Goal: Task Accomplishment & Management: Use online tool/utility

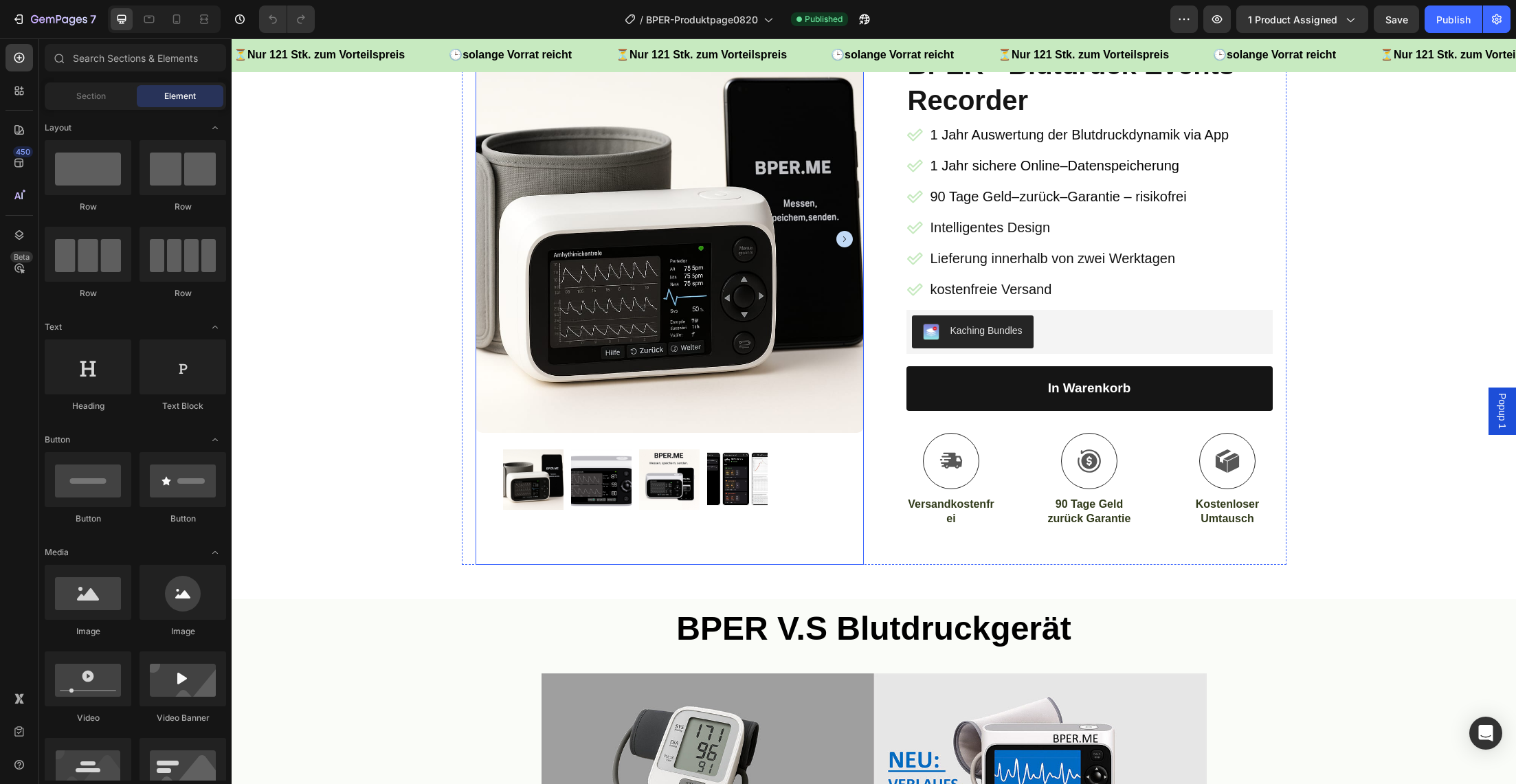
scroll to position [166, 0]
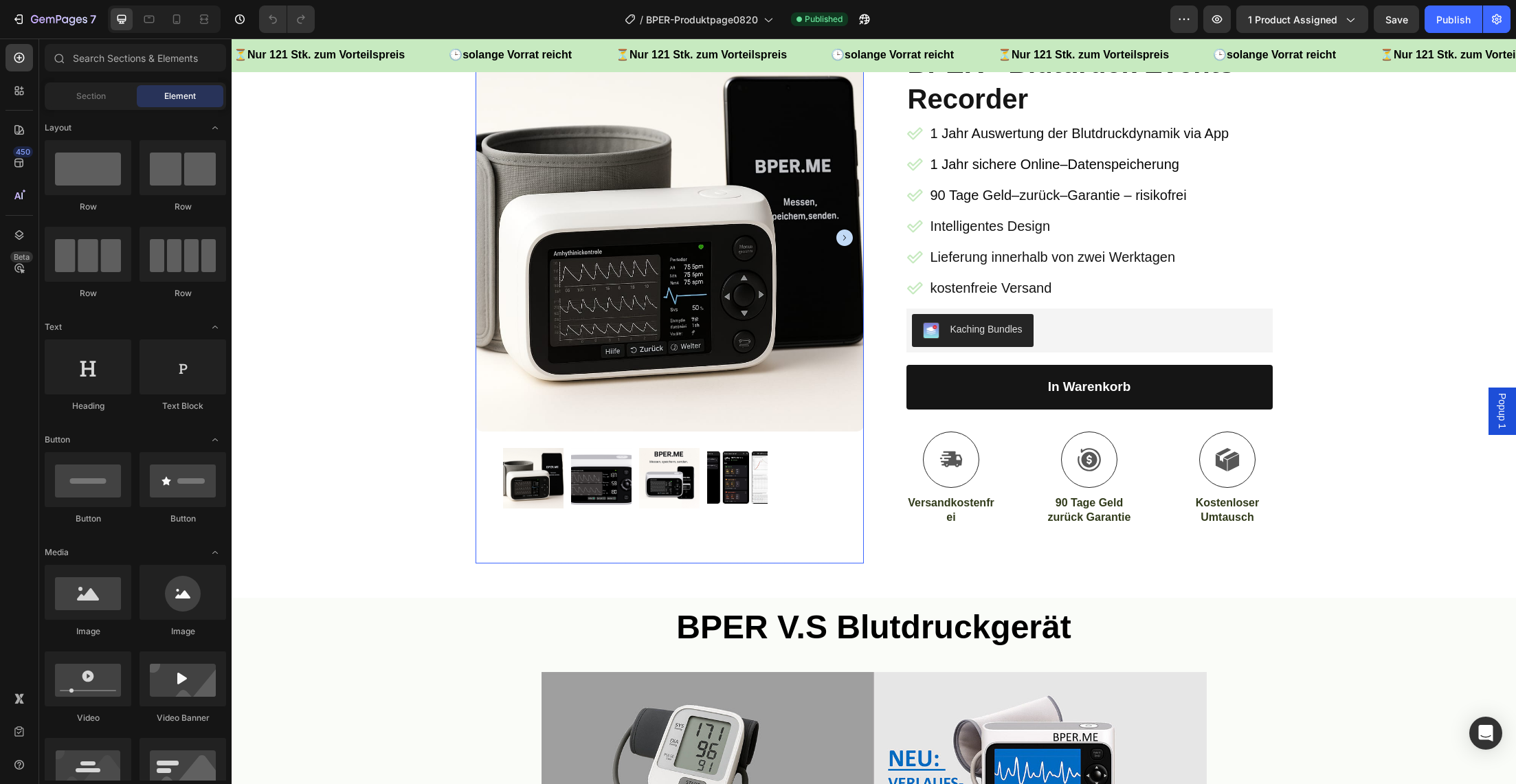
click at [529, 490] on img at bounding box center [533, 478] width 60 height 60
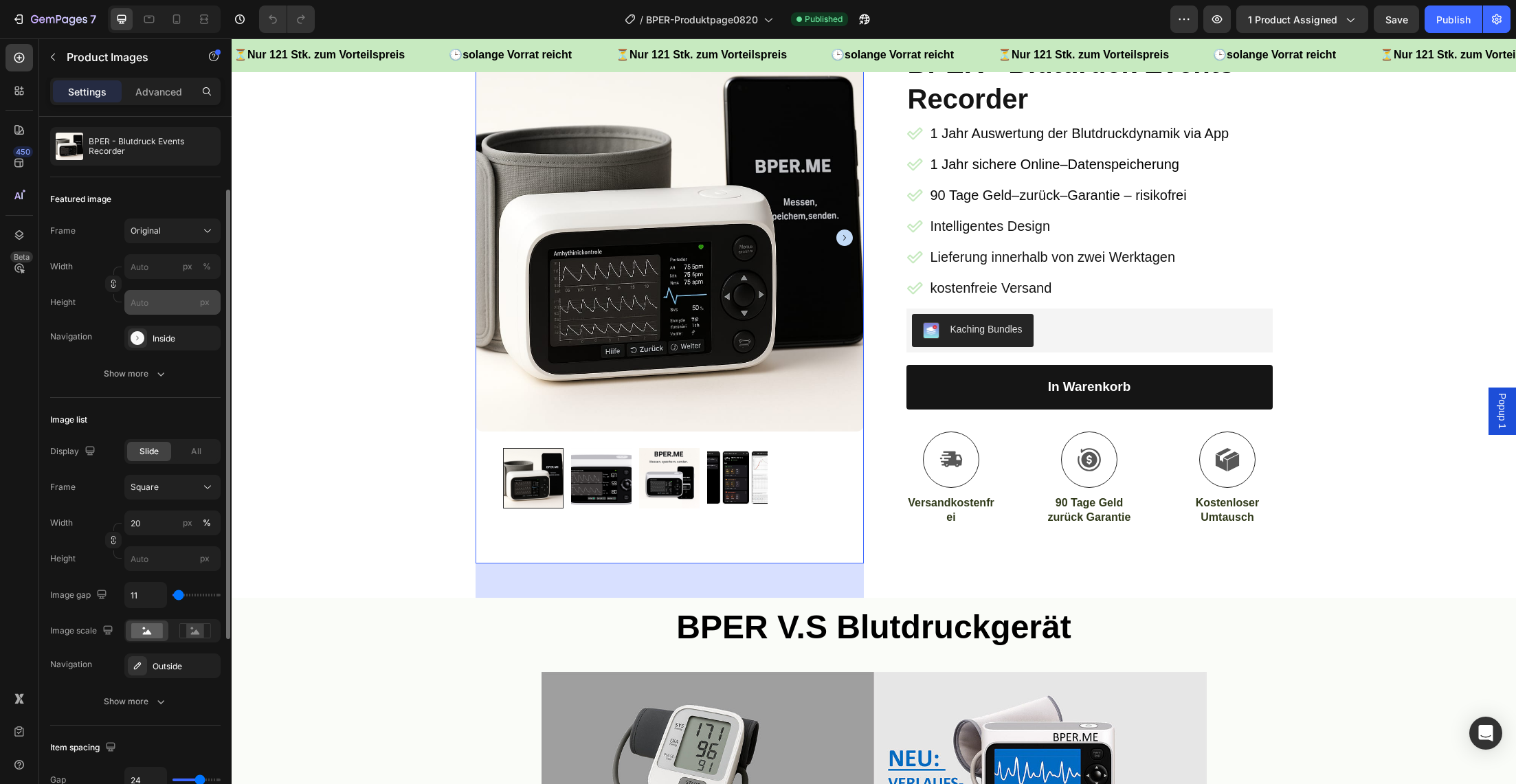
scroll to position [127, 0]
click at [186, 448] on div "All" at bounding box center [195, 449] width 44 height 19
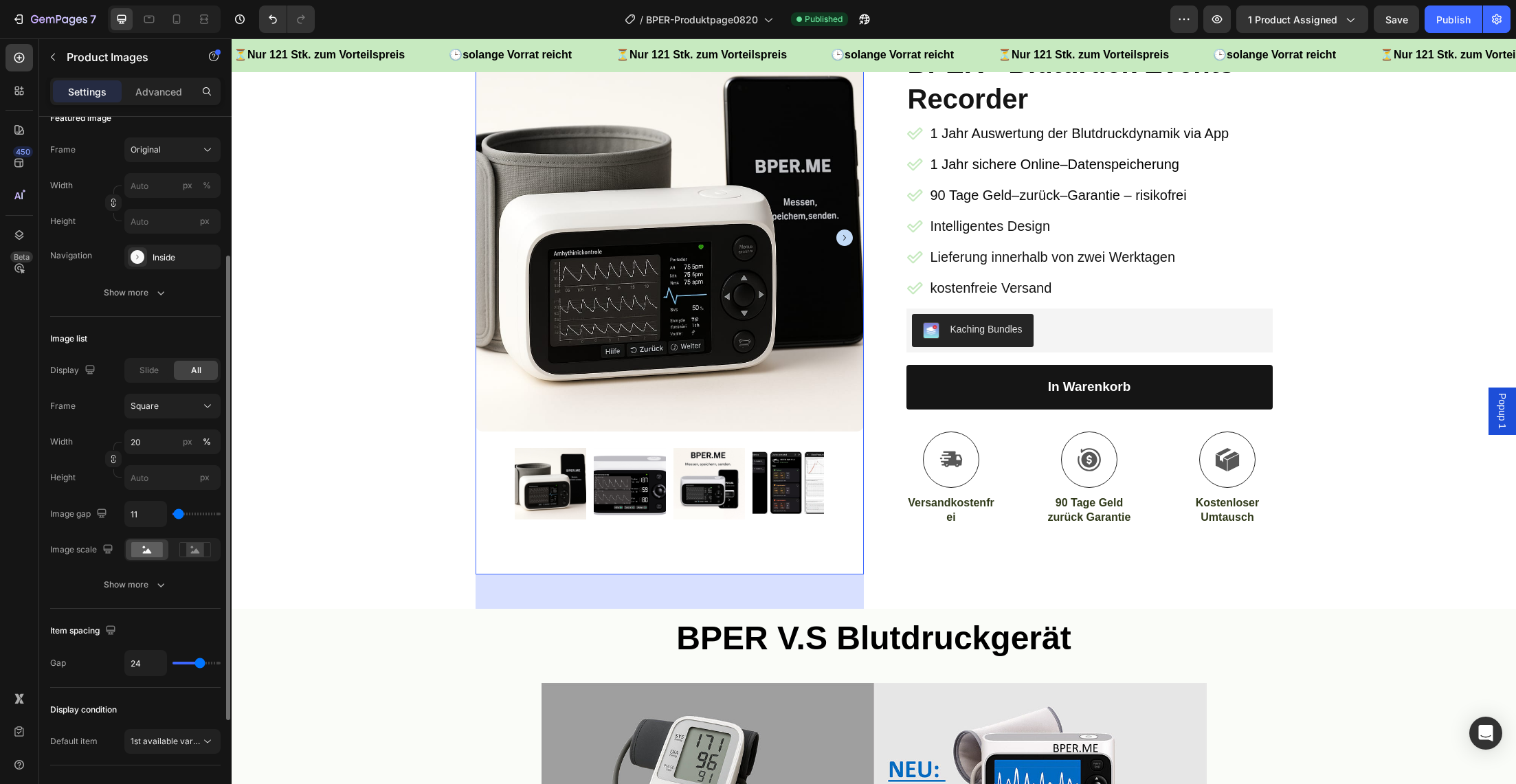
scroll to position [211, 0]
click at [175, 406] on div "Square" at bounding box center [164, 401] width 67 height 12
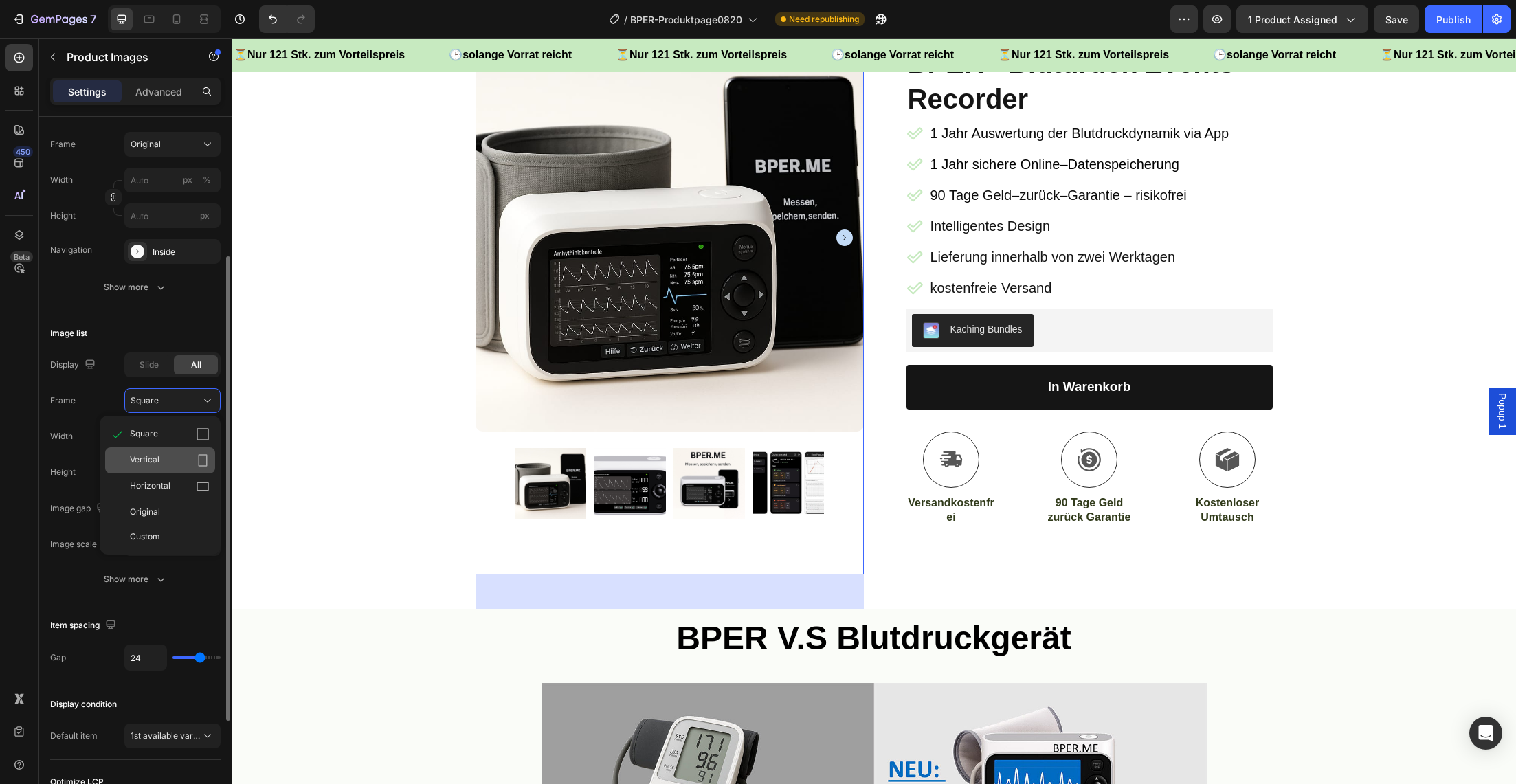
click at [176, 451] on div "Vertical" at bounding box center [160, 460] width 110 height 26
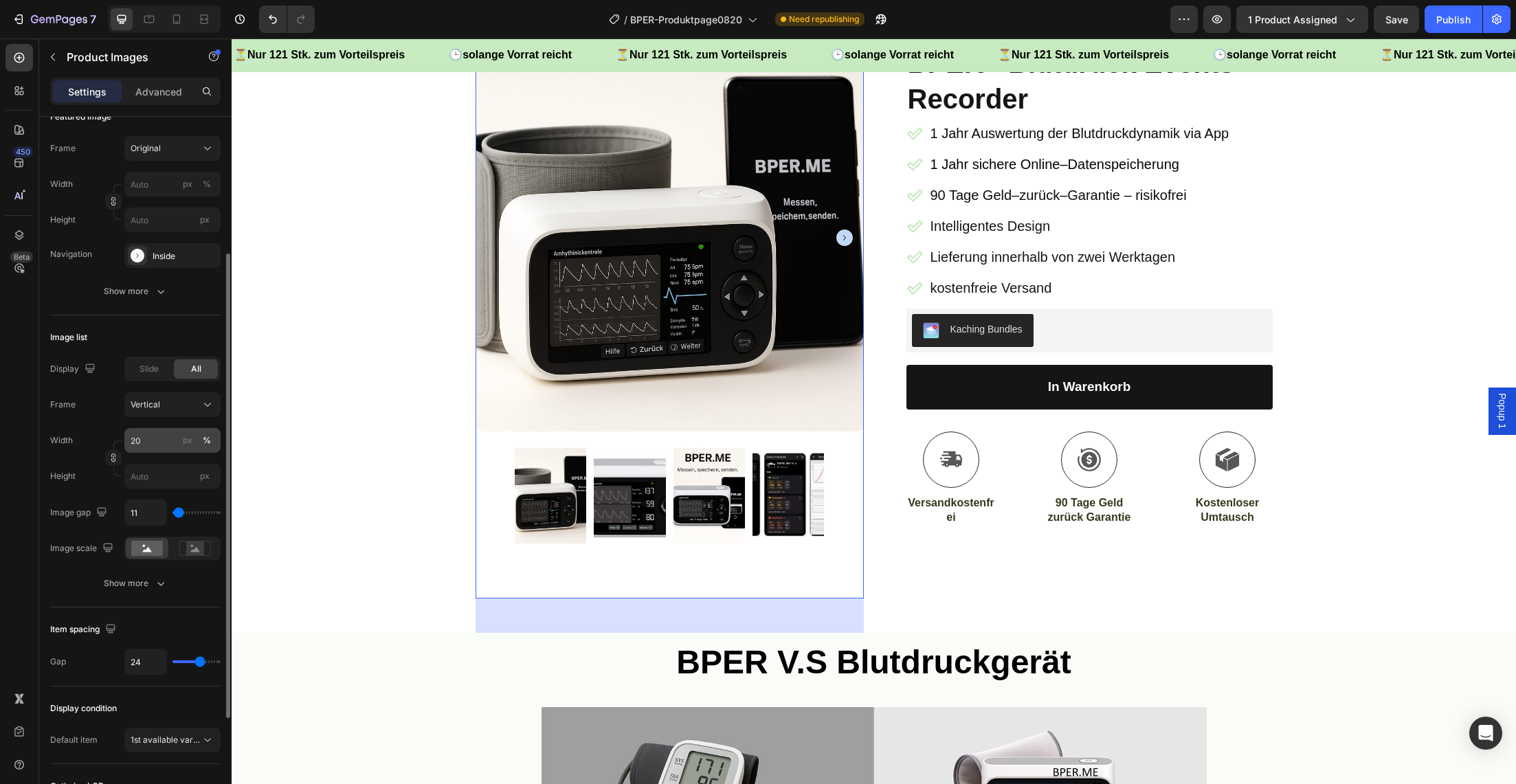
scroll to position [208, 0]
click at [143, 442] on input "20" at bounding box center [173, 440] width 96 height 25
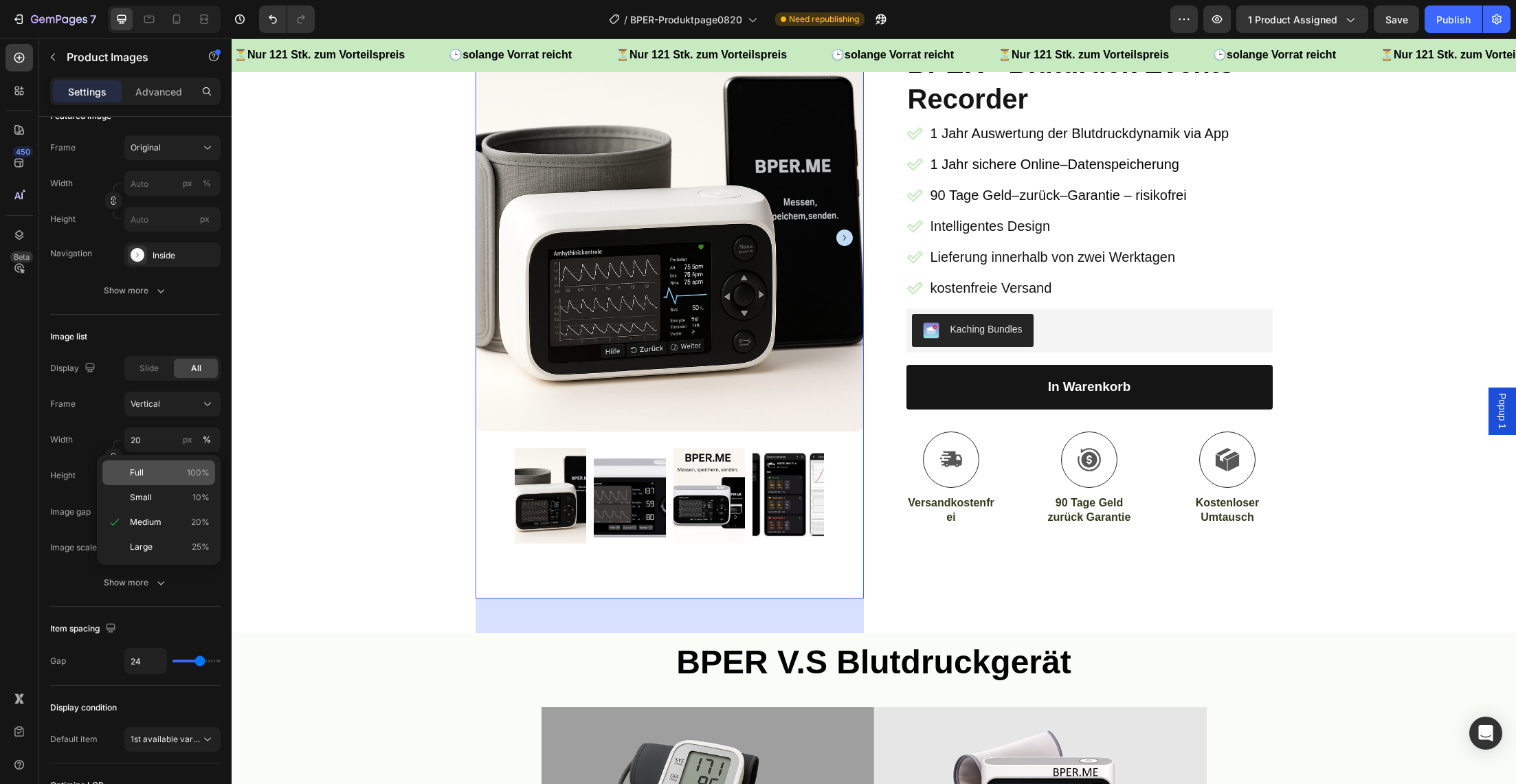
click at [140, 476] on span "Full" at bounding box center [137, 473] width 14 height 12
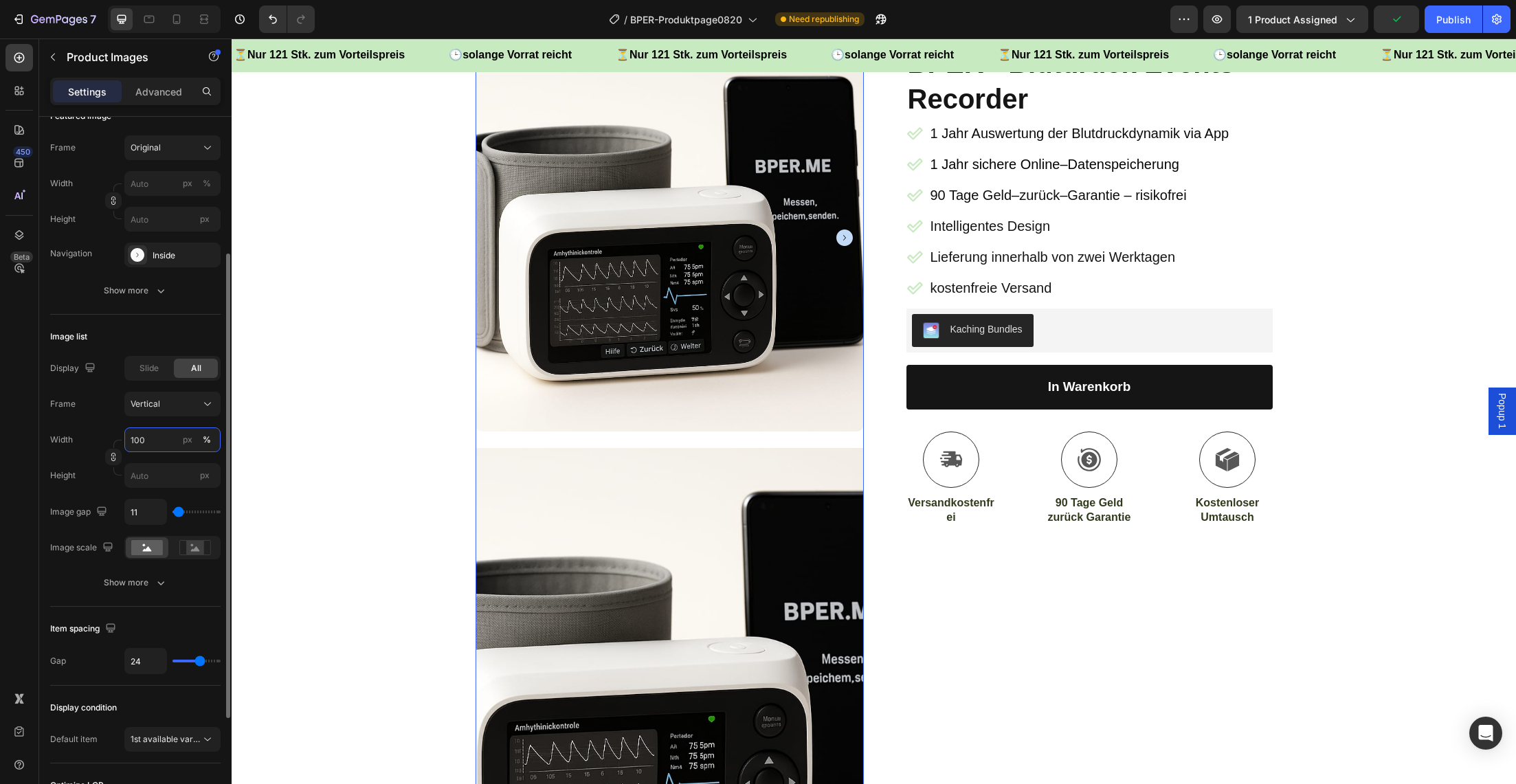
click at [157, 439] on input "100" at bounding box center [173, 440] width 96 height 25
click at [102, 440] on div "Width 100 px %" at bounding box center [136, 440] width 171 height 25
click at [150, 476] on input "px" at bounding box center [173, 476] width 96 height 25
drag, startPoint x: 151, startPoint y: 446, endPoint x: 130, endPoint y: 444, distance: 21.1
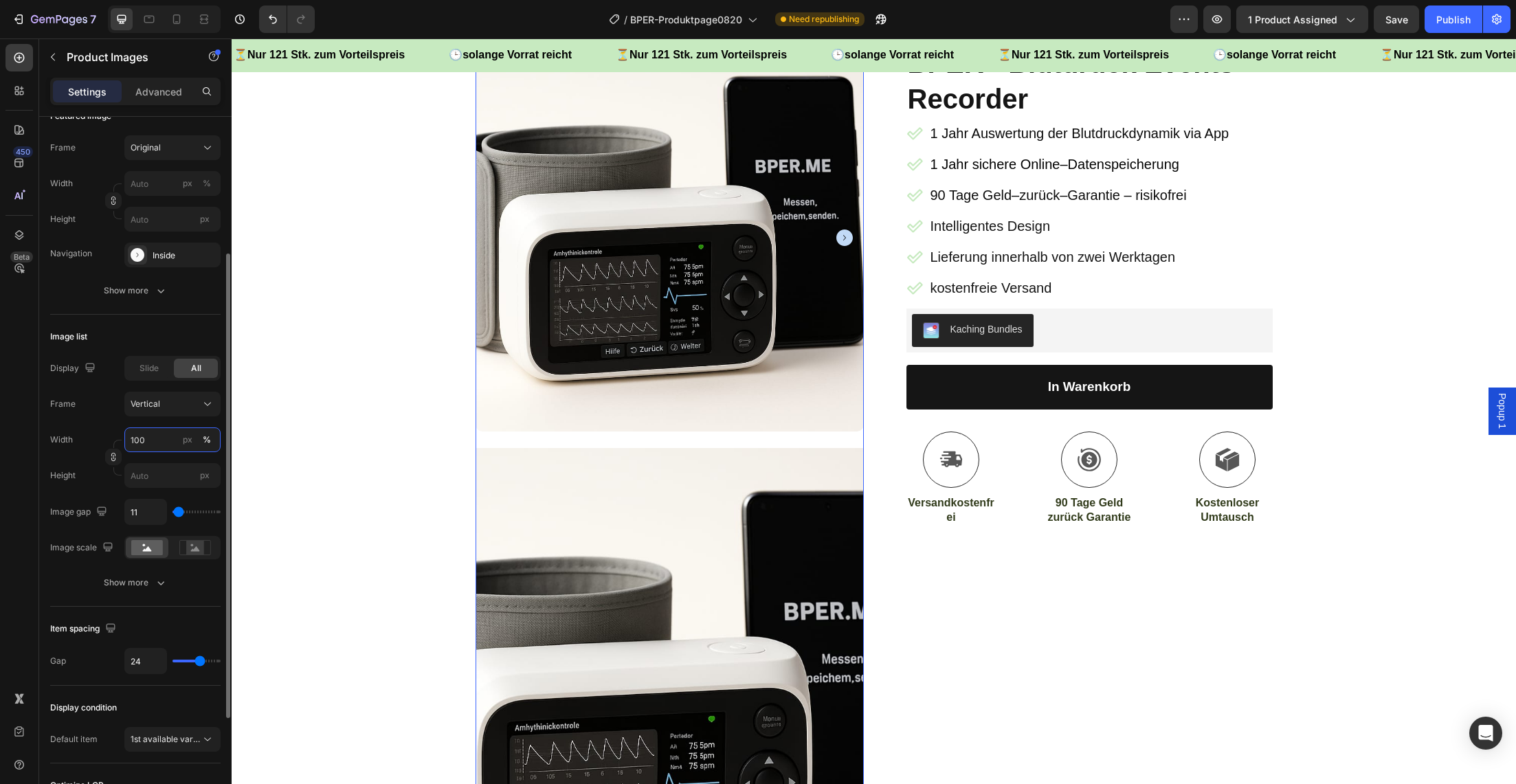
click at [130, 444] on input "100" at bounding box center [173, 440] width 96 height 25
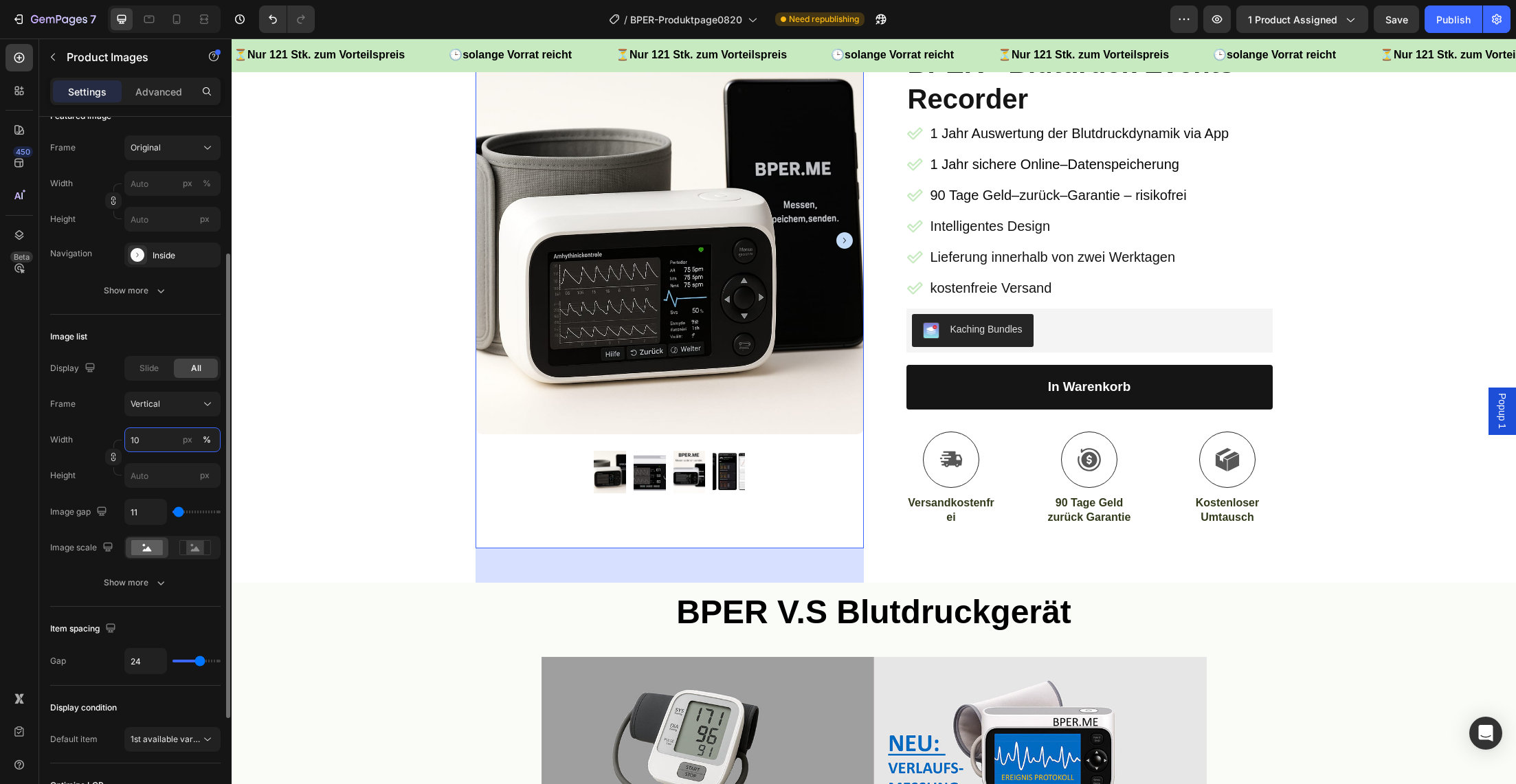
type input "1"
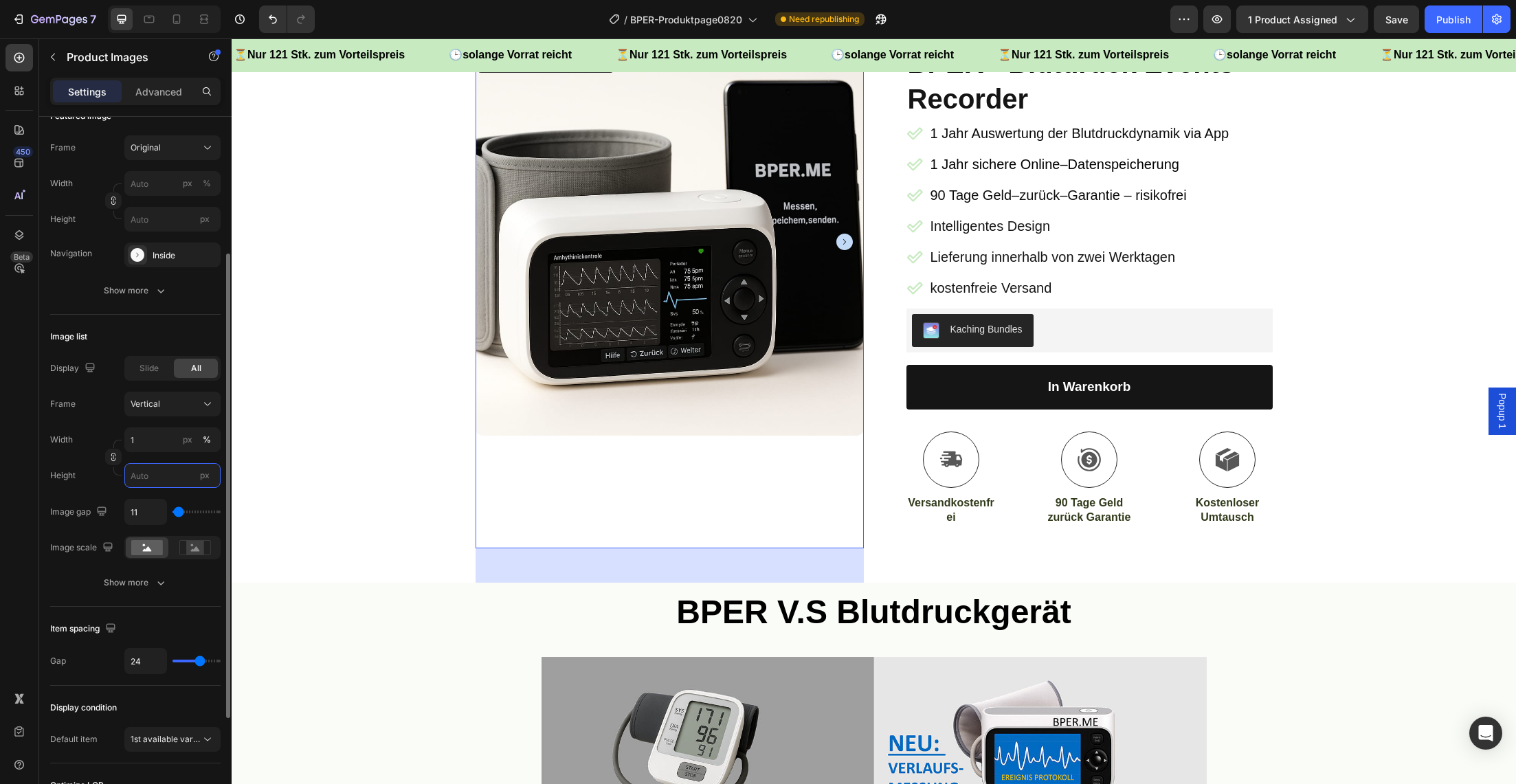
click at [145, 478] on input "px" at bounding box center [173, 476] width 96 height 25
click at [153, 442] on input "1" at bounding box center [173, 440] width 96 height 25
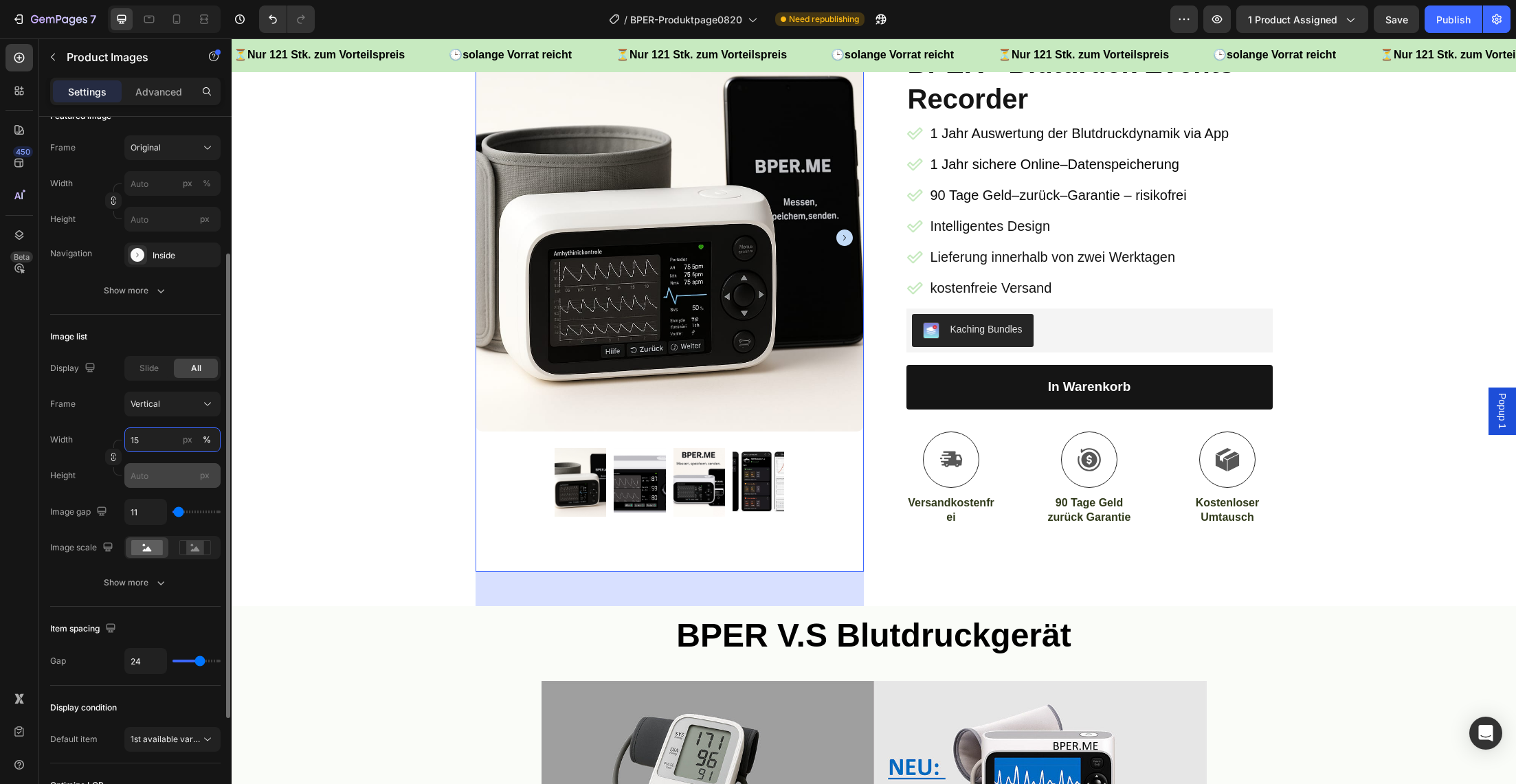
type input "15"
click at [155, 472] on input "px" at bounding box center [173, 476] width 96 height 25
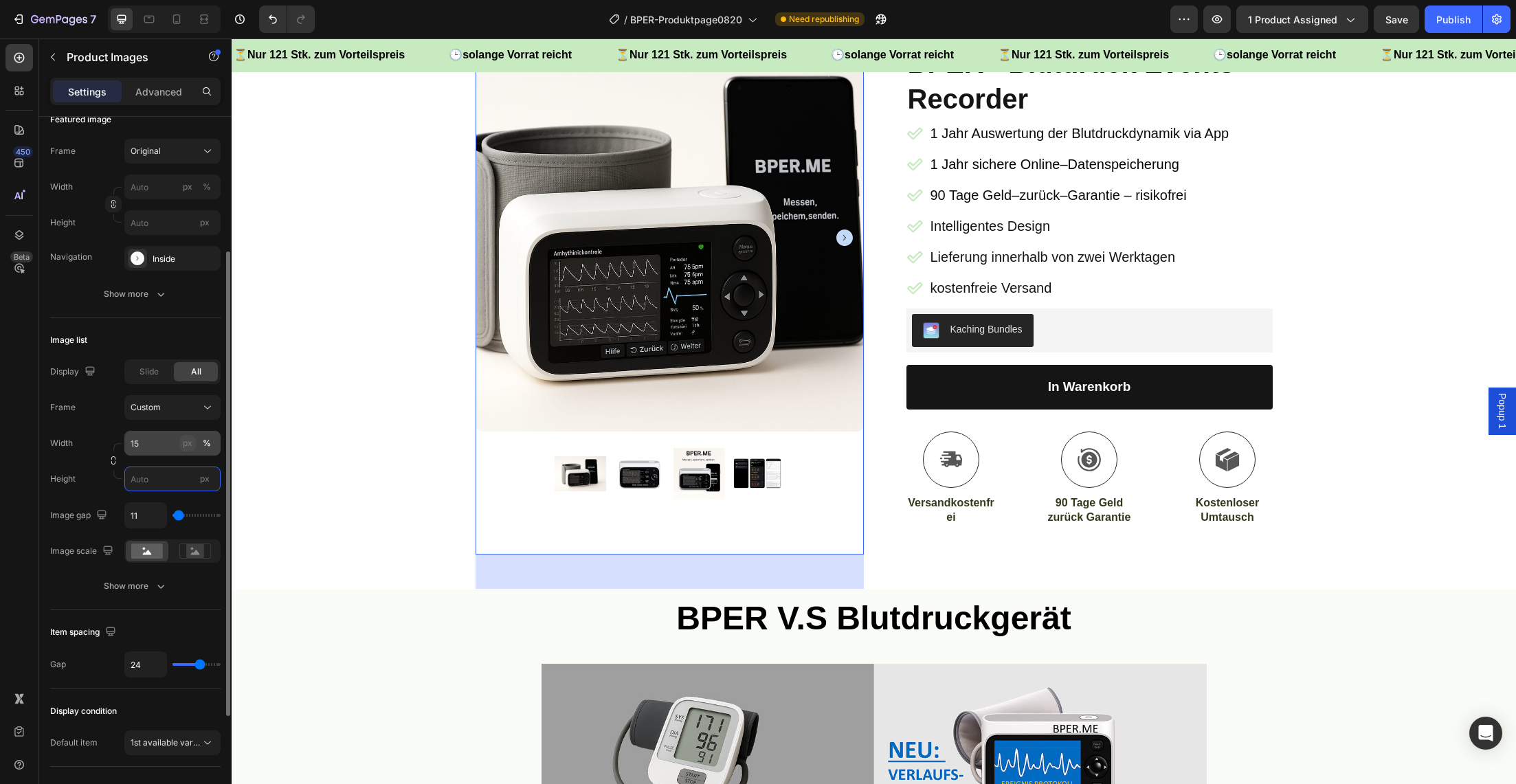
scroll to position [204, 0]
click at [191, 444] on div "px" at bounding box center [188, 444] width 9 height 12
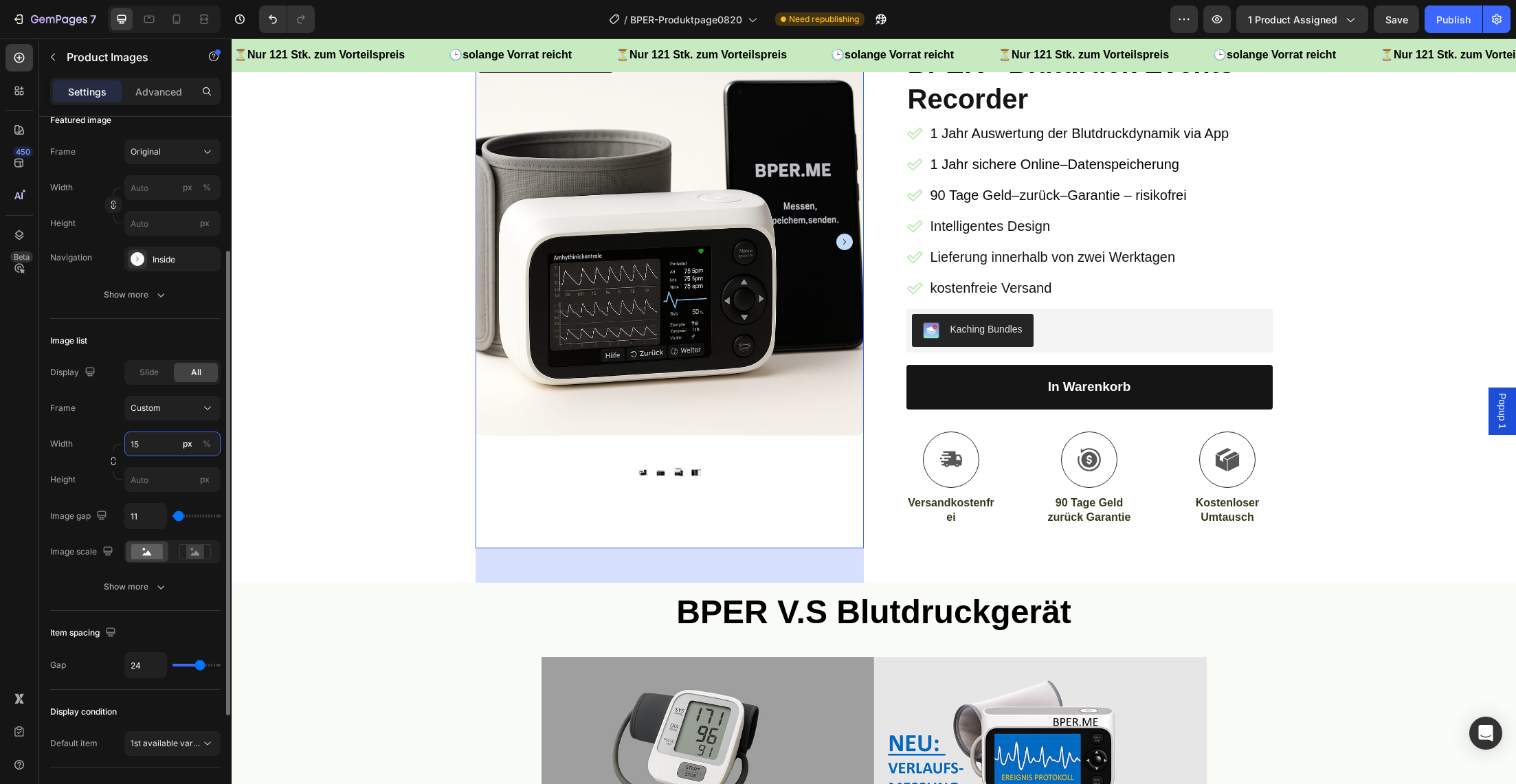
click at [136, 446] on input "15" at bounding box center [173, 444] width 96 height 25
drag, startPoint x: 145, startPoint y: 445, endPoint x: 135, endPoint y: 445, distance: 10.0
click at [135, 445] on input "15" at bounding box center [173, 444] width 96 height 25
click at [145, 445] on input "15" at bounding box center [173, 443] width 96 height 25
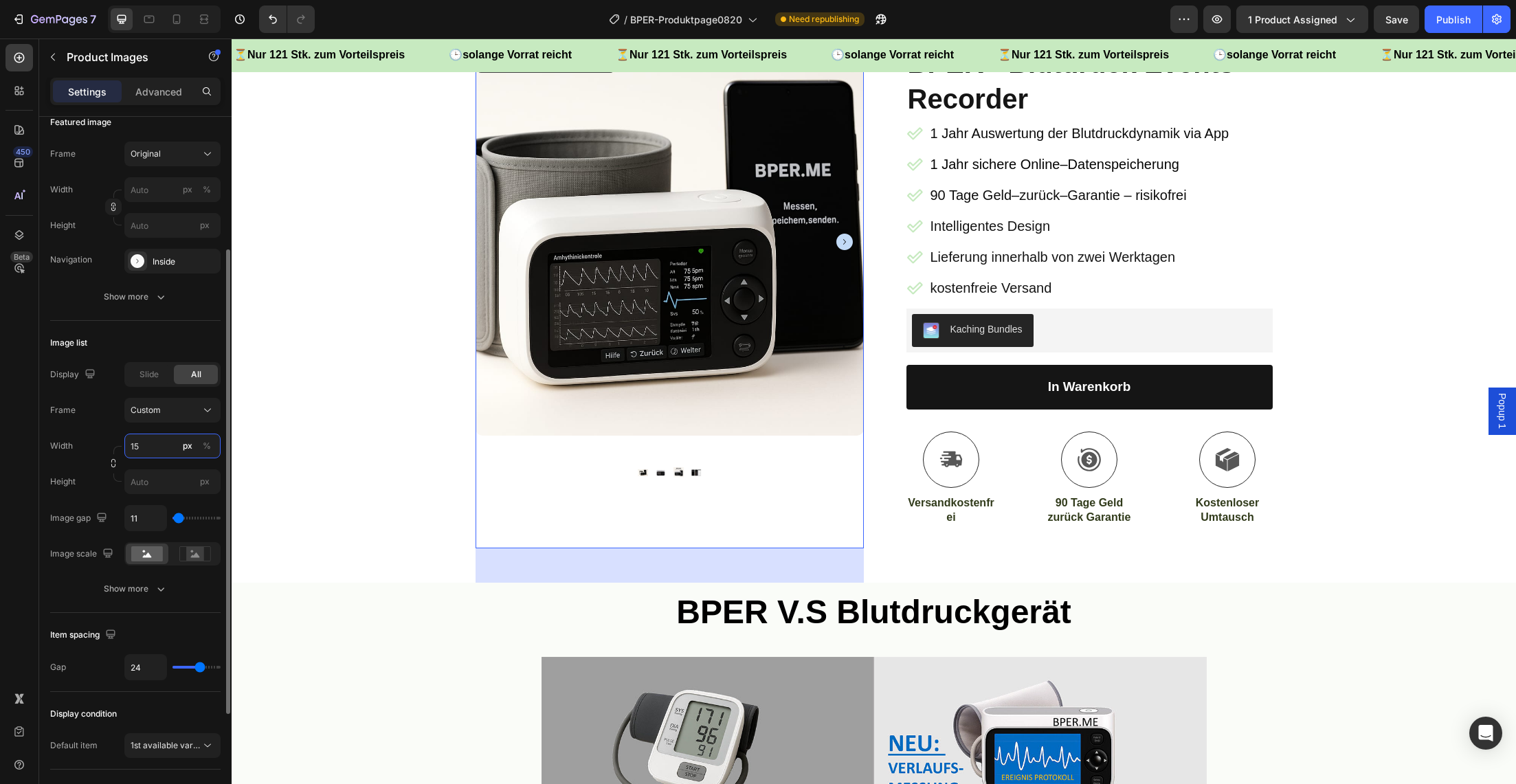
drag, startPoint x: 145, startPoint y: 445, endPoint x: 131, endPoint y: 445, distance: 14.0
click at [131, 445] on input "15" at bounding box center [173, 446] width 96 height 25
click at [204, 449] on div "%" at bounding box center [207, 446] width 9 height 12
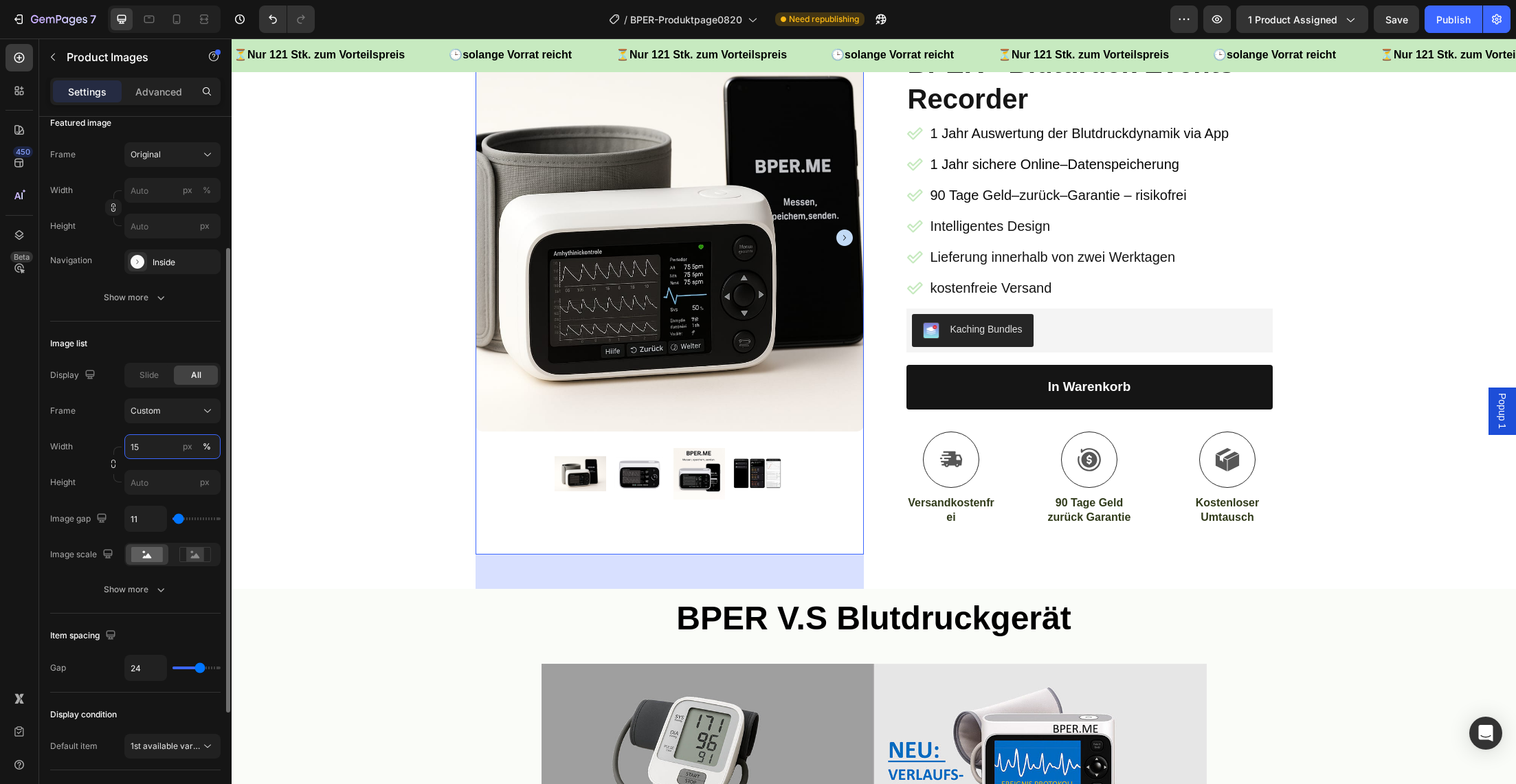
scroll to position [200, 0]
click at [143, 486] on input "px" at bounding box center [173, 483] width 96 height 25
click at [205, 485] on span "px" at bounding box center [205, 483] width 9 height 10
click at [205, 485] on input "px" at bounding box center [173, 483] width 96 height 25
click at [205, 485] on span "px" at bounding box center [205, 483] width 9 height 10
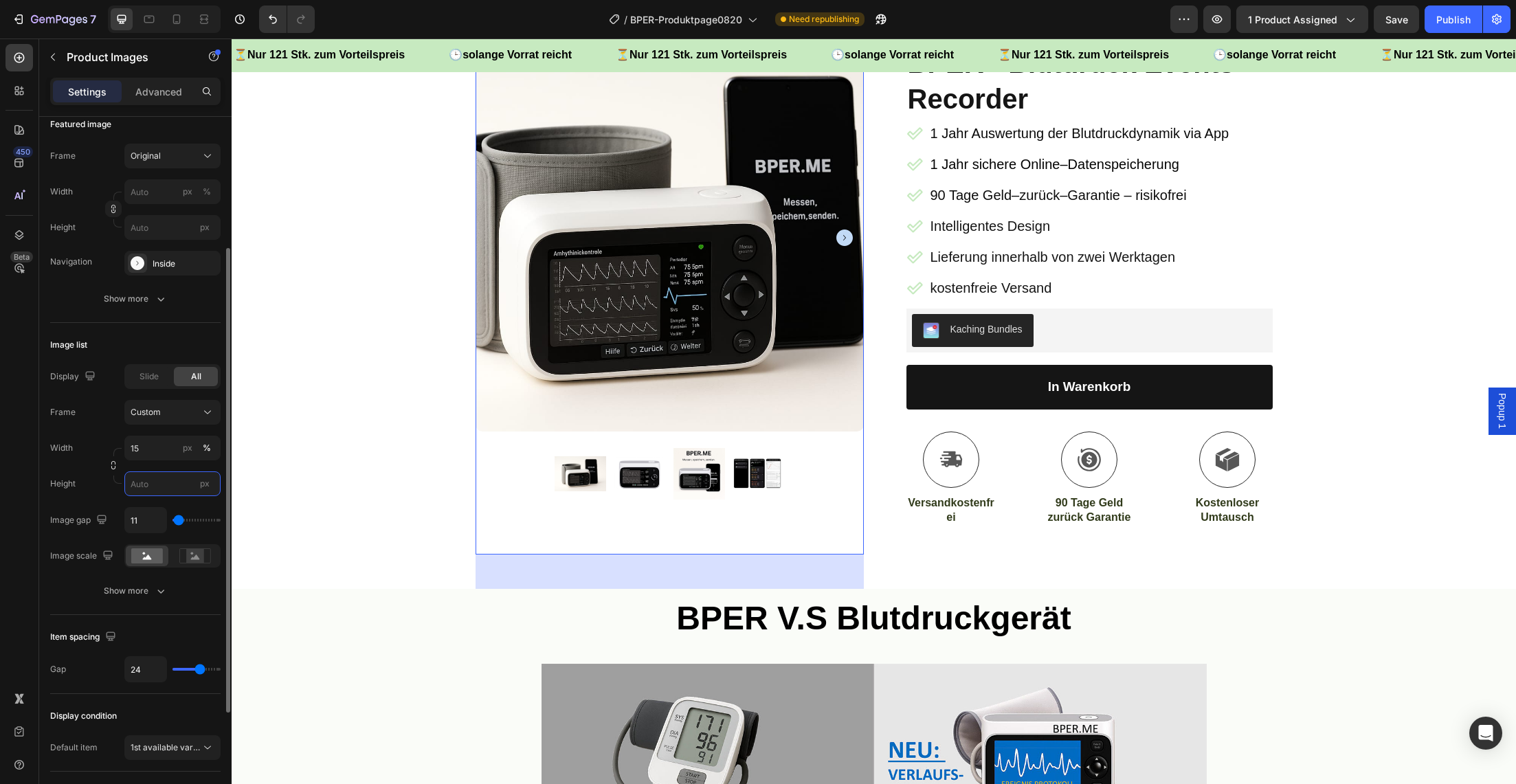
click at [205, 485] on input "px" at bounding box center [173, 483] width 96 height 25
click at [116, 470] on button "button" at bounding box center [113, 465] width 16 height 16
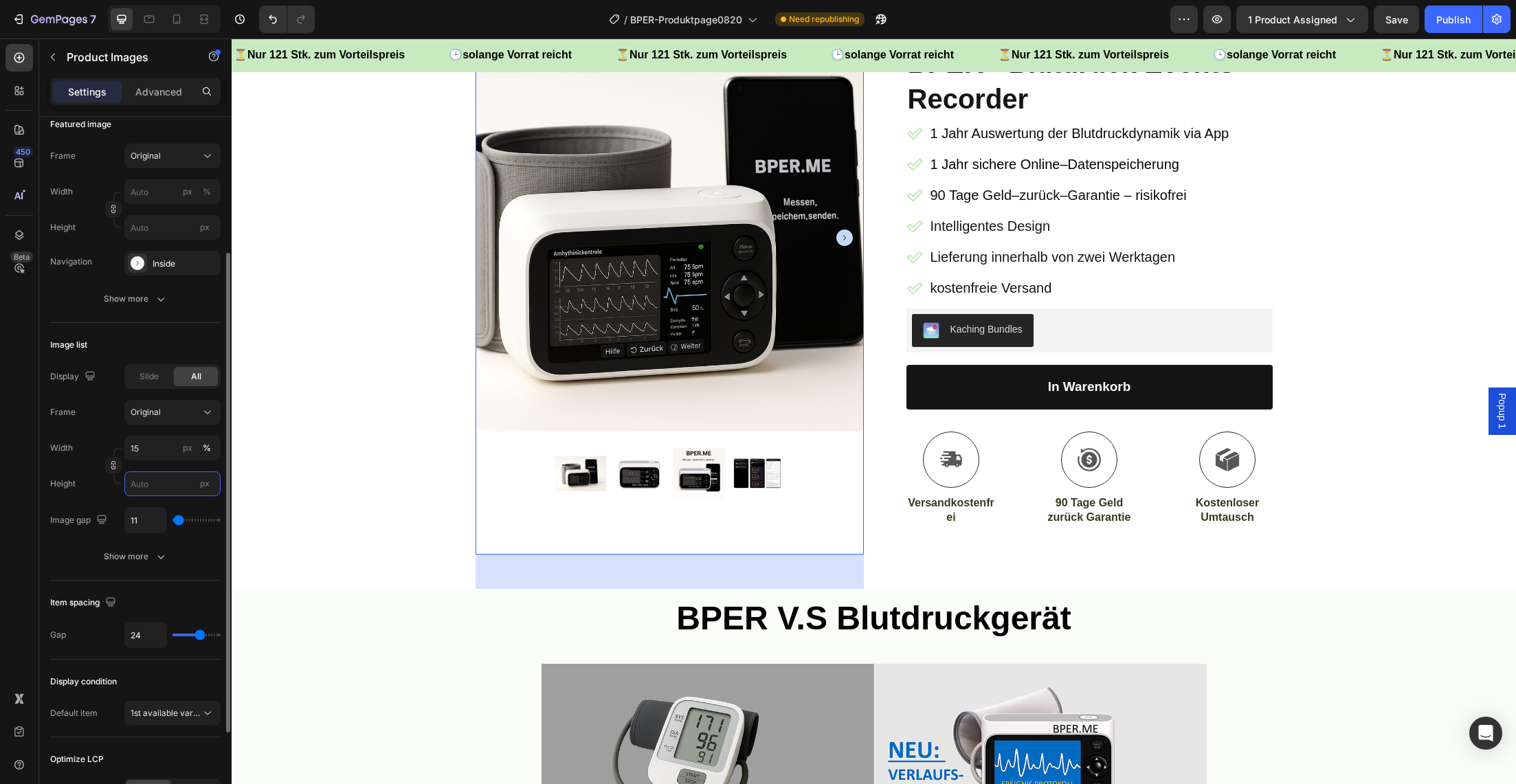
click at [145, 484] on input "px" at bounding box center [173, 483] width 96 height 25
click at [113, 466] on icon "button" at bounding box center [113, 465] width 9 height 9
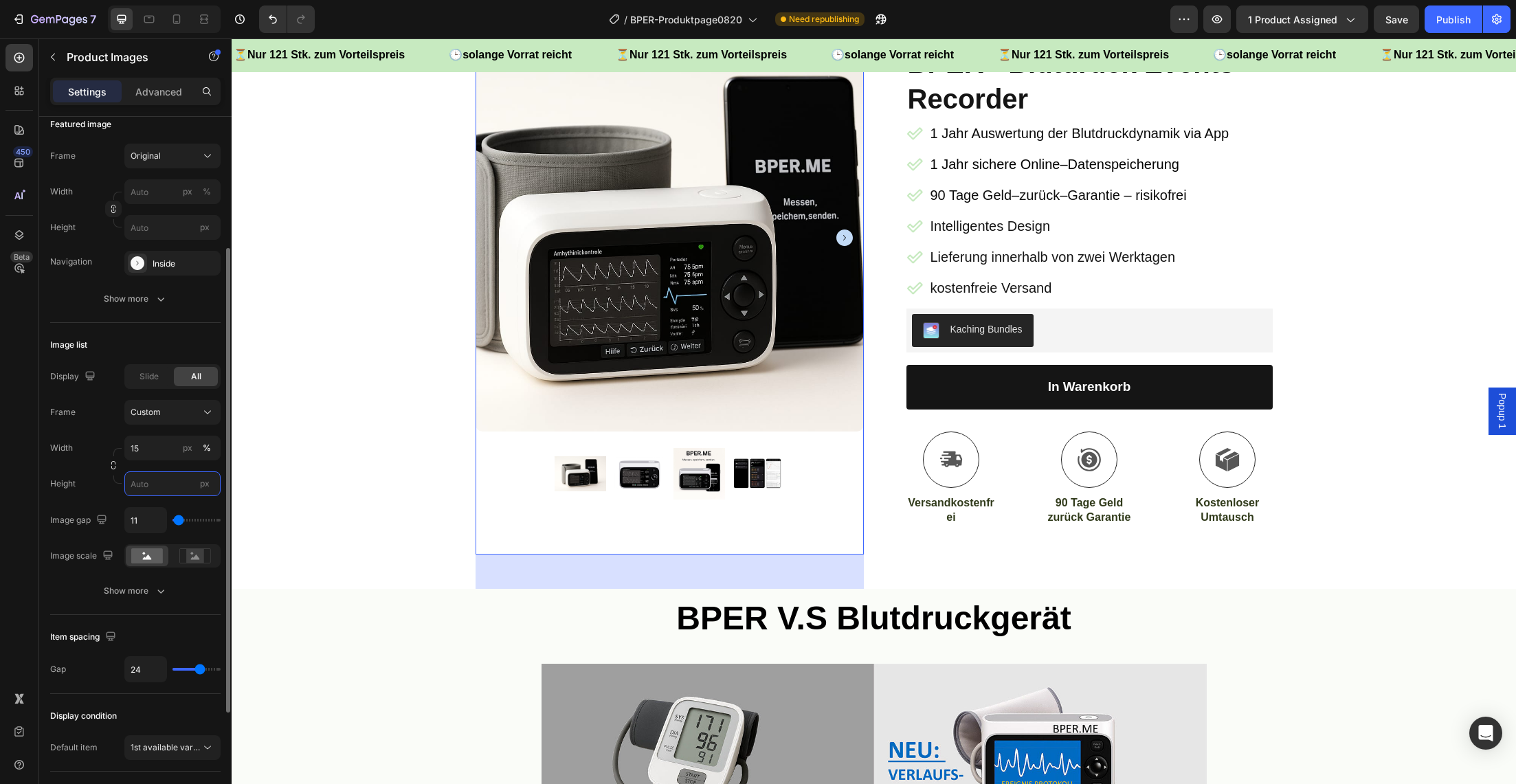
click at [153, 481] on input "px" at bounding box center [173, 483] width 96 height 25
click at [203, 562] on rect at bounding box center [195, 556] width 18 height 14
click at [146, 562] on rect at bounding box center [146, 556] width 32 height 15
click at [198, 561] on rect at bounding box center [195, 556] width 18 height 14
click at [152, 452] on input "15" at bounding box center [173, 448] width 96 height 25
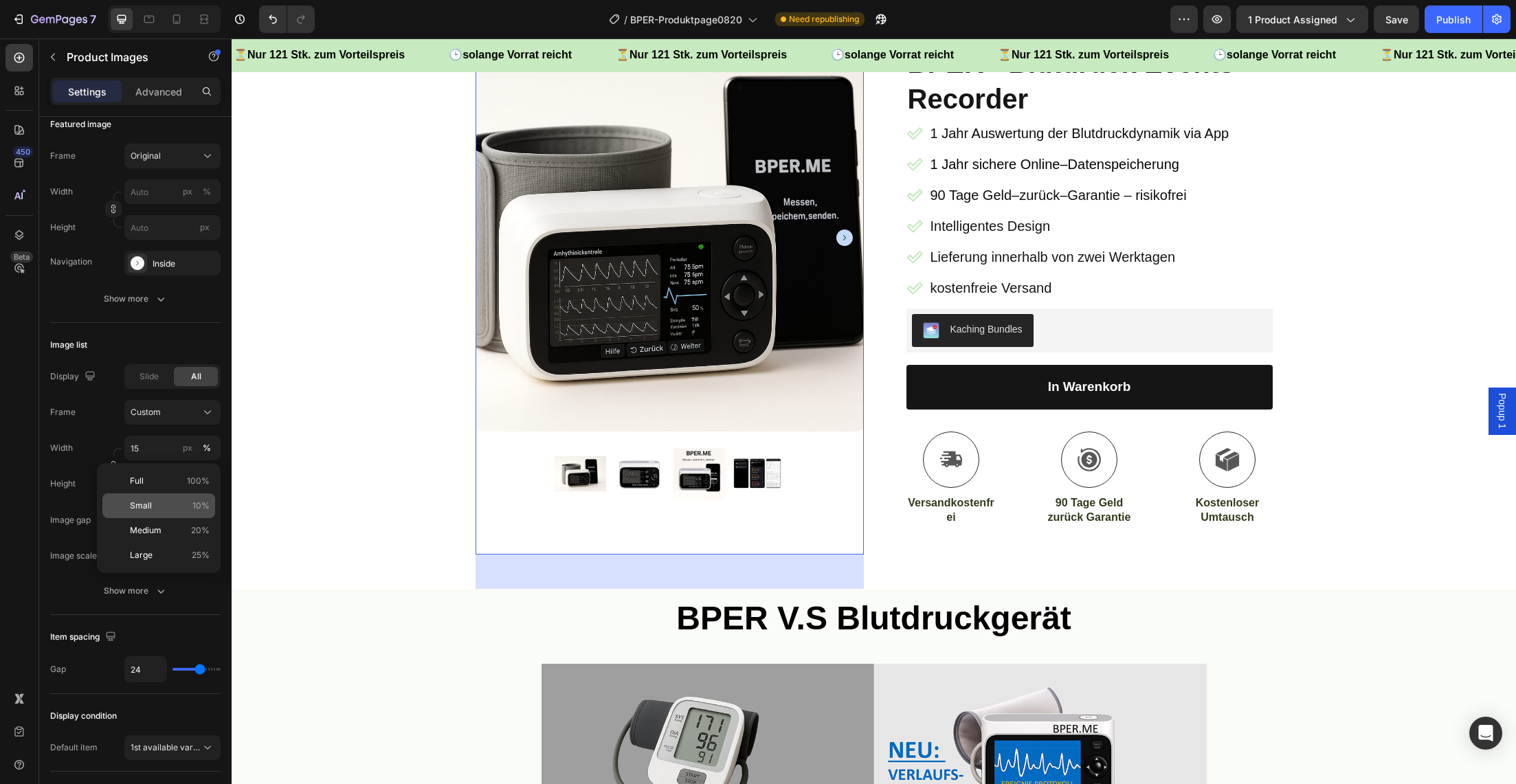
click at [143, 501] on span "Small" at bounding box center [141, 506] width 22 height 12
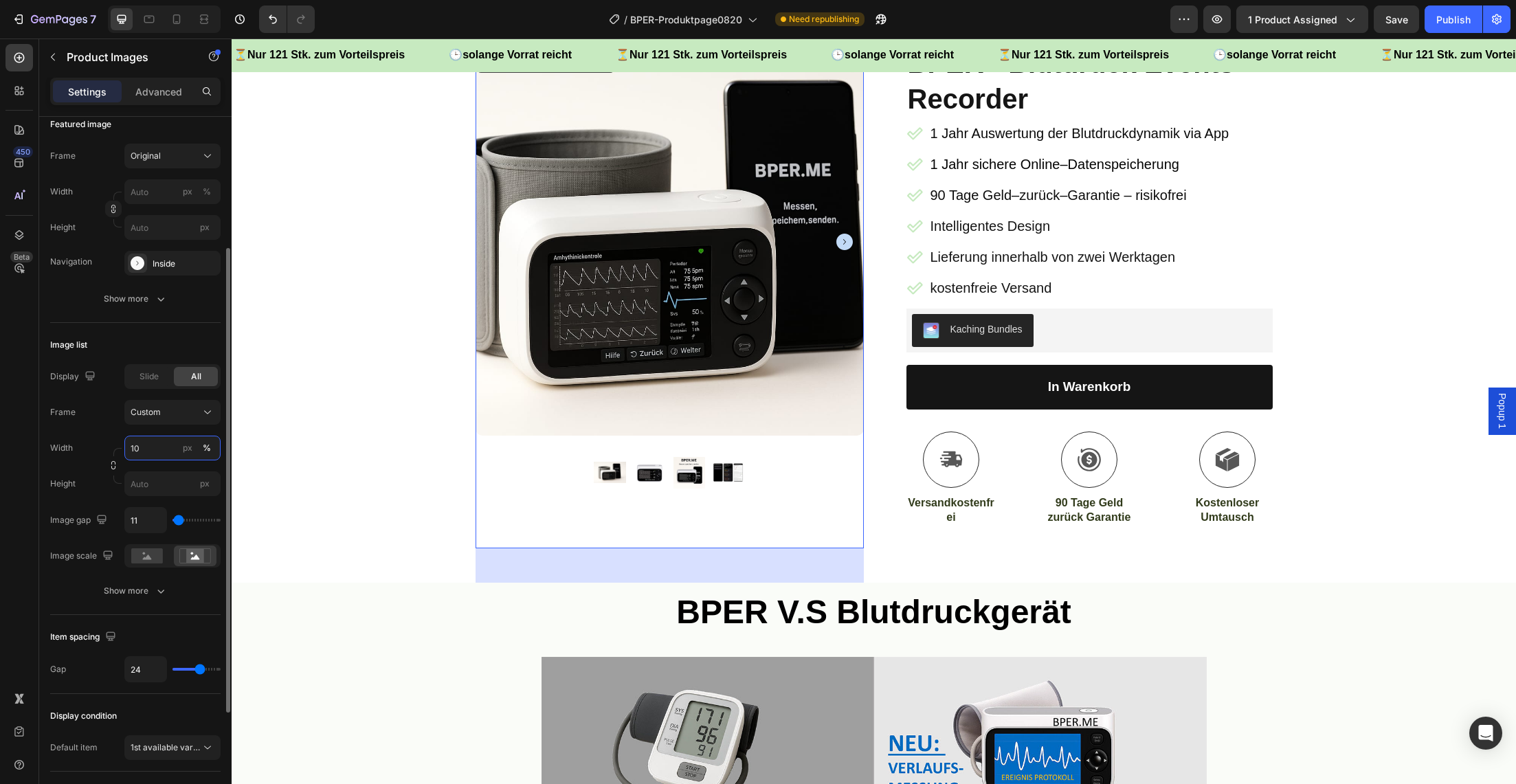
click at [147, 446] on input "10" at bounding box center [173, 448] width 96 height 25
click at [140, 521] on div "Medium 20%" at bounding box center [158, 531] width 112 height 25
type input "20"
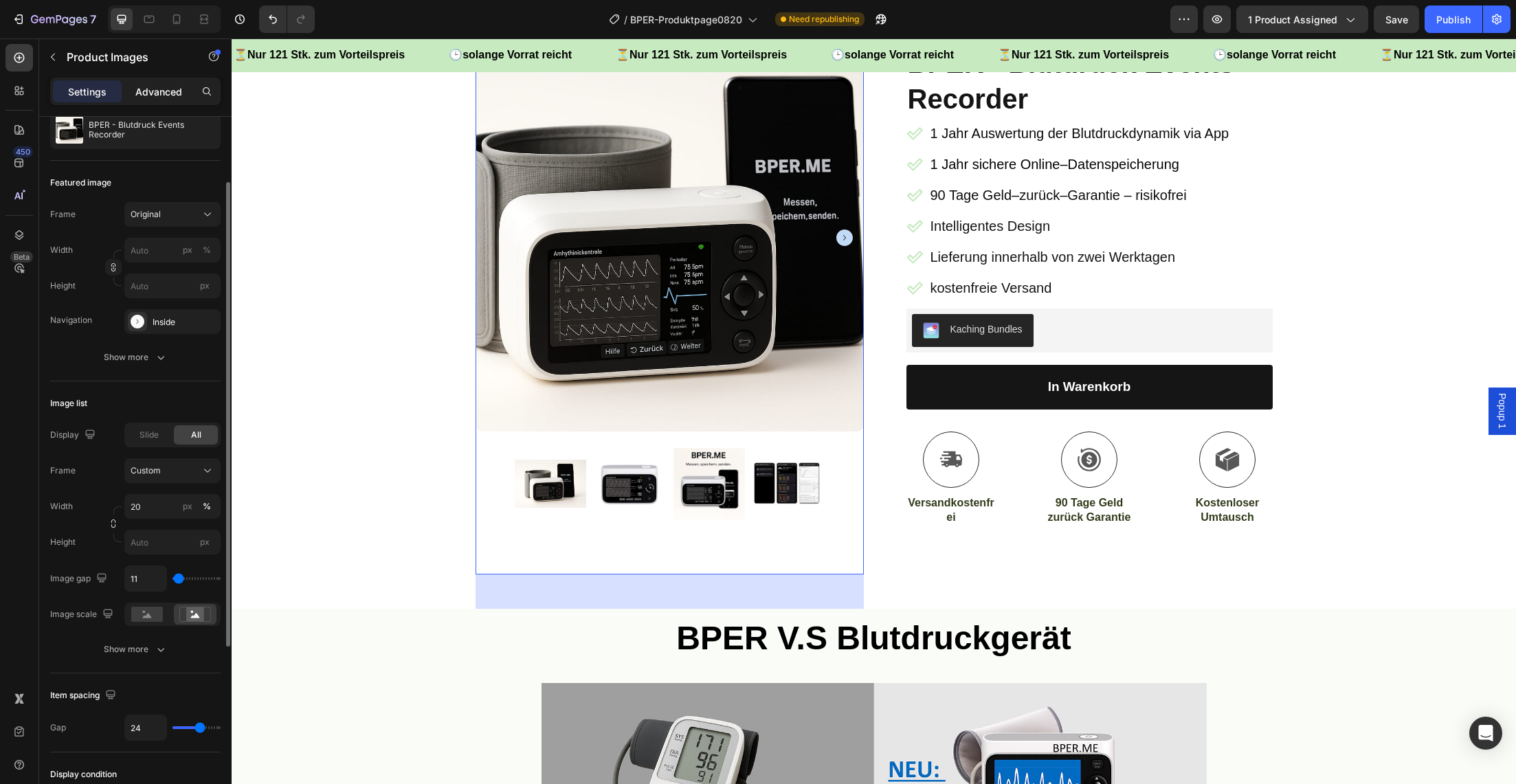
scroll to position [112, 0]
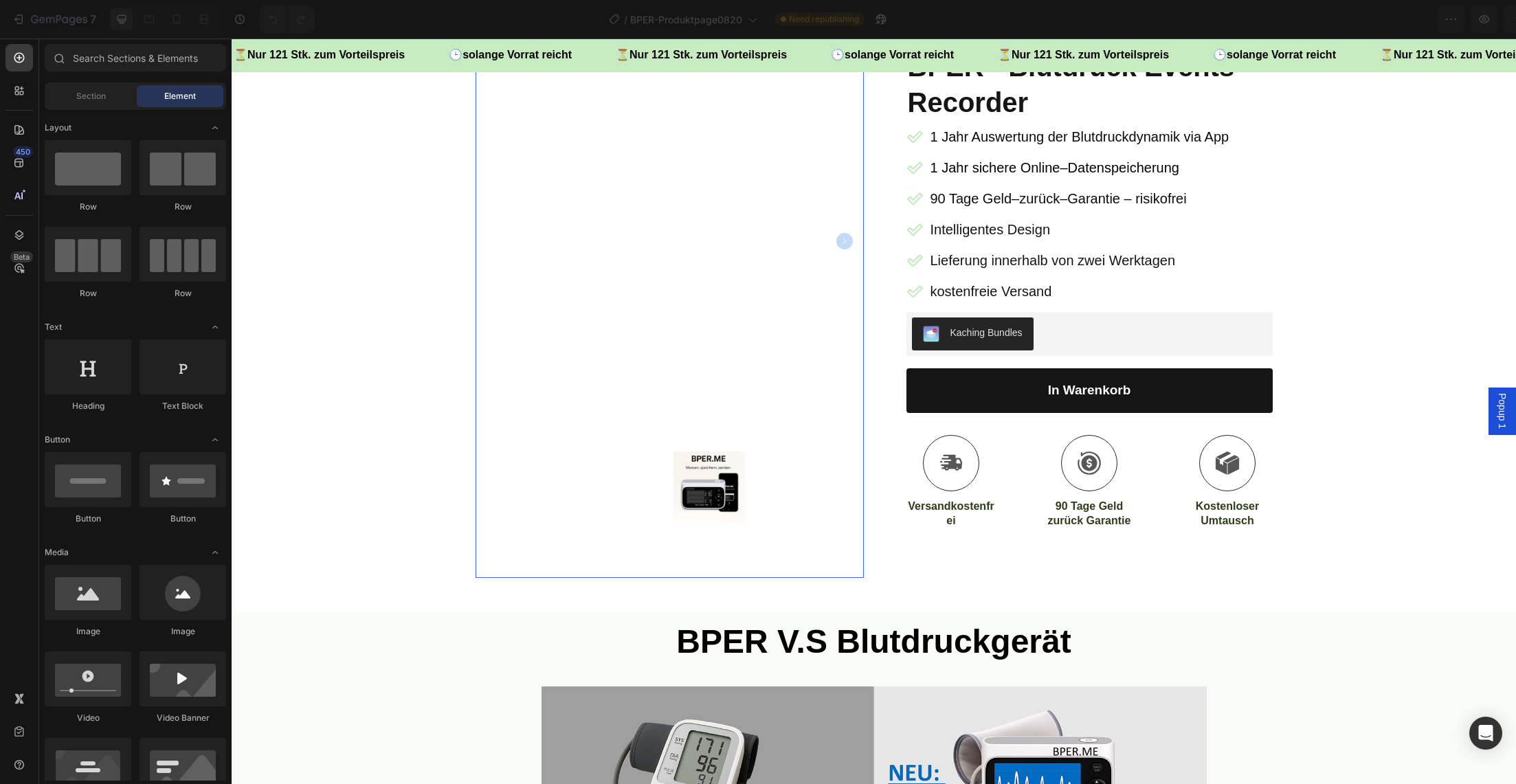
scroll to position [163, 0]
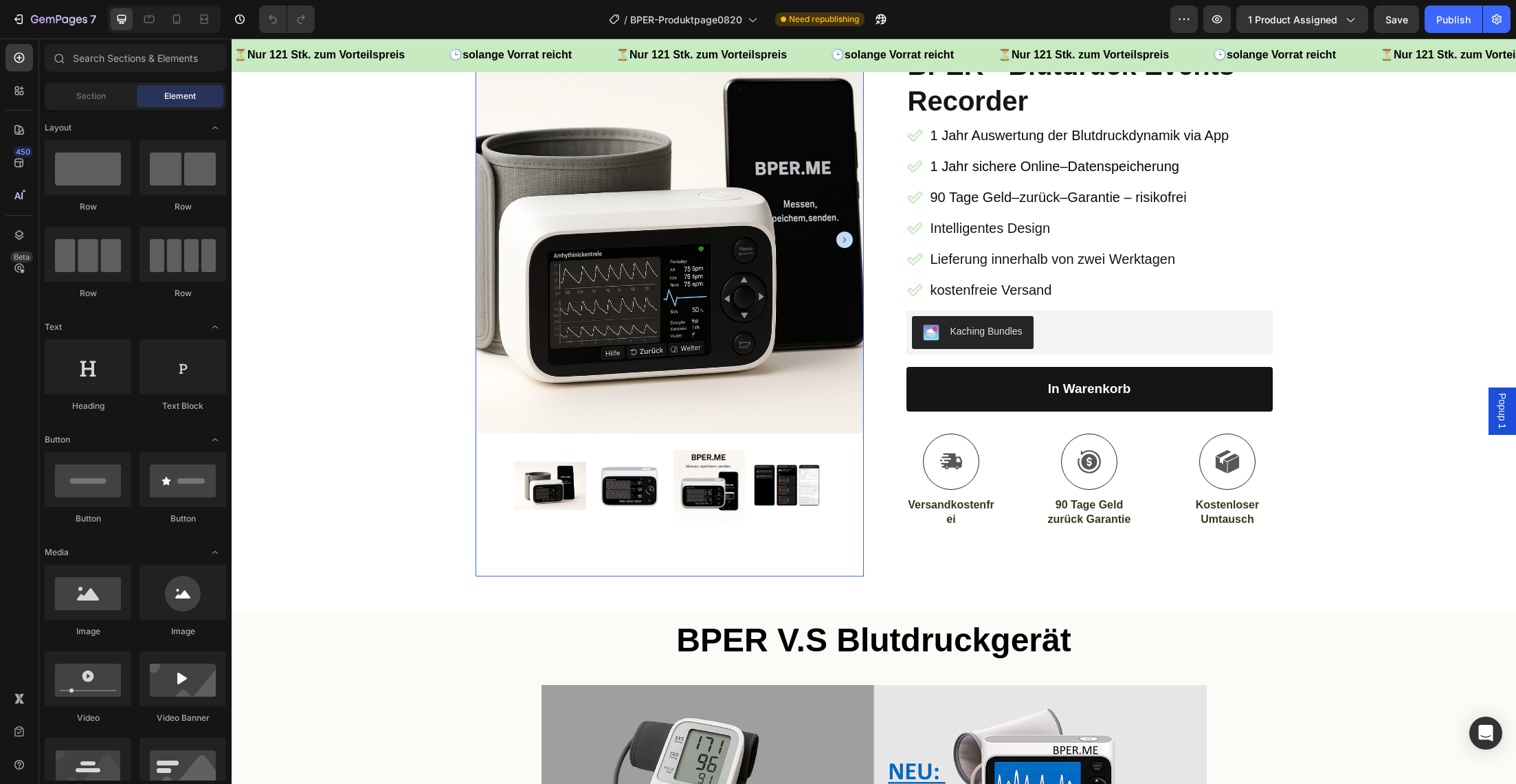
click at [647, 485] on img at bounding box center [629, 485] width 71 height 47
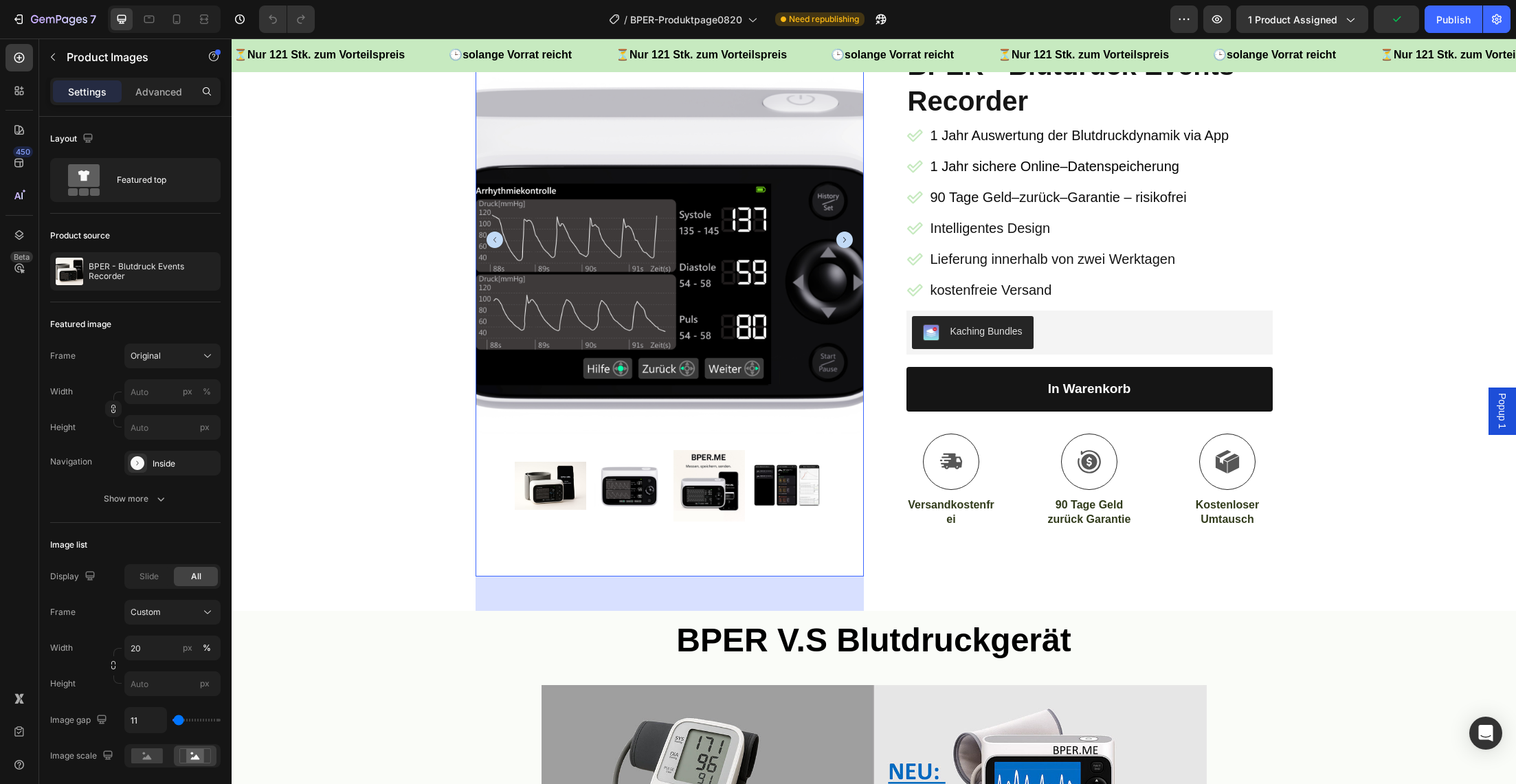
click at [691, 488] on img at bounding box center [709, 486] width 71 height 71
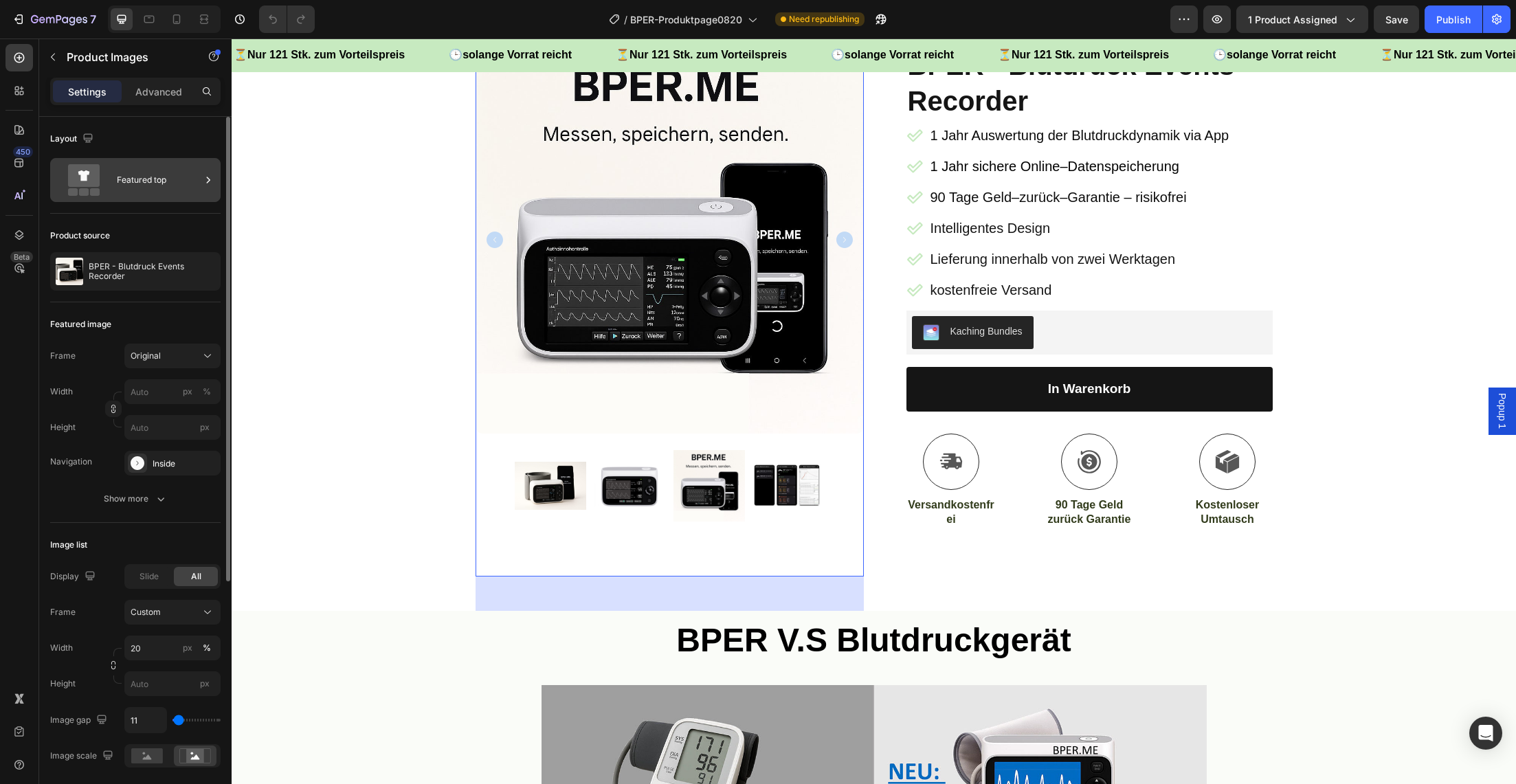
click at [165, 182] on div "Featured top" at bounding box center [159, 180] width 84 height 32
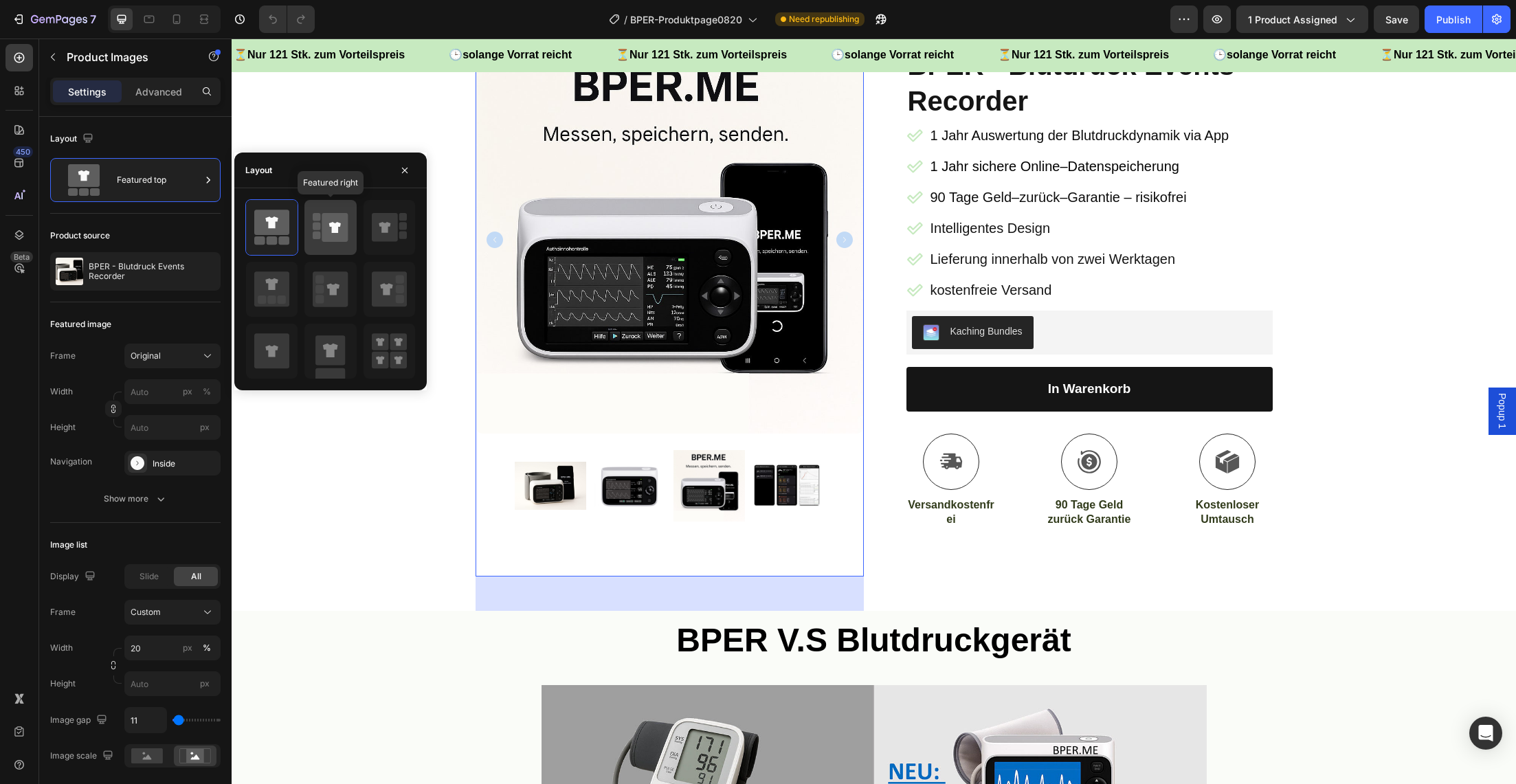
click at [331, 222] on icon at bounding box center [335, 227] width 12 height 11
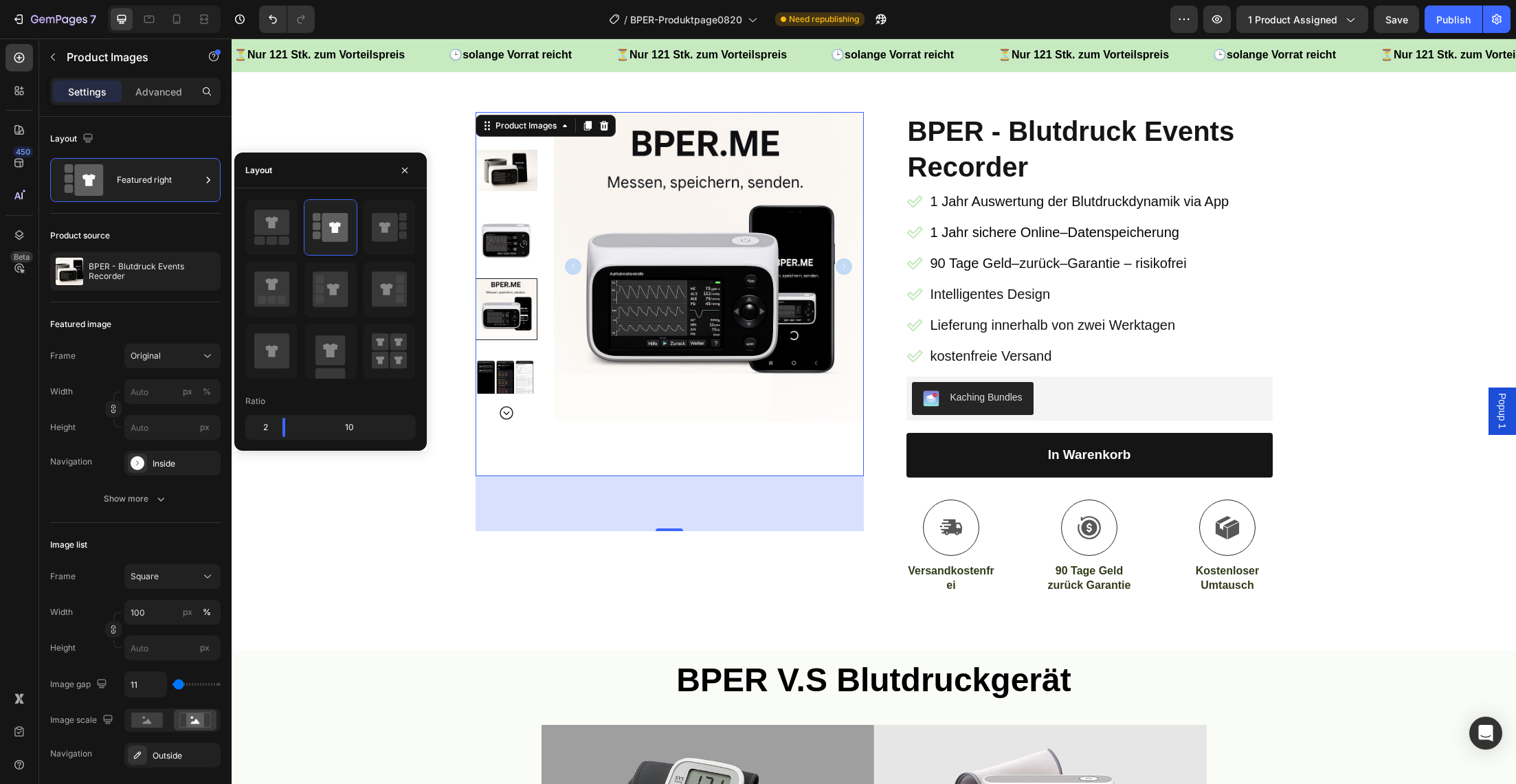
scroll to position [94, 0]
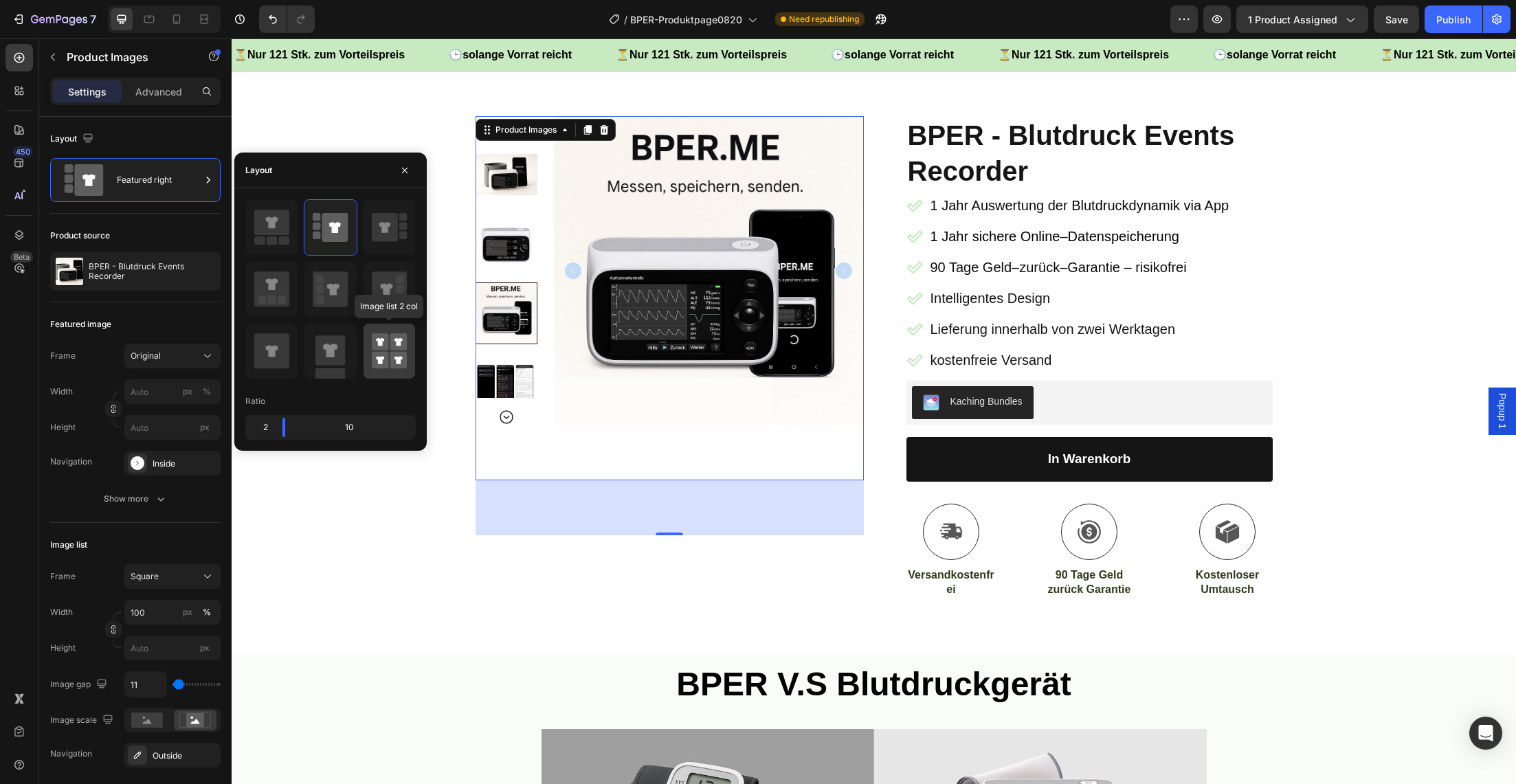
click at [391, 357] on rect at bounding box center [398, 360] width 17 height 17
type input "50"
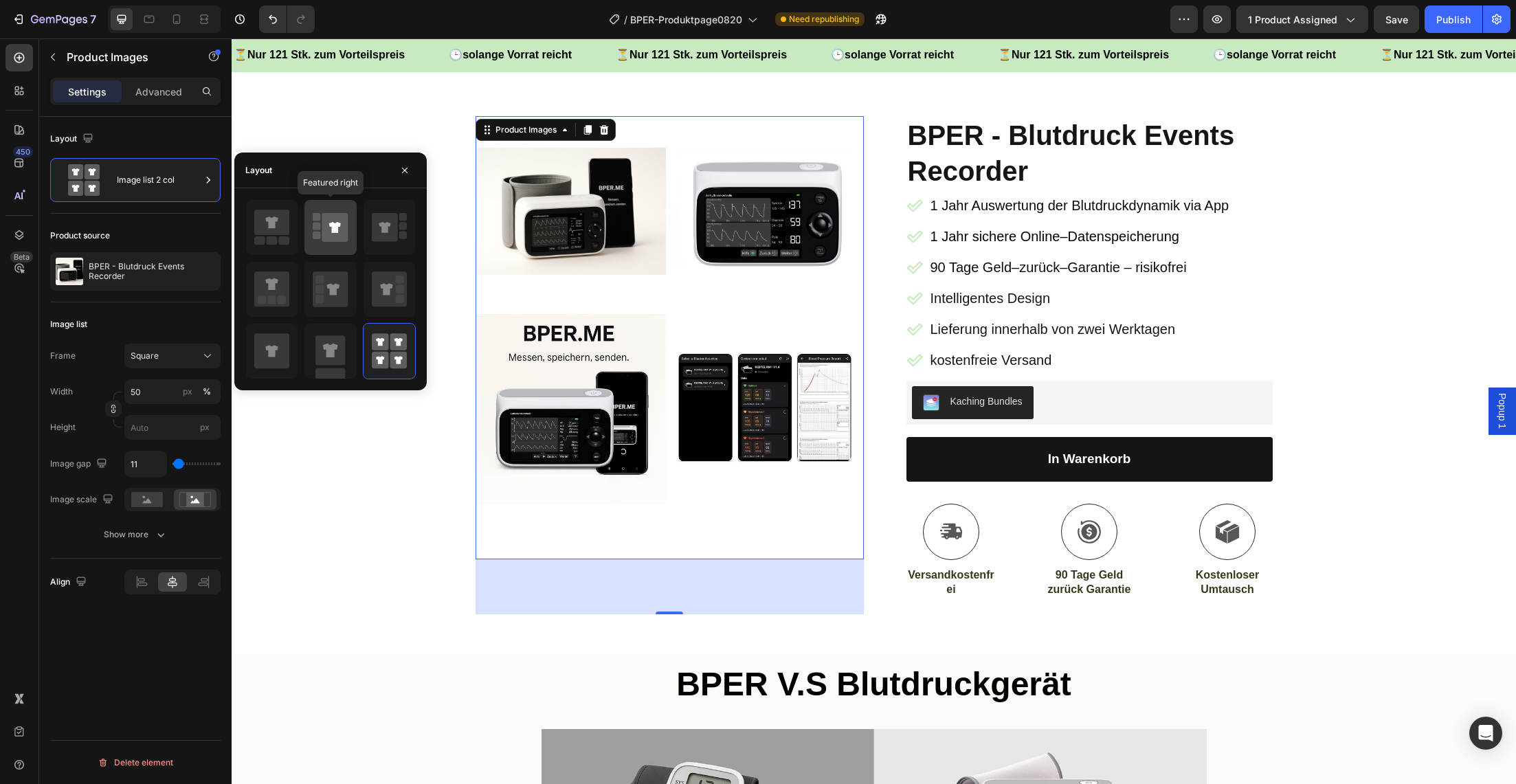
click at [335, 224] on icon at bounding box center [335, 227] width 12 height 11
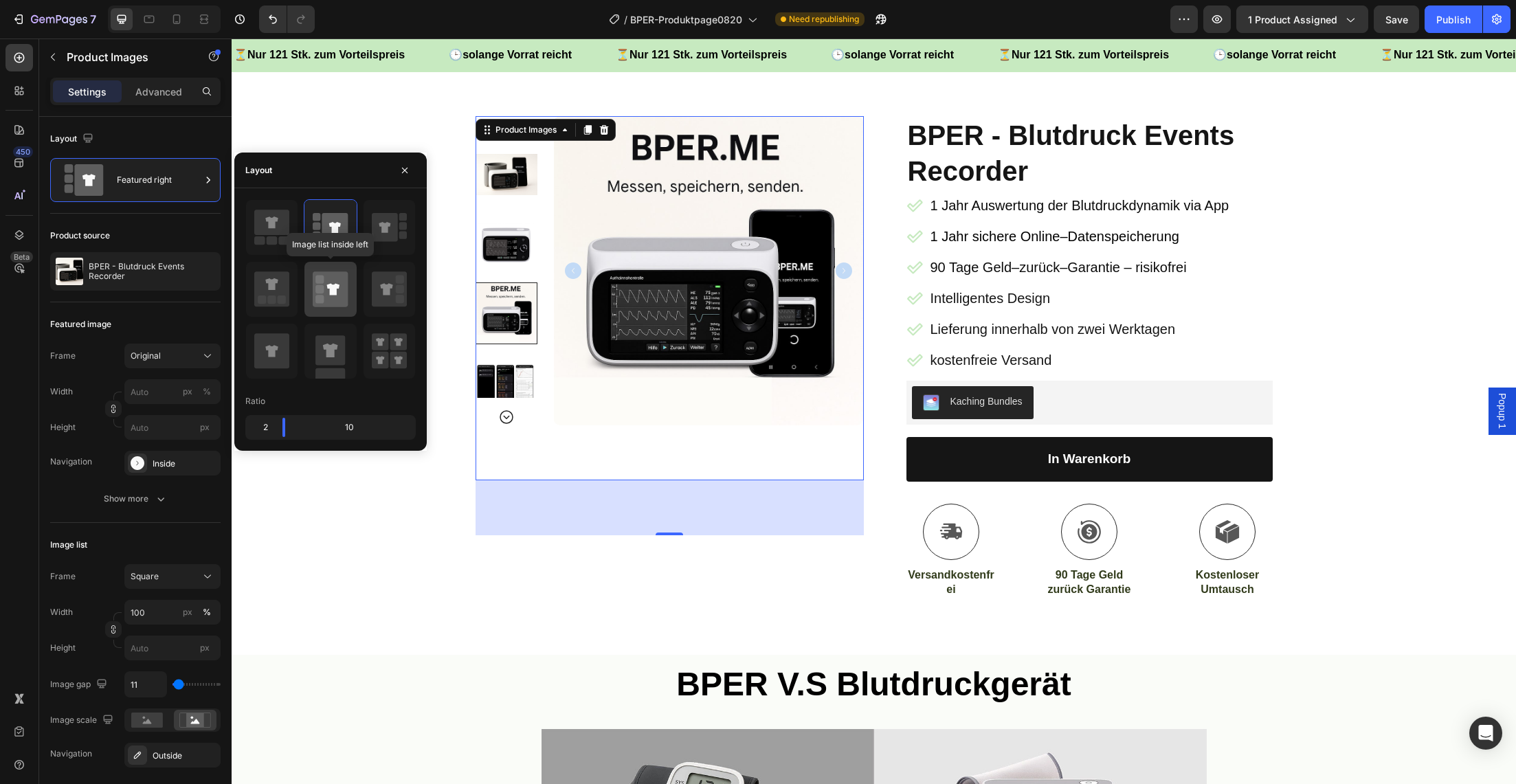
click at [332, 294] on icon at bounding box center [333, 288] width 12 height 12
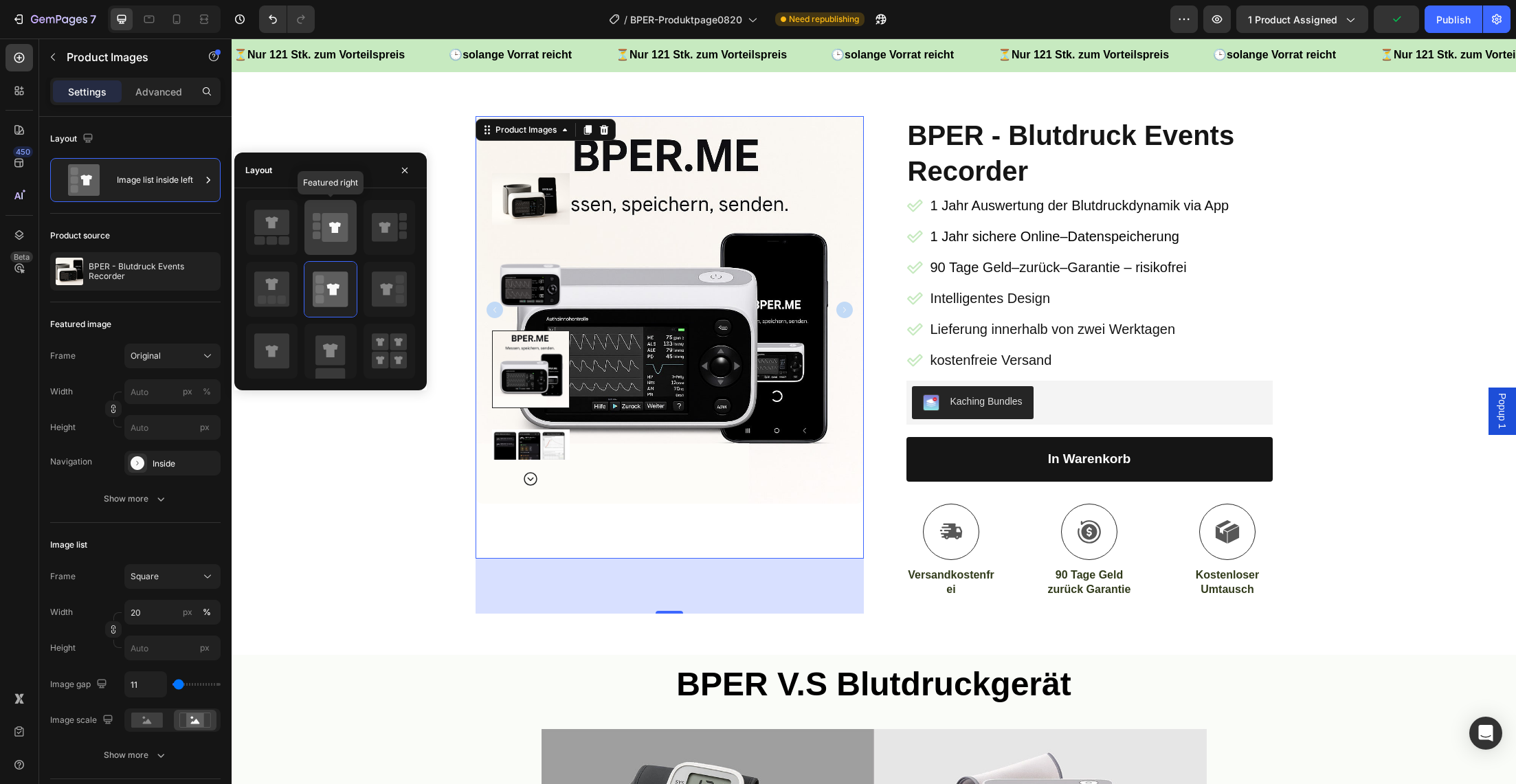
click at [330, 226] on icon at bounding box center [335, 227] width 12 height 11
type input "100"
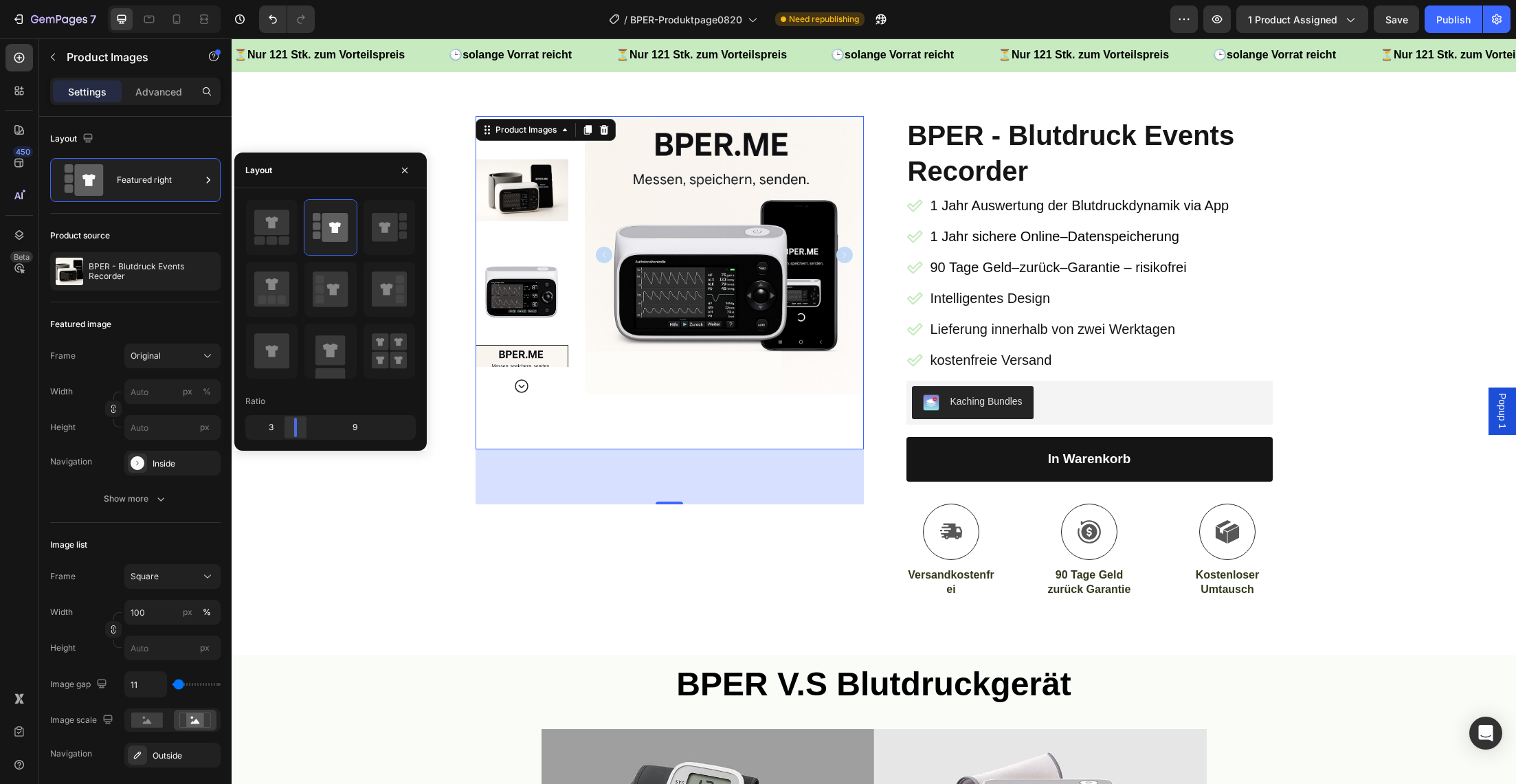
click at [292, 0] on body "7 Version history / BPER-Produktpage0820 Need republishing Preview 1 product as…" at bounding box center [758, 0] width 1516 height 0
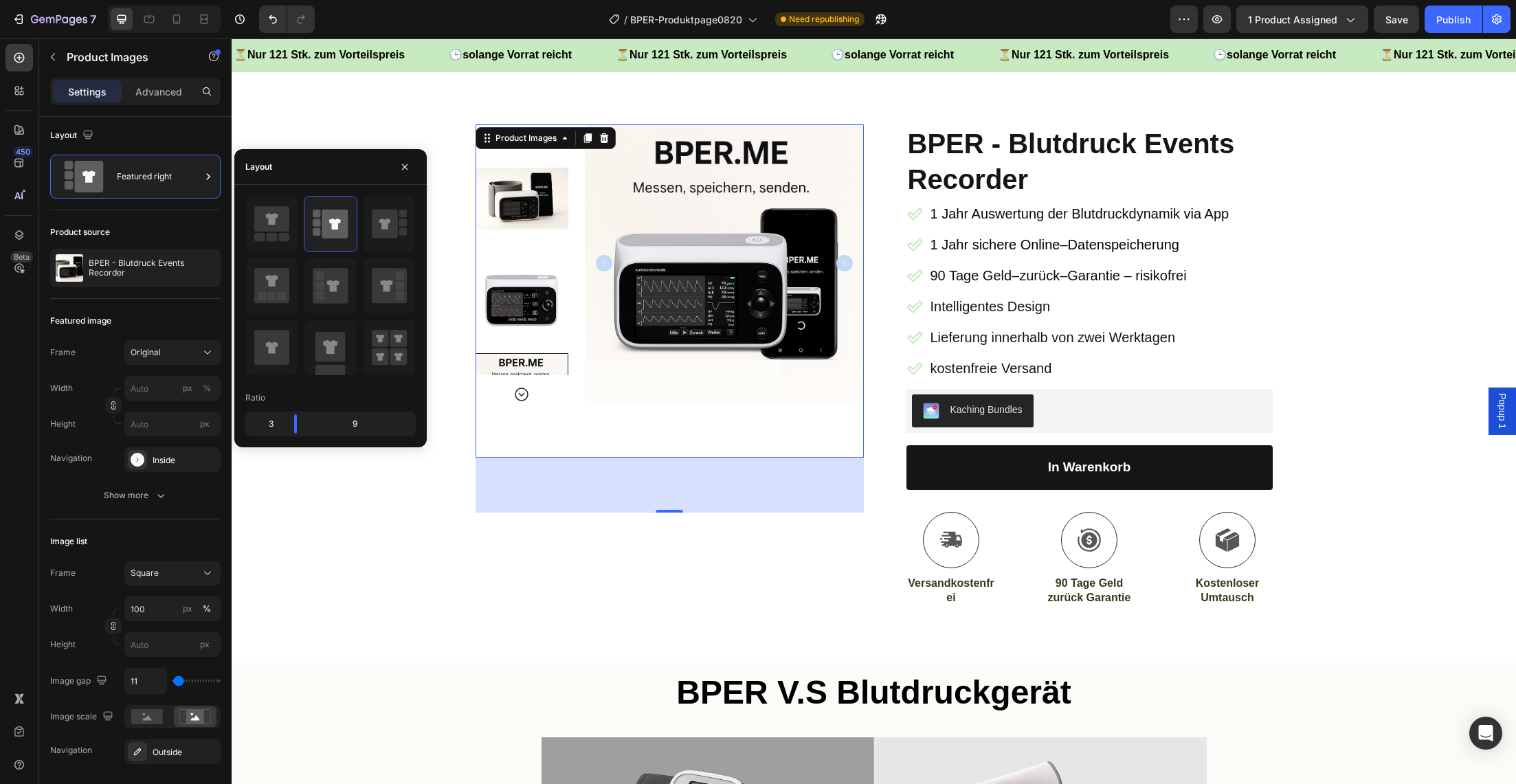
scroll to position [82, 0]
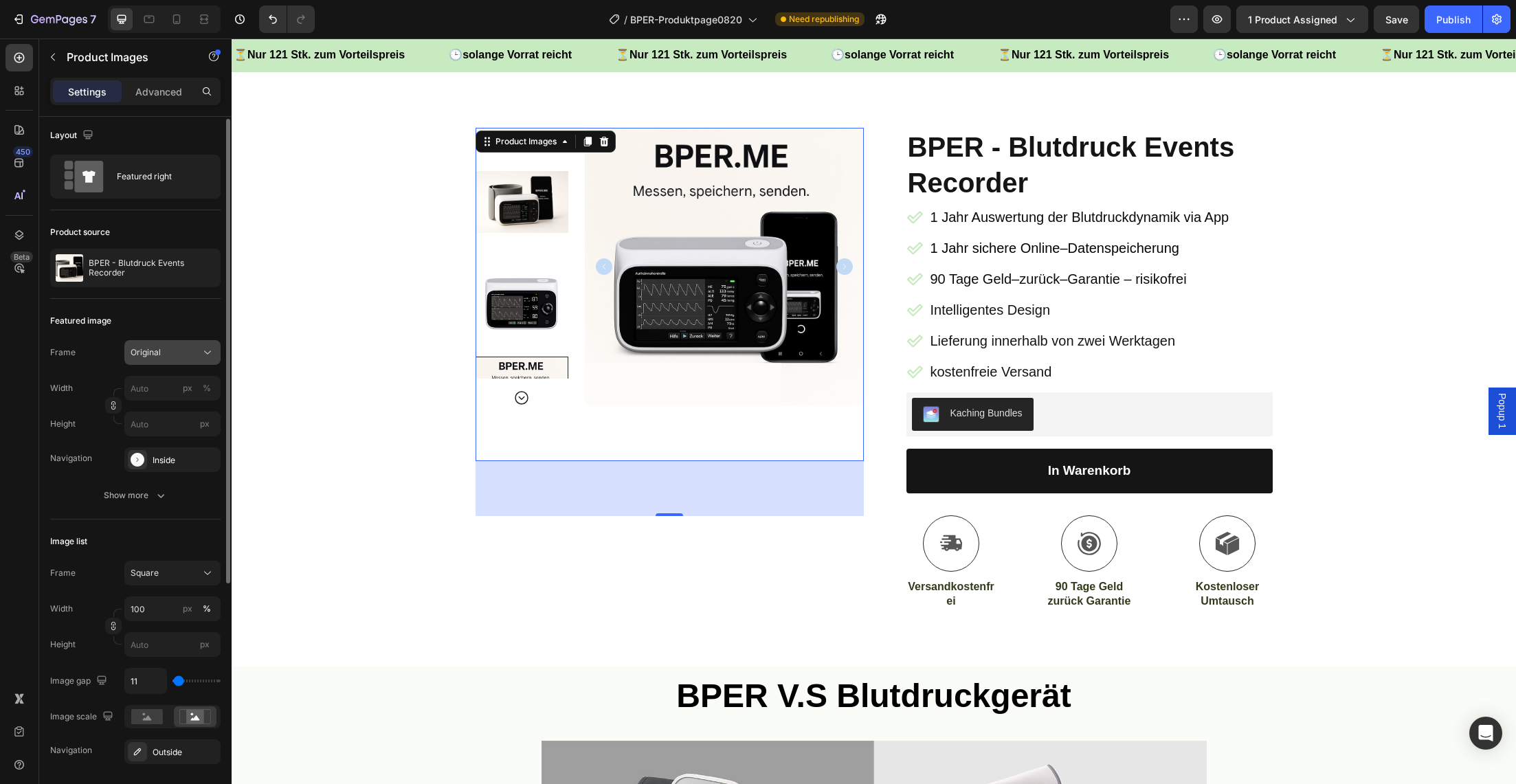
click at [146, 351] on span "Original" at bounding box center [145, 352] width 30 height 12
click at [148, 408] on span "Vertical" at bounding box center [145, 412] width 29 height 14
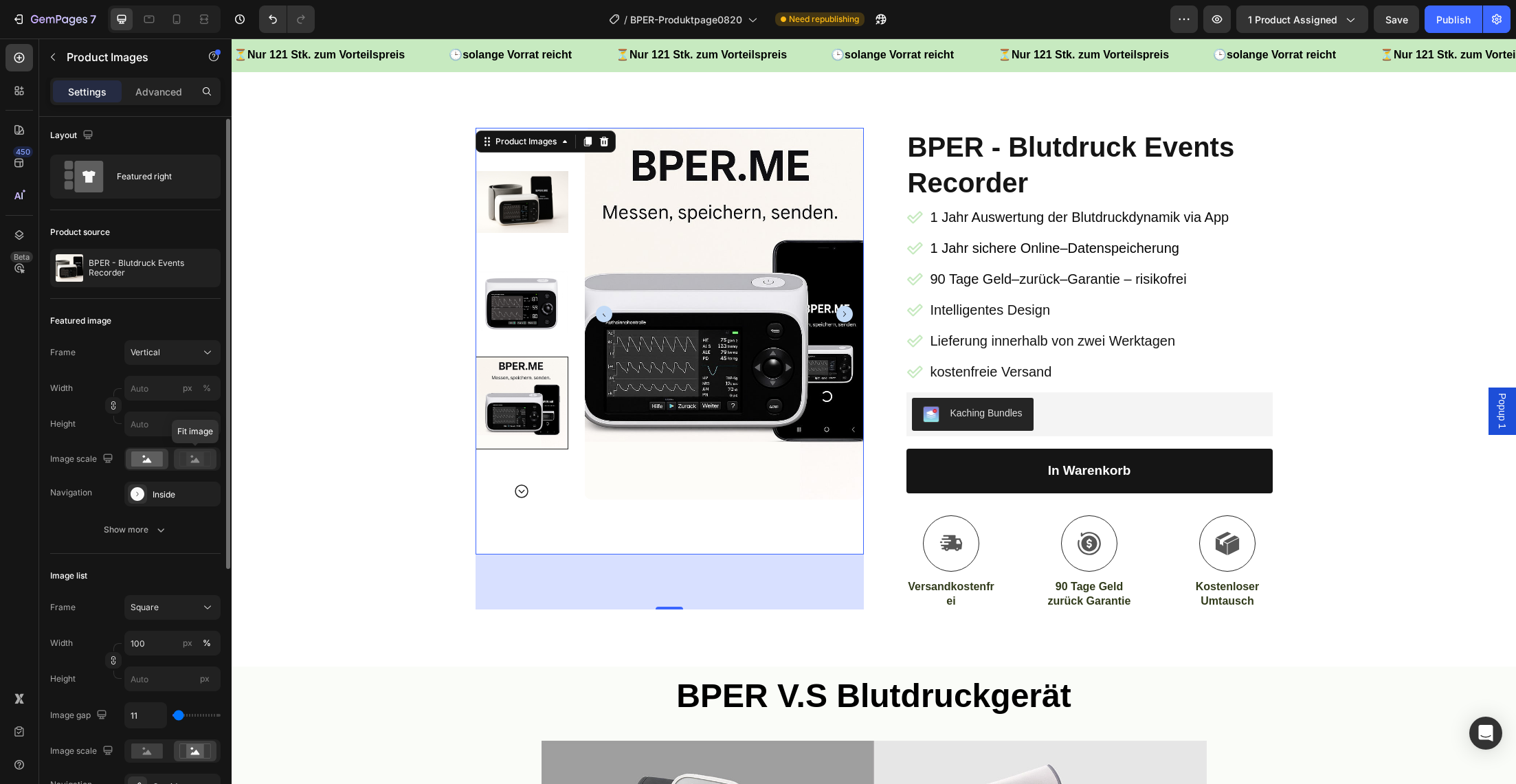
click at [195, 461] on icon at bounding box center [196, 460] width 9 height 5
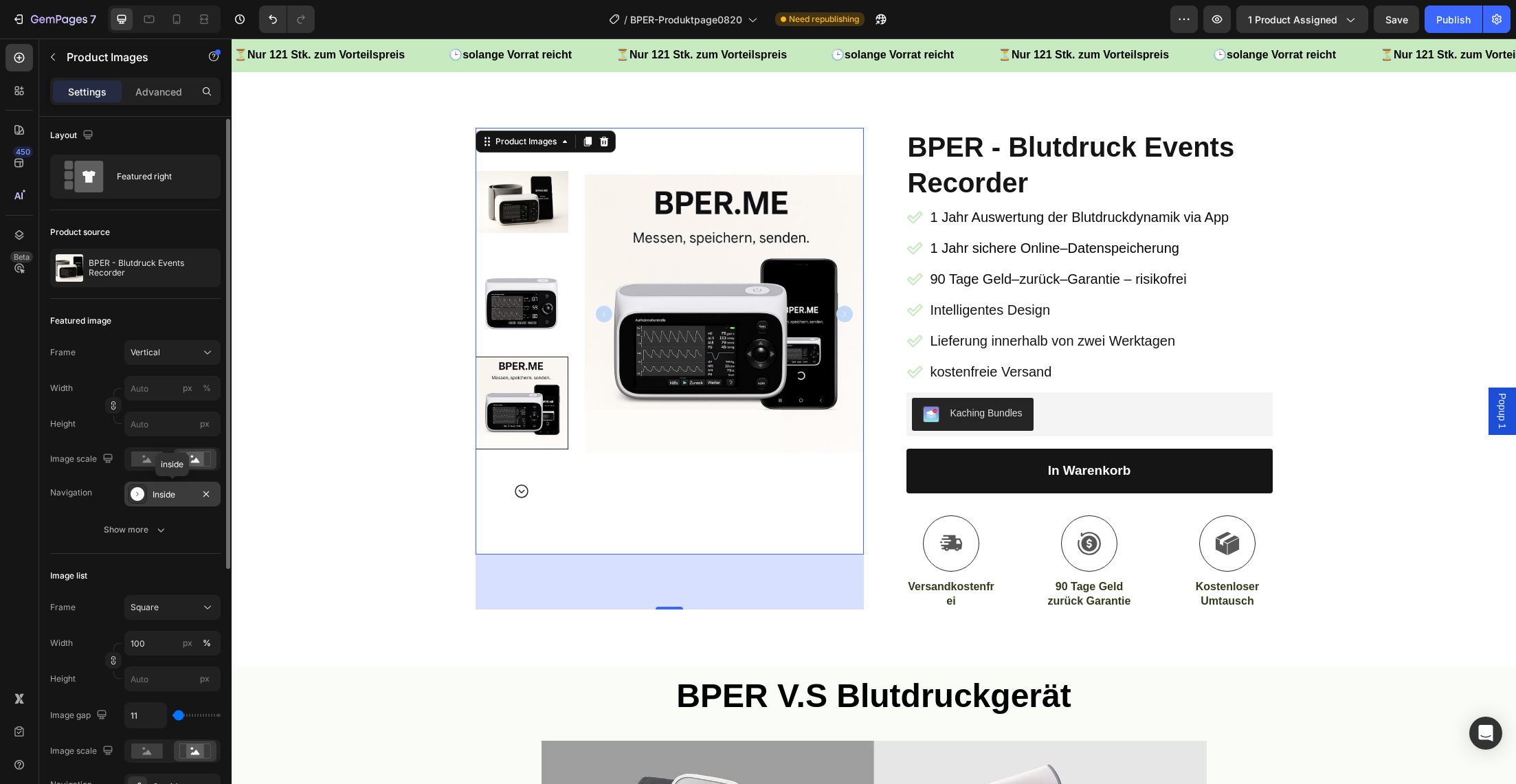
click at [174, 497] on div "Inside" at bounding box center [172, 495] width 40 height 12
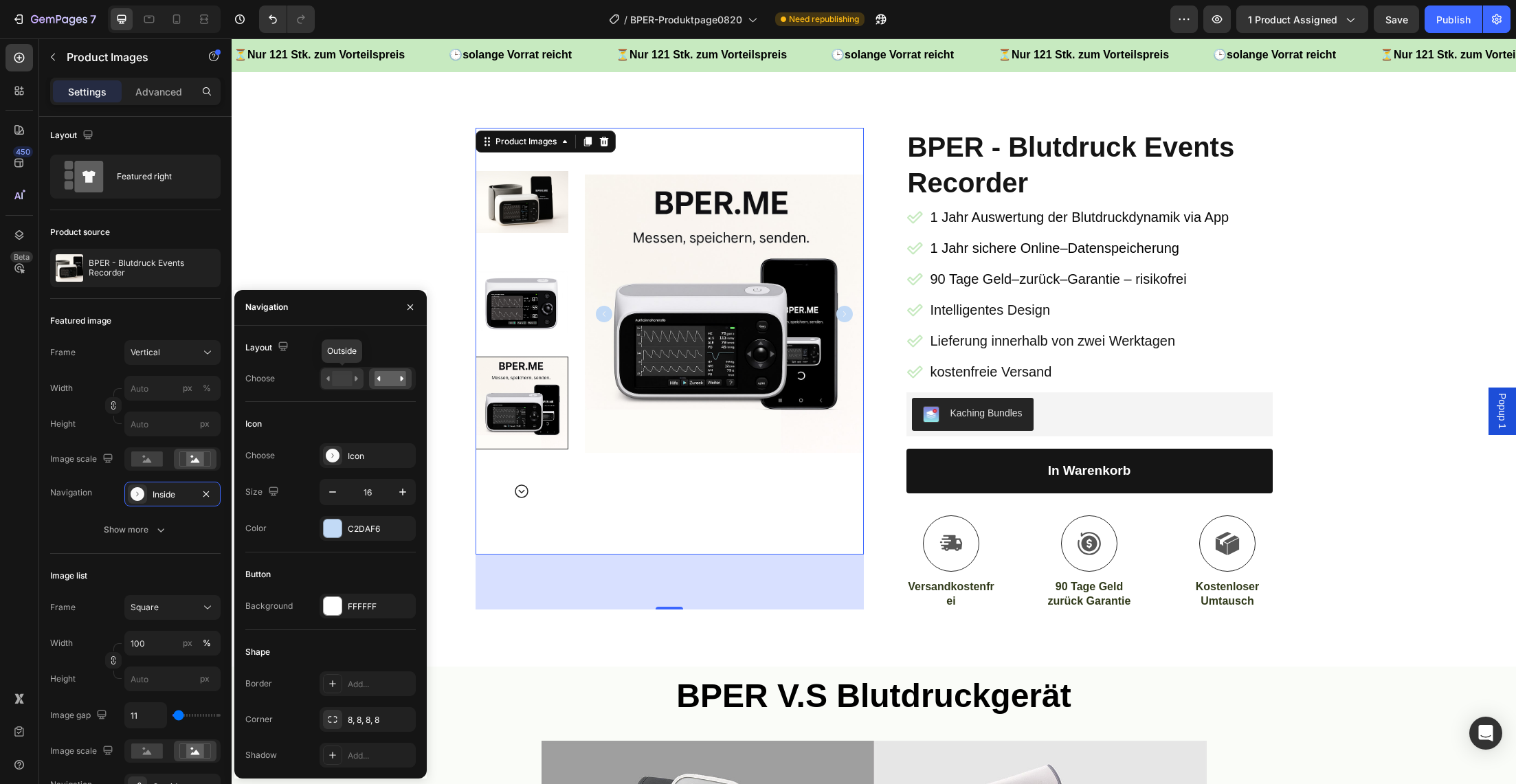
click at [339, 379] on rect at bounding box center [342, 379] width 20 height 15
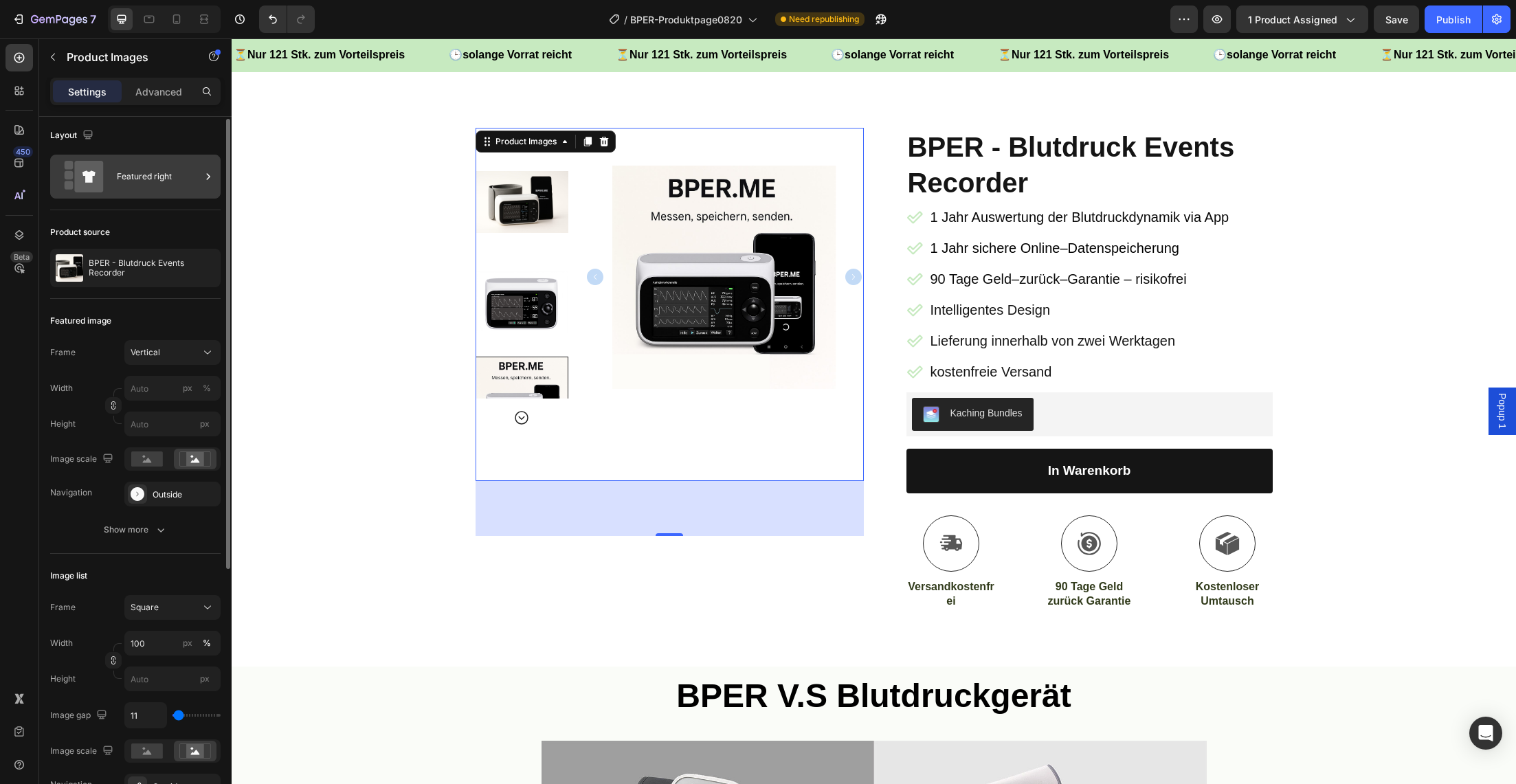
click at [133, 182] on div "Featured right" at bounding box center [159, 177] width 84 height 32
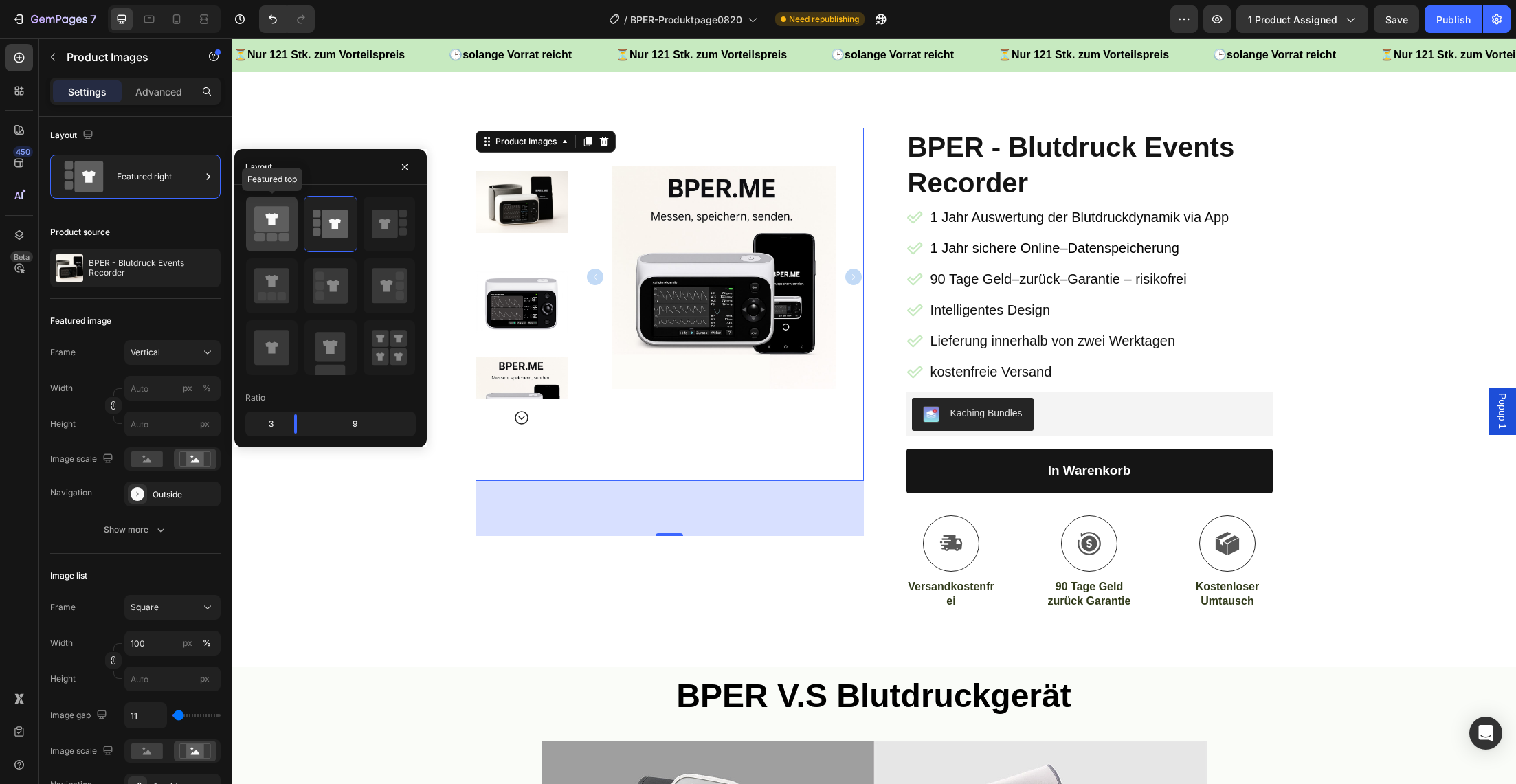
click at [264, 232] on icon at bounding box center [271, 224] width 35 height 39
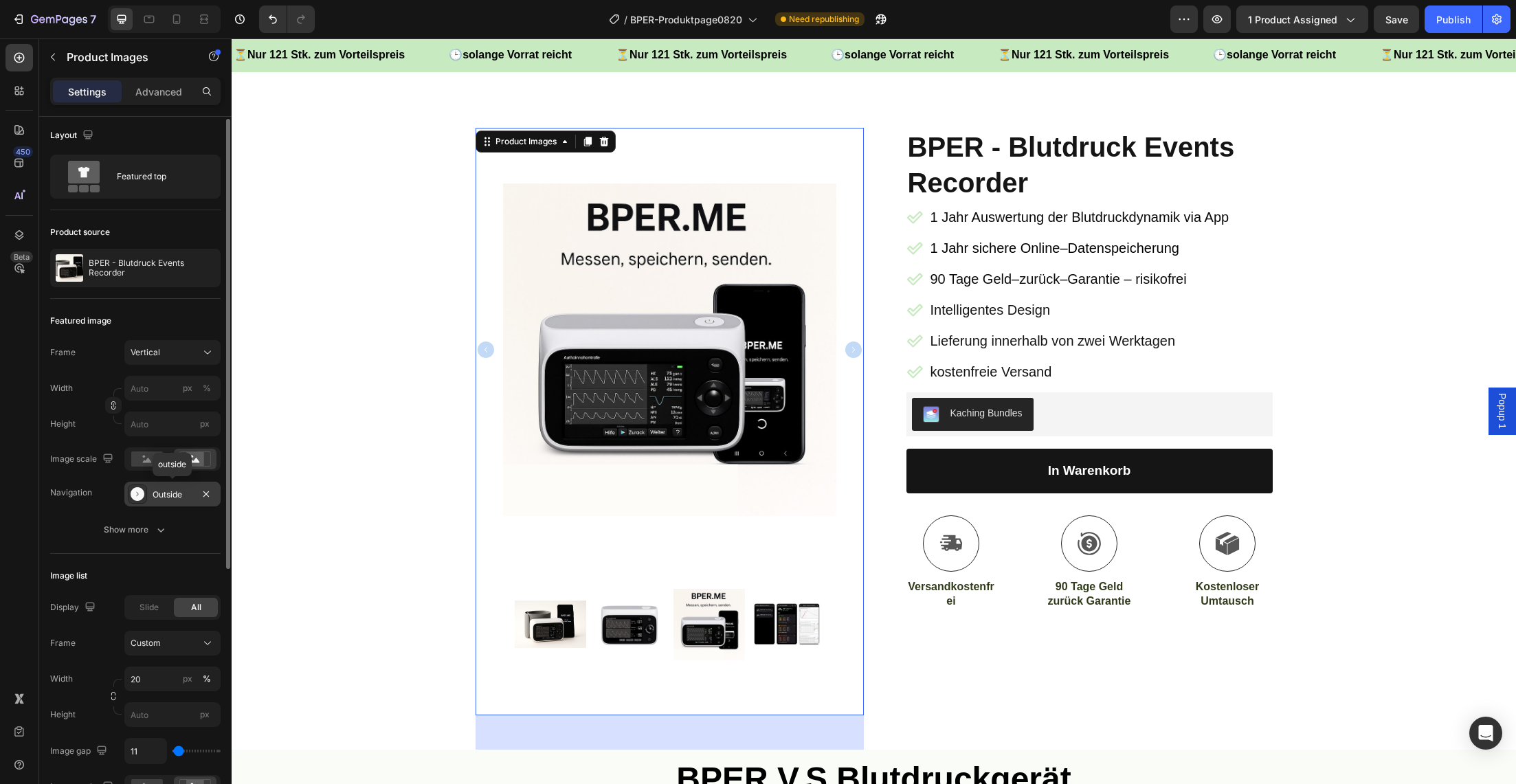
click at [182, 496] on div "Outside" at bounding box center [172, 495] width 40 height 12
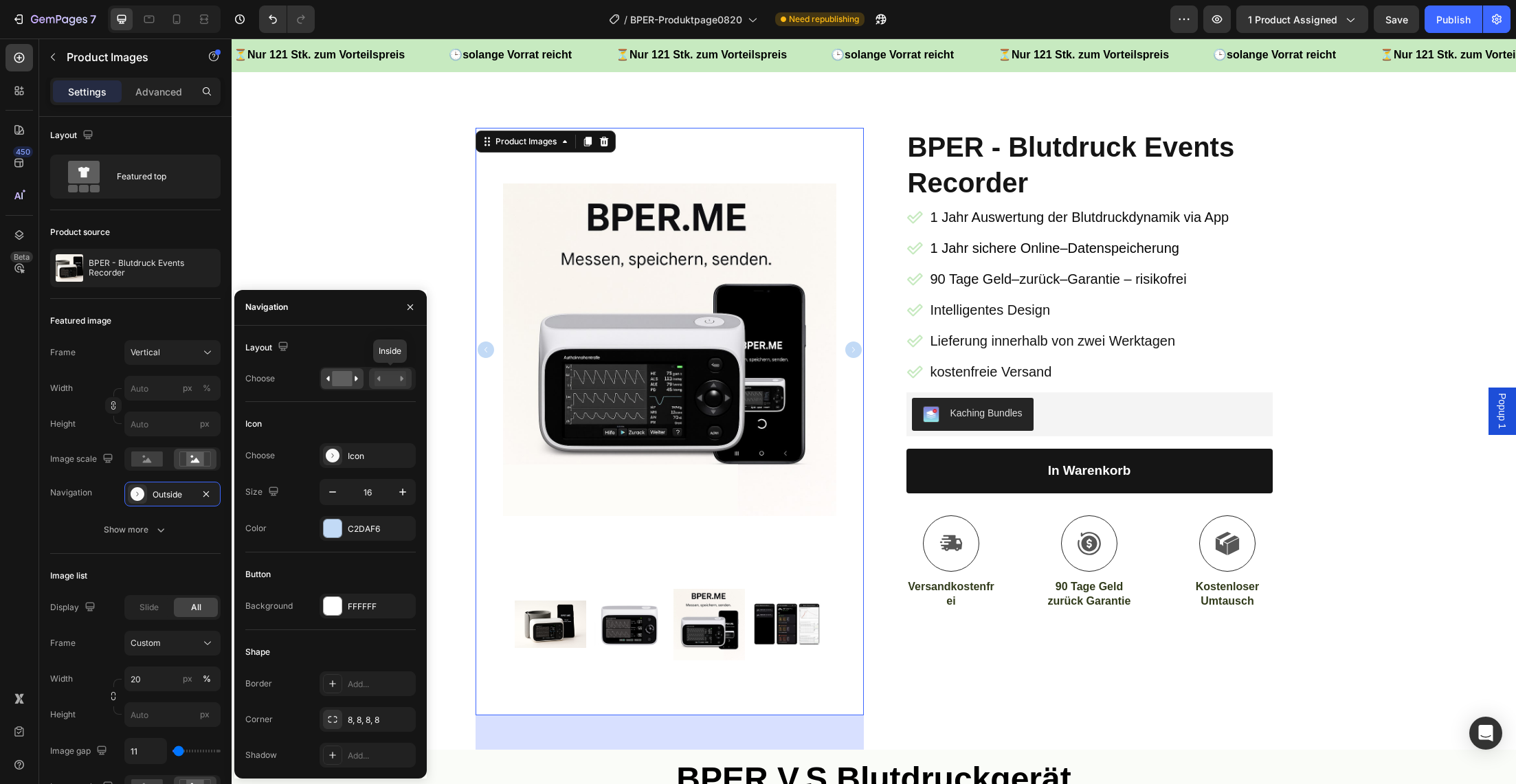
click at [388, 381] on rect at bounding box center [390, 379] width 32 height 15
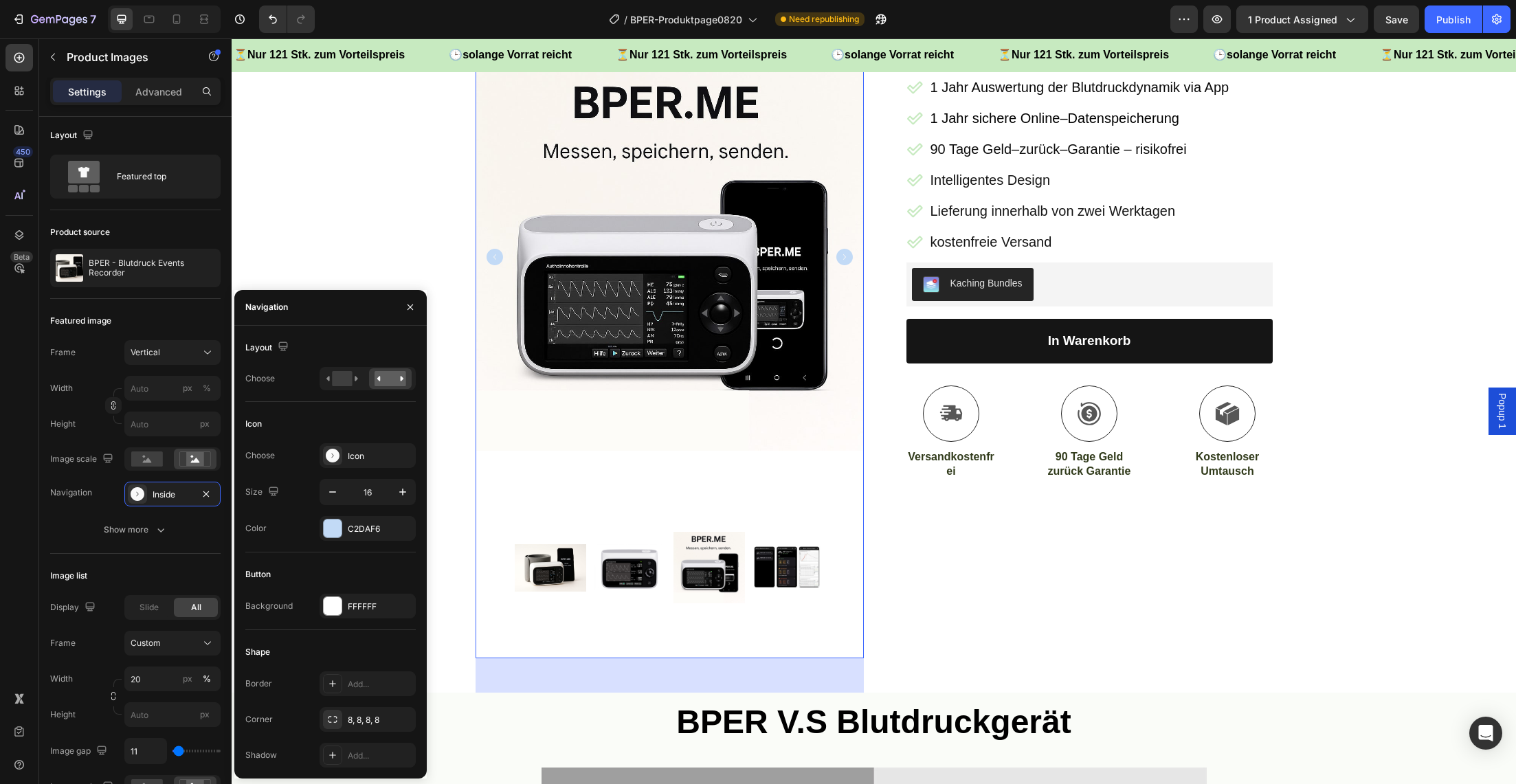
scroll to position [215, 0]
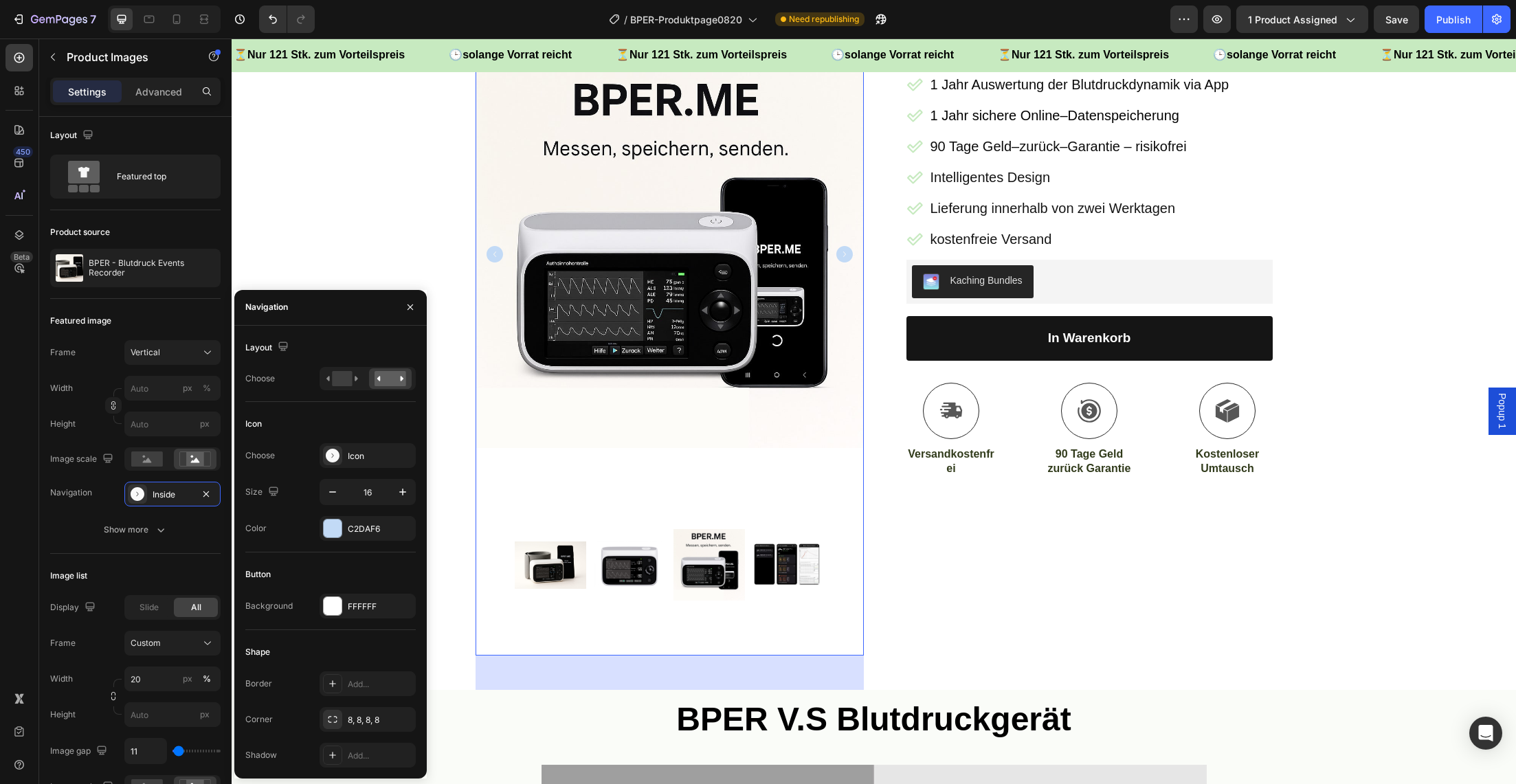
click at [848, 255] on icon "Carousel Next Arrow" at bounding box center [844, 253] width 16 height 16
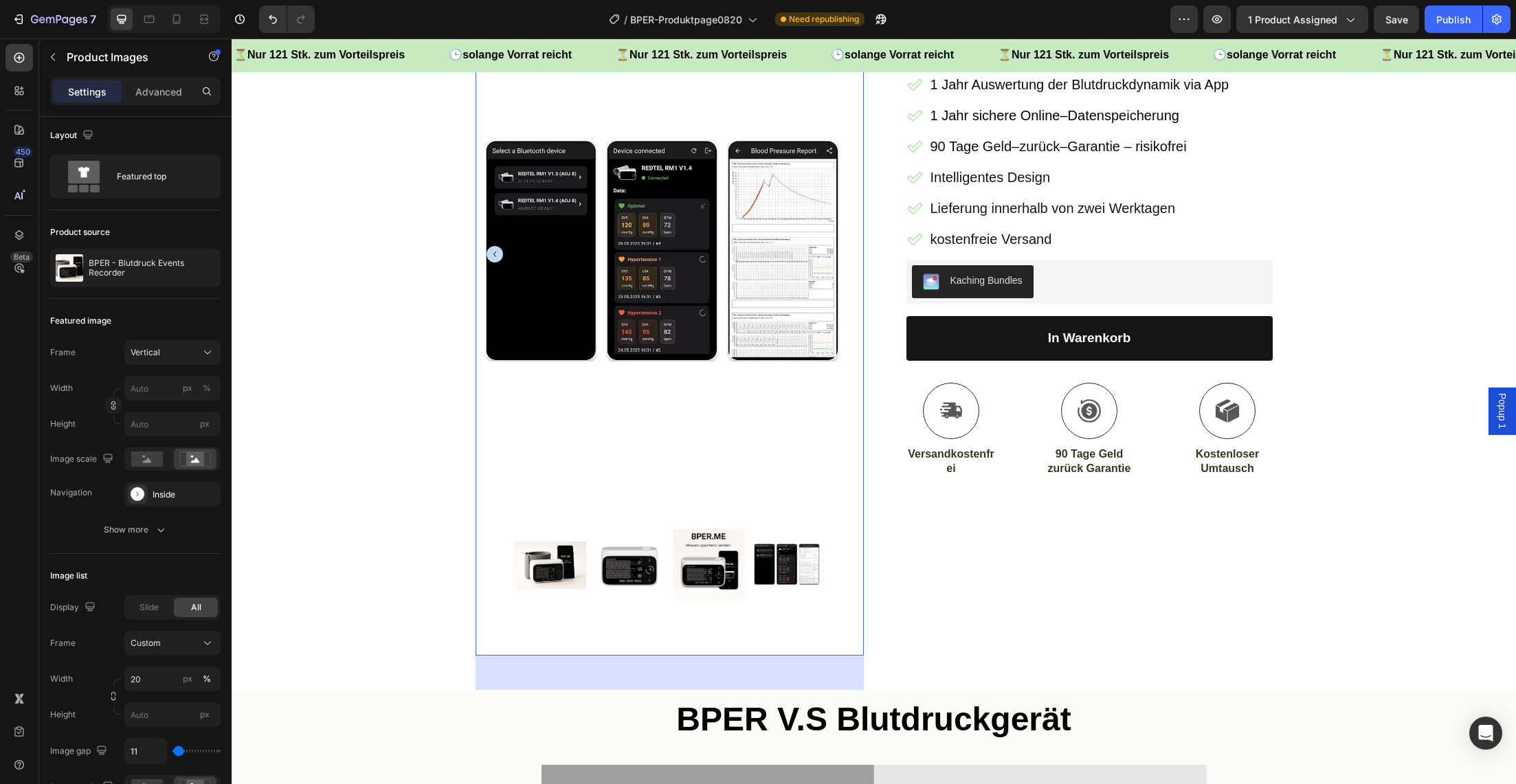
click at [848, 255] on img at bounding box center [670, 254] width 388 height 518
click at [495, 252] on icon "Carousel Back Arrow" at bounding box center [494, 253] width 16 height 16
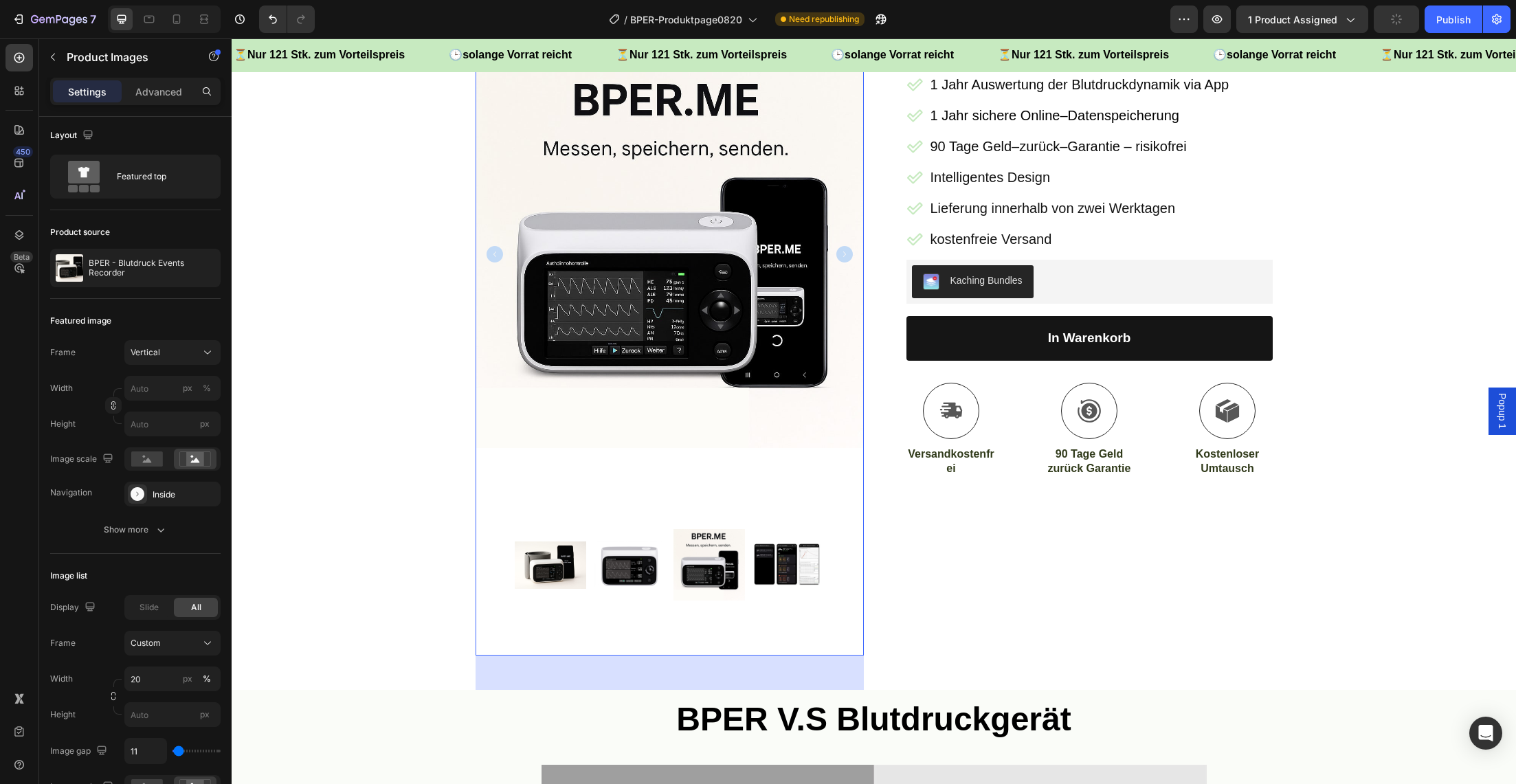
click at [495, 252] on icon "Carousel Back Arrow" at bounding box center [494, 253] width 16 height 16
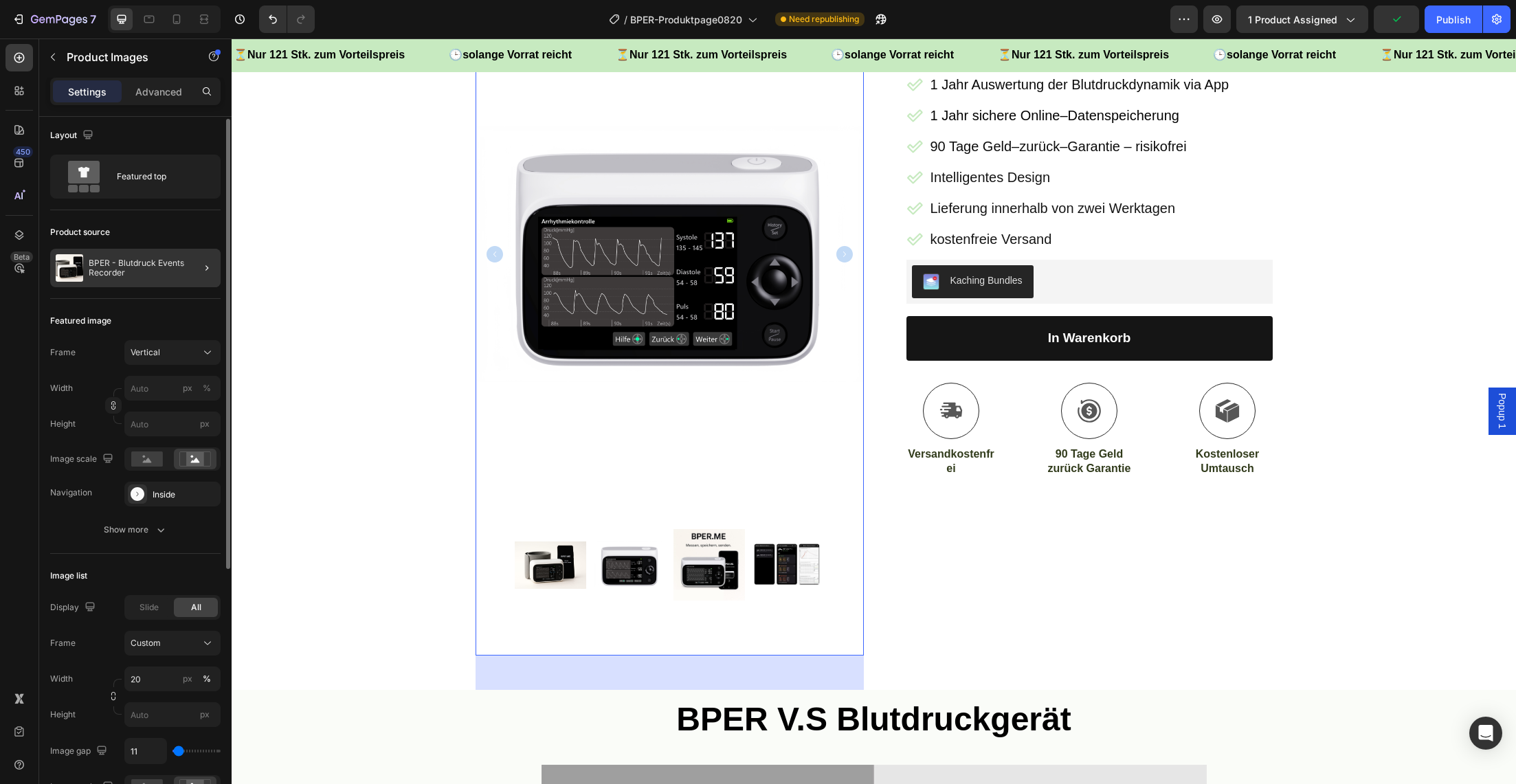
scroll to position [0, 0]
click at [161, 274] on p "BPER - Blutdruck Events Recorder" at bounding box center [151, 271] width 126 height 19
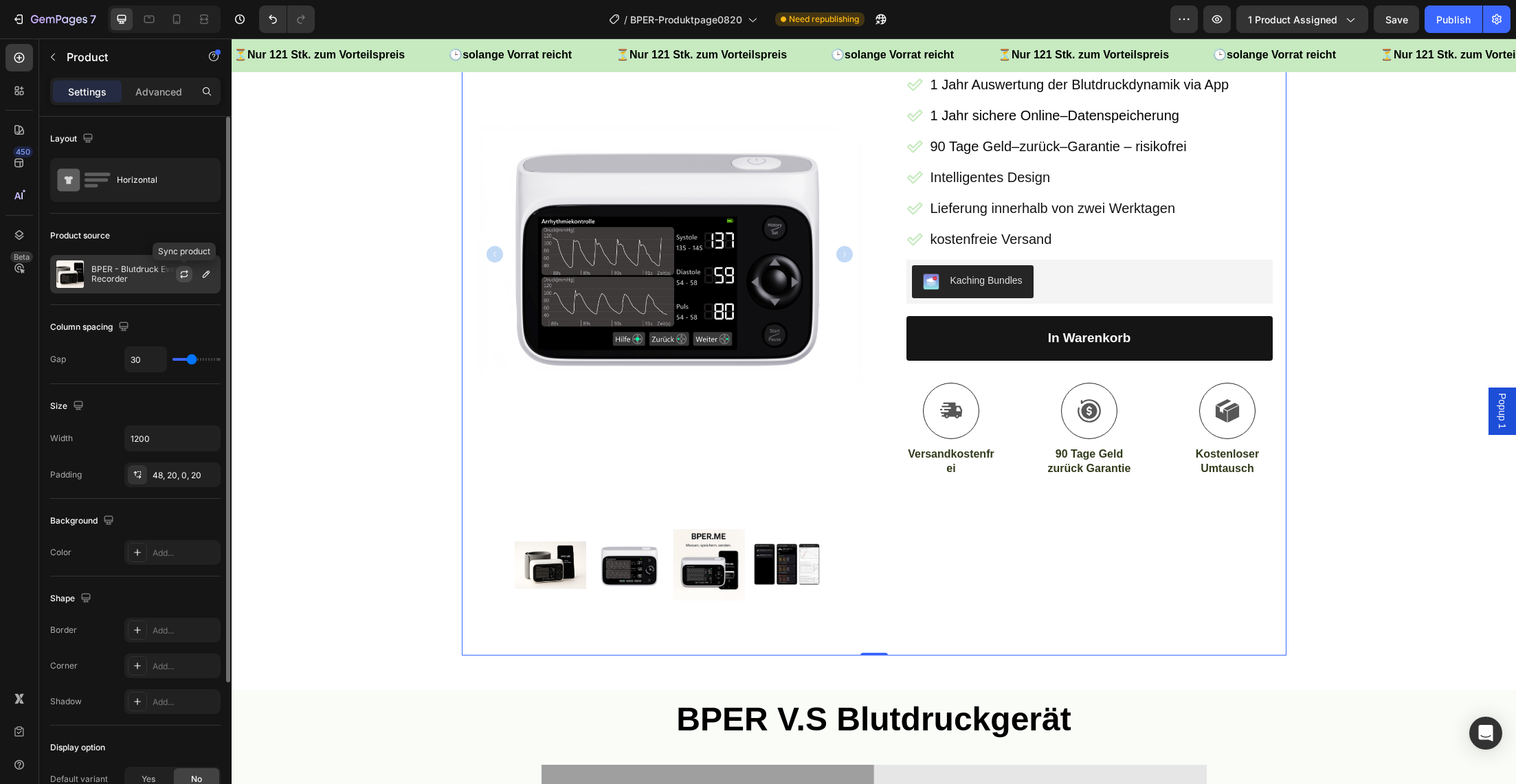
click at [182, 273] on icon "button" at bounding box center [184, 274] width 11 height 11
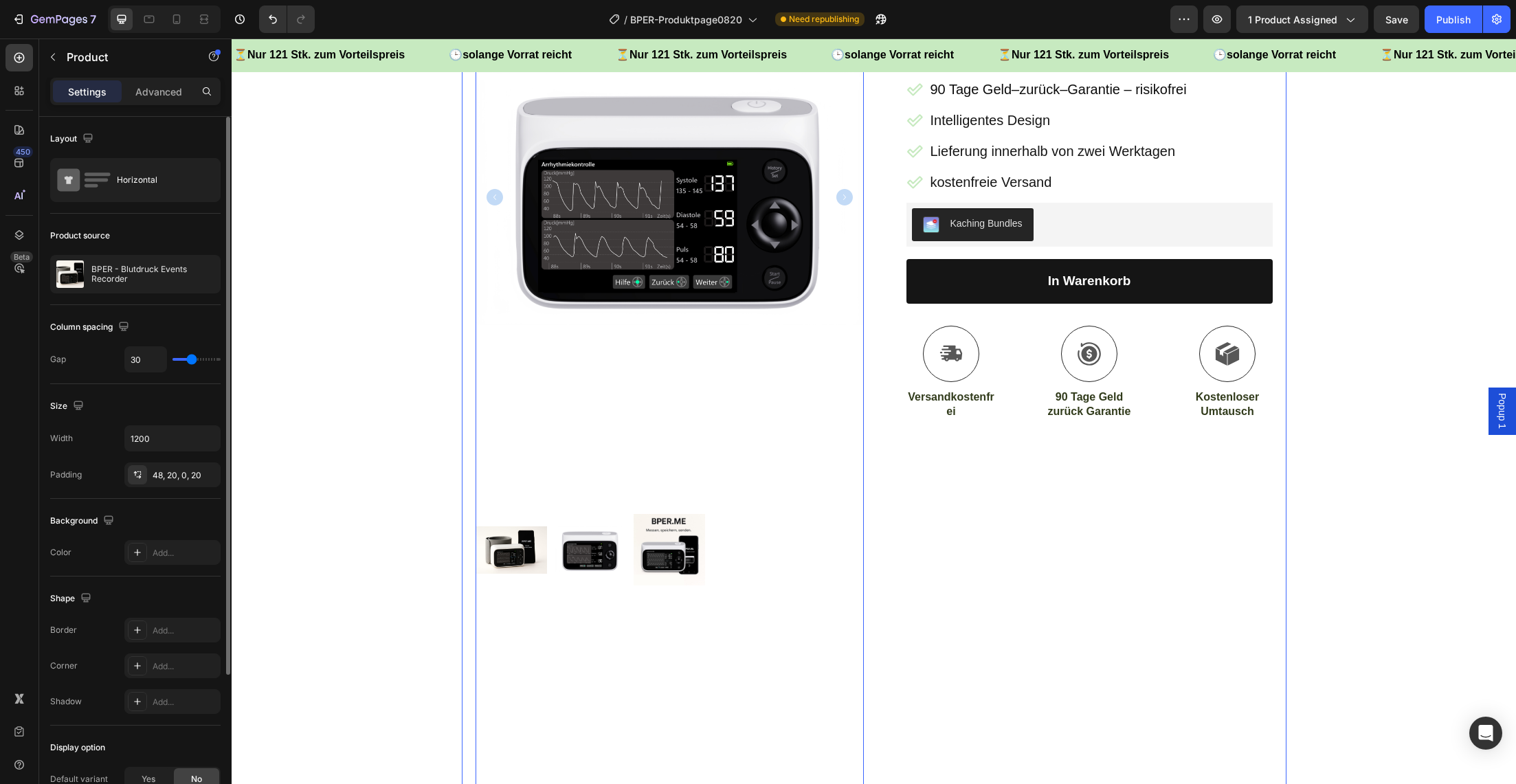
scroll to position [231, 0]
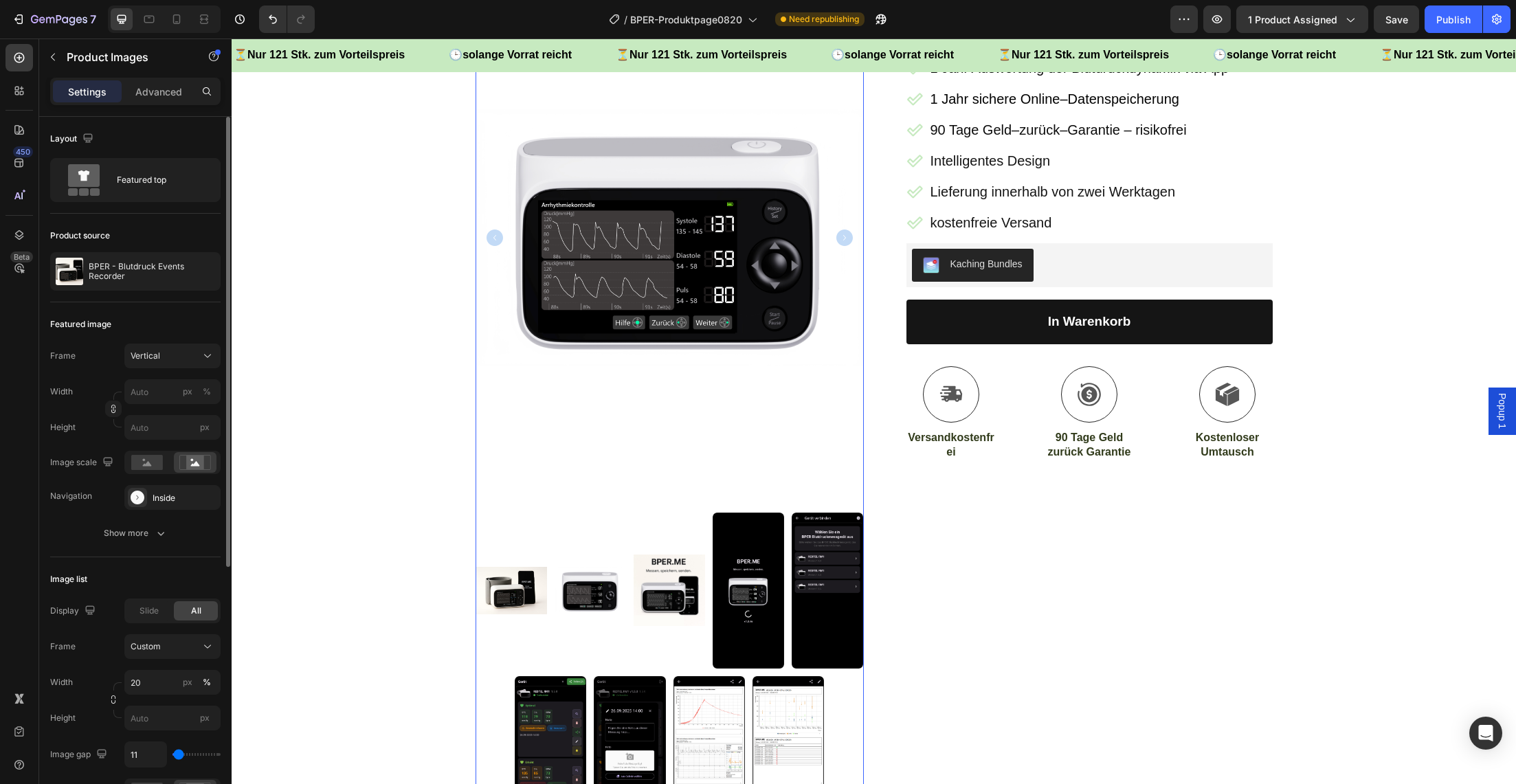
click at [532, 586] on img at bounding box center [512, 590] width 71 height 47
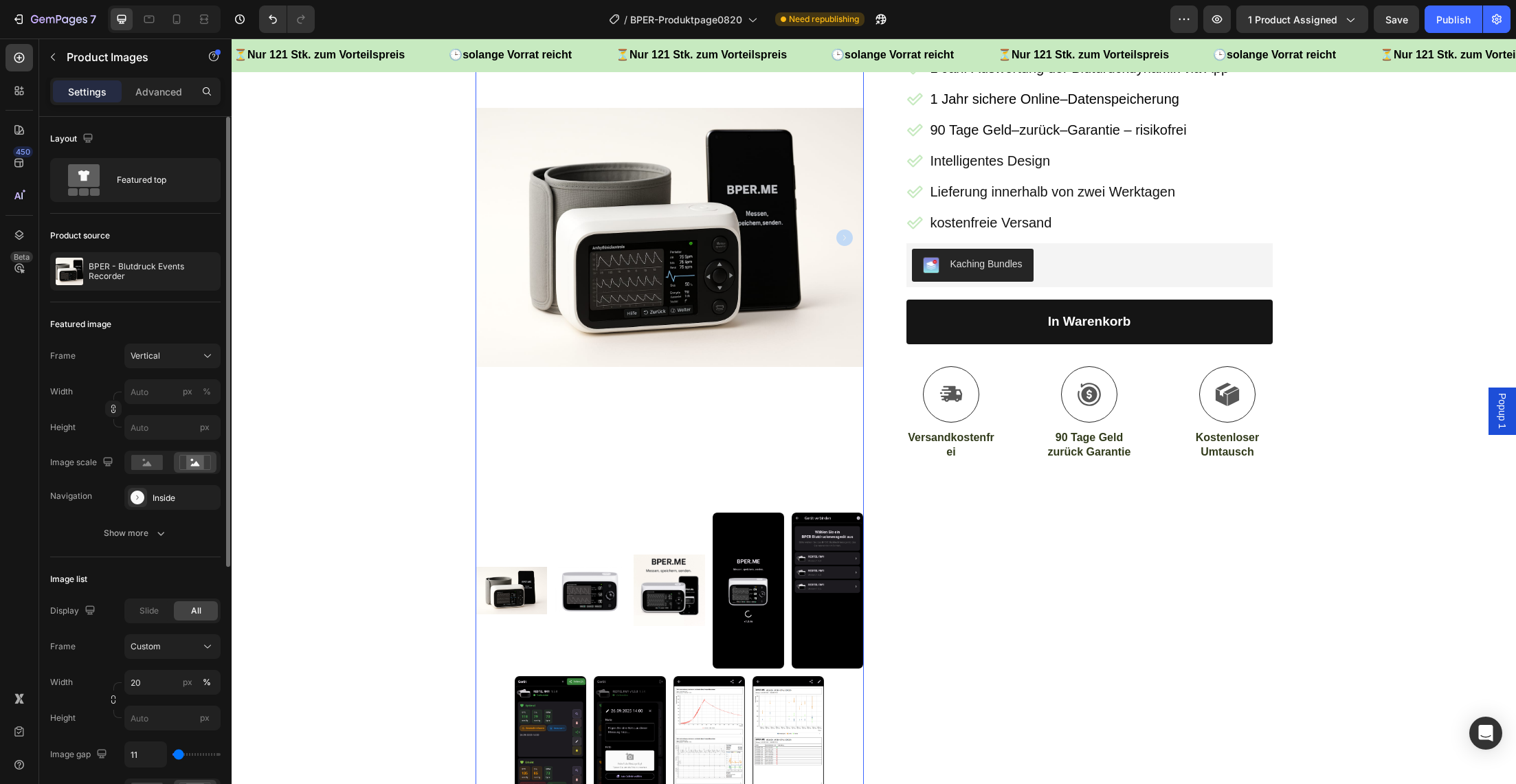
scroll to position [234, 0]
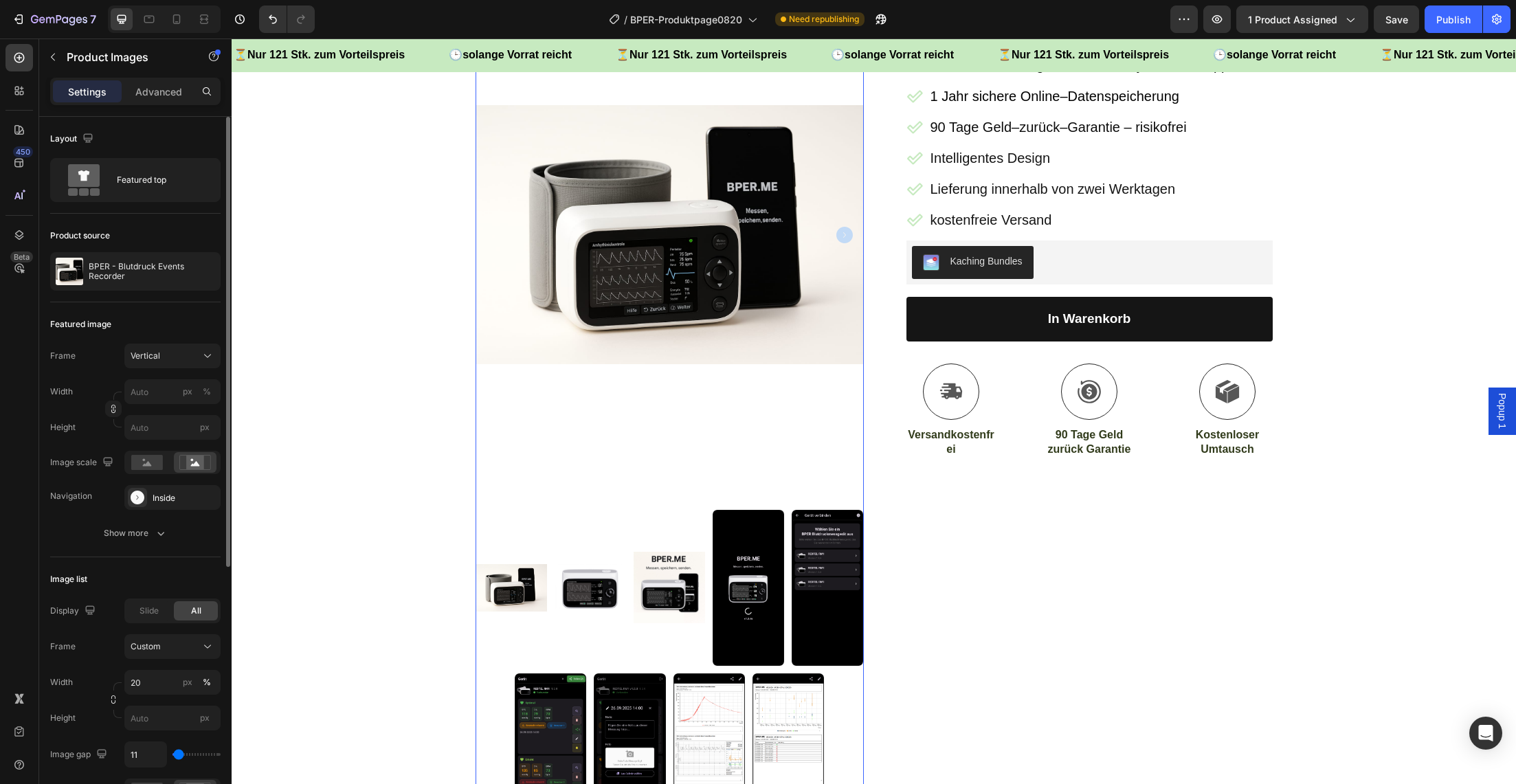
click at [594, 578] on img at bounding box center [591, 587] width 71 height 47
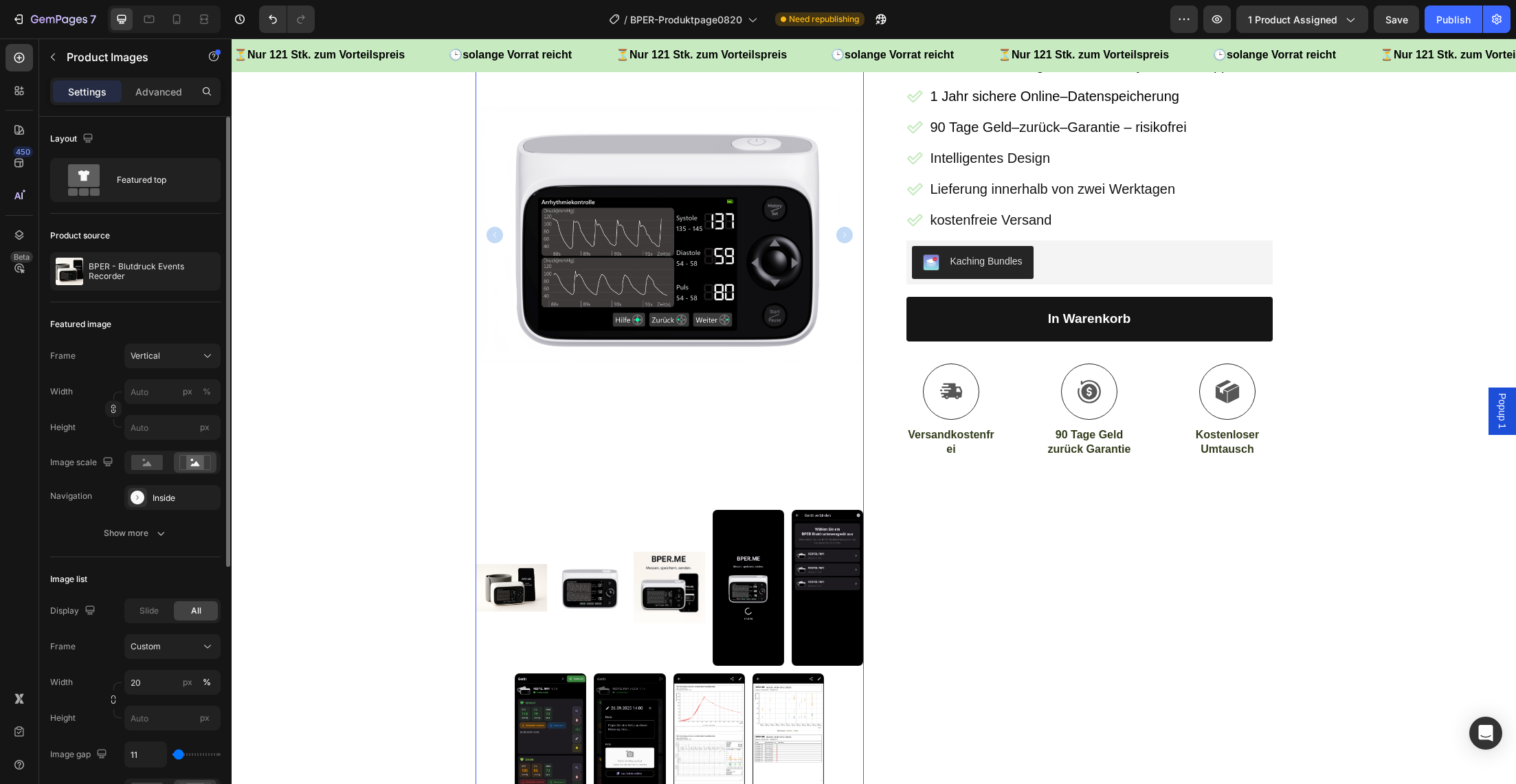
click at [654, 585] on img at bounding box center [670, 587] width 71 height 71
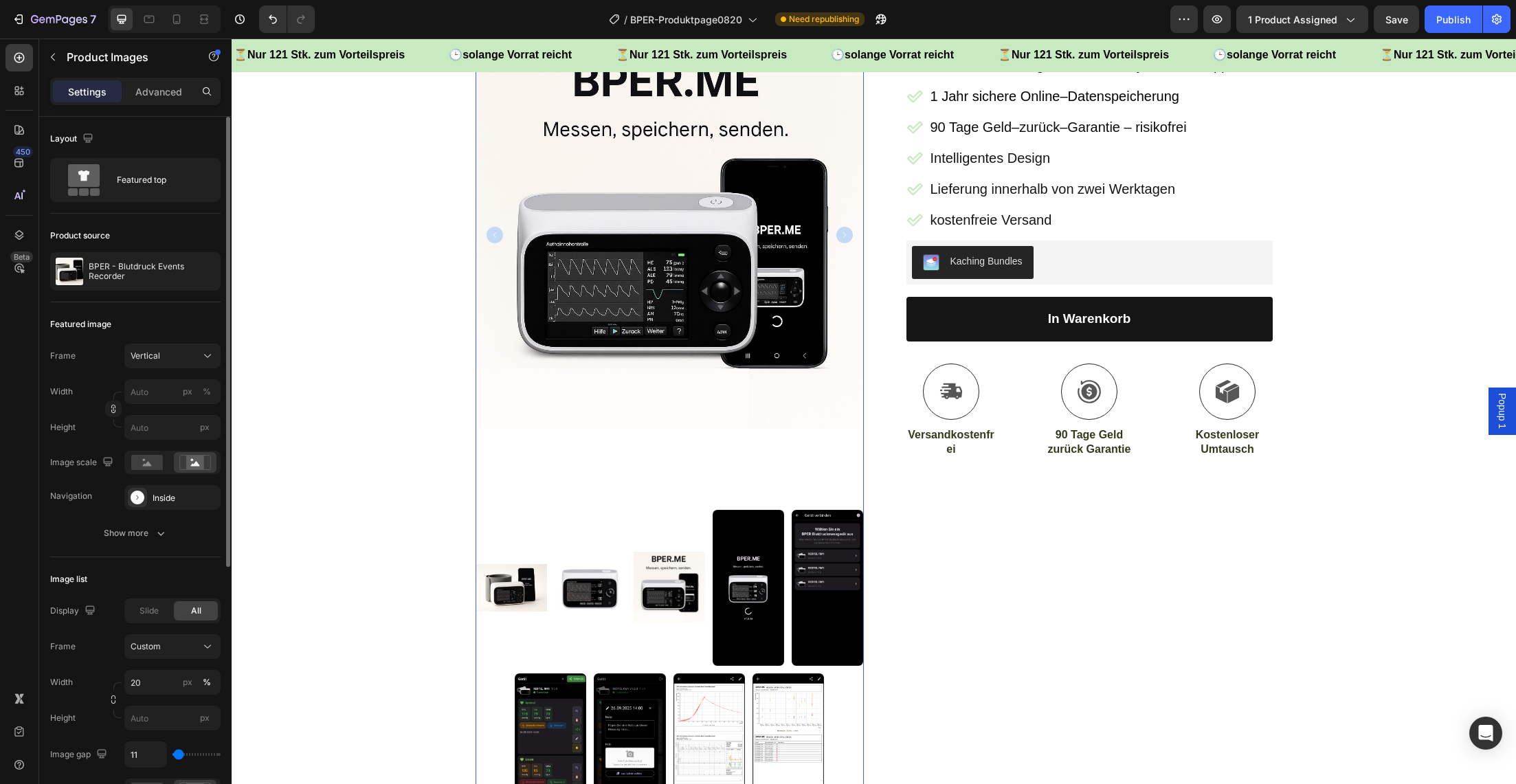
click at [732, 592] on img at bounding box center [749, 587] width 71 height 155
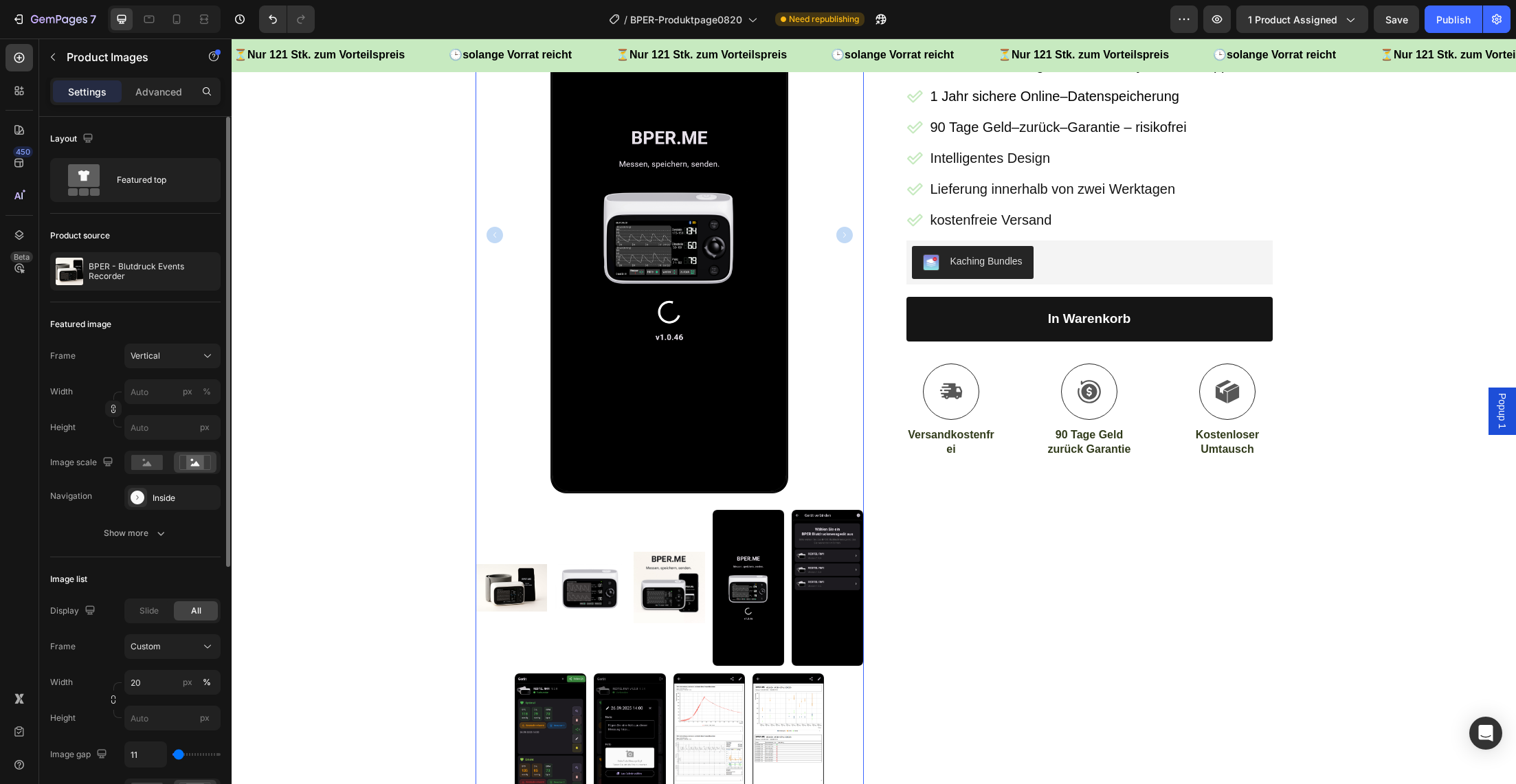
click at [811, 593] on img at bounding box center [828, 587] width 71 height 155
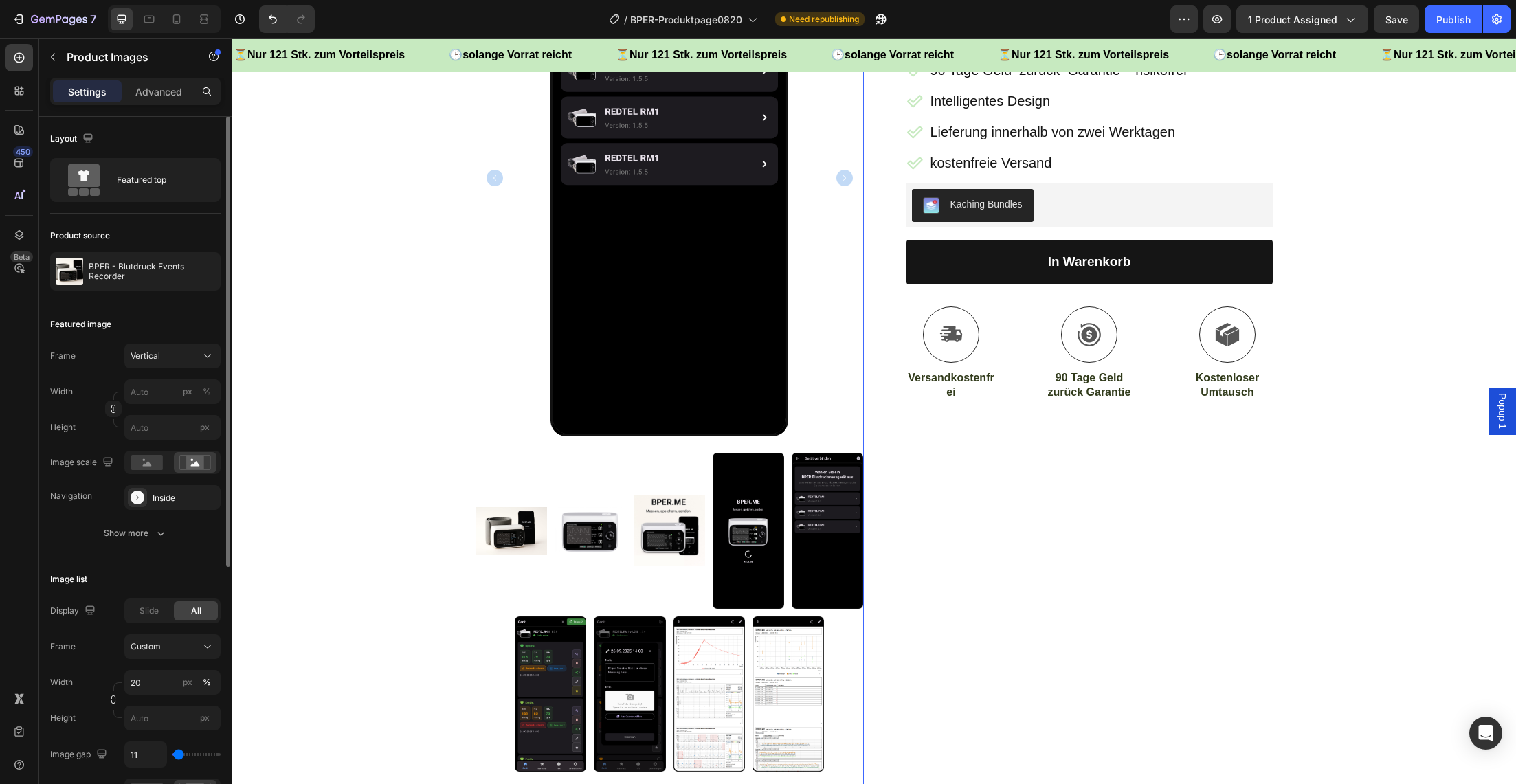
scroll to position [294, 0]
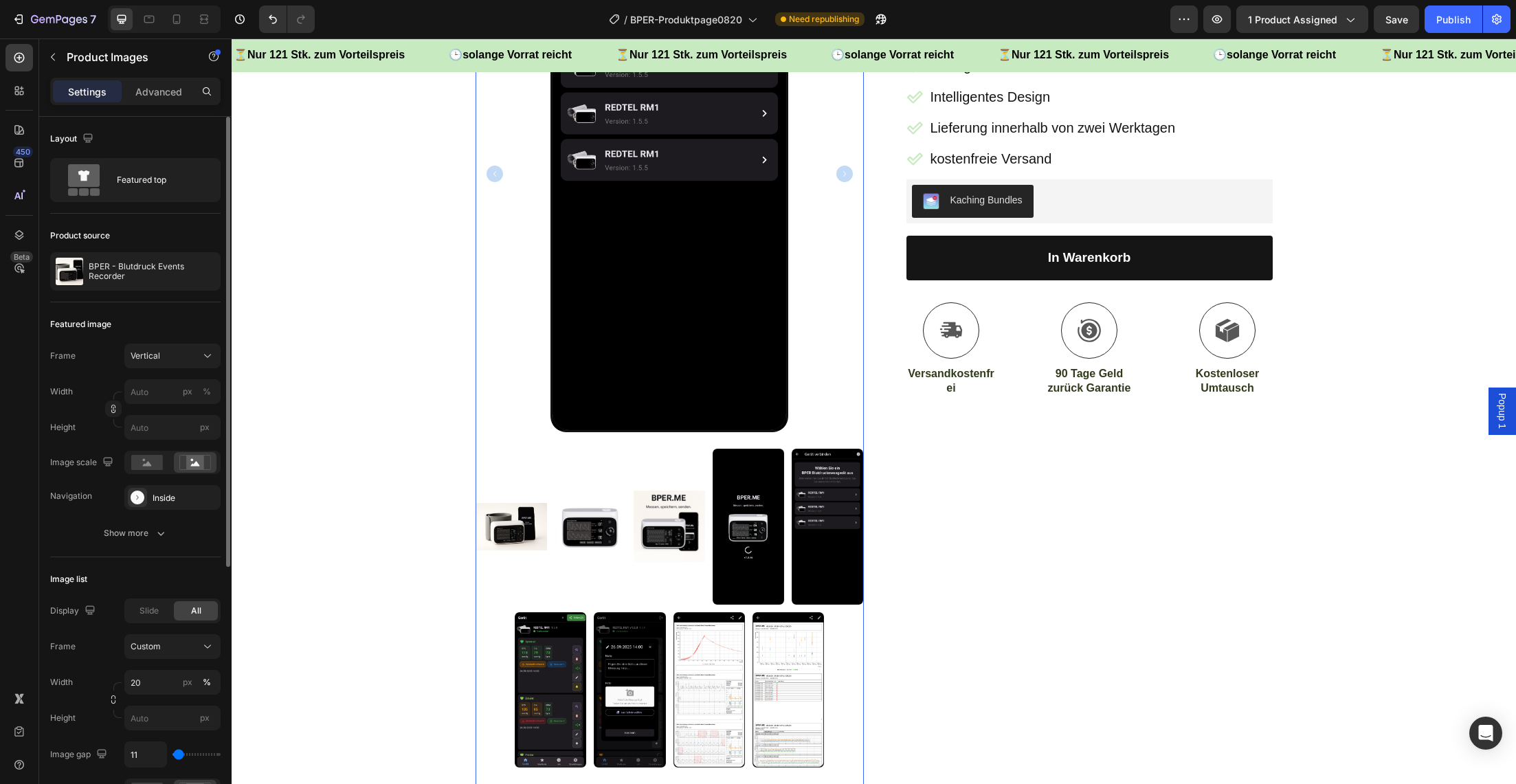
click at [547, 648] on img at bounding box center [550, 689] width 71 height 155
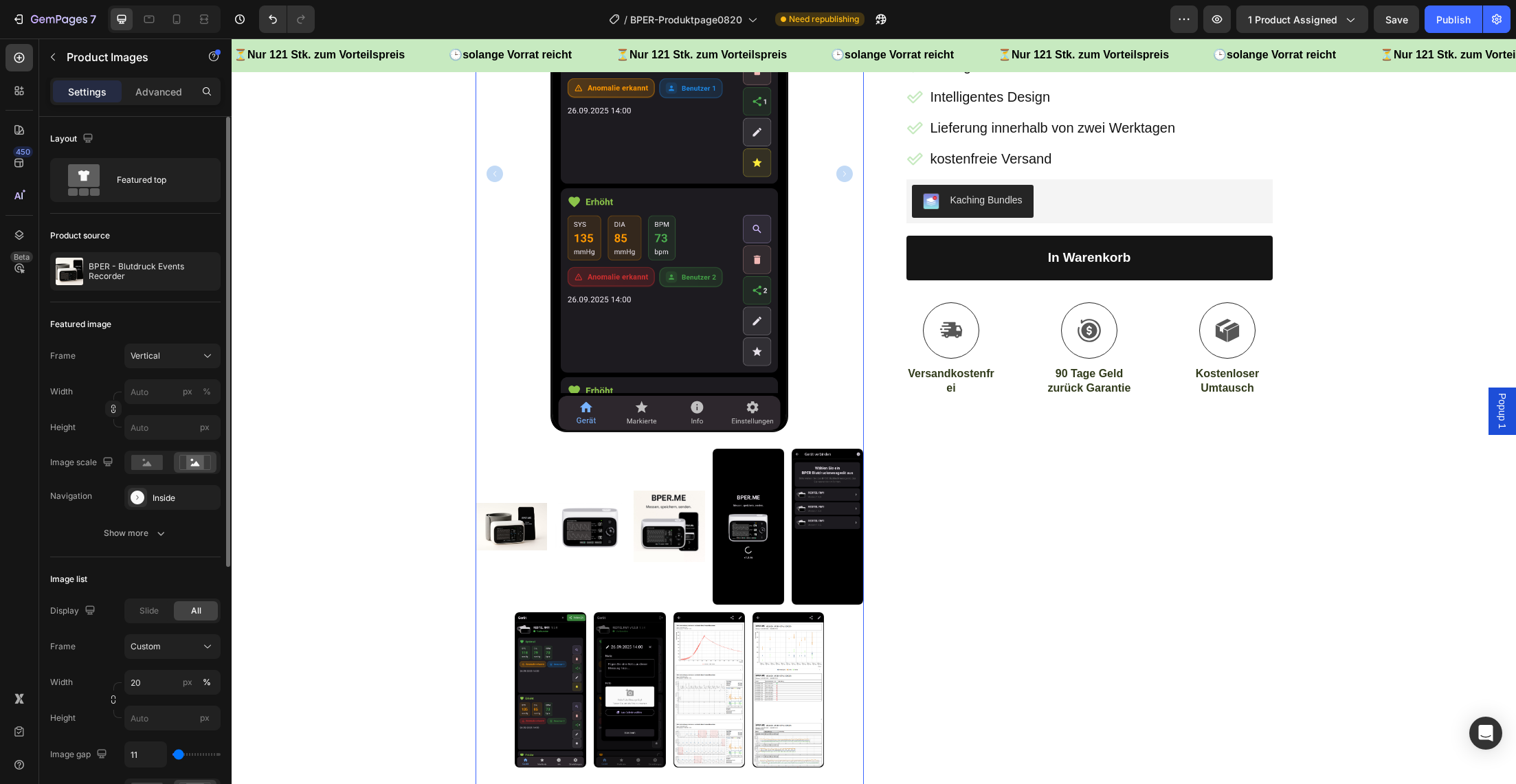
click at [617, 652] on img at bounding box center [629, 689] width 71 height 155
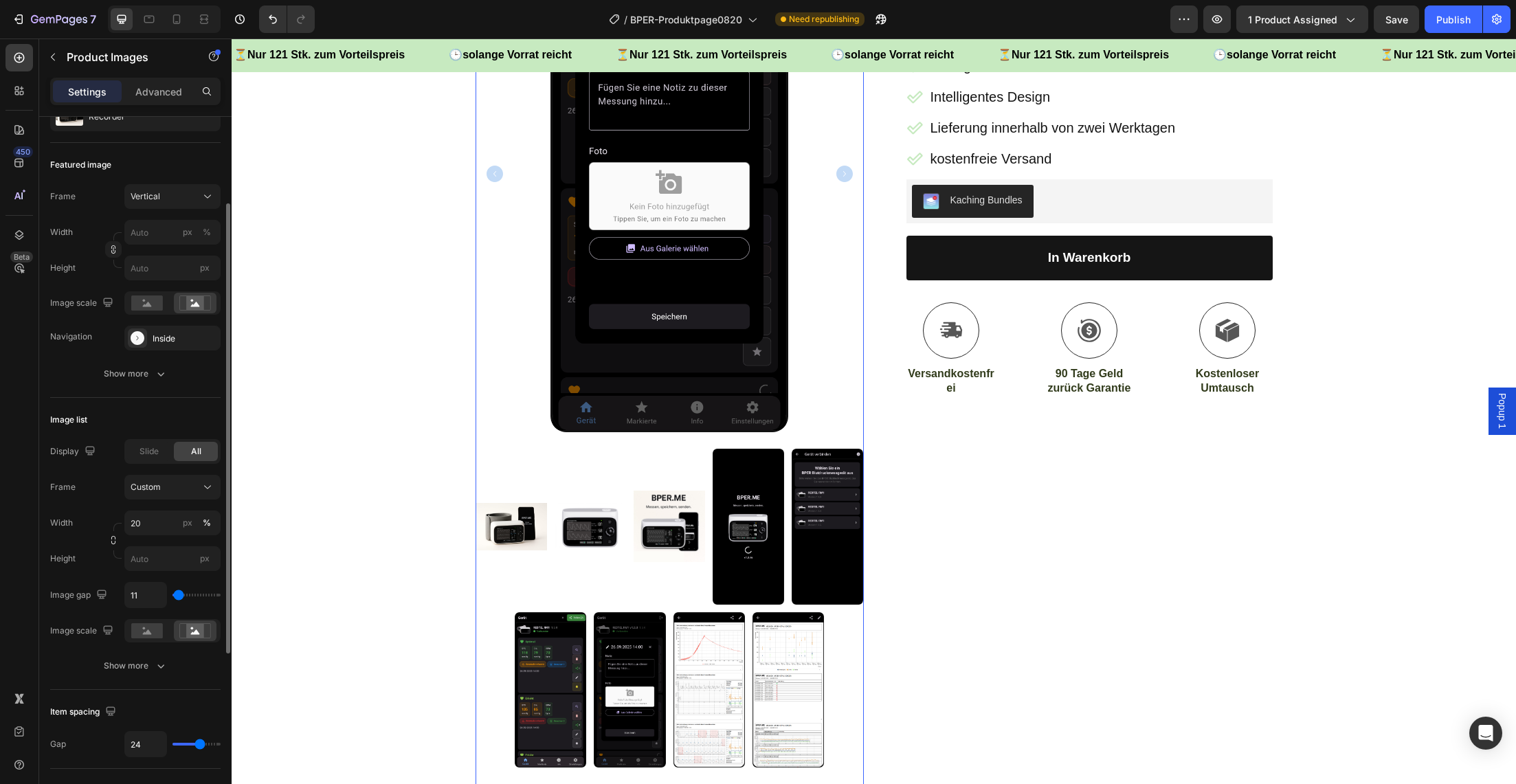
scroll to position [168, 0]
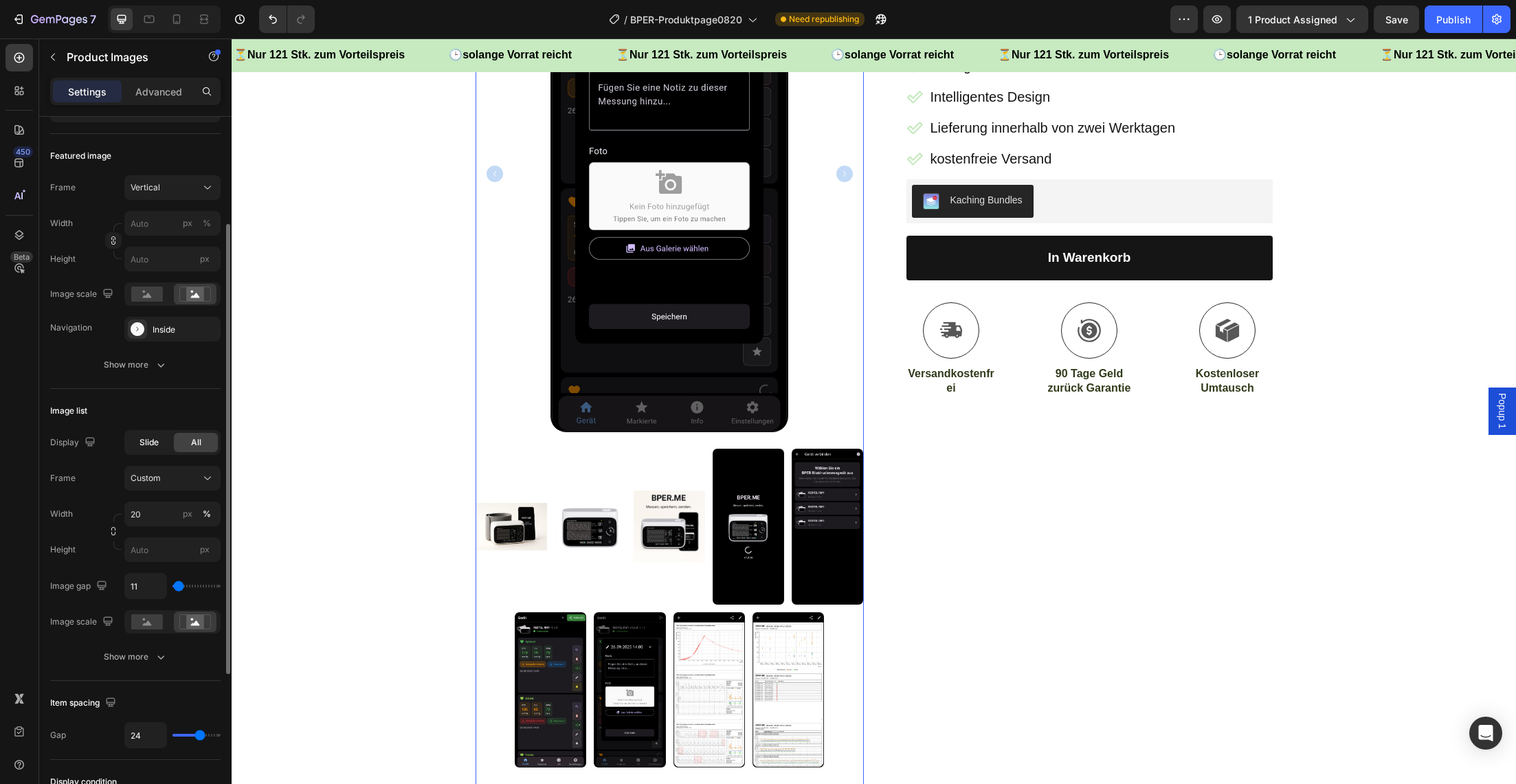
click at [142, 442] on span "Slide" at bounding box center [149, 442] width 19 height 12
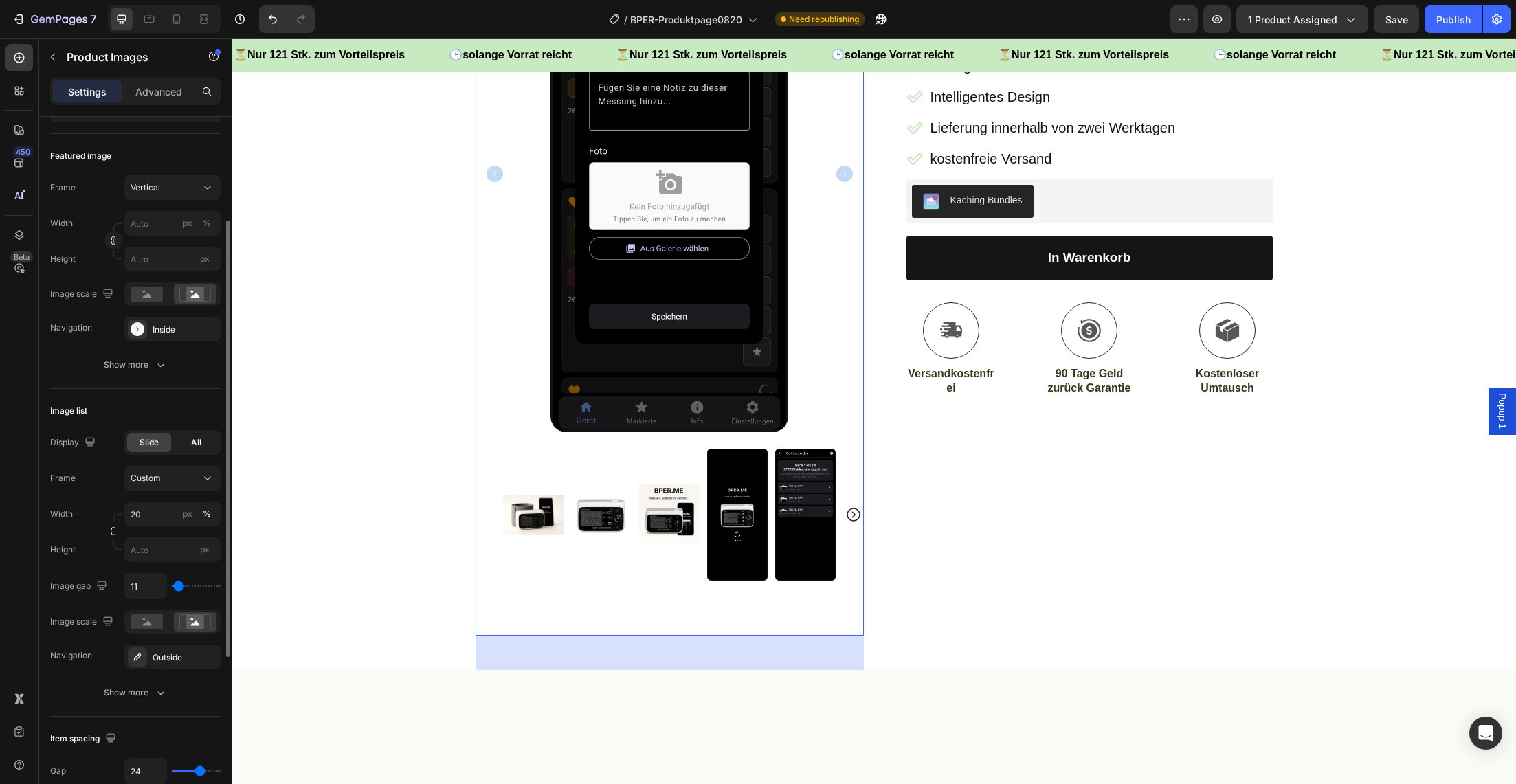
click at [205, 446] on div "All" at bounding box center [195, 442] width 44 height 19
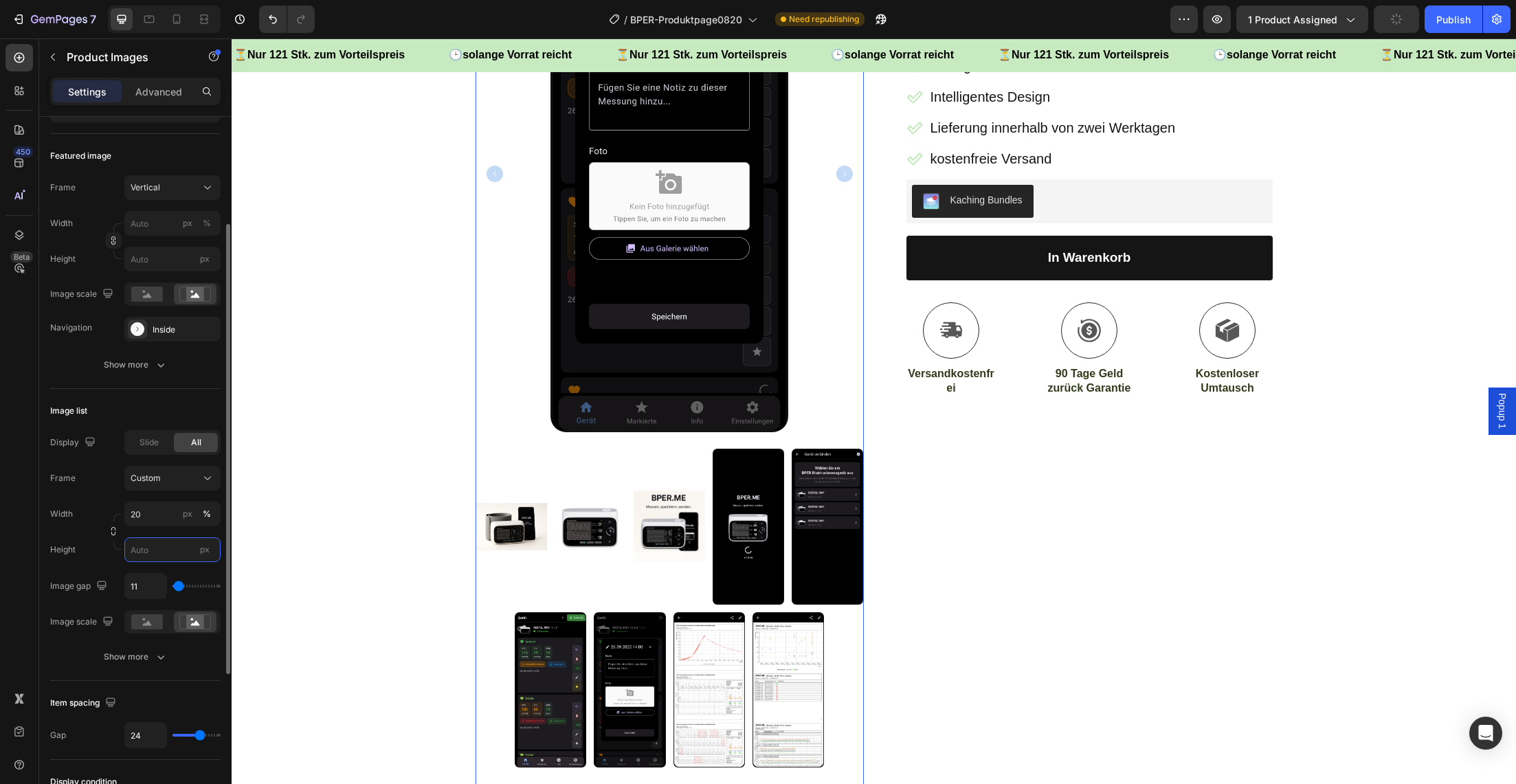
click at [136, 552] on input "px" at bounding box center [173, 550] width 96 height 25
click at [150, 518] on input "20" at bounding box center [173, 514] width 96 height 25
click at [143, 545] on span "Full" at bounding box center [137, 547] width 14 height 12
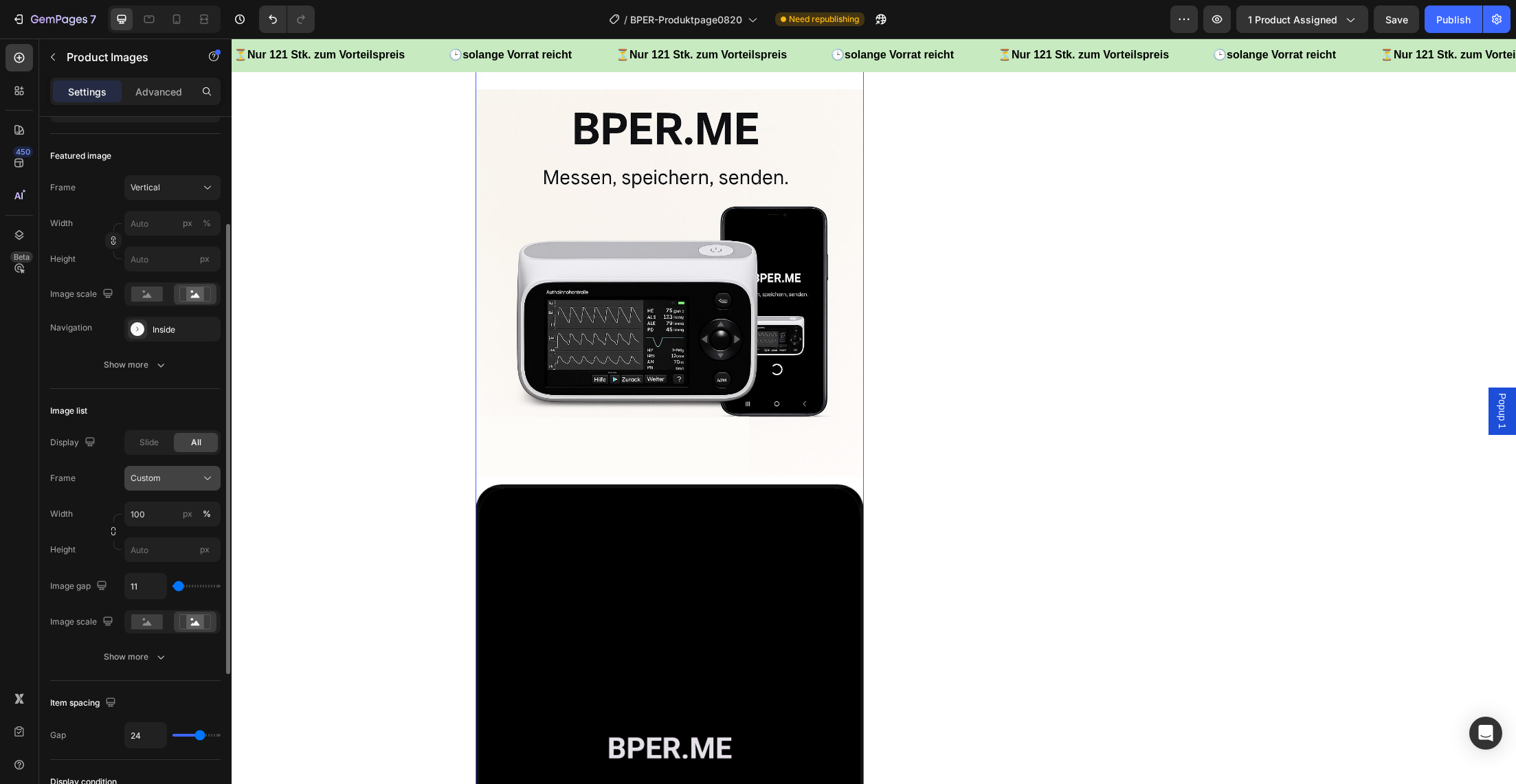
scroll to position [1184, 0]
click at [155, 511] on input "100" at bounding box center [173, 514] width 96 height 25
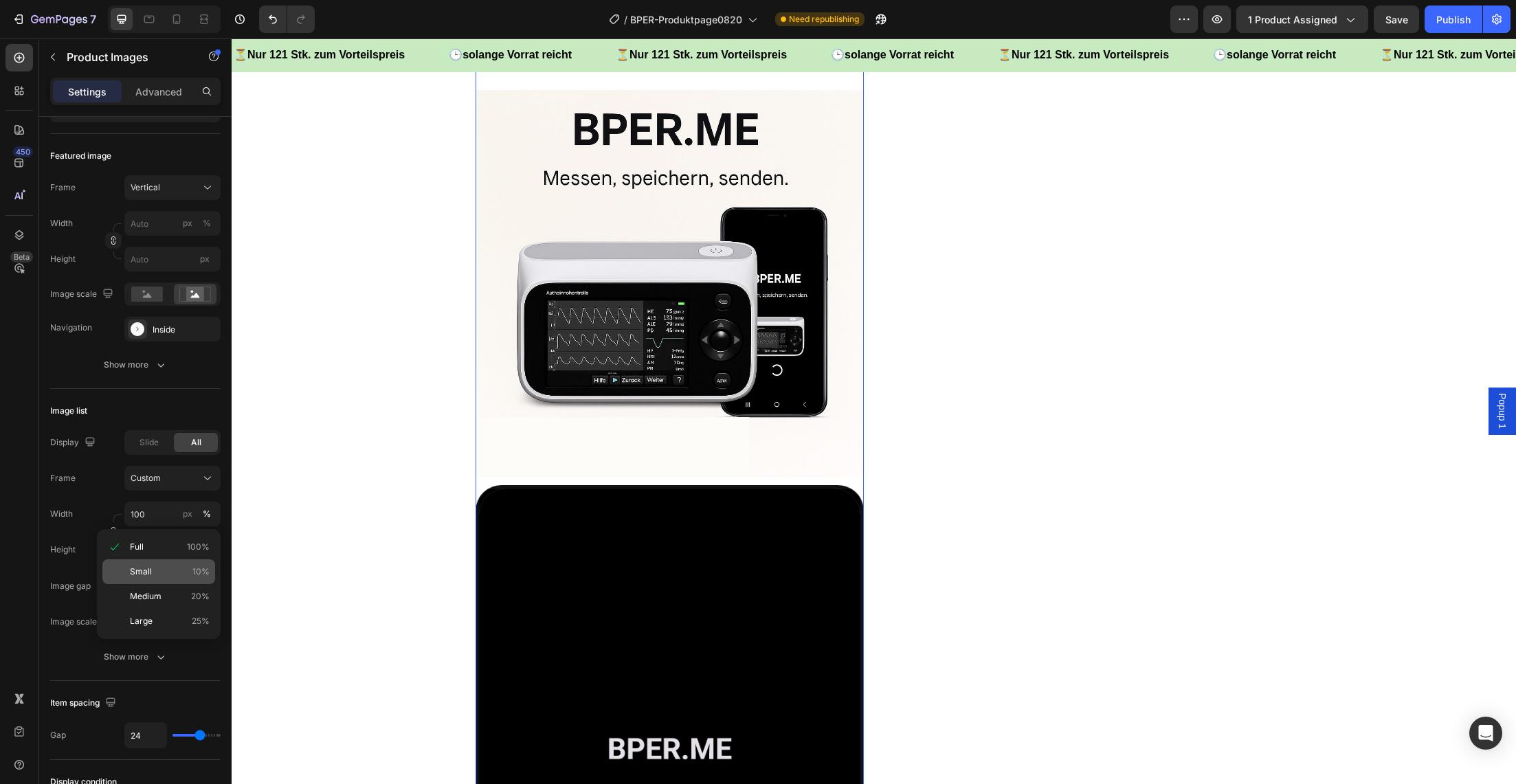
click at [143, 568] on span "Small" at bounding box center [141, 572] width 22 height 12
type input "10"
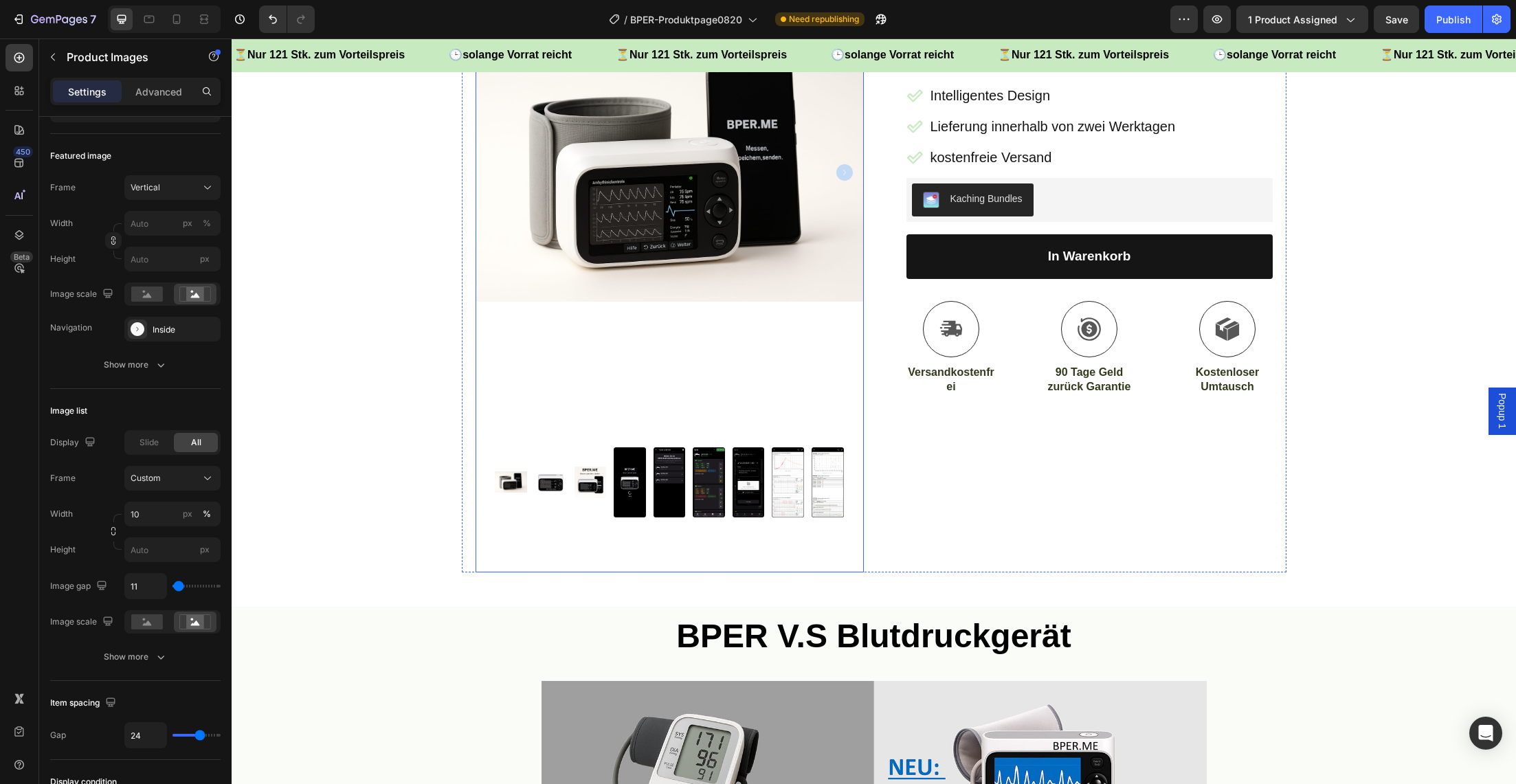
scroll to position [295, 0]
click at [551, 483] on img at bounding box center [551, 483] width 33 height 21
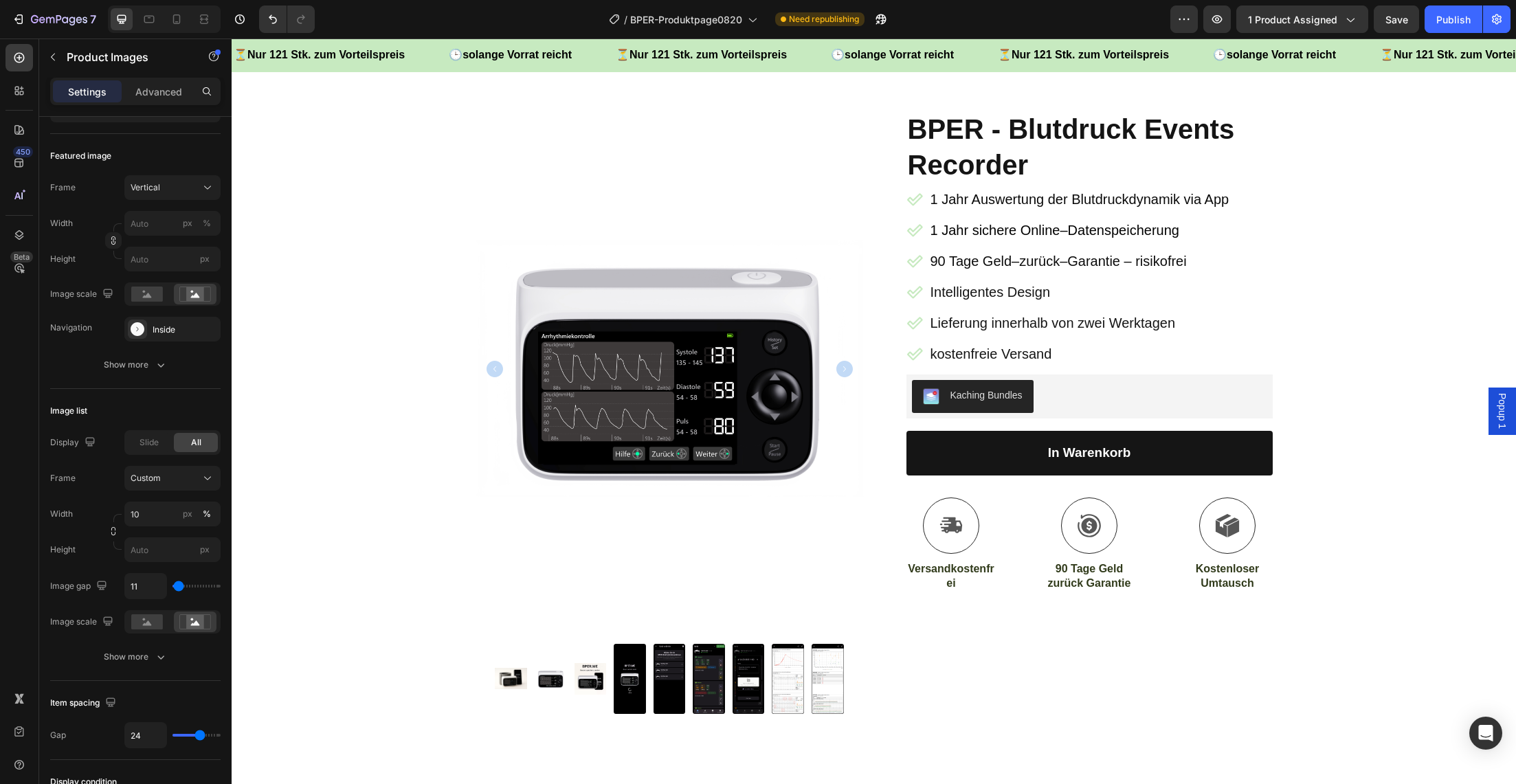
scroll to position [98, 0]
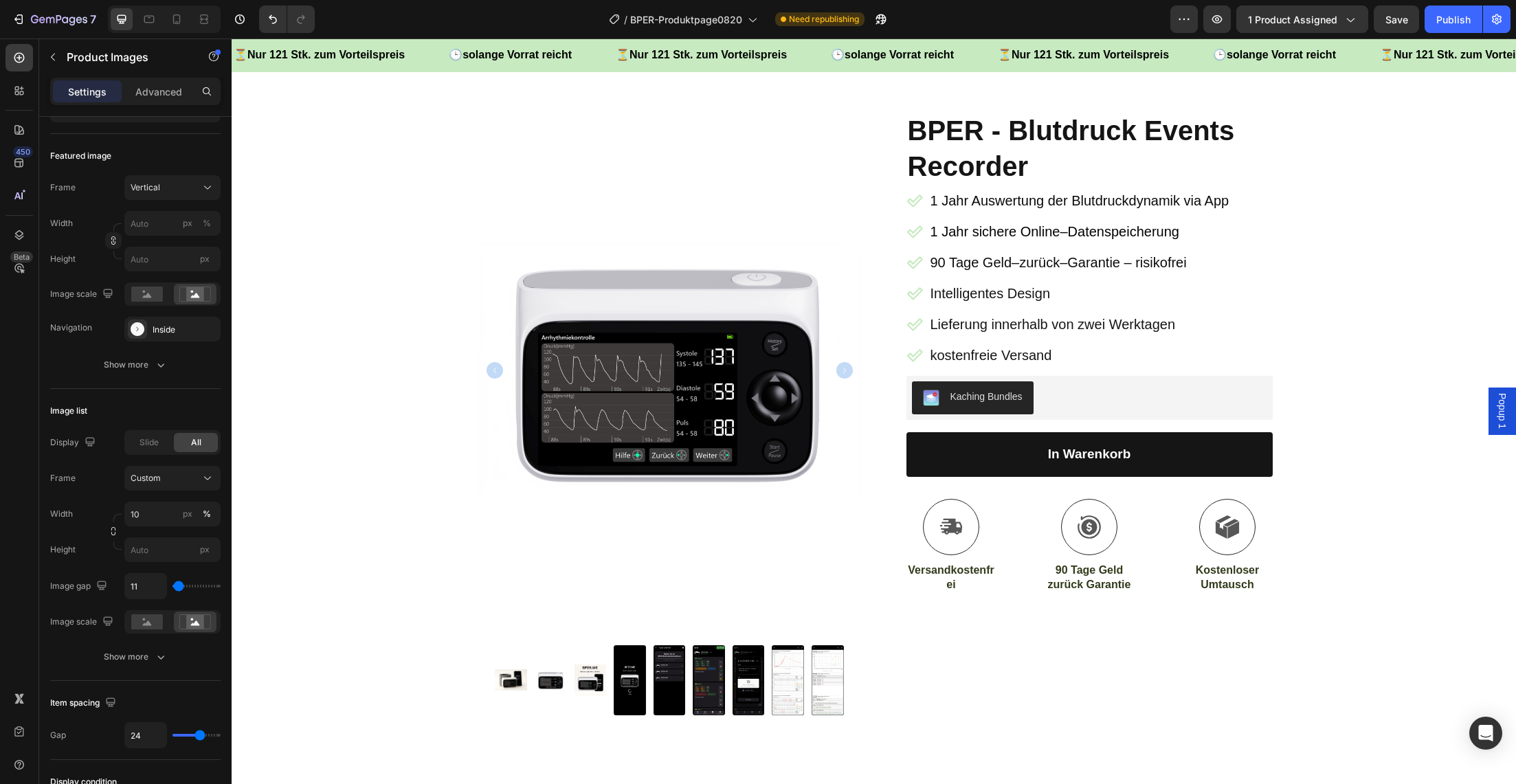
click at [517, 681] on img at bounding box center [512, 679] width 33 height 21
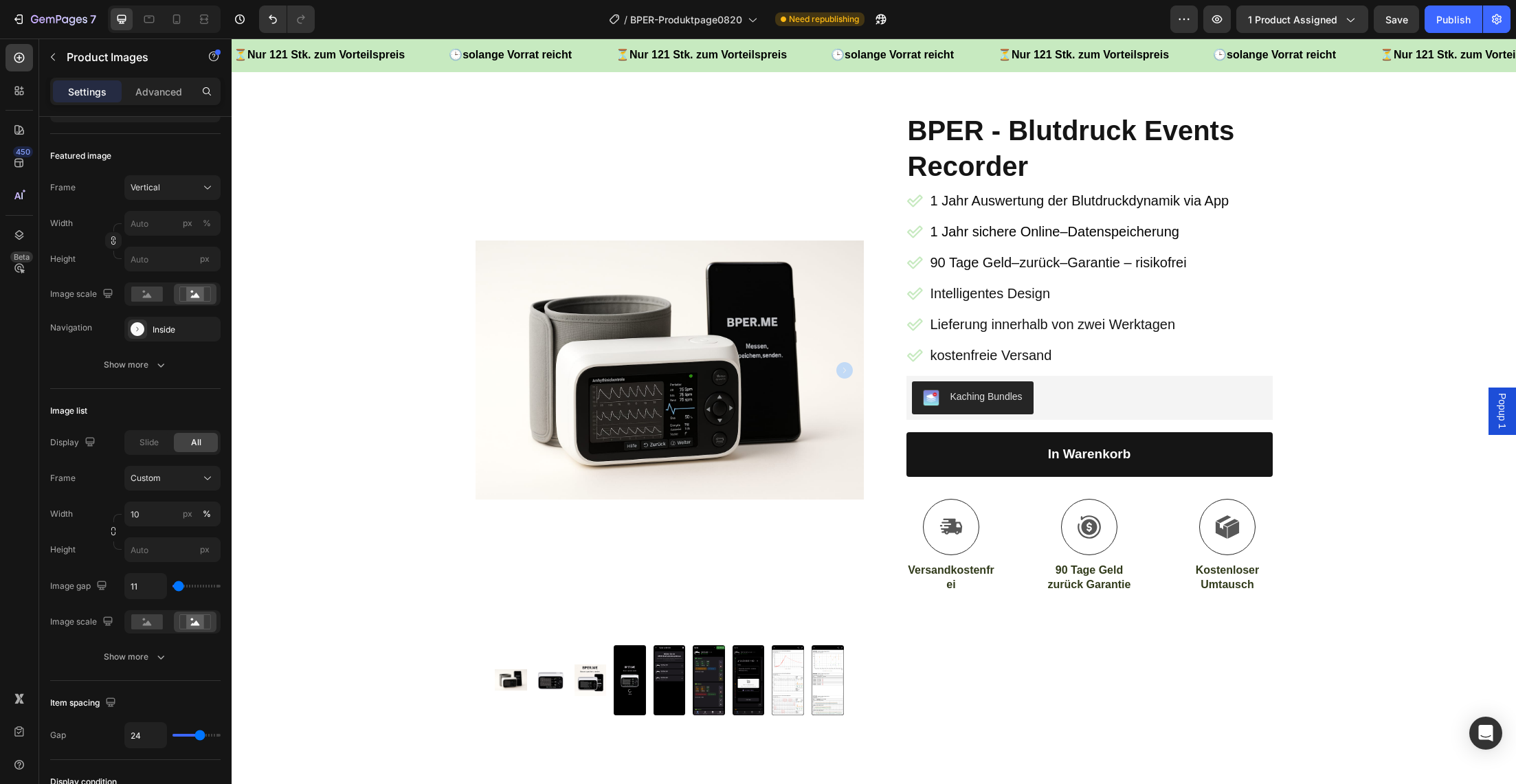
click at [588, 680] on img at bounding box center [591, 681] width 33 height 33
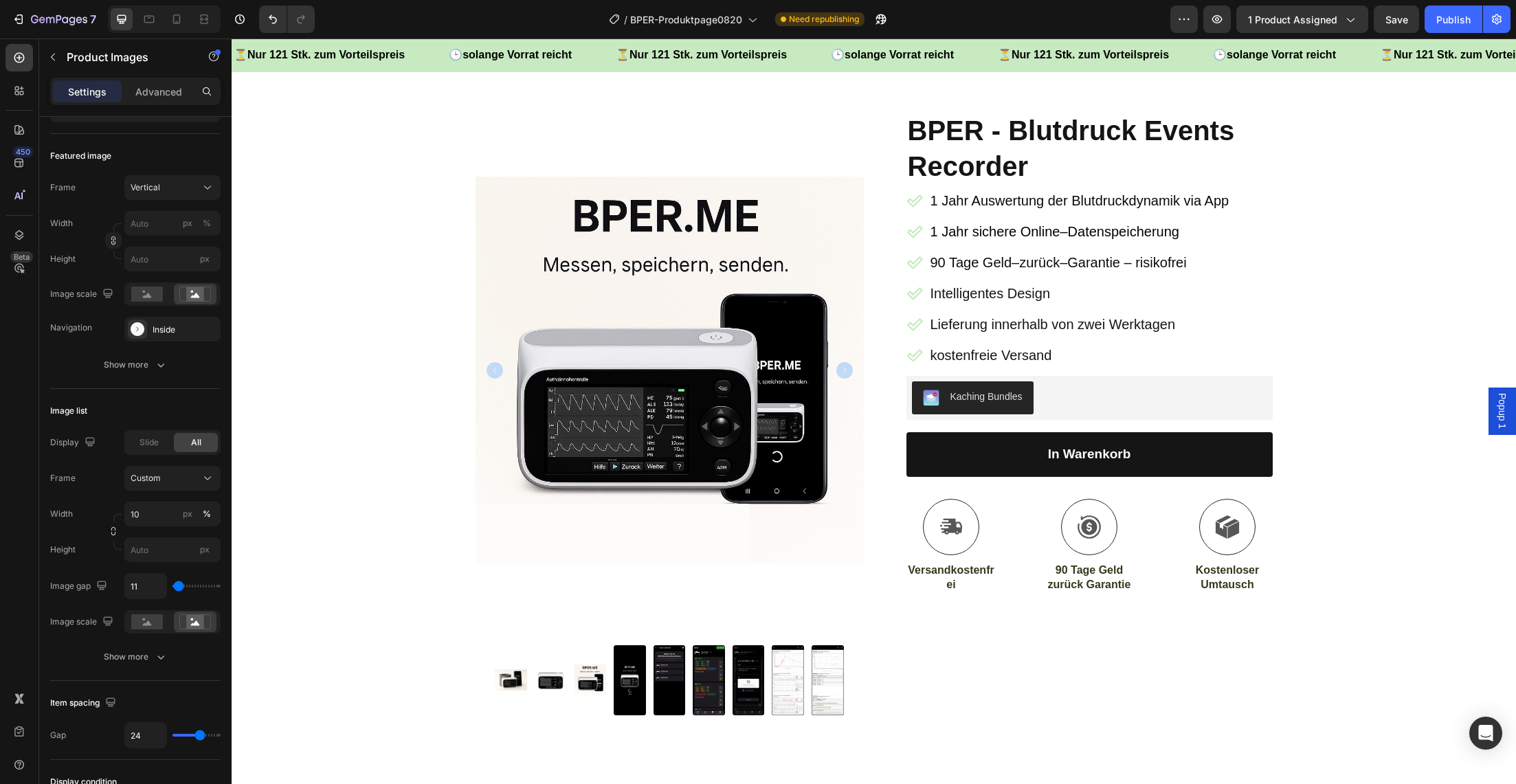
click at [513, 679] on img at bounding box center [512, 679] width 33 height 21
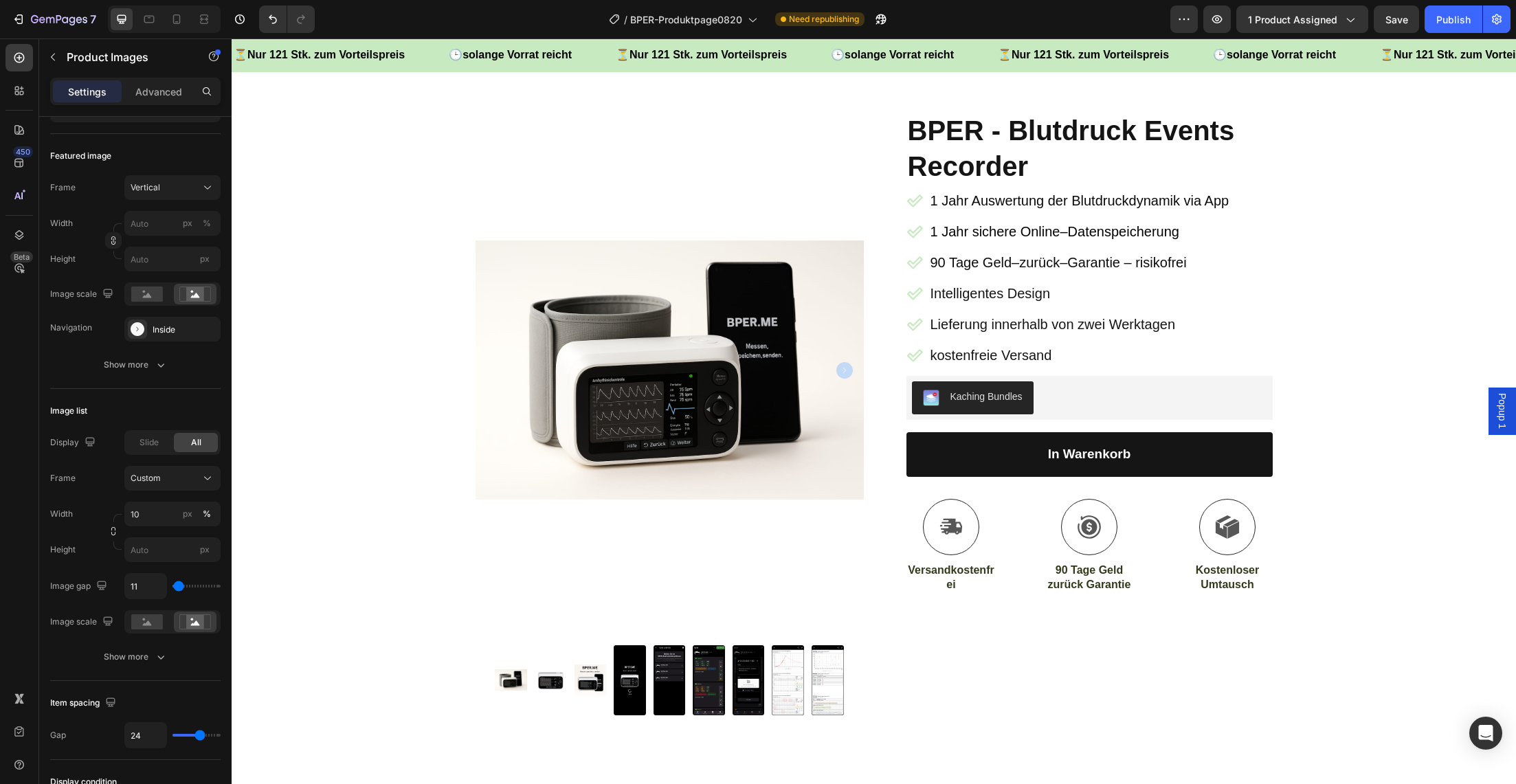
click at [541, 679] on img at bounding box center [551, 680] width 33 height 21
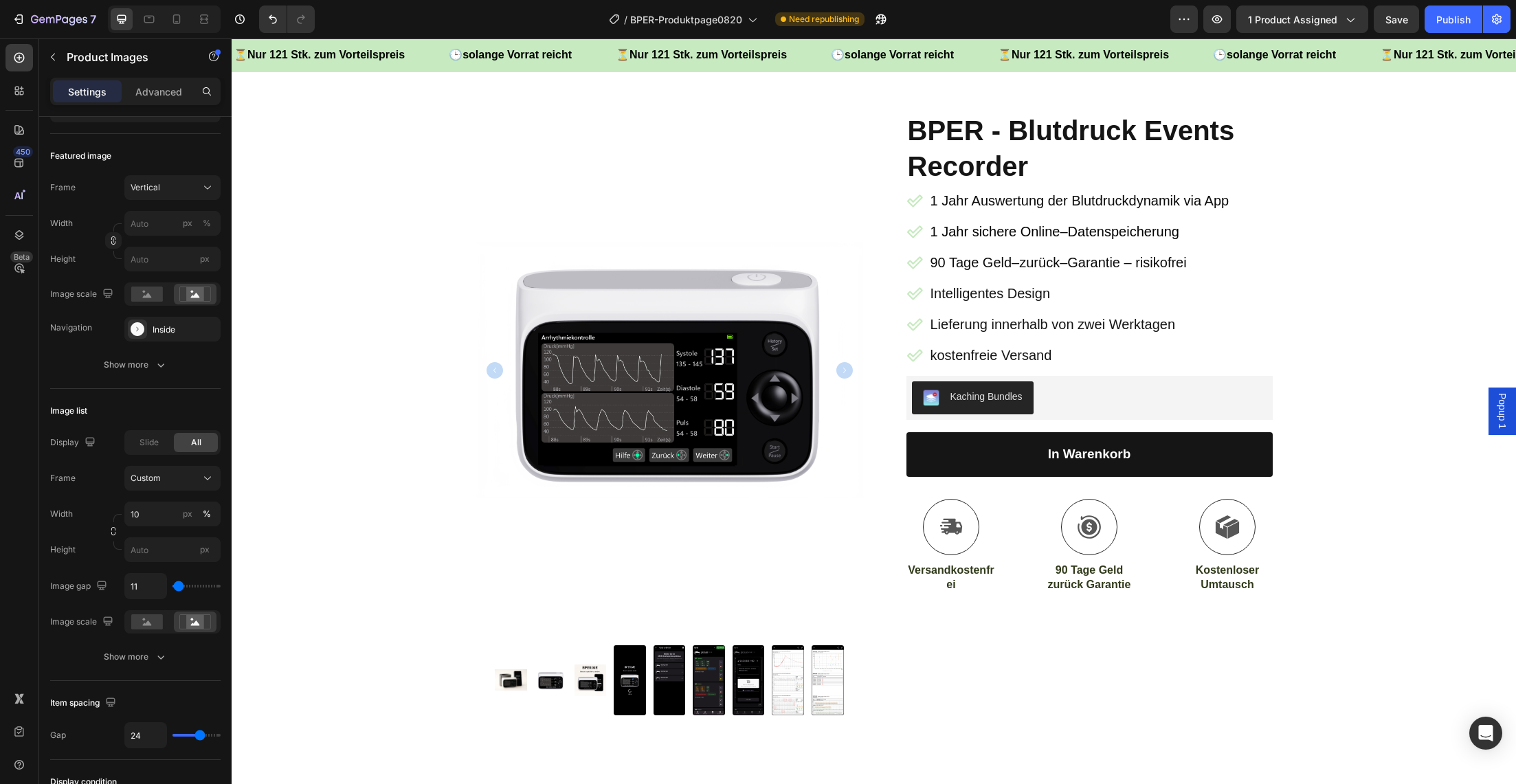
click at [581, 679] on img at bounding box center [591, 681] width 33 height 33
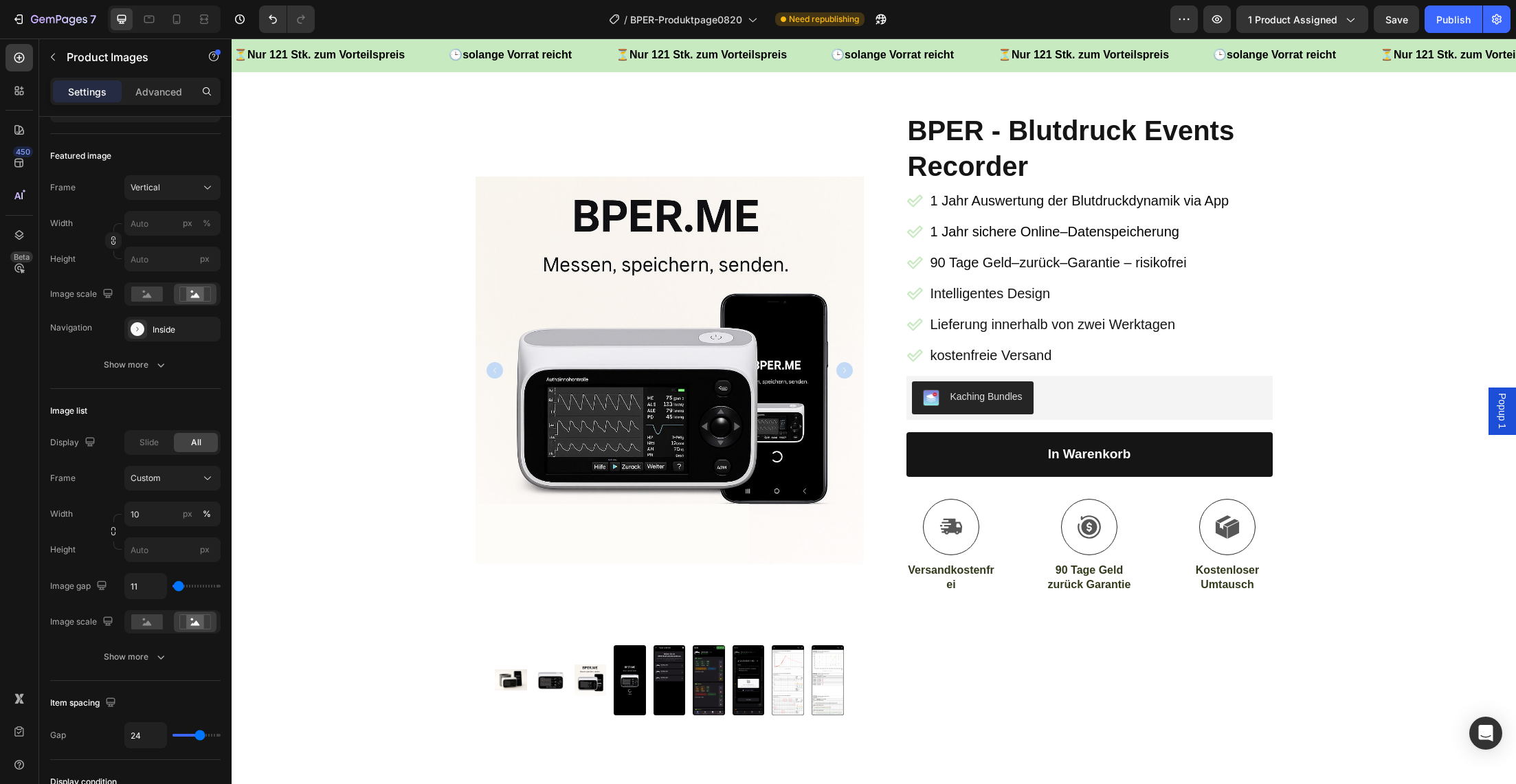
click at [550, 679] on img at bounding box center [551, 680] width 33 height 21
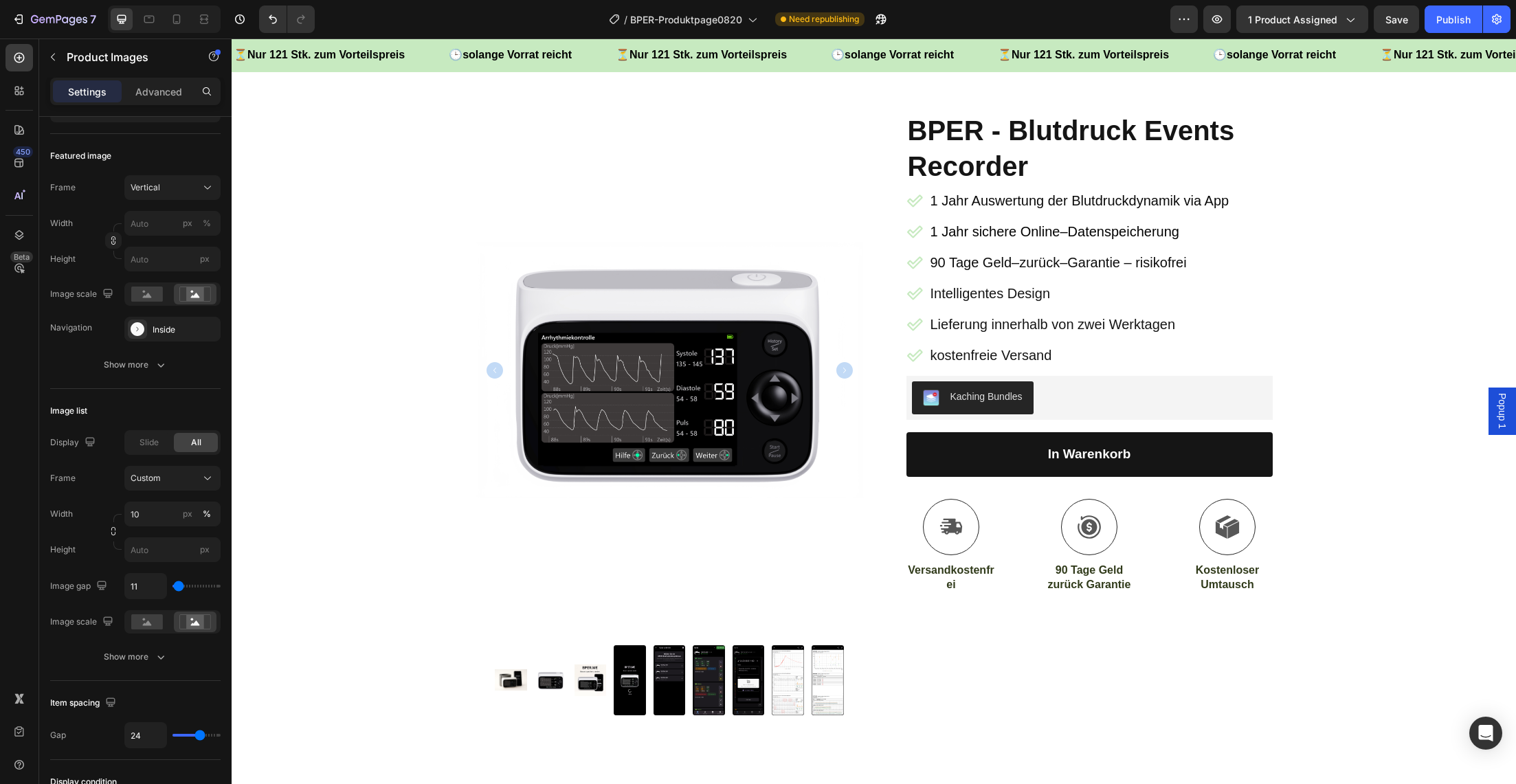
click at [514, 679] on img at bounding box center [512, 679] width 33 height 21
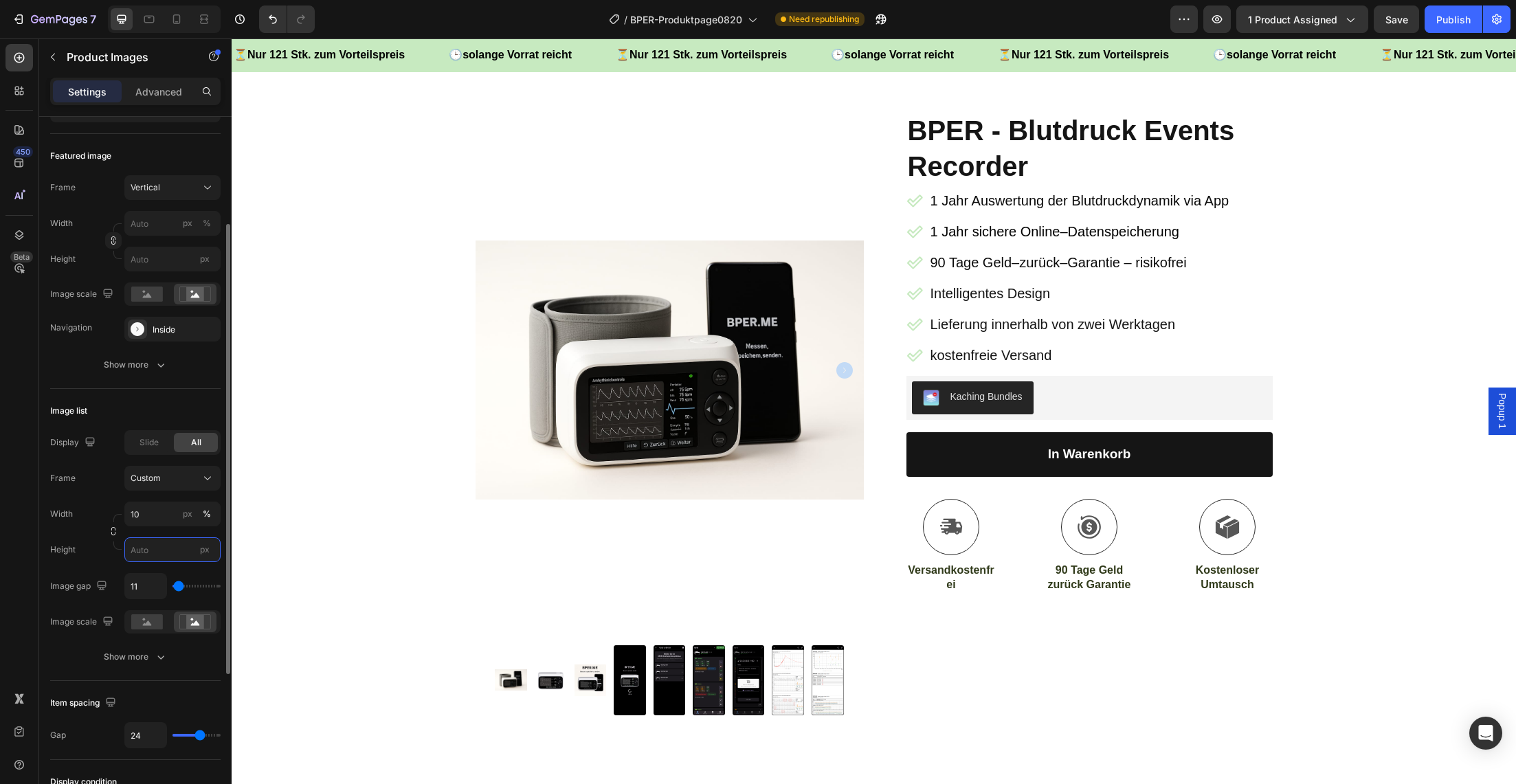
click at [156, 546] on input "px" at bounding box center [173, 550] width 96 height 25
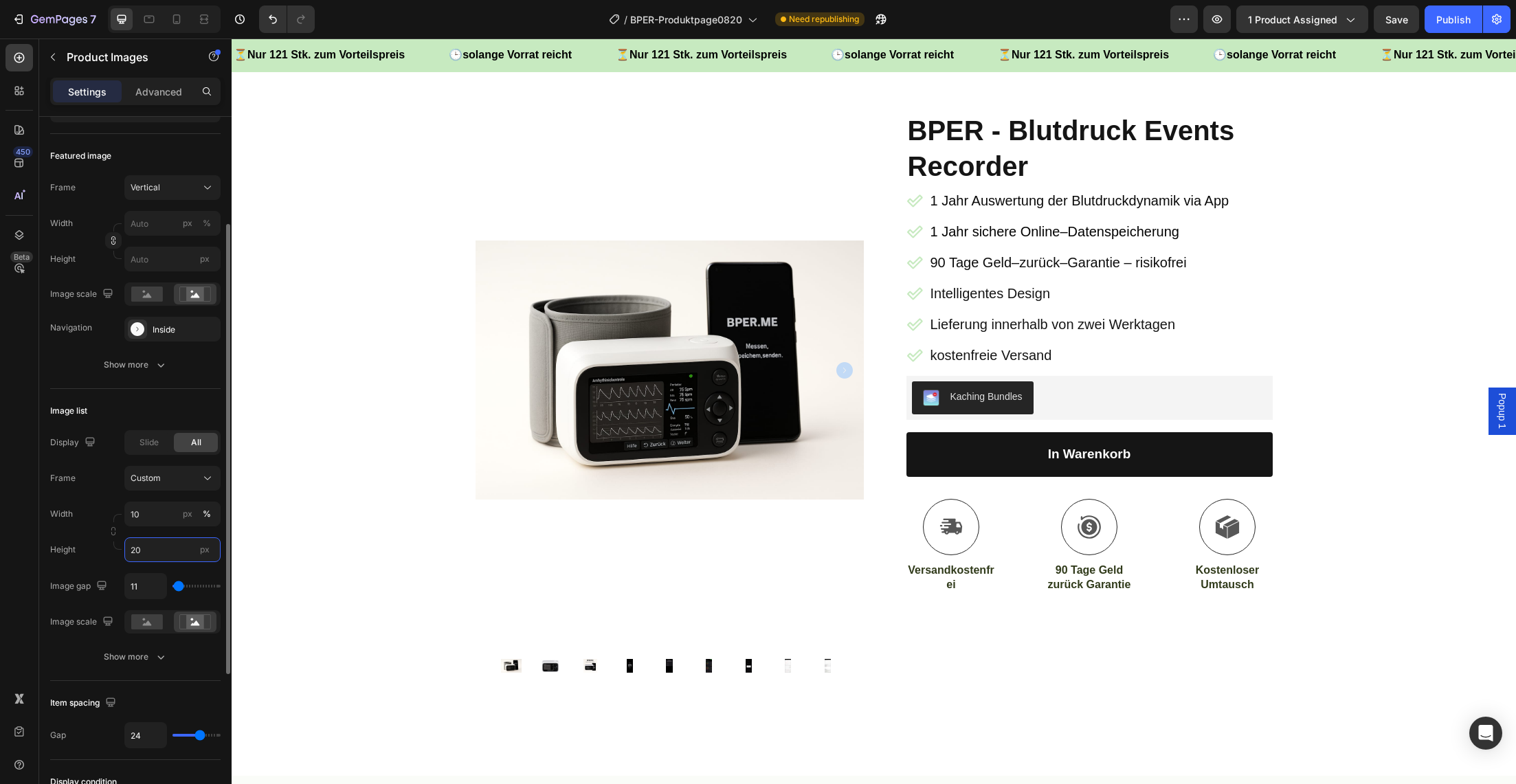
type input "2"
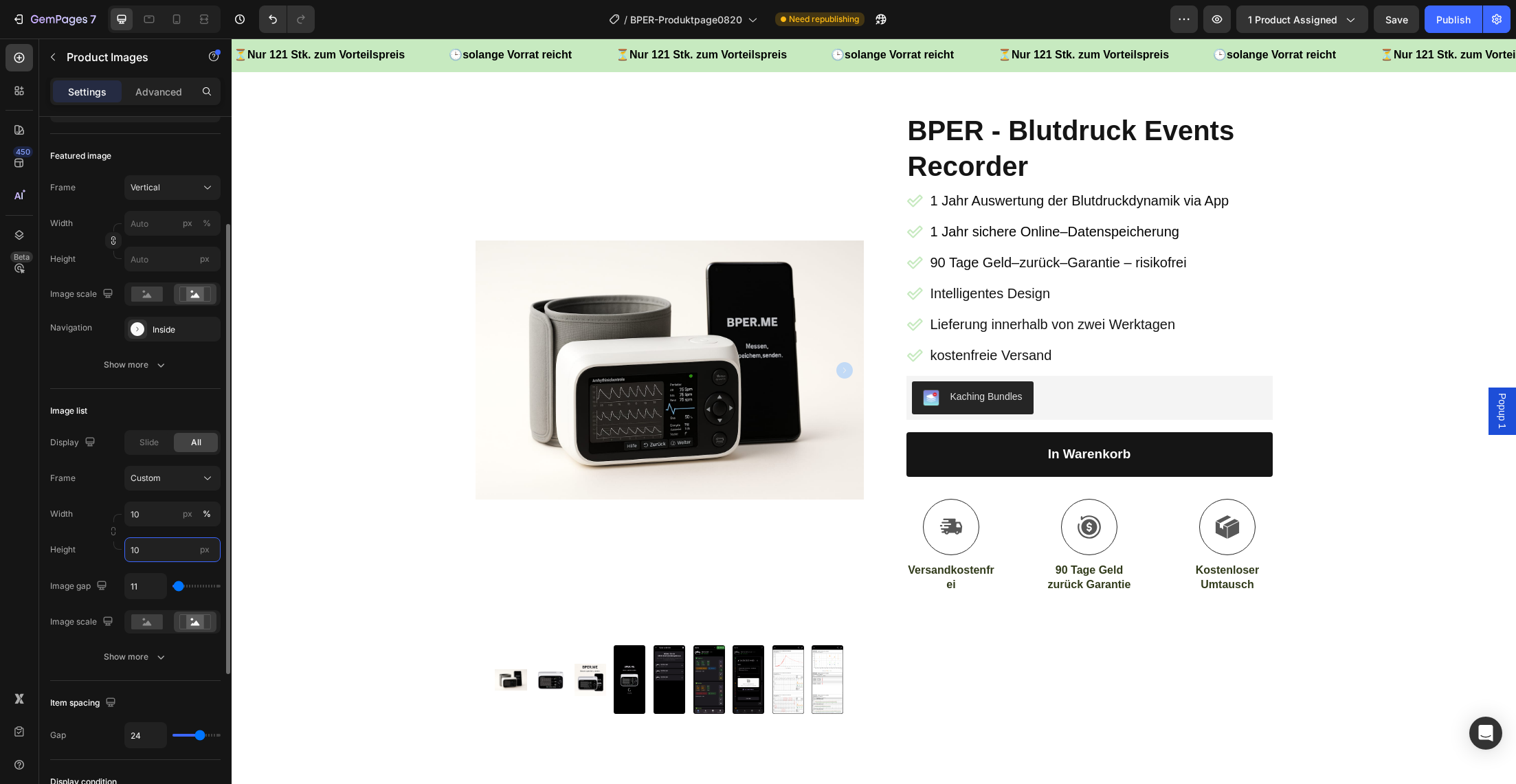
type input "1"
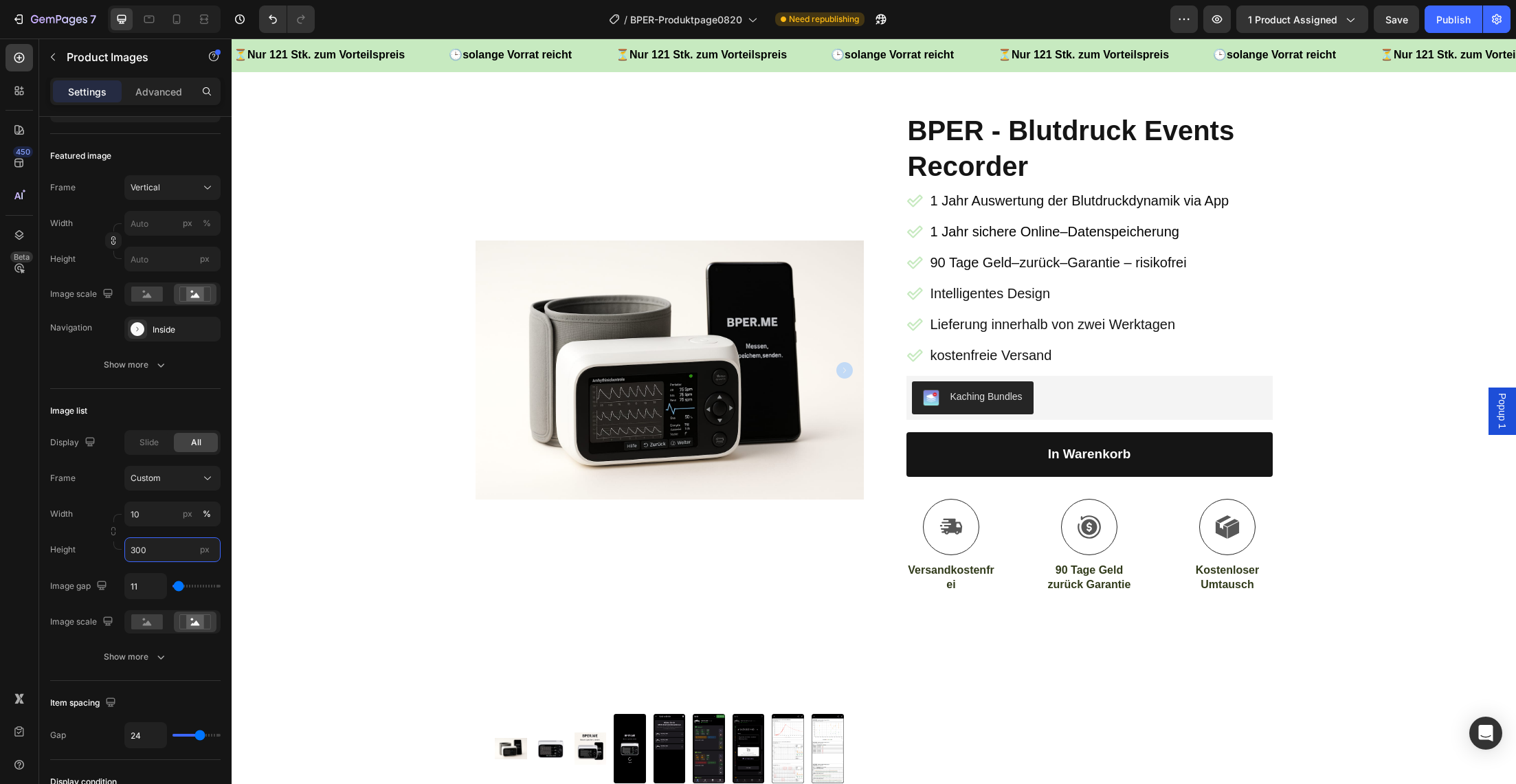
scroll to position [204, 0]
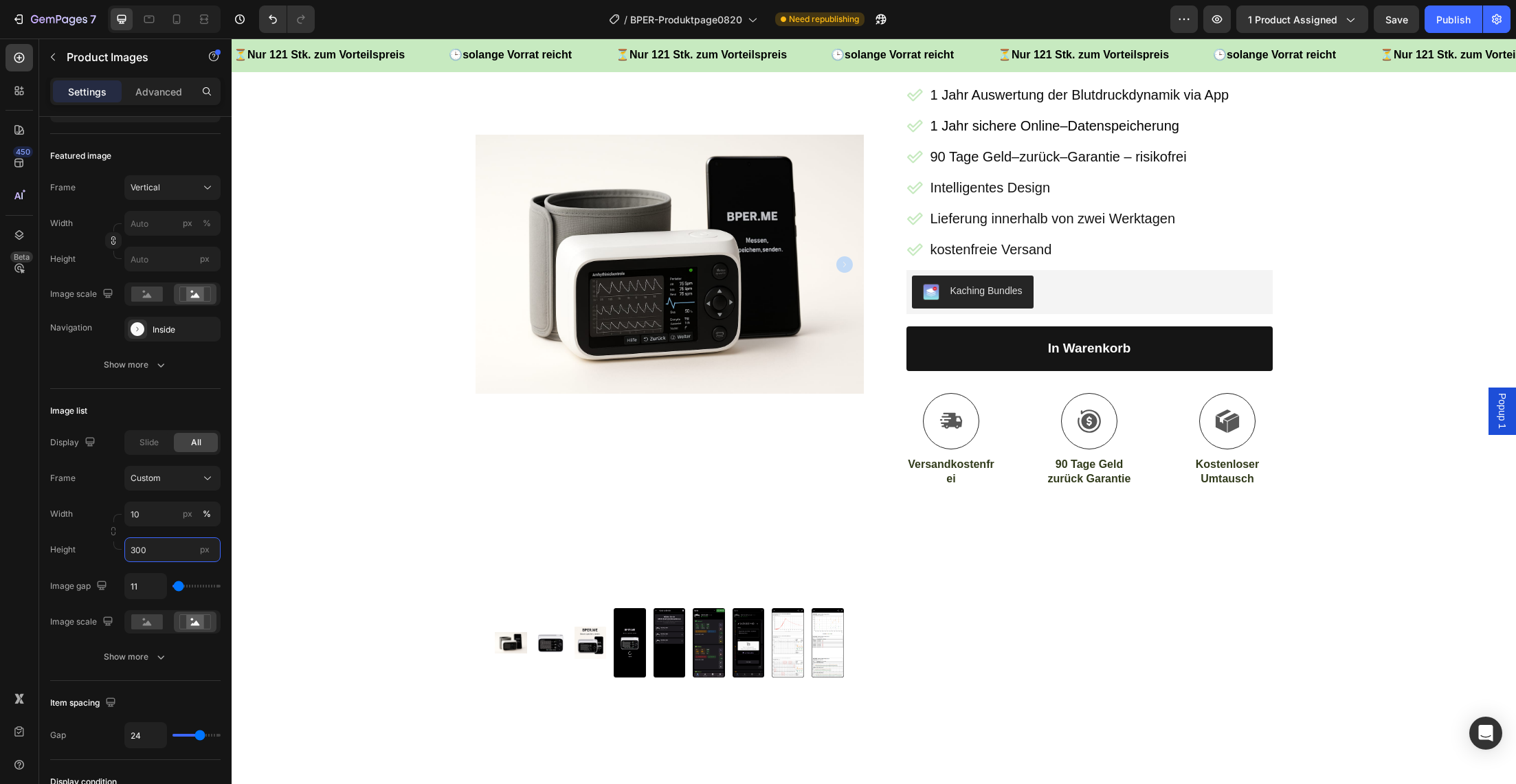
type input "300"
click at [630, 642] on img at bounding box center [630, 642] width 33 height 206
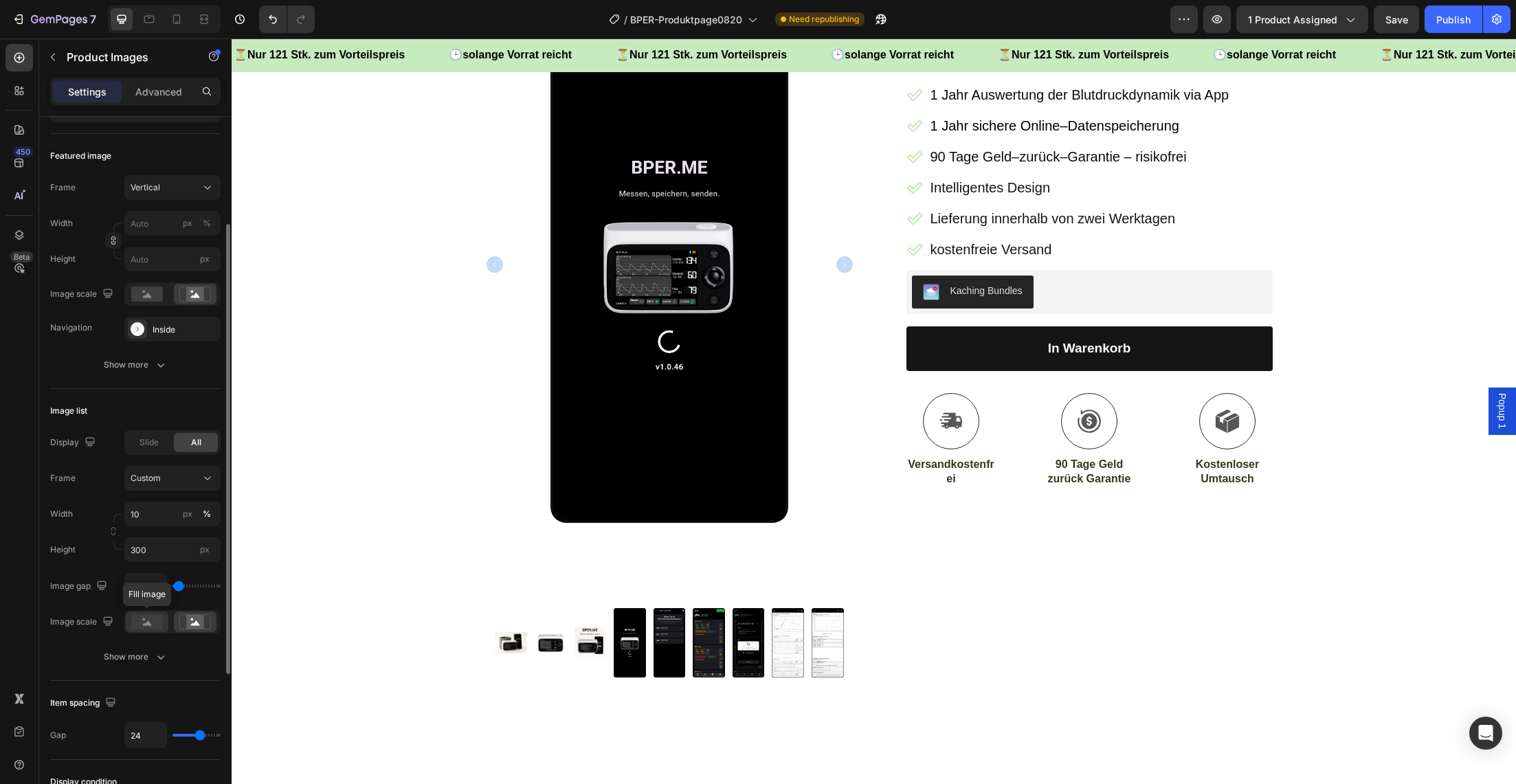
click at [149, 621] on rect at bounding box center [146, 622] width 32 height 15
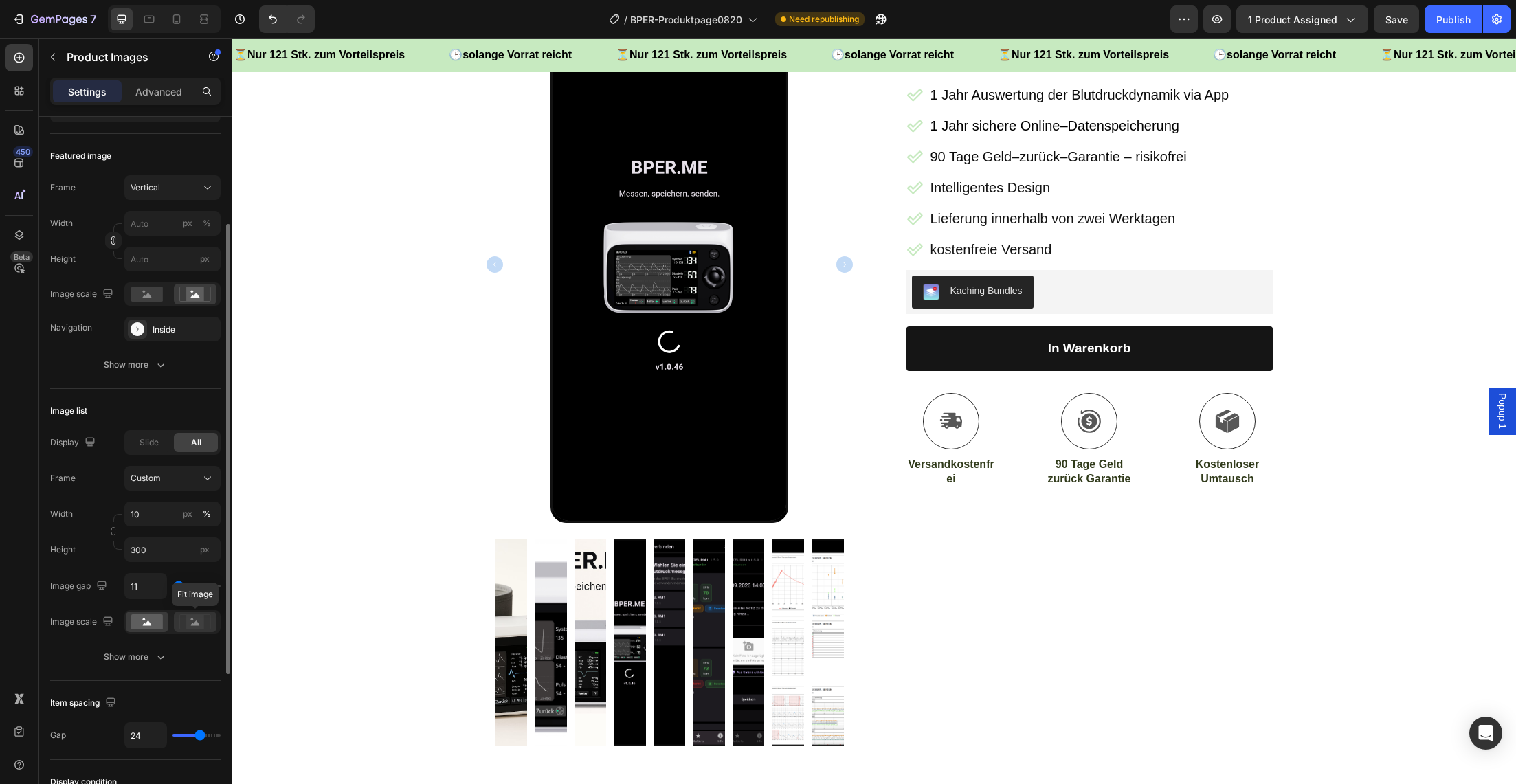
click at [194, 624] on icon at bounding box center [196, 623] width 9 height 5
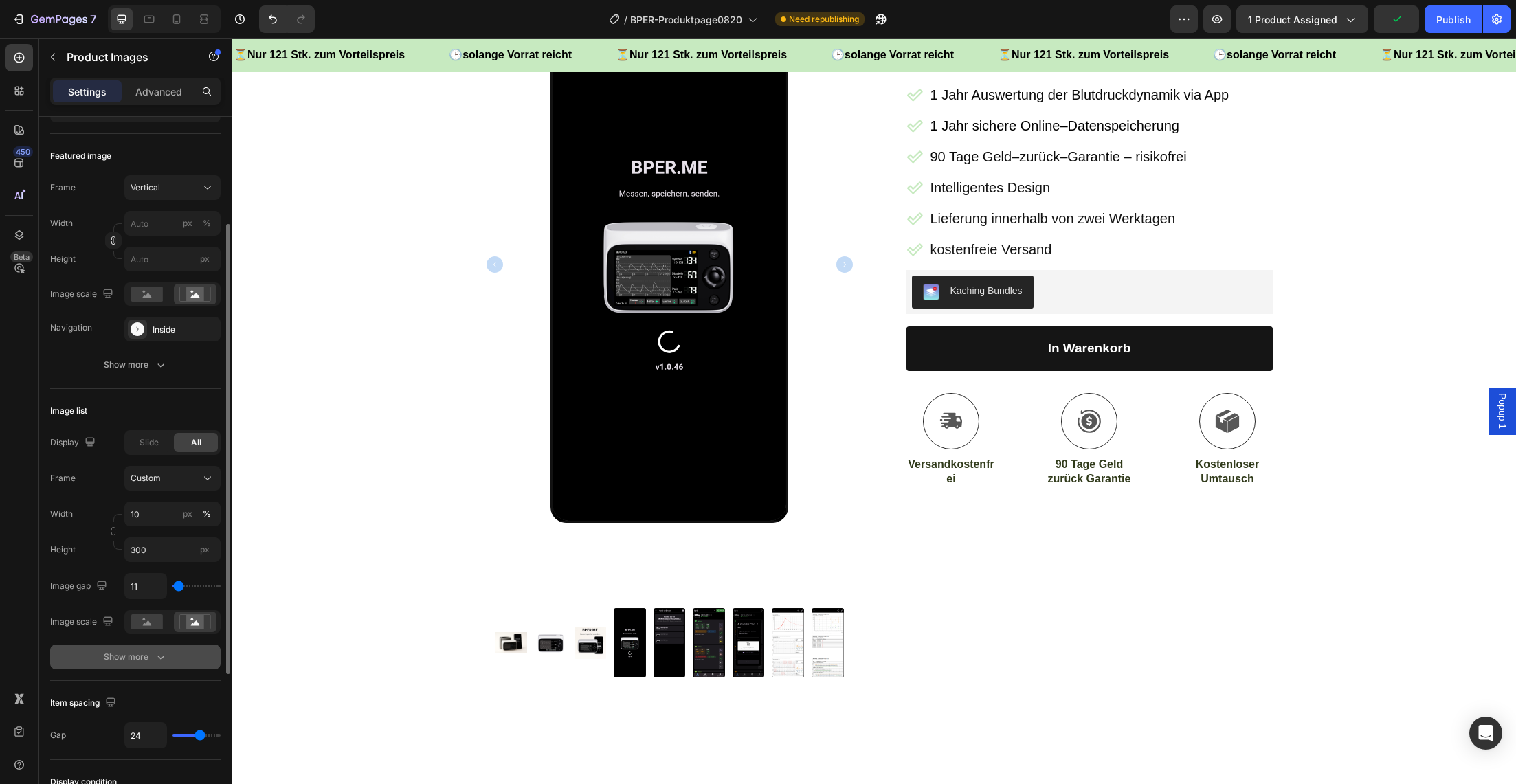
click at [134, 658] on div "Show more" at bounding box center [136, 657] width 64 height 14
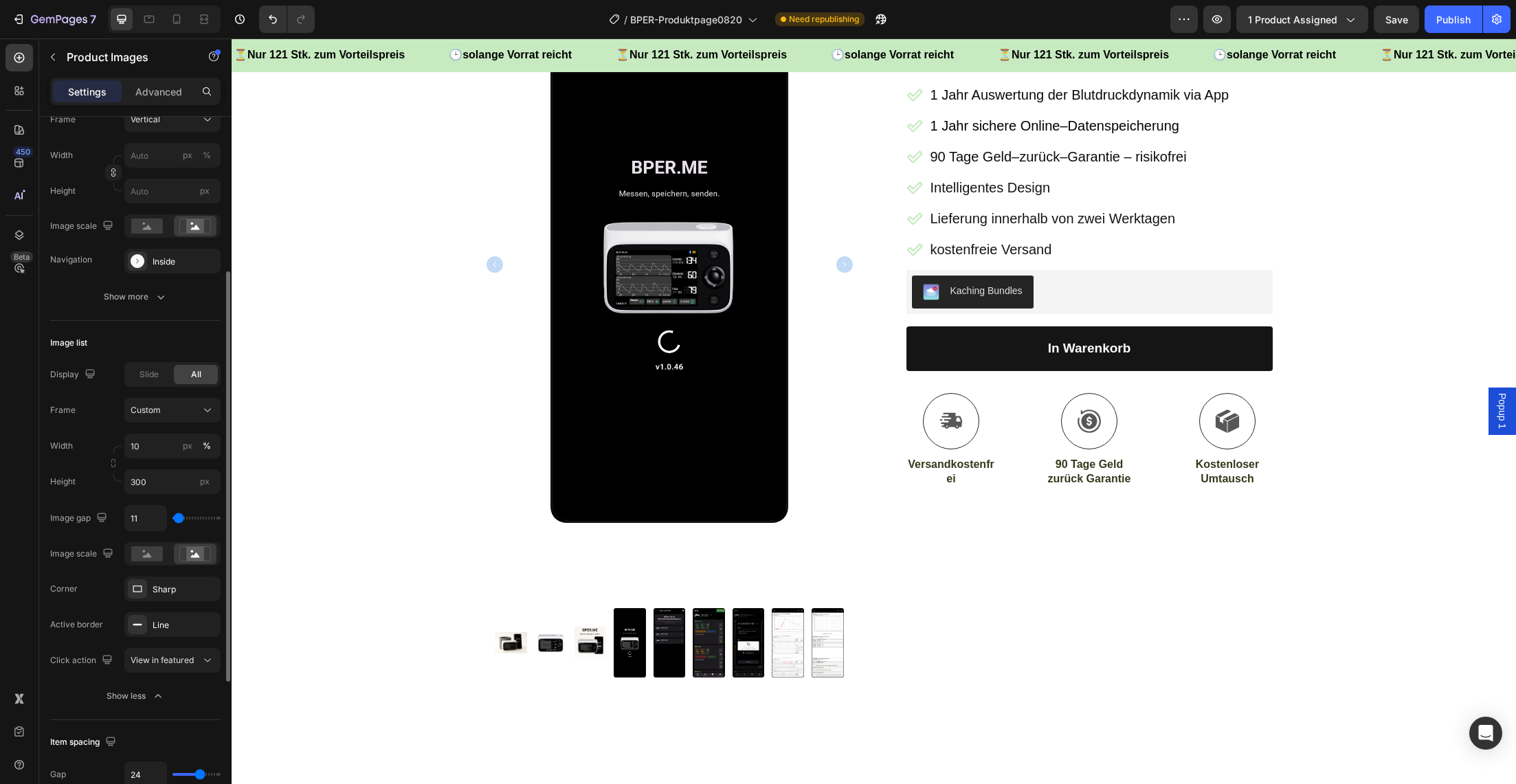
scroll to position [248, 0]
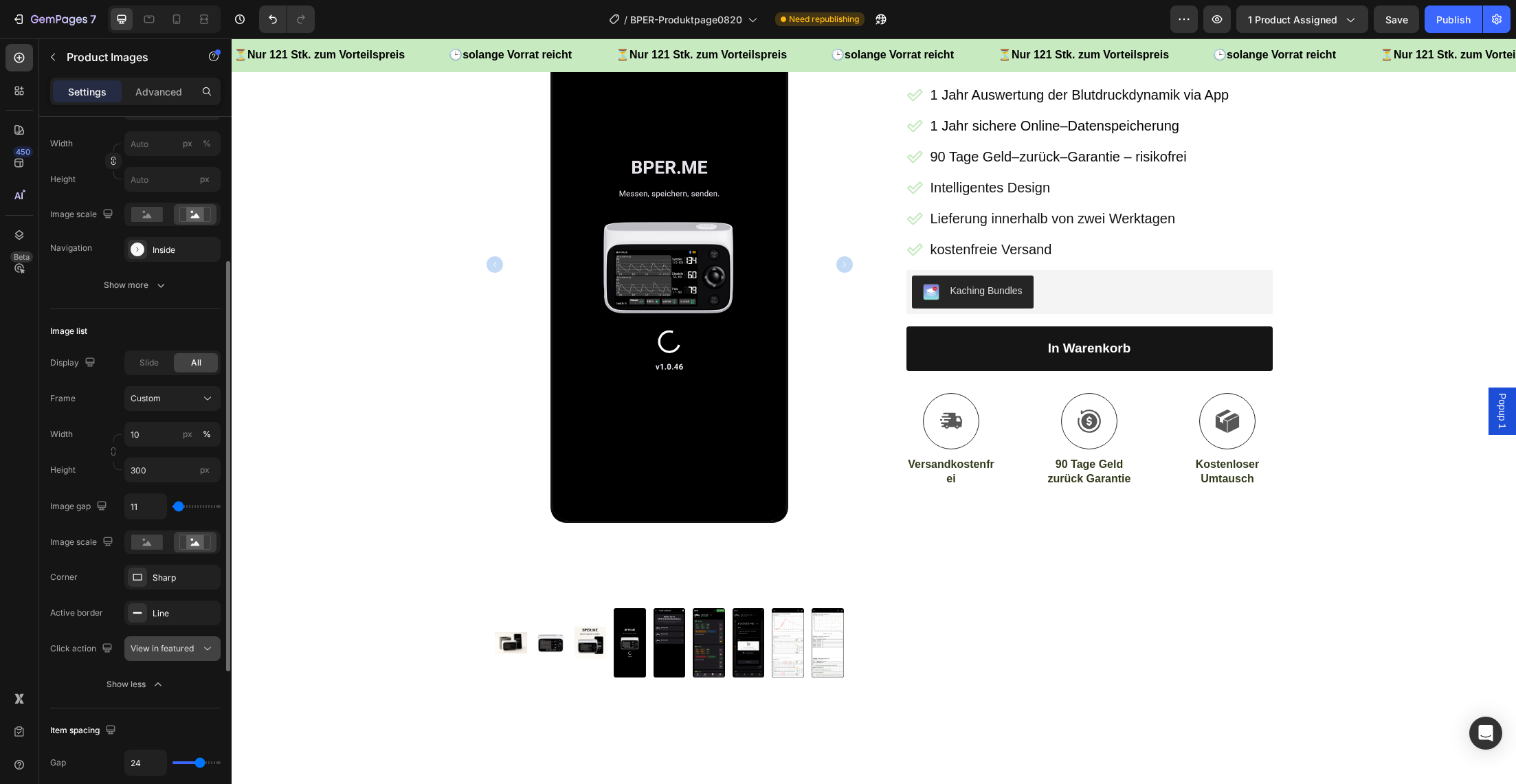
click at [173, 646] on span "View in featured" at bounding box center [162, 648] width 64 height 10
click at [149, 436] on input "10" at bounding box center [173, 435] width 96 height 25
click at [150, 507] on div "Medium 20%" at bounding box center [158, 517] width 112 height 25
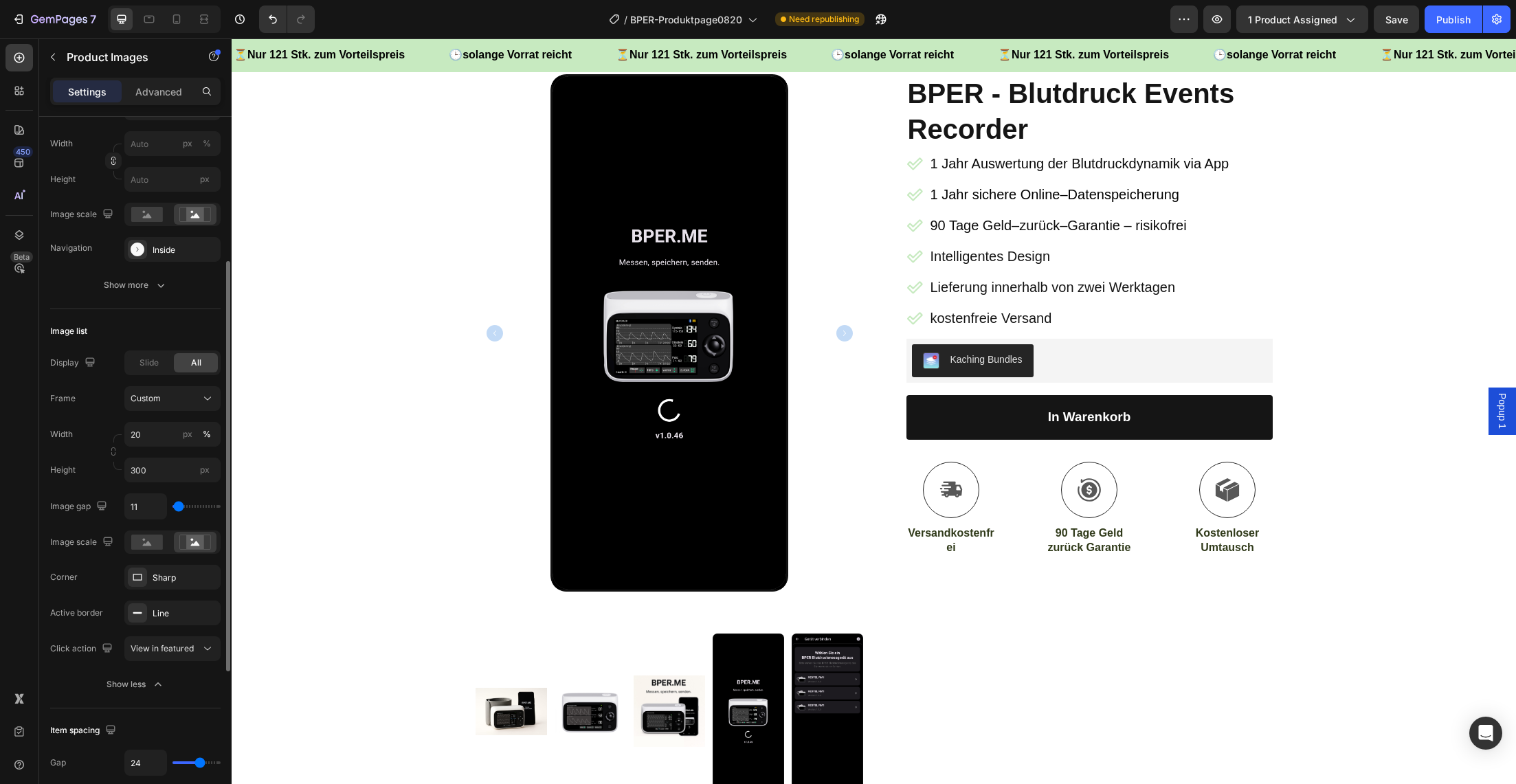
scroll to position [134, 0]
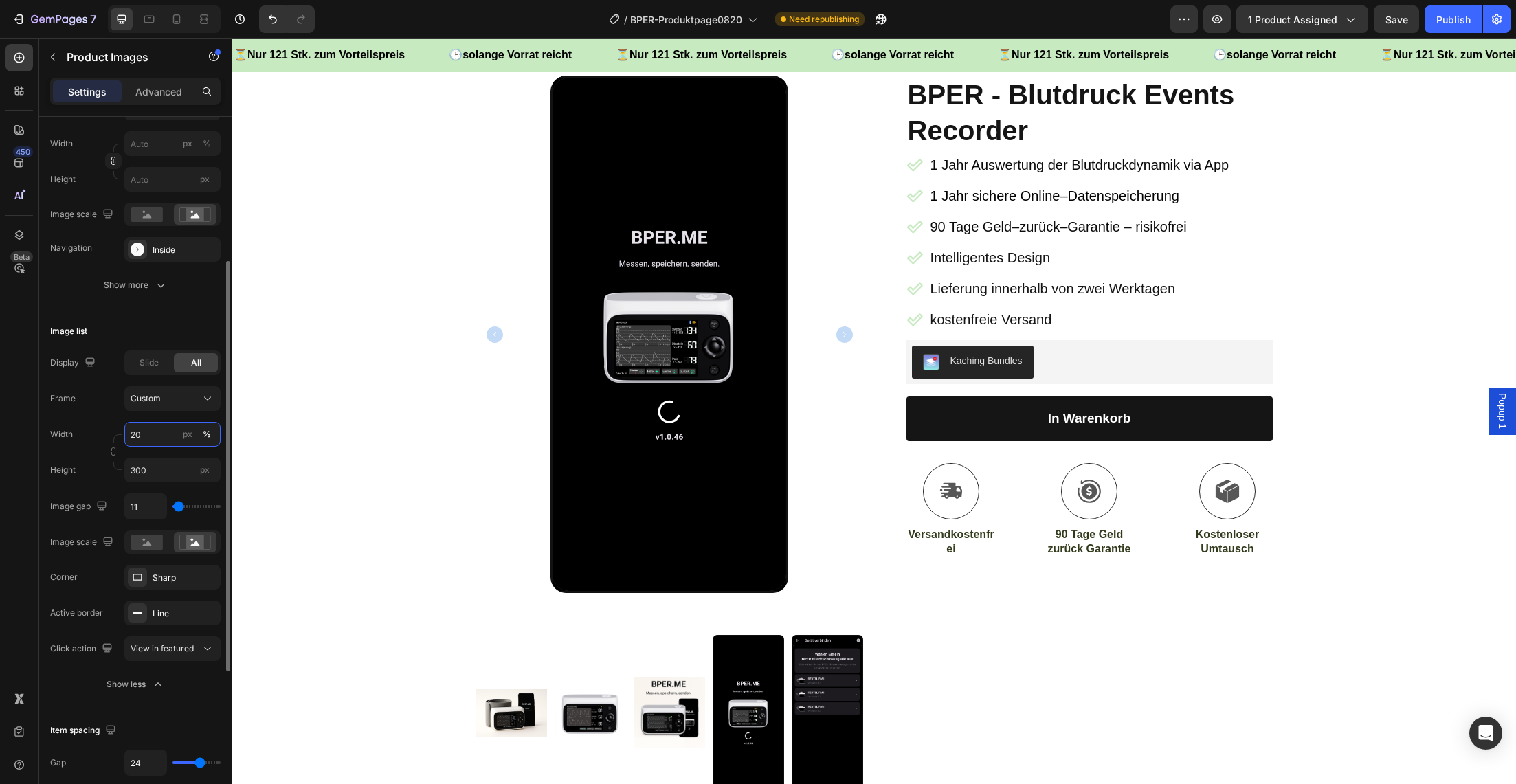
click at [154, 439] on input "20" at bounding box center [173, 435] width 96 height 25
click at [147, 483] on div "Small 10%" at bounding box center [158, 492] width 112 height 25
type input "10"
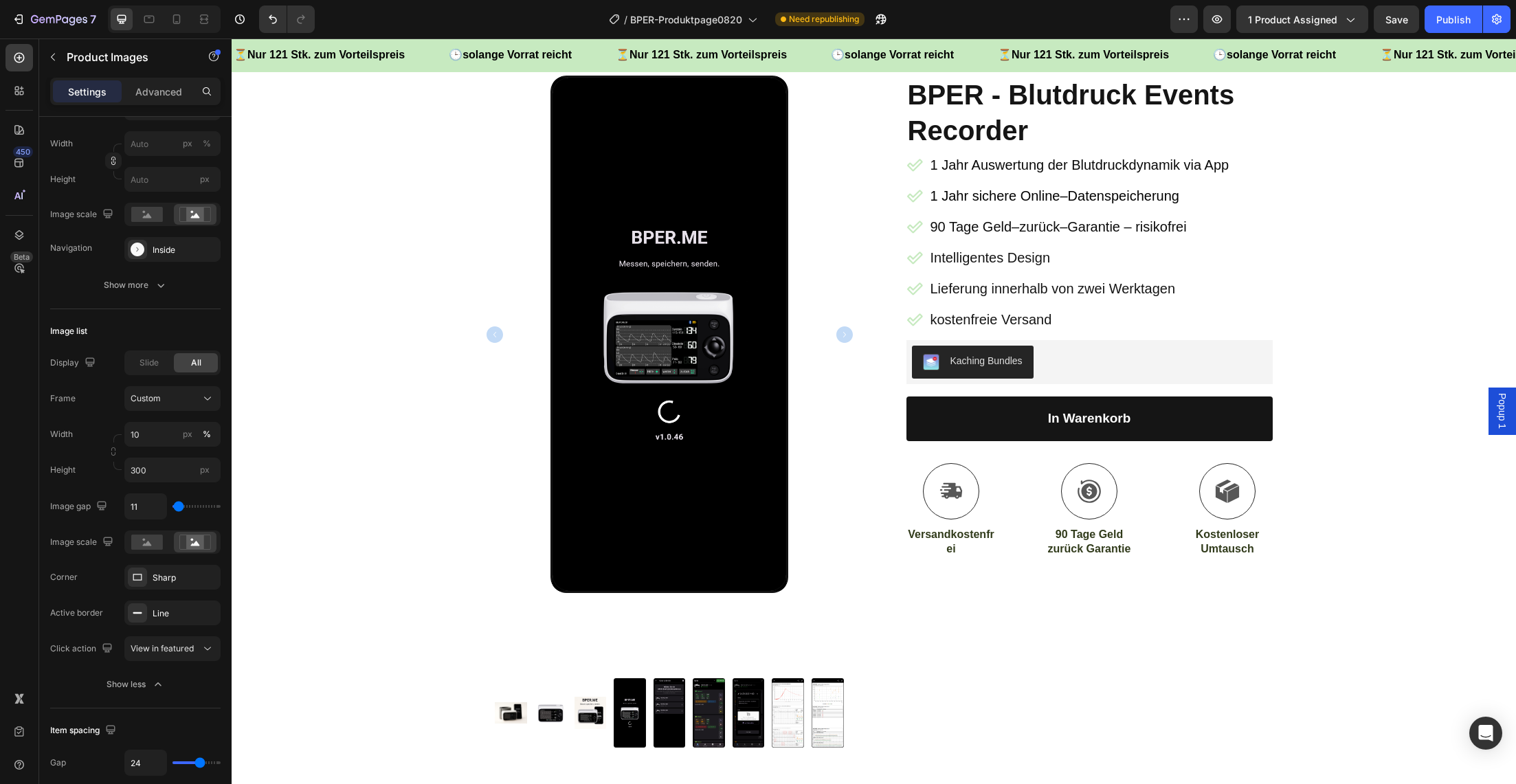
click at [553, 712] on img at bounding box center [551, 713] width 33 height 206
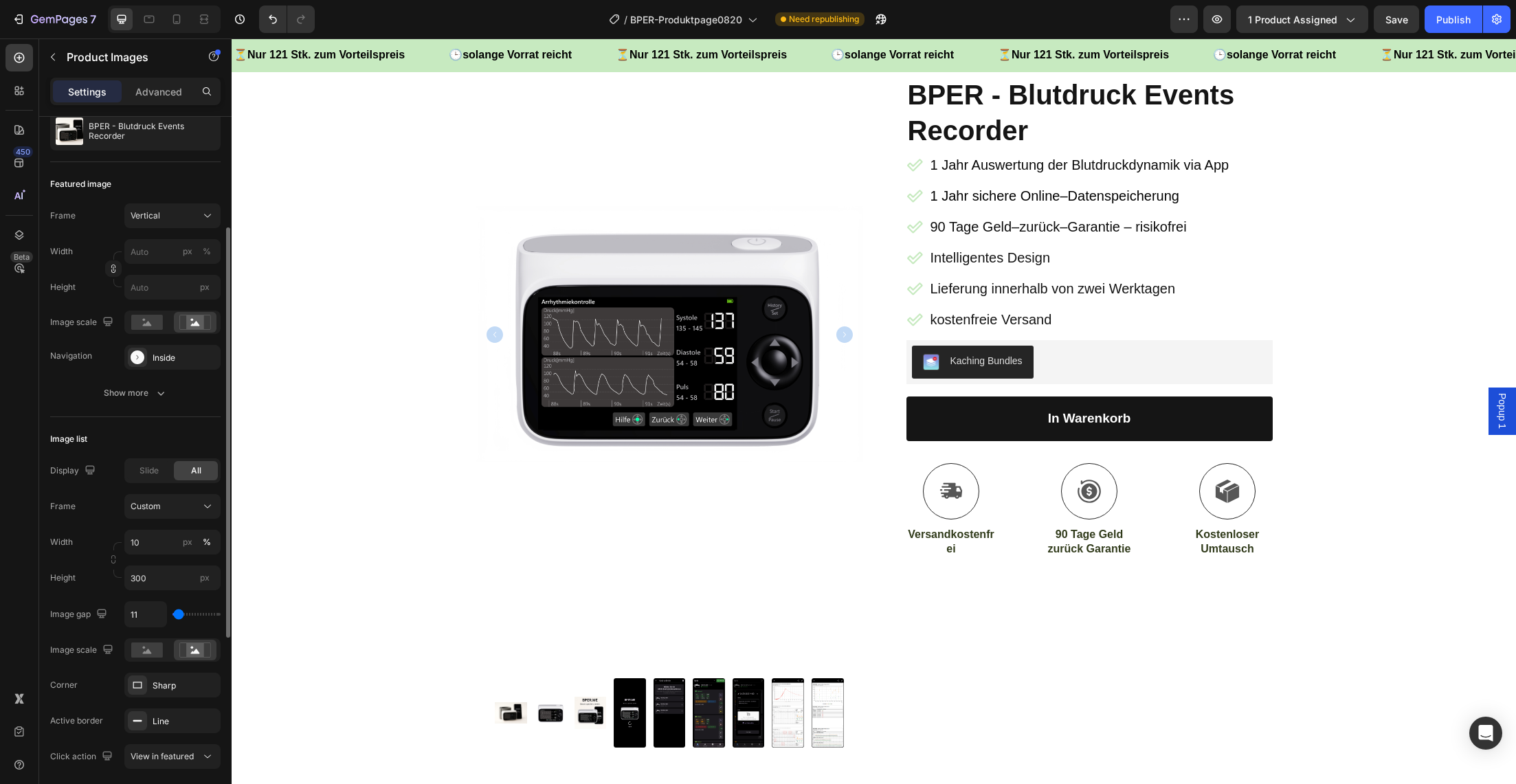
scroll to position [133, 0]
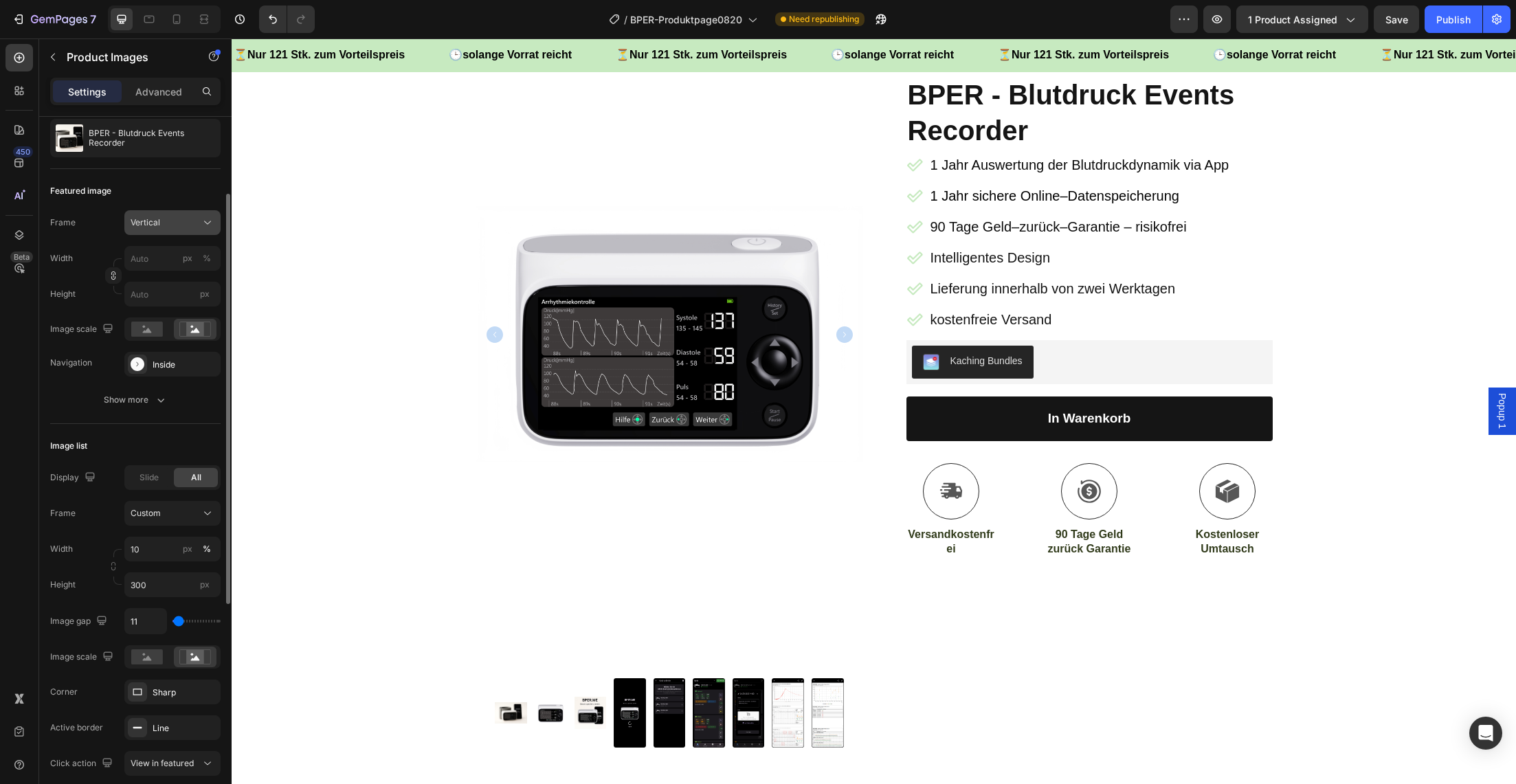
click at [157, 229] on button "Vertical" at bounding box center [173, 222] width 96 height 25
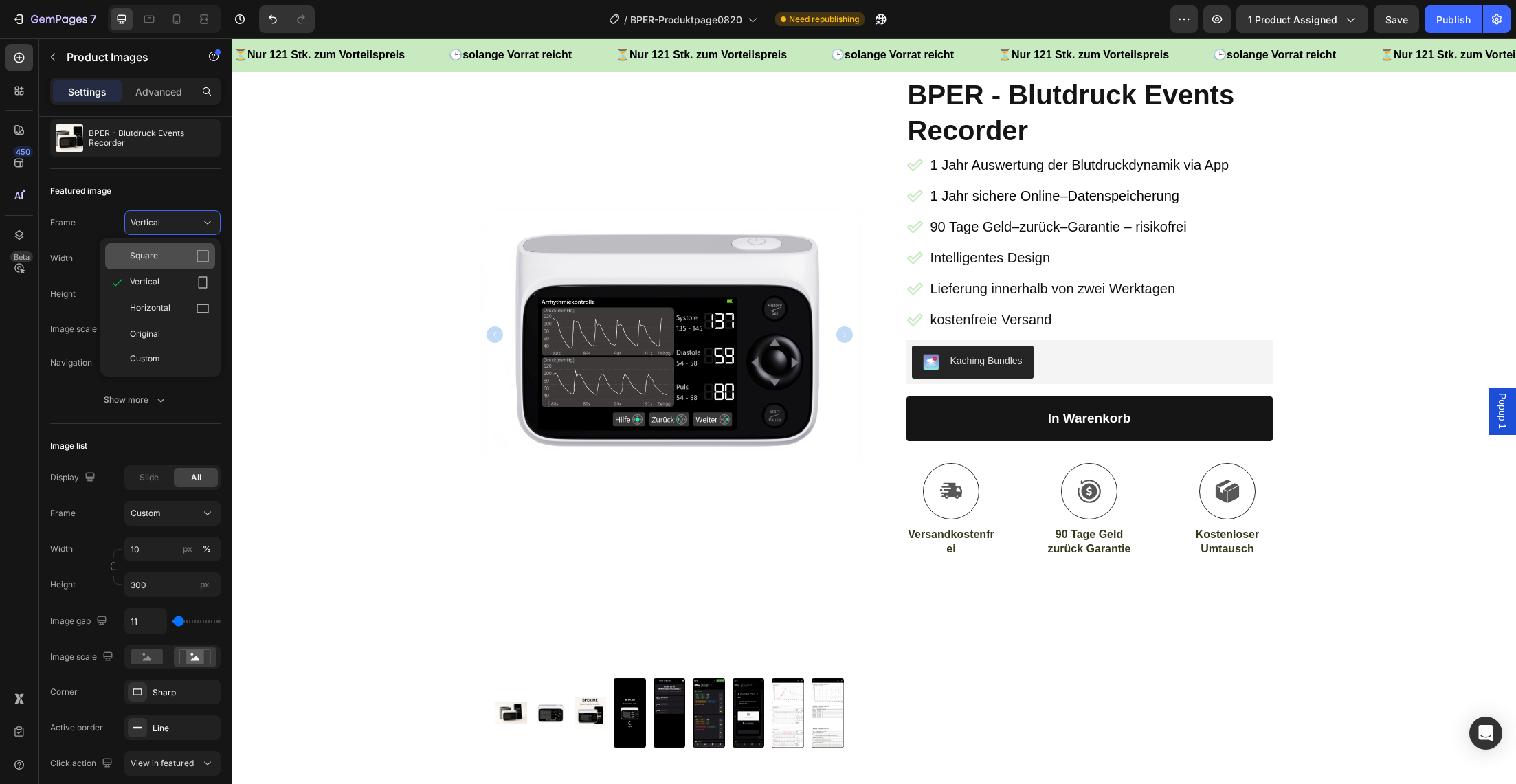
click at [152, 252] on span "Square" at bounding box center [144, 256] width 28 height 14
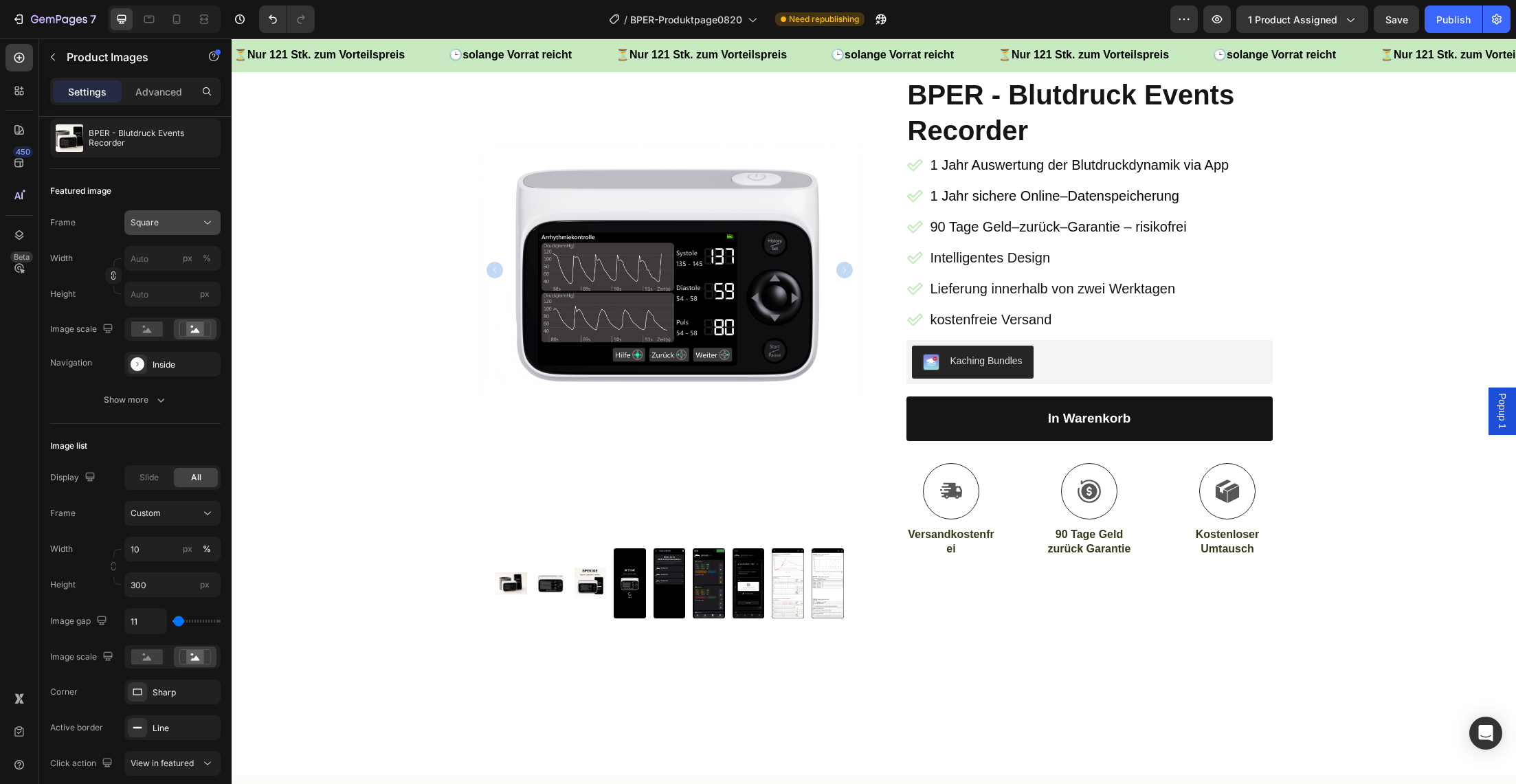
click at [167, 225] on div "Square" at bounding box center [164, 222] width 67 height 12
click at [154, 251] on span "Square" at bounding box center [144, 256] width 28 height 14
click at [146, 332] on icon at bounding box center [147, 330] width 9 height 5
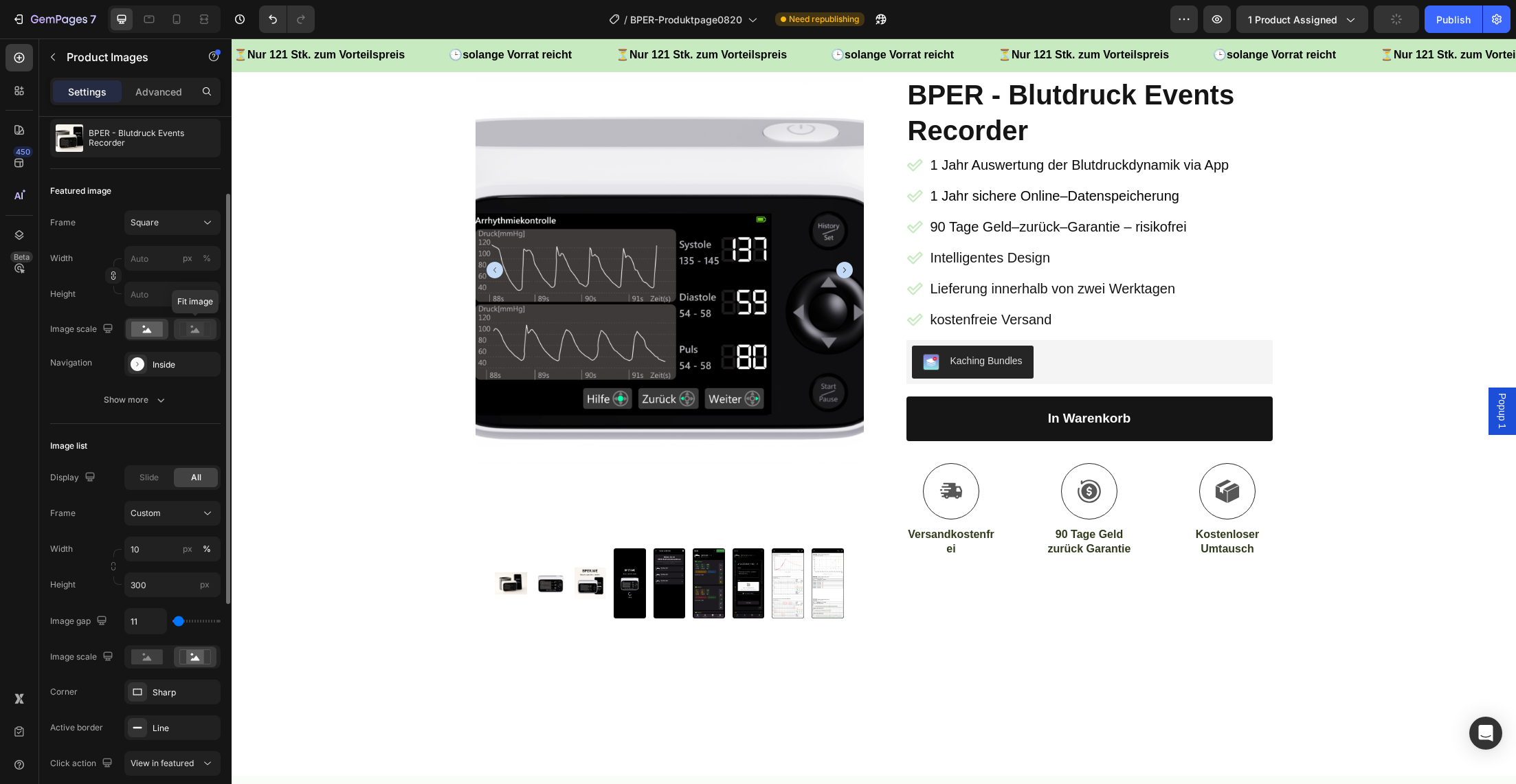
click at [198, 334] on rect at bounding box center [195, 329] width 18 height 14
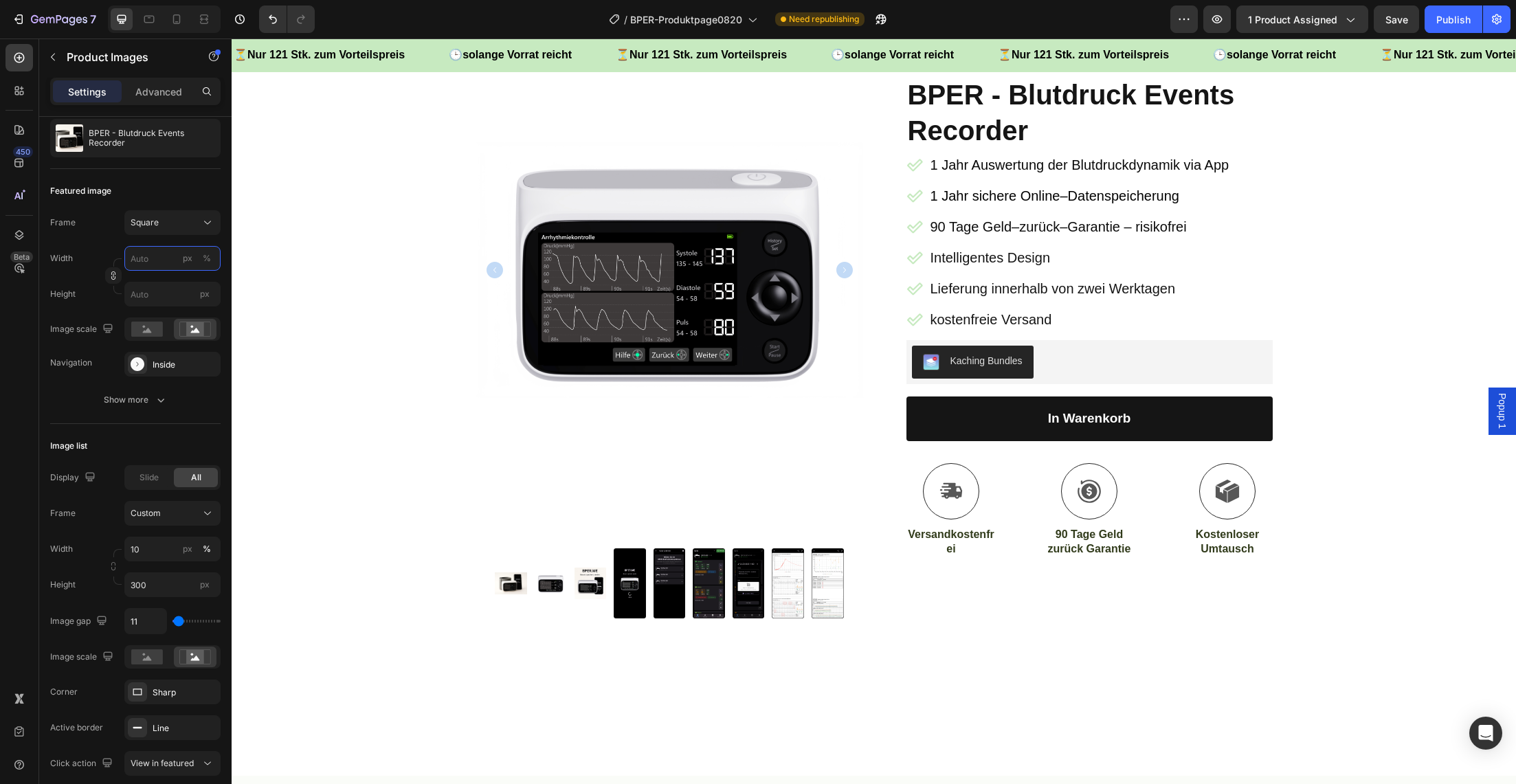
click at [158, 260] on input "px %" at bounding box center [173, 258] width 96 height 25
click at [143, 283] on div "Full 100%" at bounding box center [158, 291] width 112 height 25
type input "100"
click at [142, 402] on div "Show more" at bounding box center [136, 400] width 64 height 14
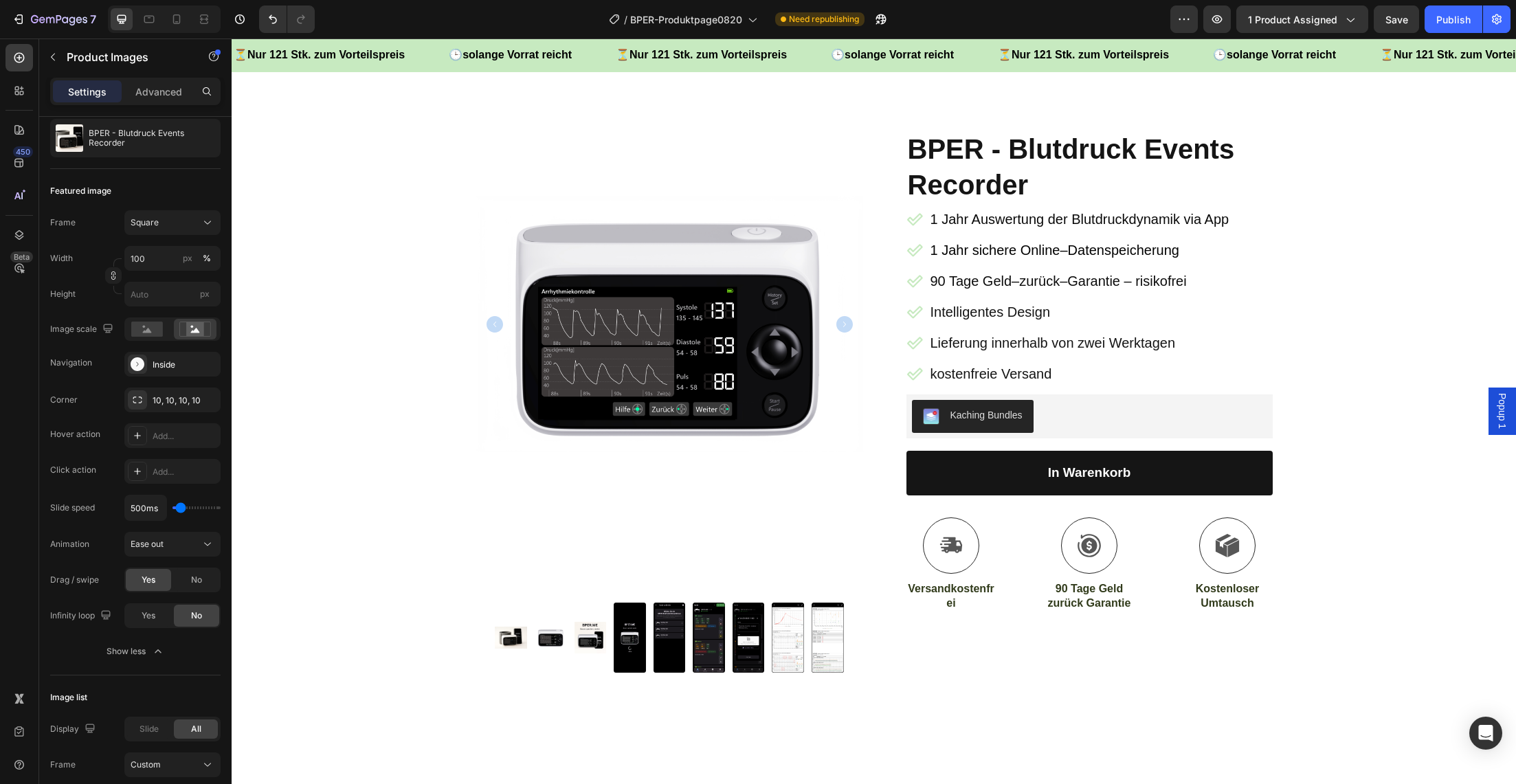
scroll to position [64, 0]
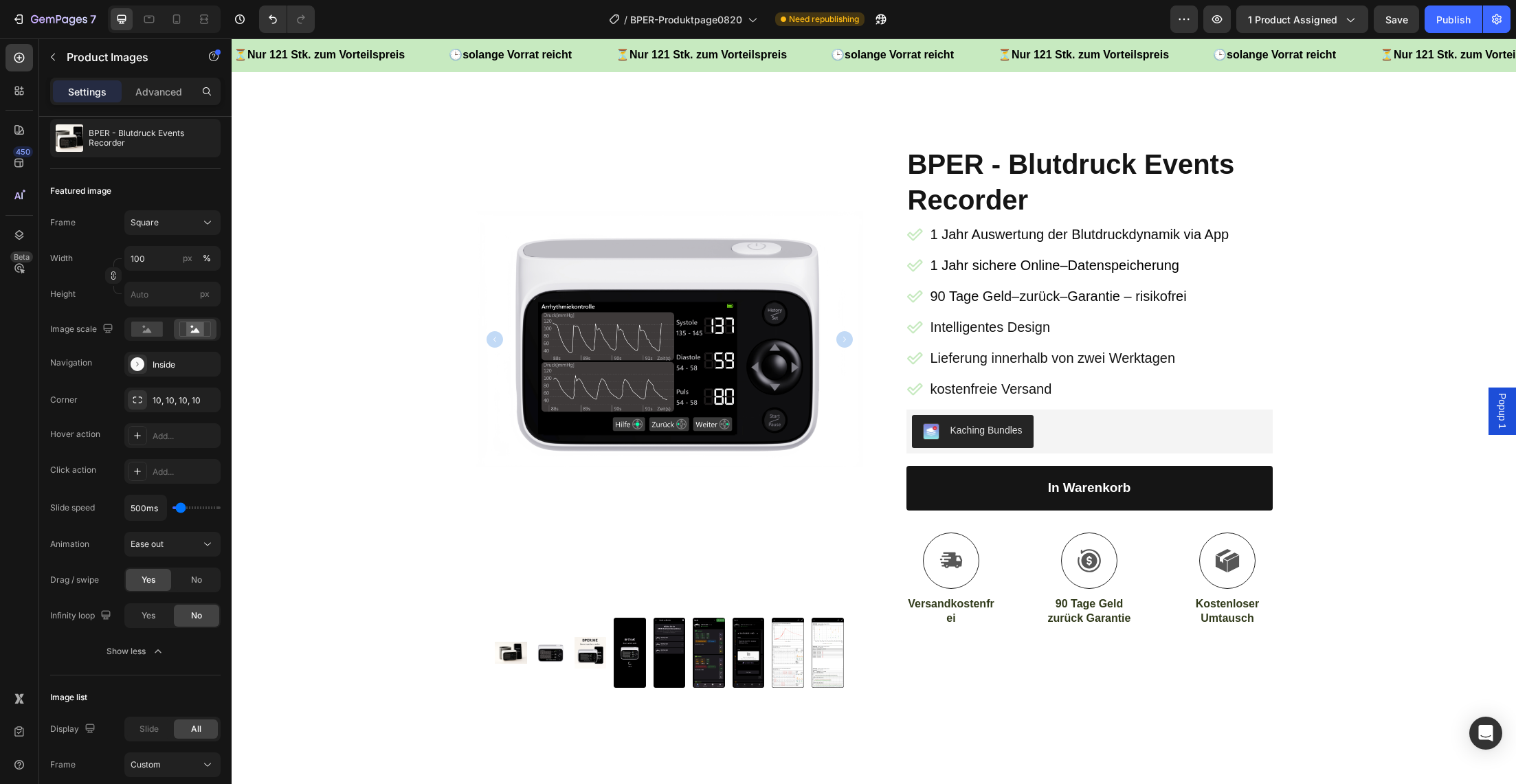
click at [505, 658] on img at bounding box center [512, 652] width 33 height 206
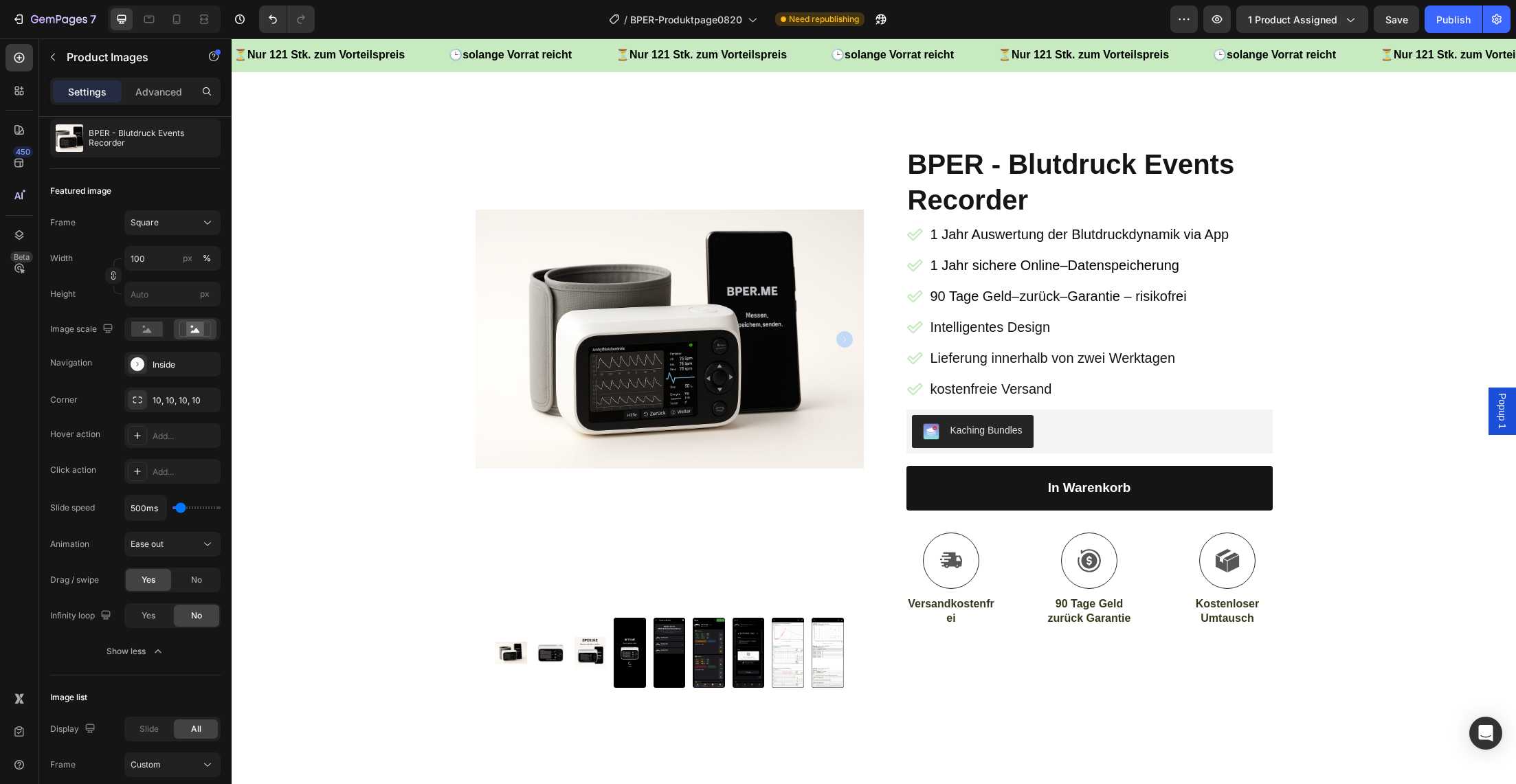
click at [546, 655] on img at bounding box center [551, 652] width 33 height 206
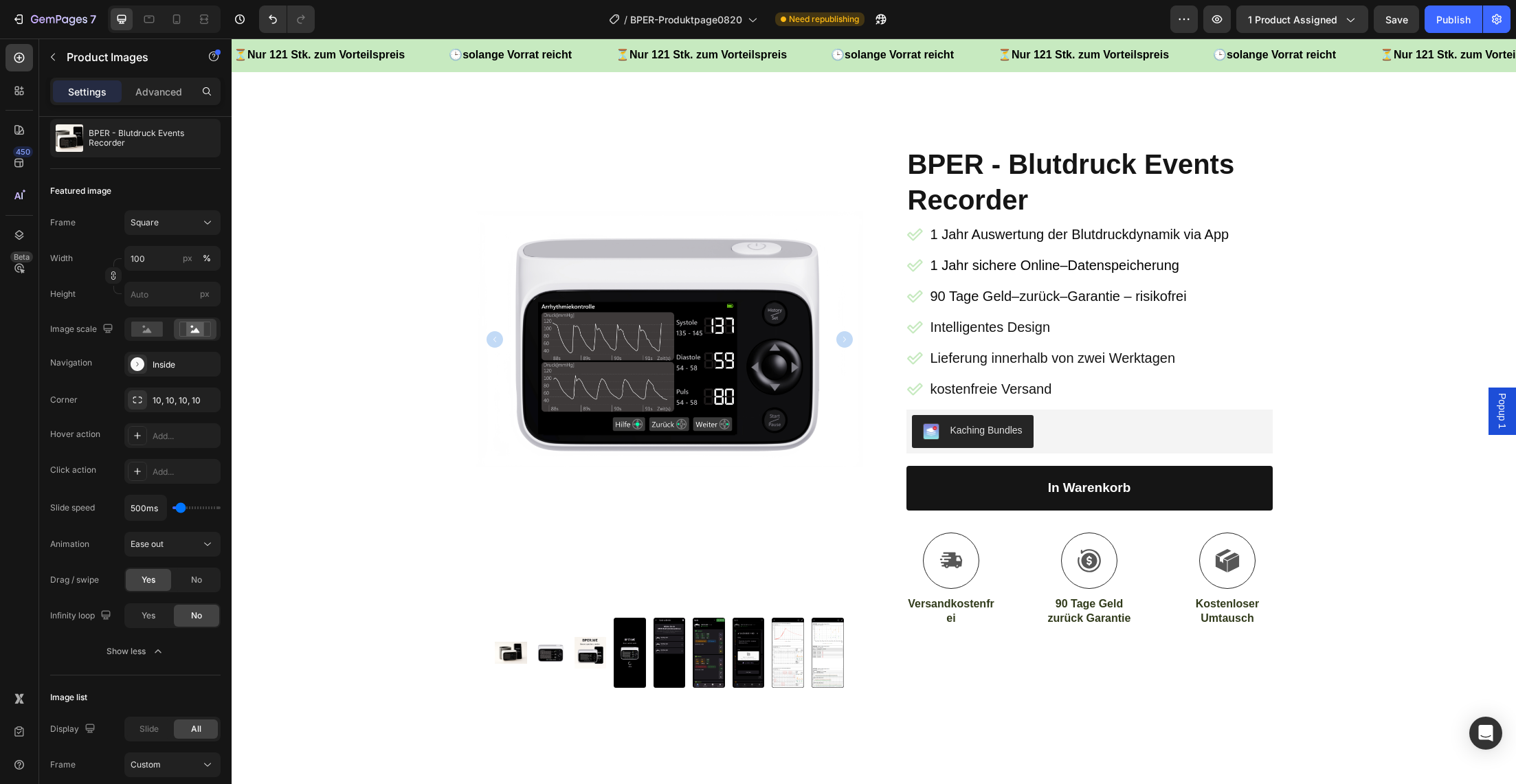
click at [511, 656] on img at bounding box center [512, 652] width 33 height 206
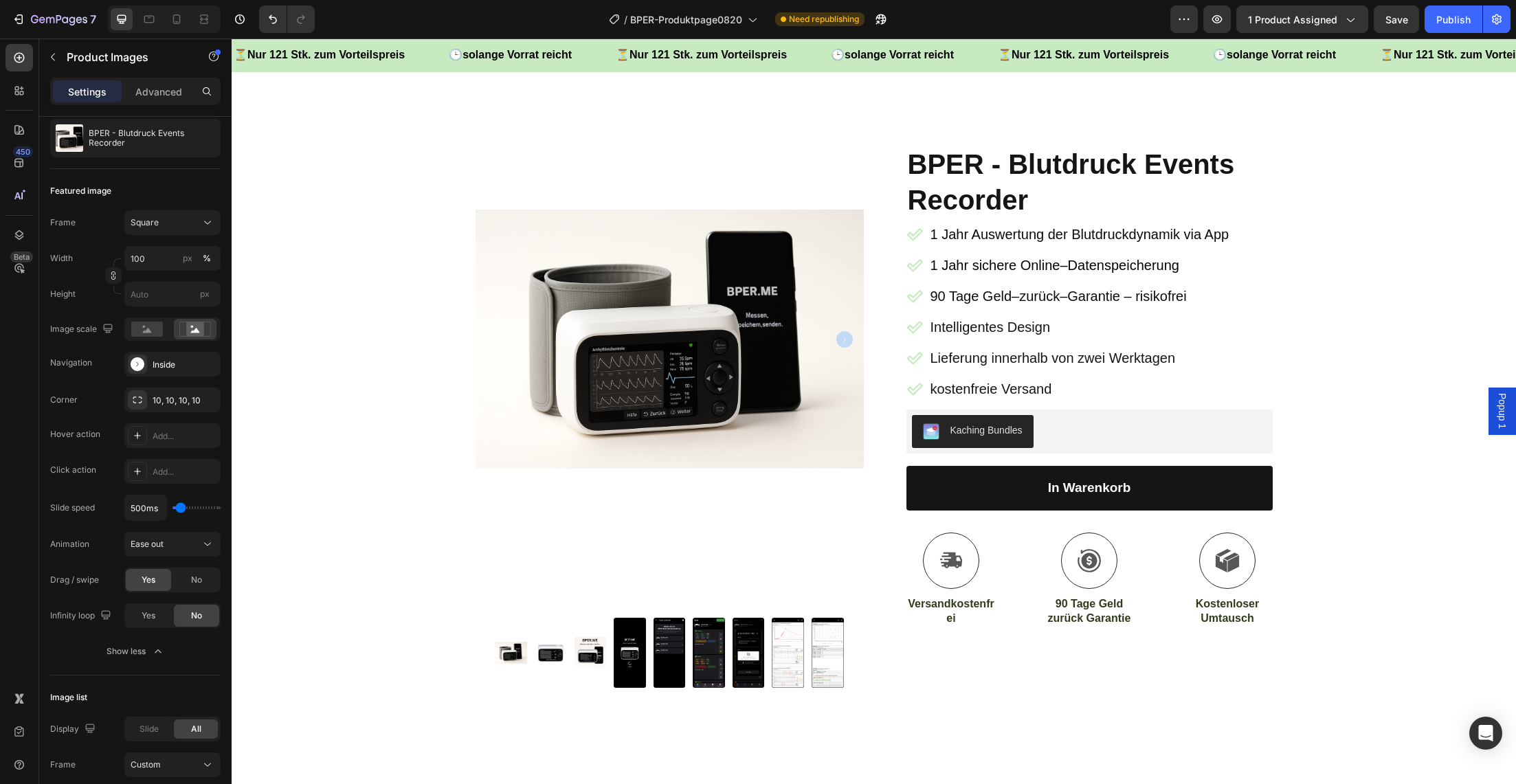
click at [543, 655] on img at bounding box center [551, 652] width 33 height 206
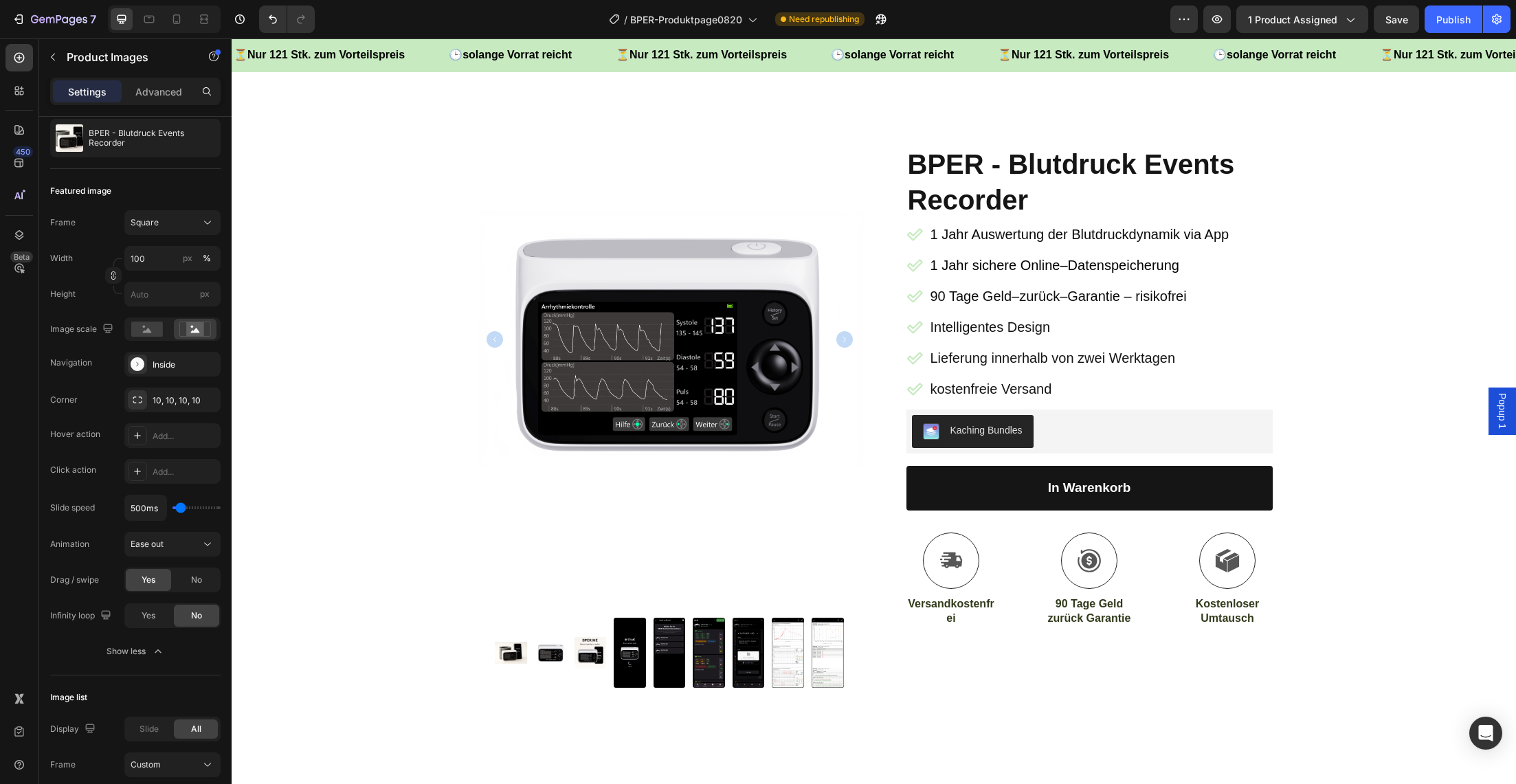
click at [584, 655] on img at bounding box center [591, 652] width 33 height 206
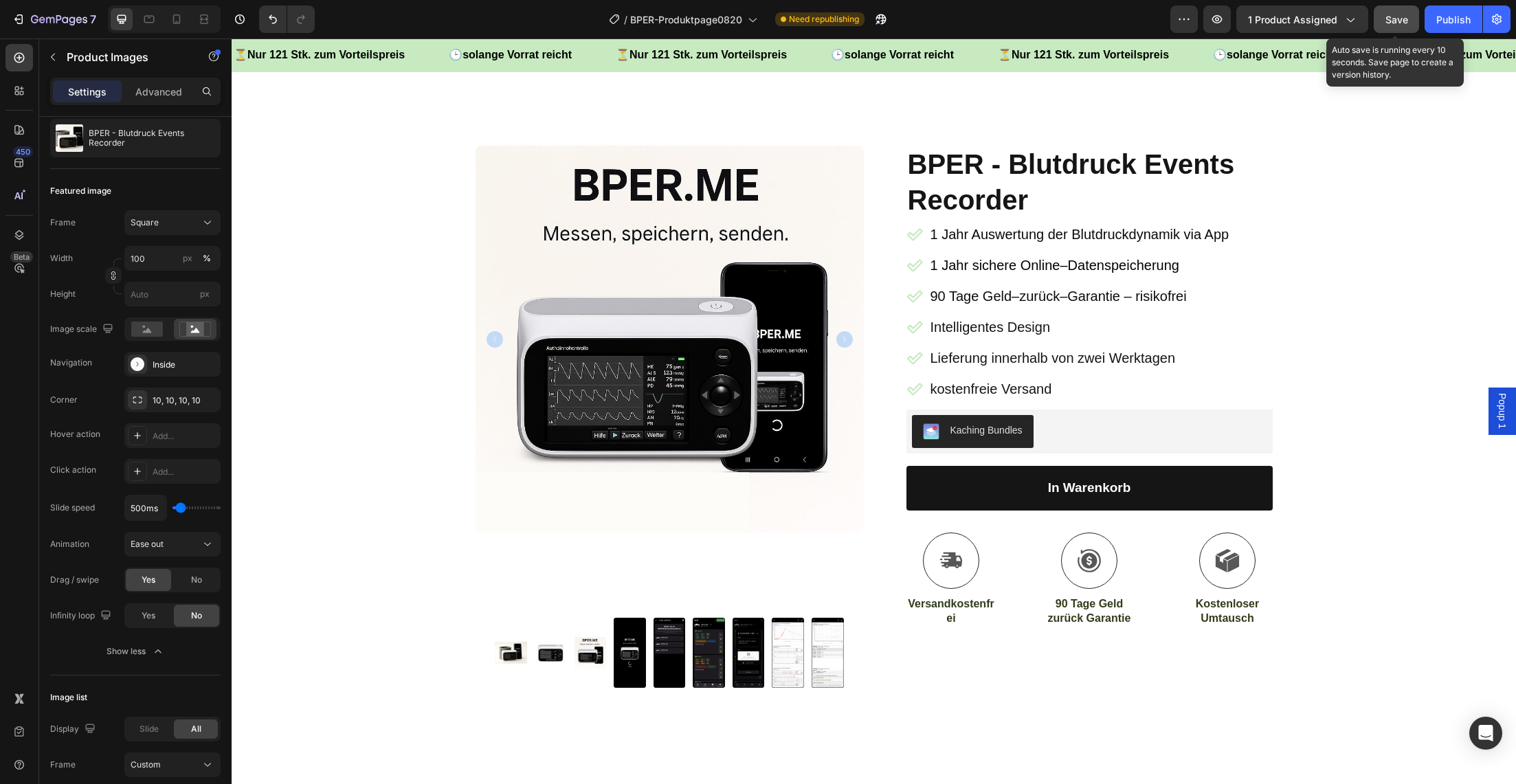
click at [1401, 15] on span "Save" at bounding box center [1397, 19] width 22 height 12
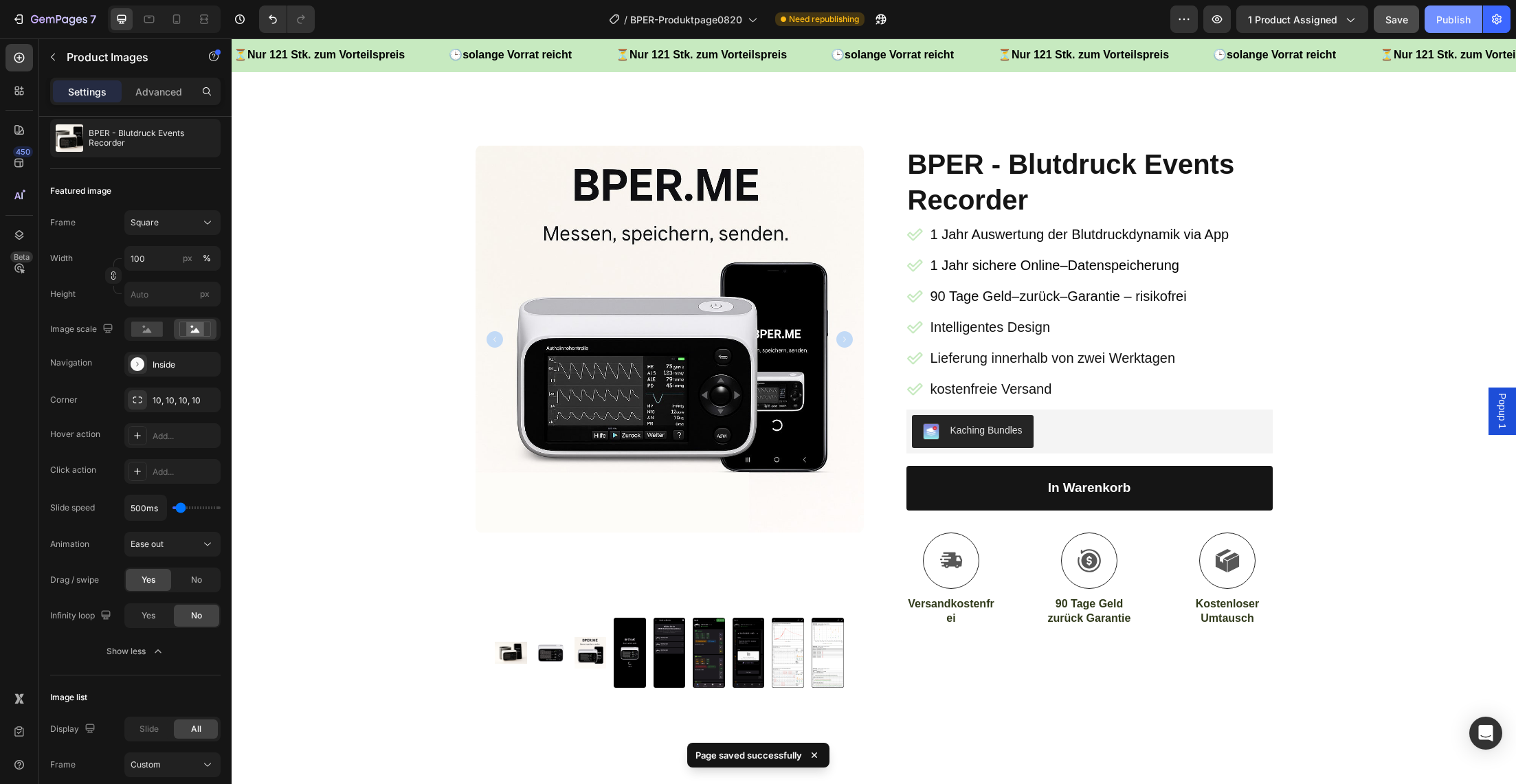
click at [1449, 18] on div "Publish" at bounding box center [1453, 19] width 34 height 15
click at [333, 55] on span "Nur 121 Stk. zum Vorteilspreis" at bounding box center [326, 54] width 157 height 12
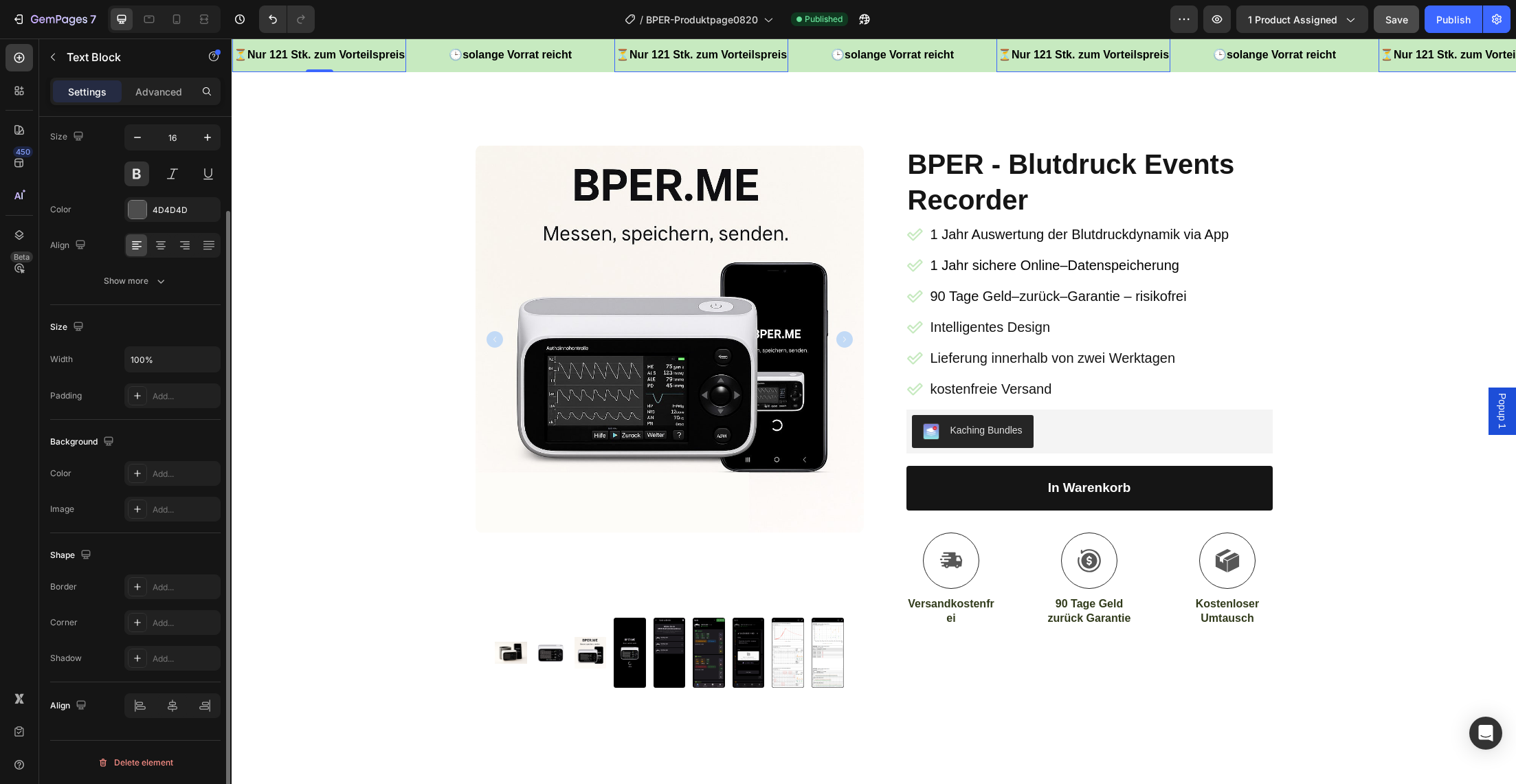
scroll to position [0, 0]
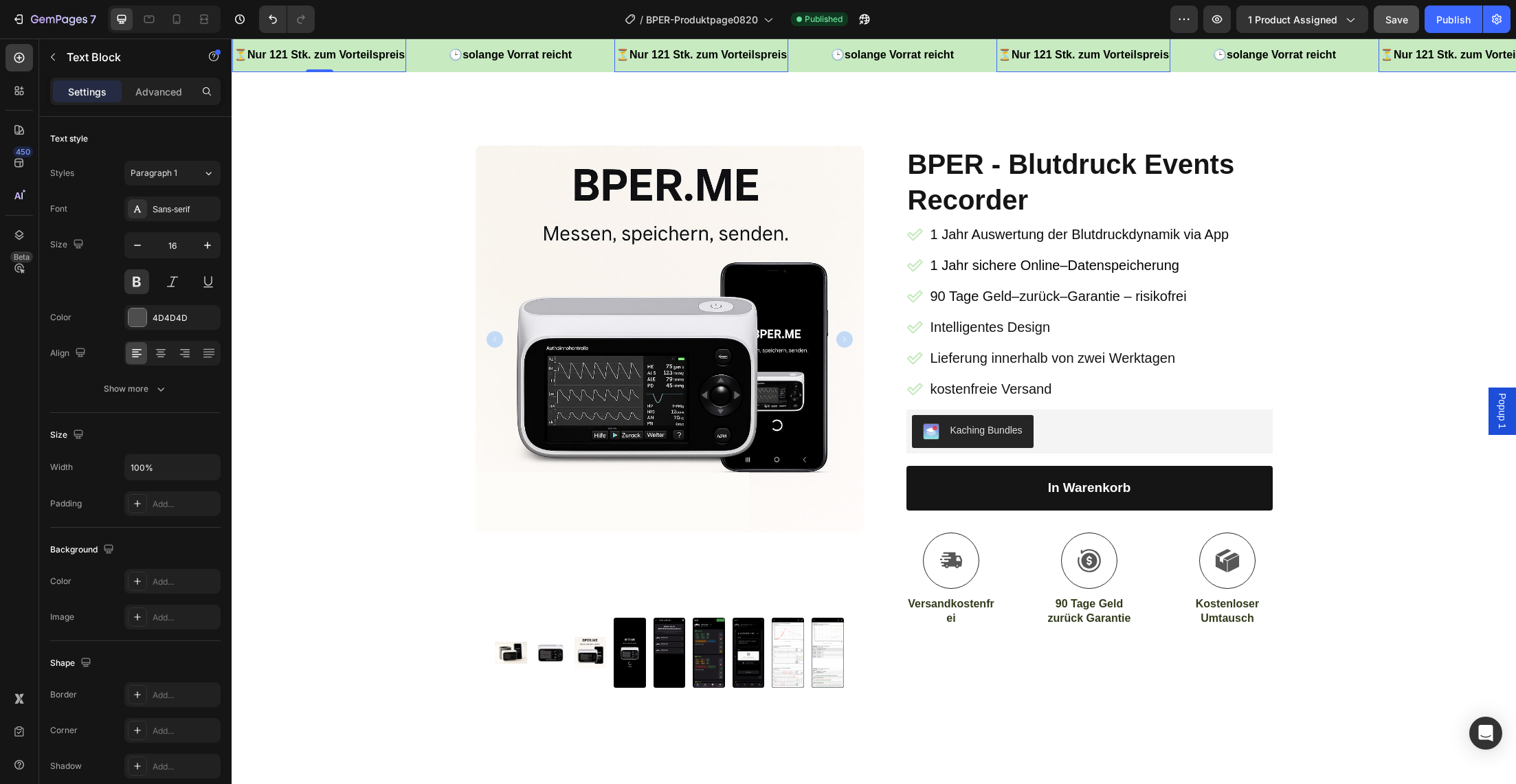
click at [282, 53] on span "Nur 121 Stk. zum Vorteilspreis" at bounding box center [326, 54] width 157 height 12
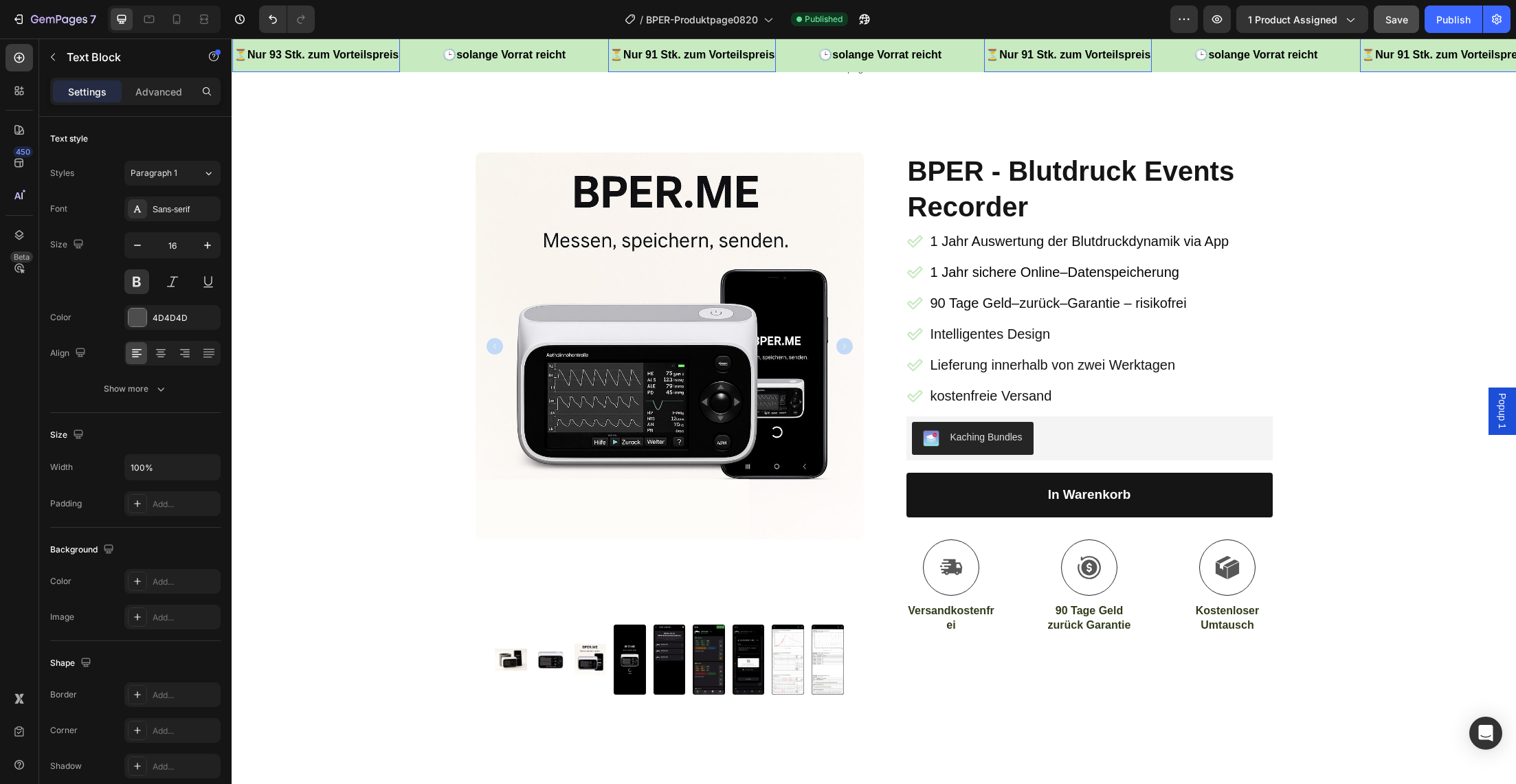
scroll to position [54, 0]
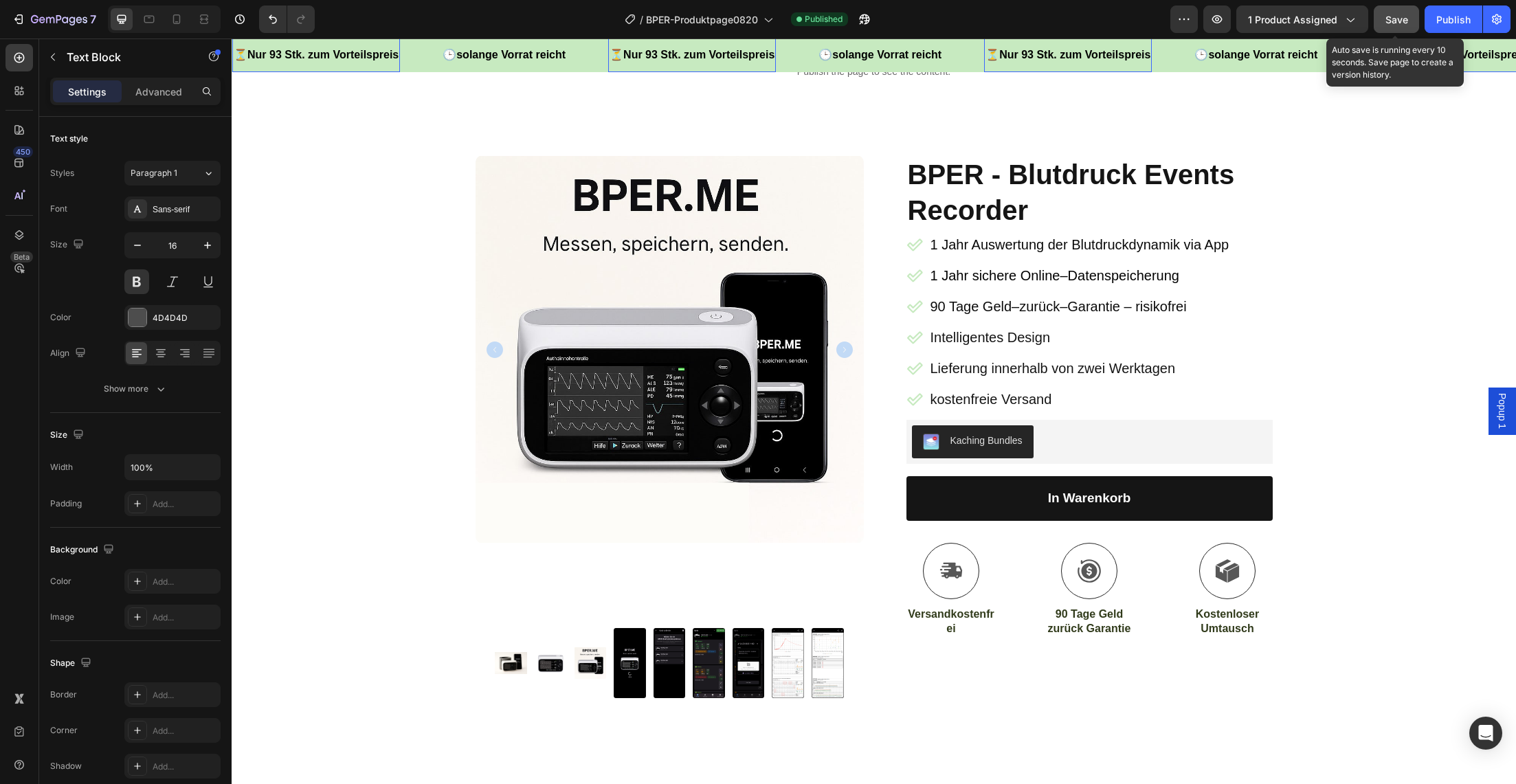
click at [1403, 12] on div "Save" at bounding box center [1397, 19] width 22 height 15
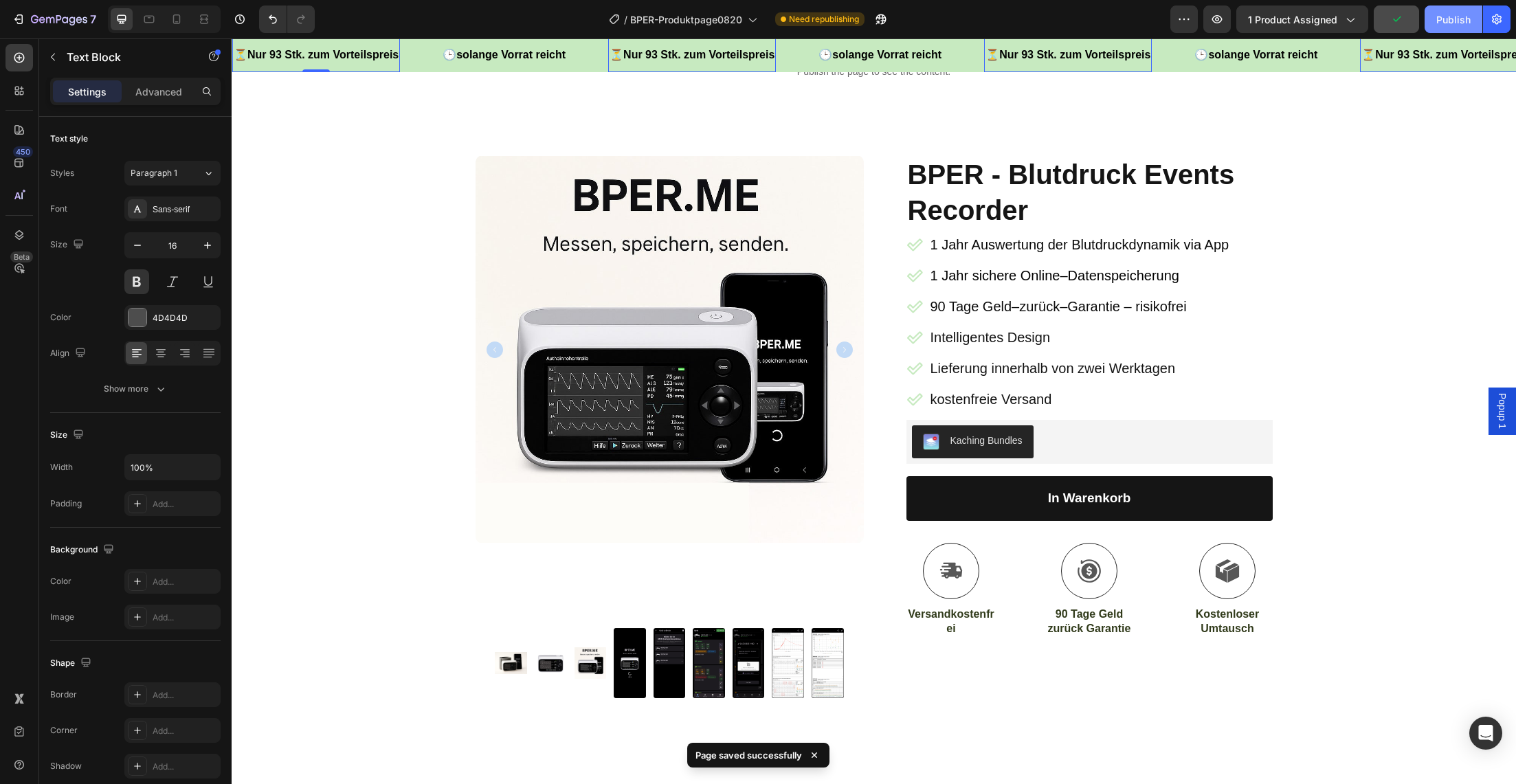
click at [1450, 17] on div "Publish" at bounding box center [1453, 19] width 34 height 15
click at [415, 61] on div "⏳ Nur 93 Stk. zum Vorteilspreis Text Block 0" at bounding box center [337, 55] width 209 height 33
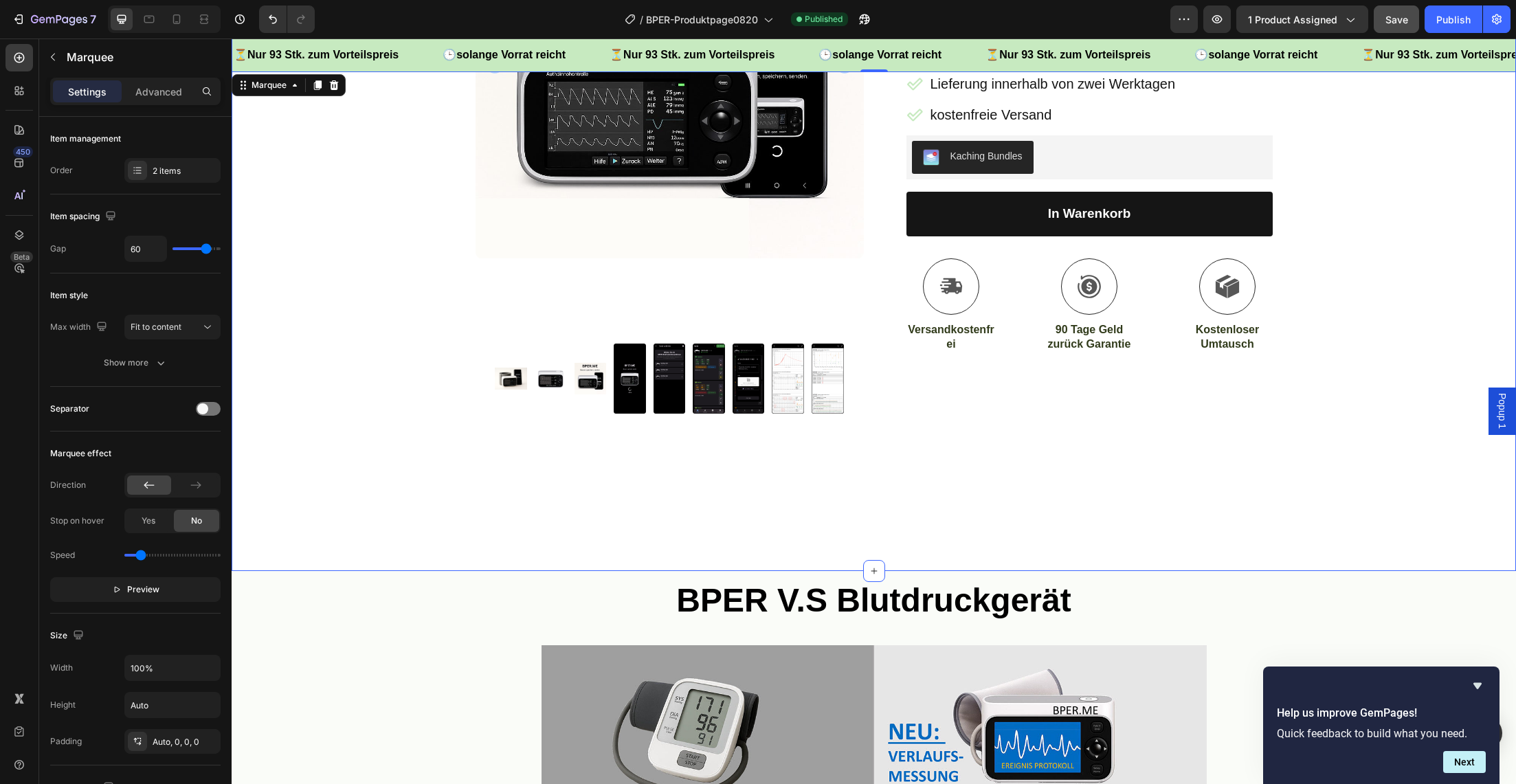
scroll to position [462, 0]
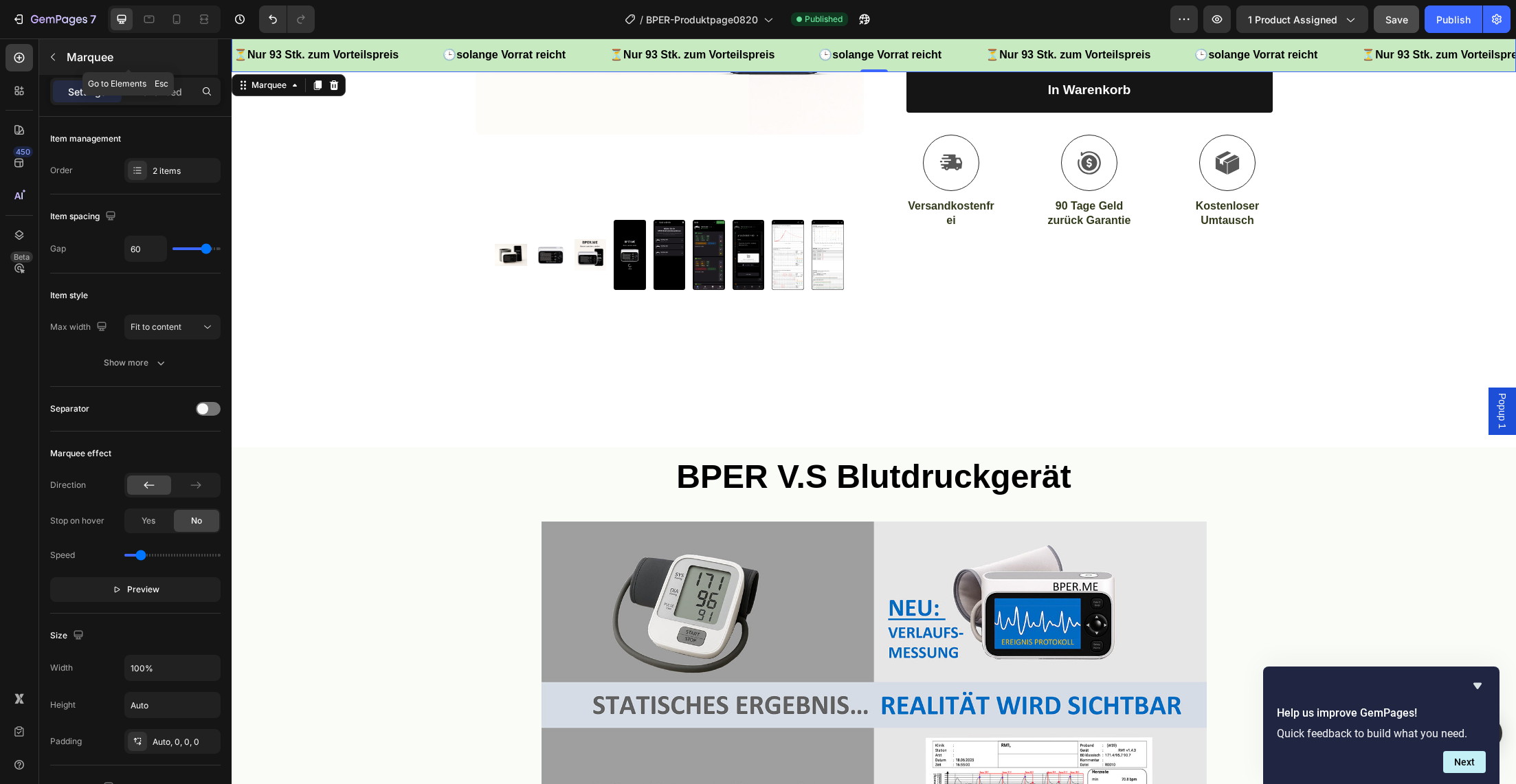
click at [51, 57] on icon "button" at bounding box center [53, 57] width 4 height 8
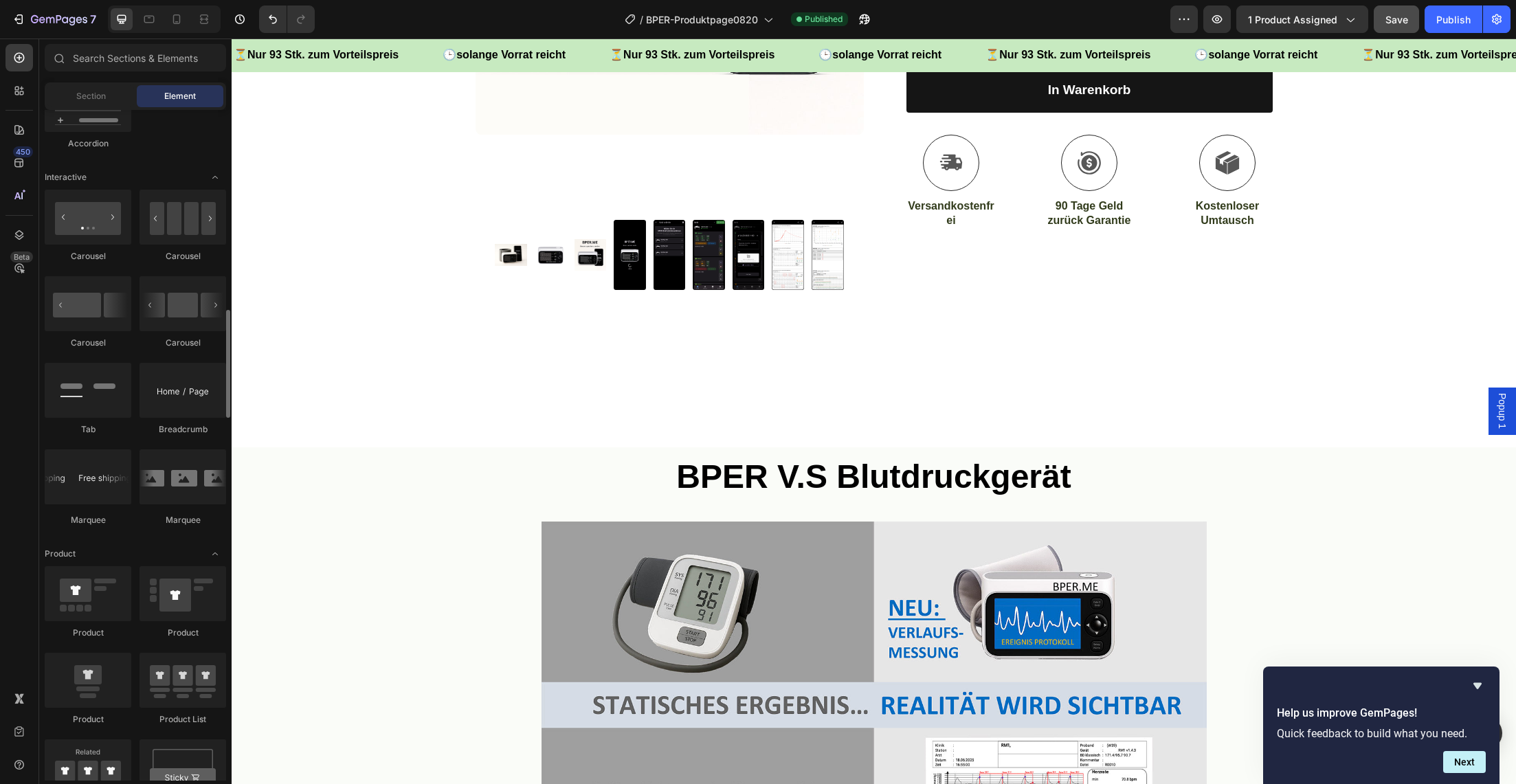
scroll to position [1326, 0]
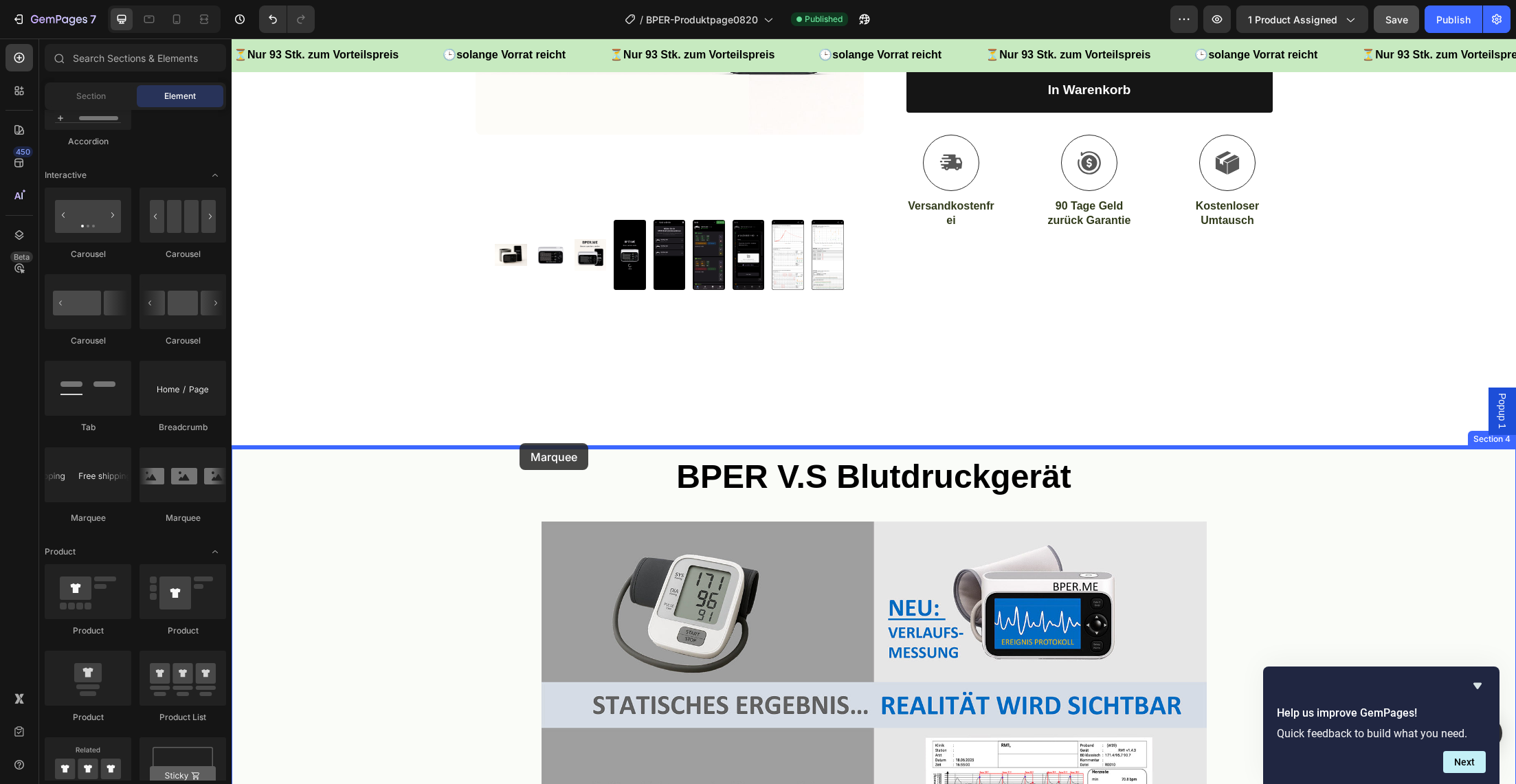
drag, startPoint x: 313, startPoint y: 511, endPoint x: 520, endPoint y: 443, distance: 217.9
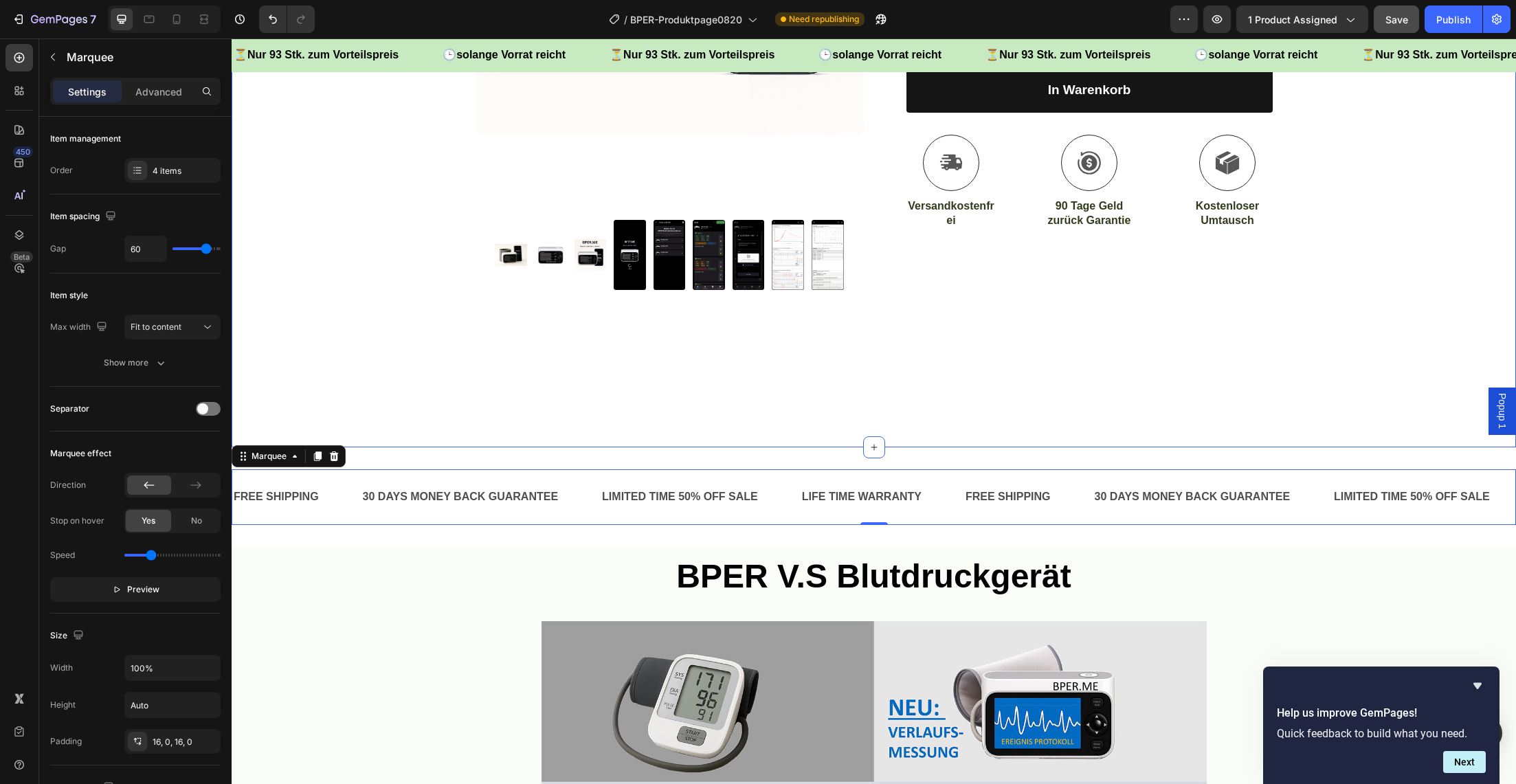
scroll to position [474, 0]
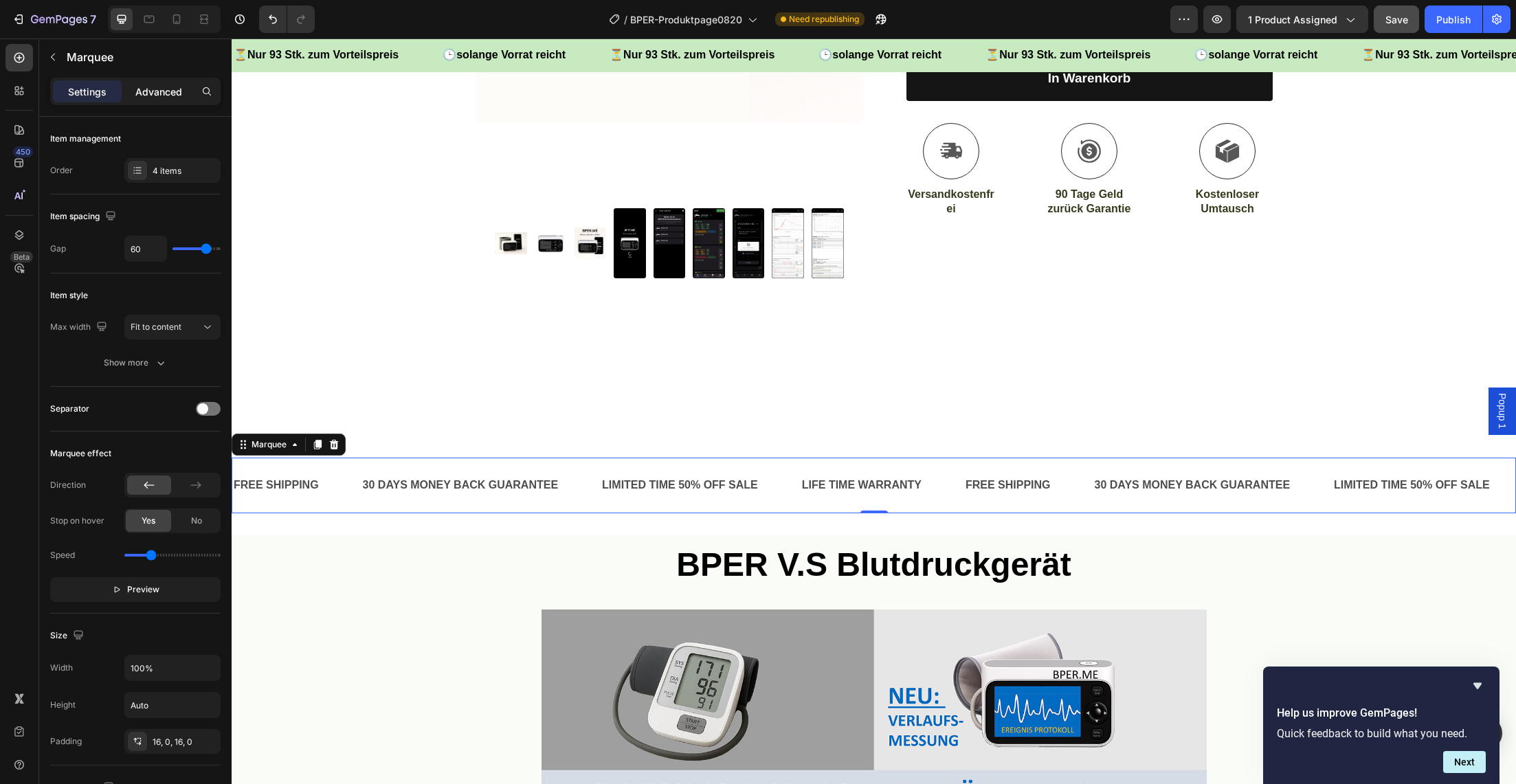
click at [155, 96] on p "Advanced" at bounding box center [159, 91] width 47 height 15
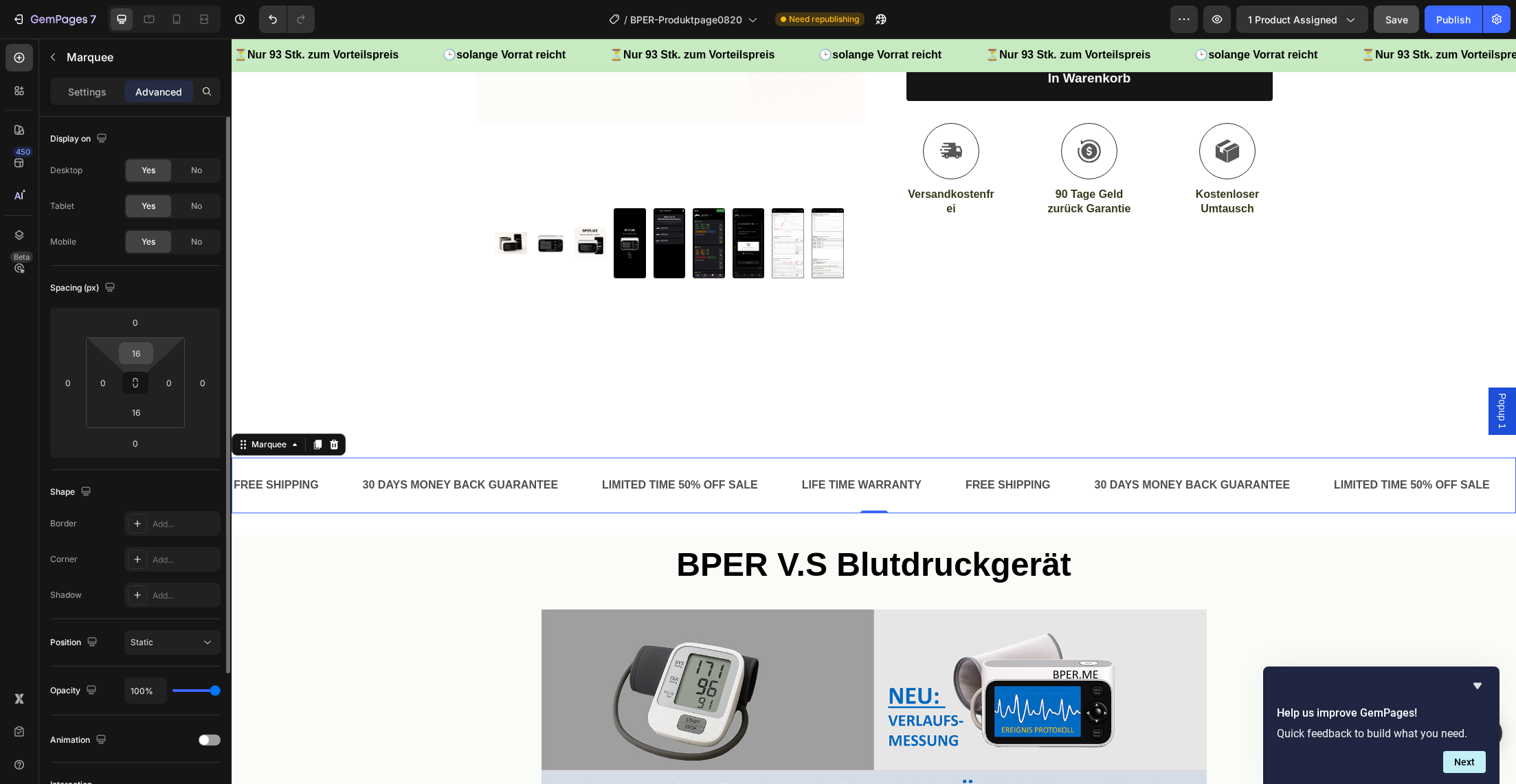
click at [135, 356] on input "16" at bounding box center [136, 353] width 27 height 21
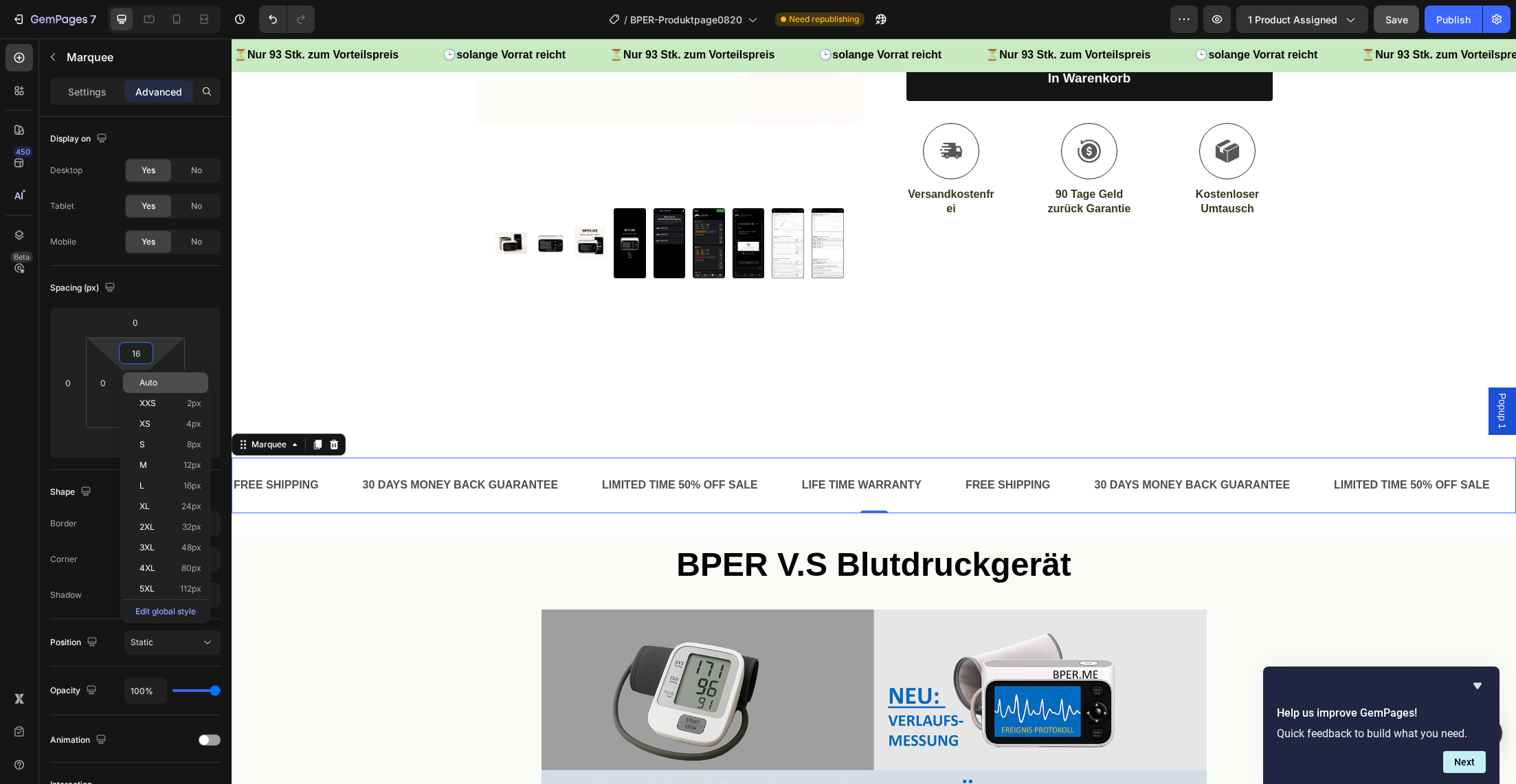
click at [142, 380] on span "Auto" at bounding box center [148, 383] width 18 height 9
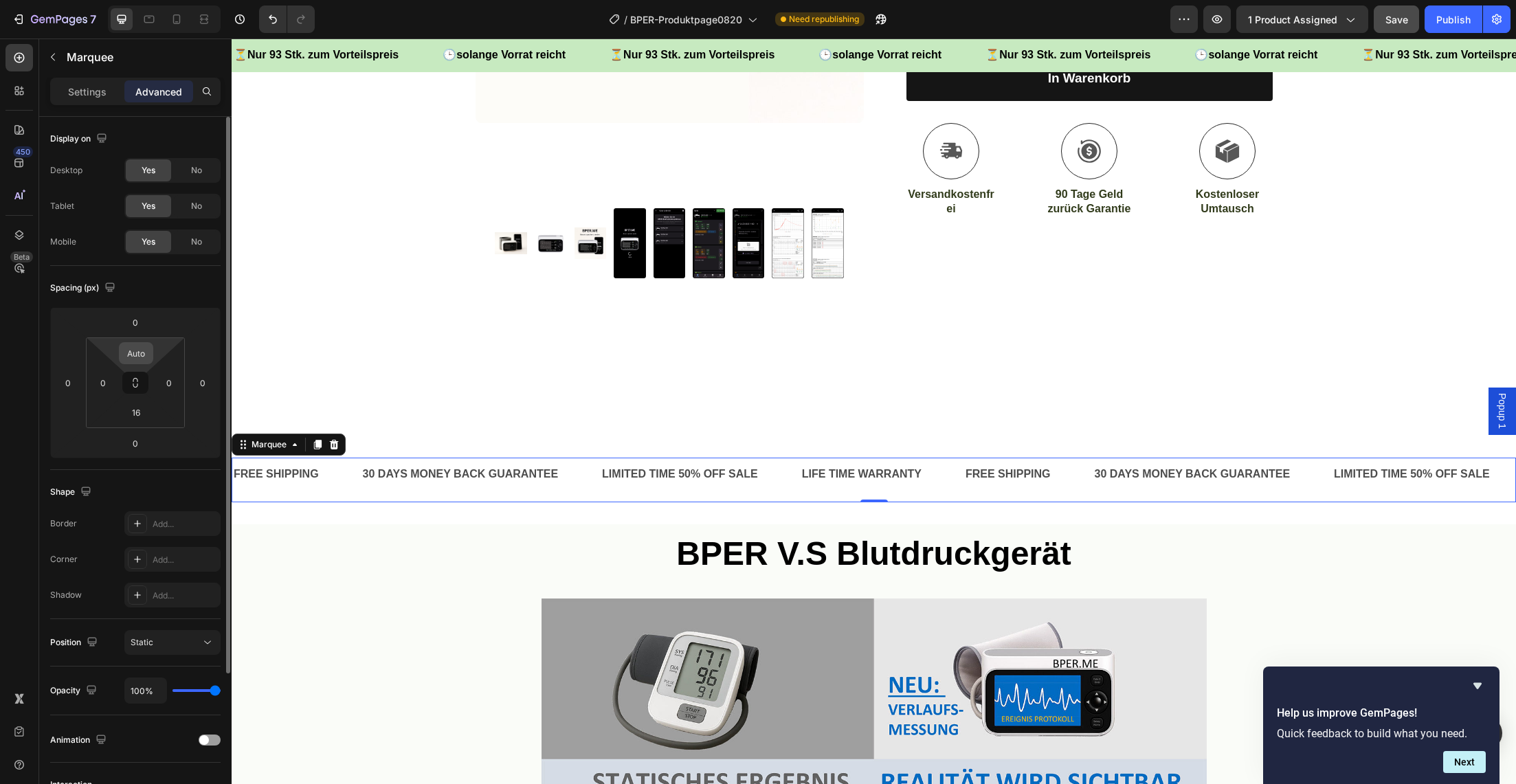
click at [143, 350] on input "Auto" at bounding box center [136, 353] width 27 height 21
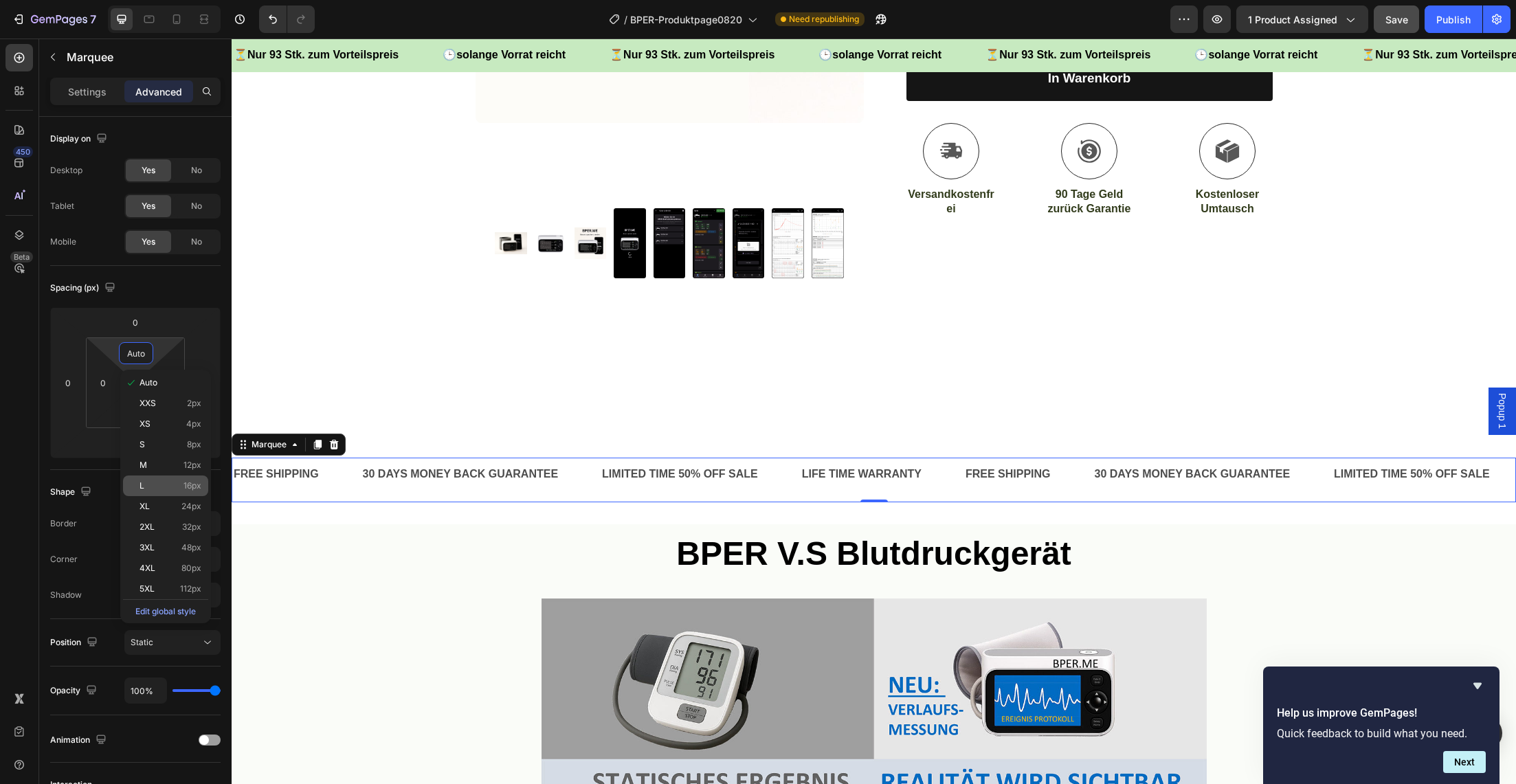
click at [145, 476] on div "L 16px" at bounding box center [166, 486] width 85 height 21
type input "16"
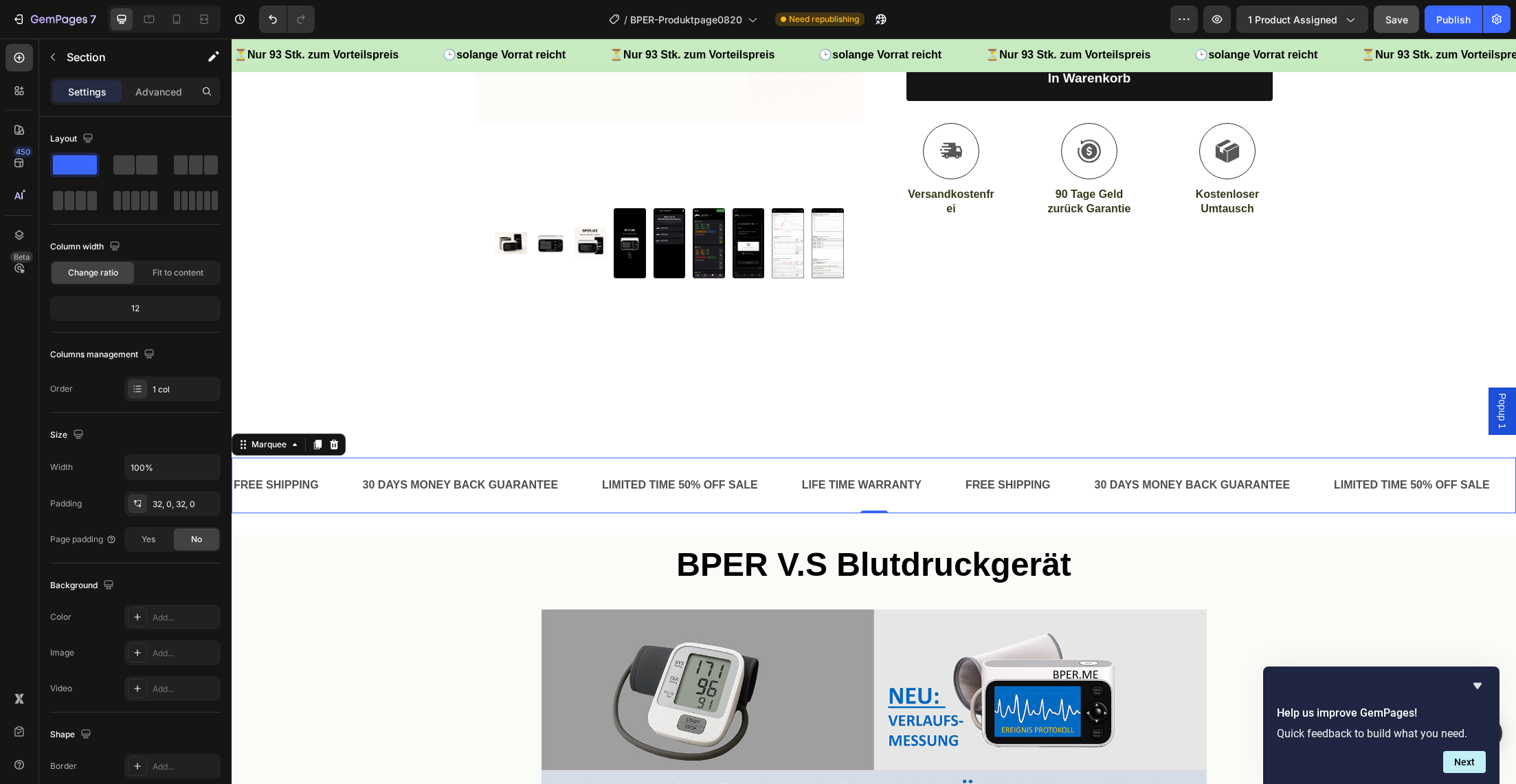
click at [558, 459] on div "FREE SHIPPING Text Block 30 DAYS MONEY BACK GUARANTEE Text Block LIMITED TIME 5…" at bounding box center [873, 486] width 1284 height 56
click at [455, 445] on div "FREE SHIPPING Text Block 30 DAYS MONEY BACK GUARANTEE Text Block LIMITED TIME 5…" at bounding box center [873, 485] width 1284 height 100
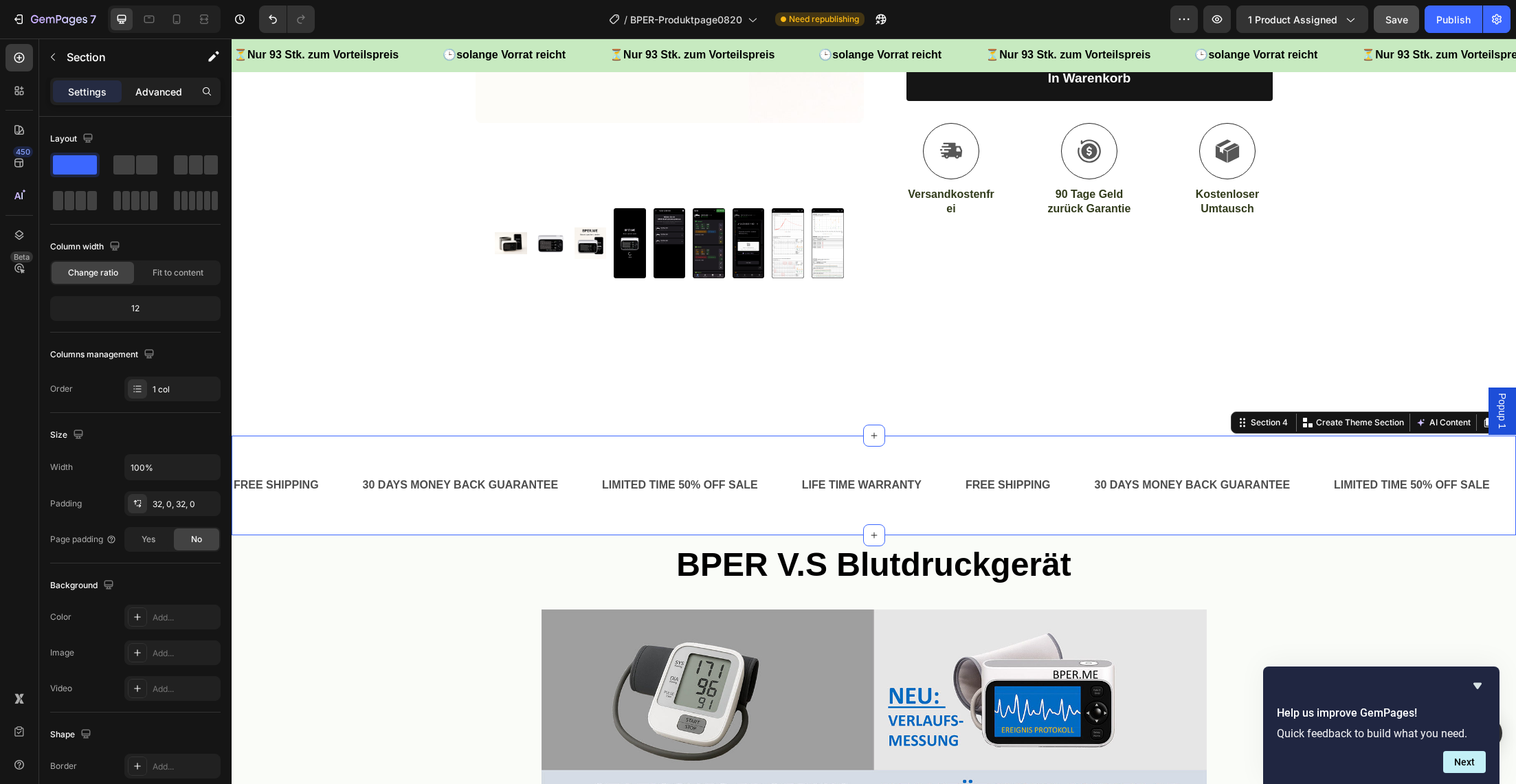
click at [156, 94] on p "Advanced" at bounding box center [159, 91] width 47 height 15
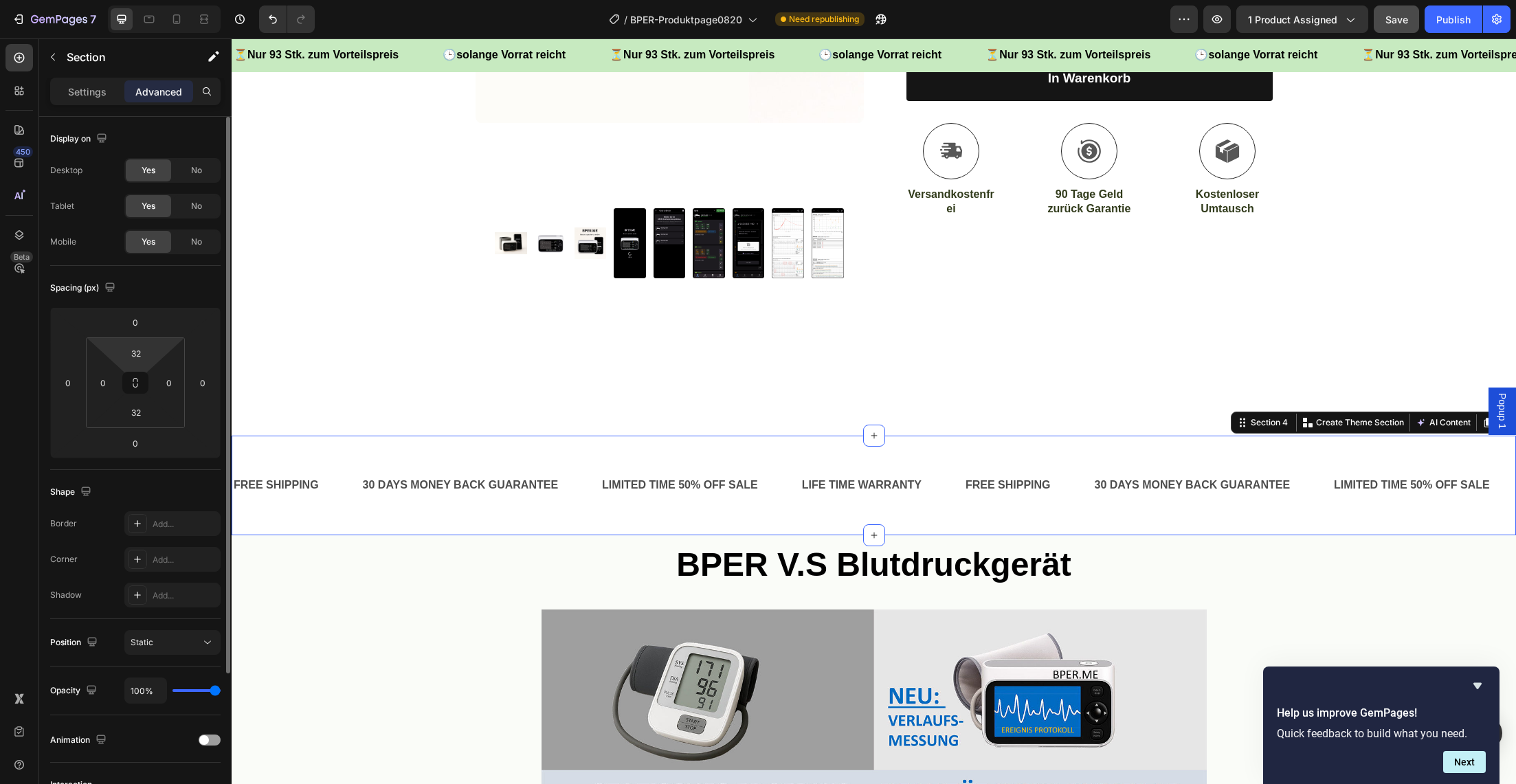
click at [118, 0] on html "7 Version history / BPER-Produktpage0820 Need republishing Preview 1 product as…" at bounding box center [758, 0] width 1516 height 0
type input "2"
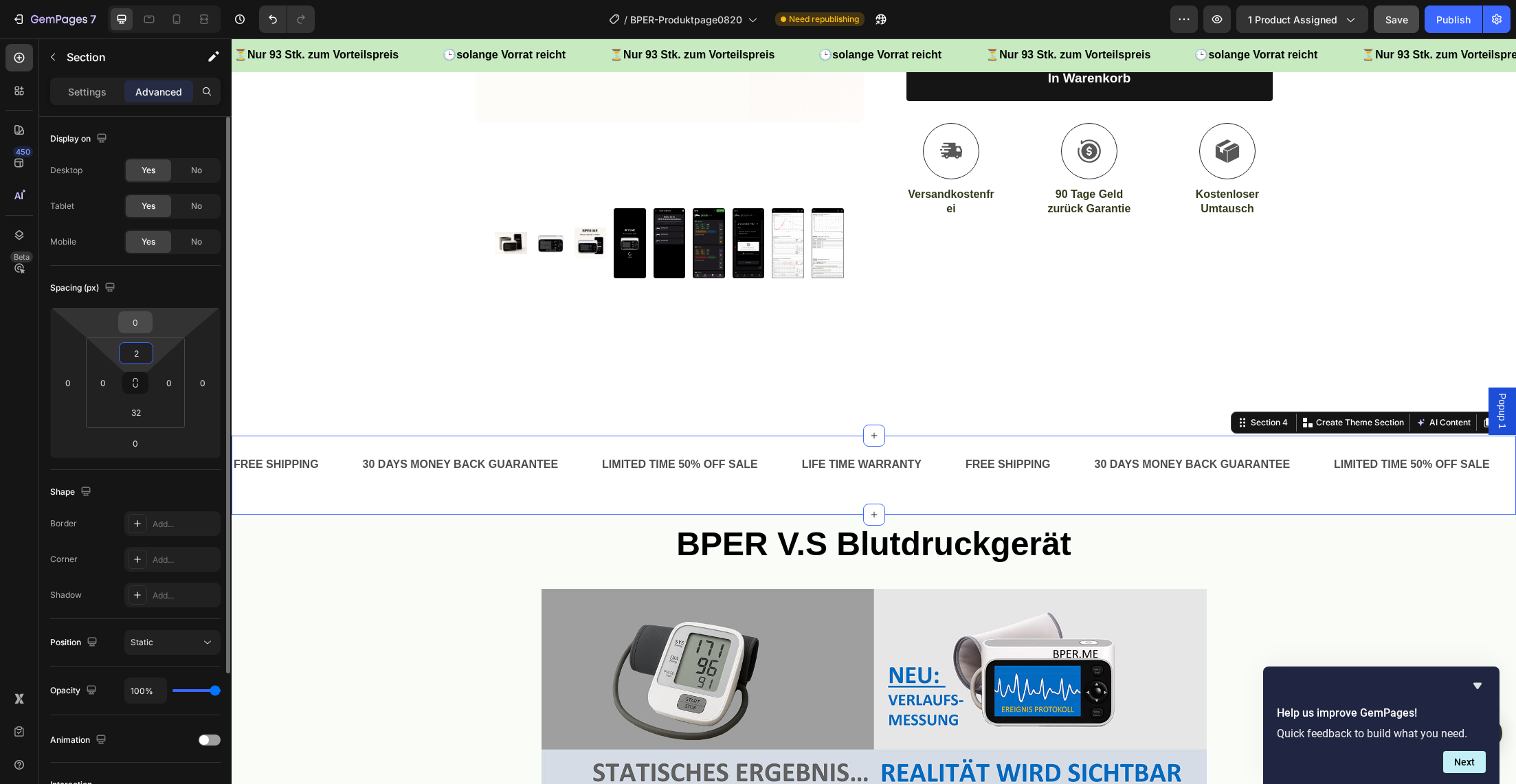
click at [133, 325] on input "0" at bounding box center [135, 322] width 27 height 21
click at [107, 0] on html "7 Version history / BPER-Produktpage0820 Need republishing Preview 1 product as…" at bounding box center [758, 0] width 1516 height 0
click at [129, 422] on div "32" at bounding box center [136, 412] width 34 height 22
click at [136, 414] on input "32" at bounding box center [136, 412] width 27 height 21
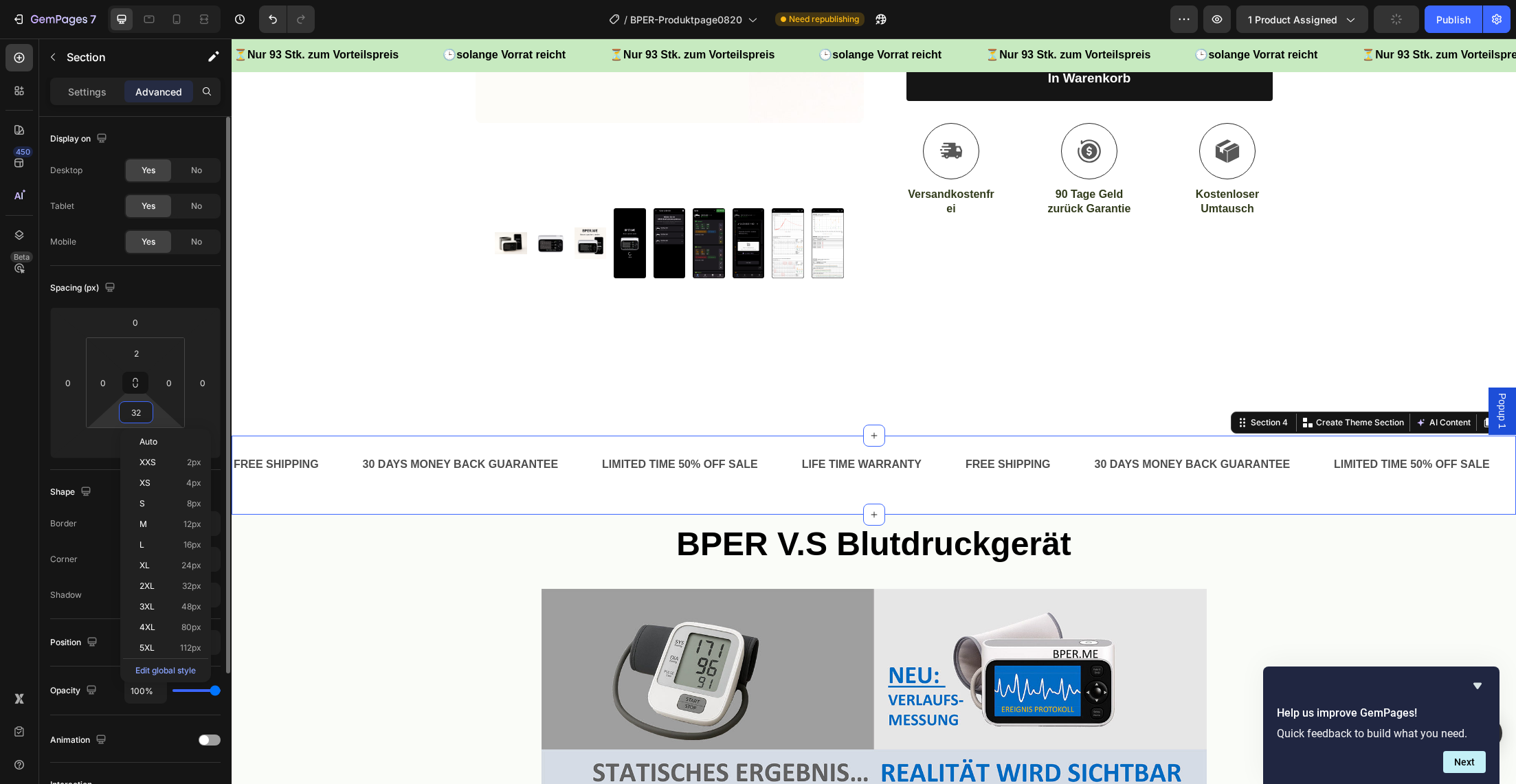
type input "0"
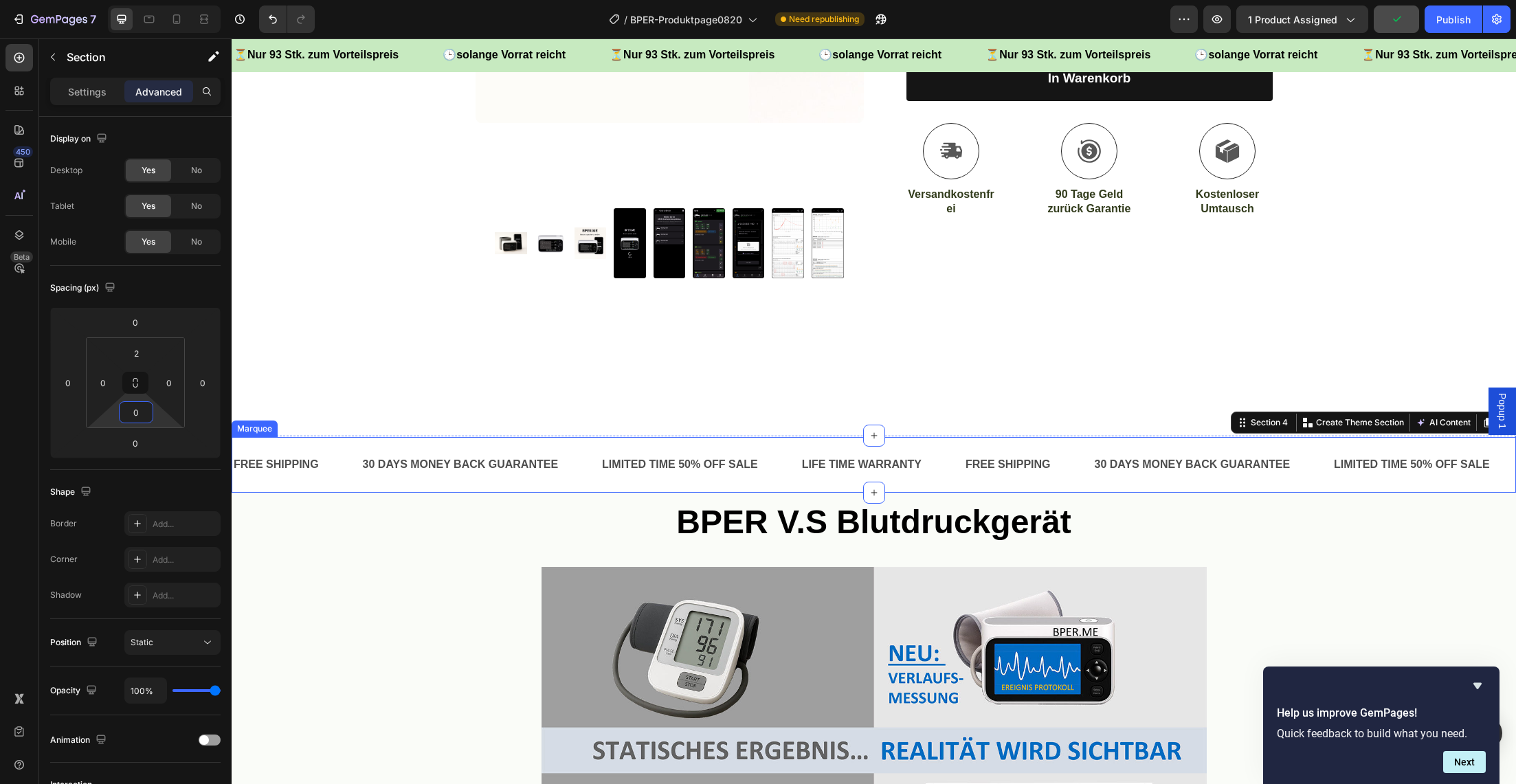
click at [367, 445] on div "FREE SHIPPING Text Block 30 DAYS MONEY BACK GUARANTEE Text Block LIMITED TIME 5…" at bounding box center [873, 465] width 1284 height 56
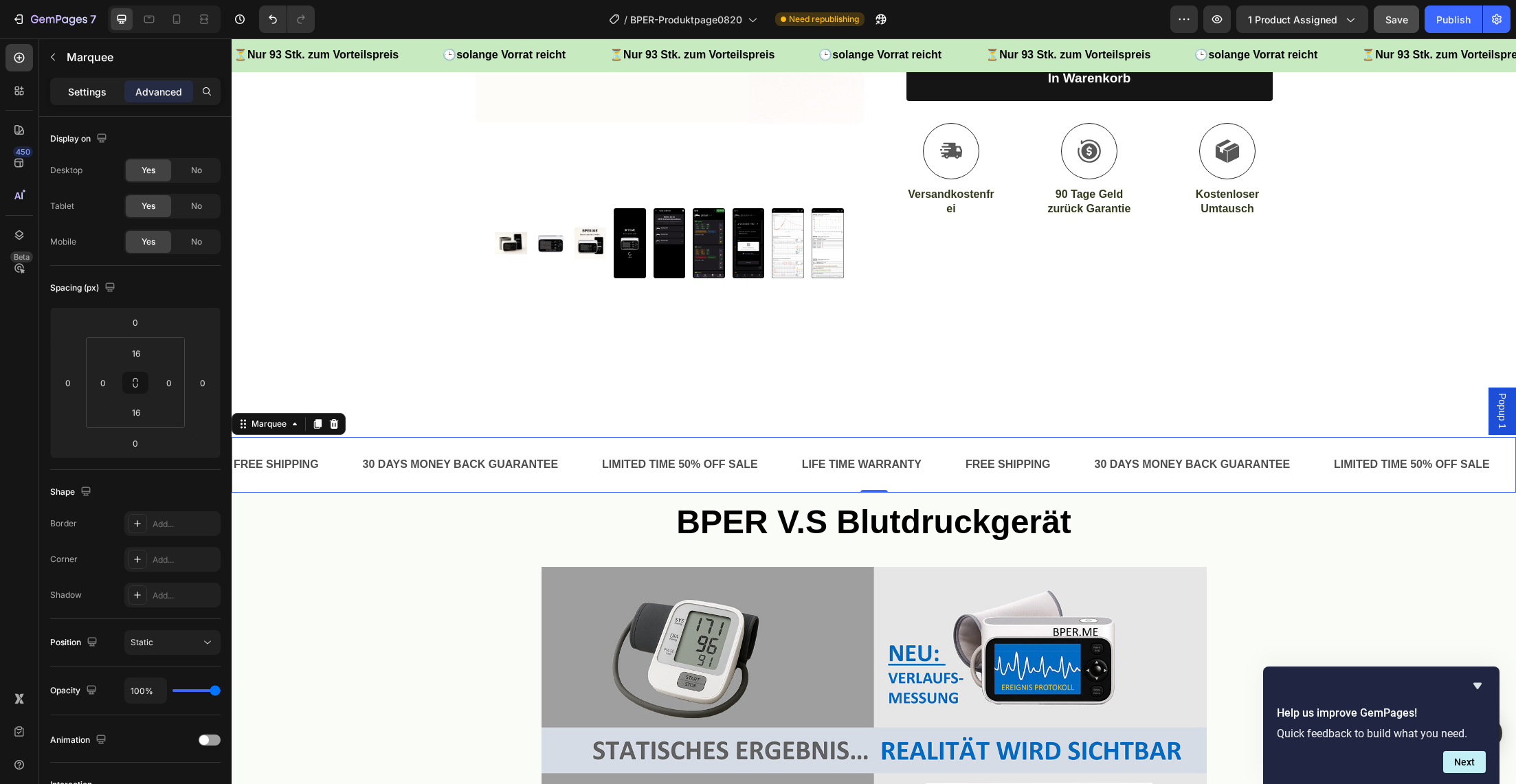
click at [83, 92] on p "Settings" at bounding box center [88, 91] width 39 height 15
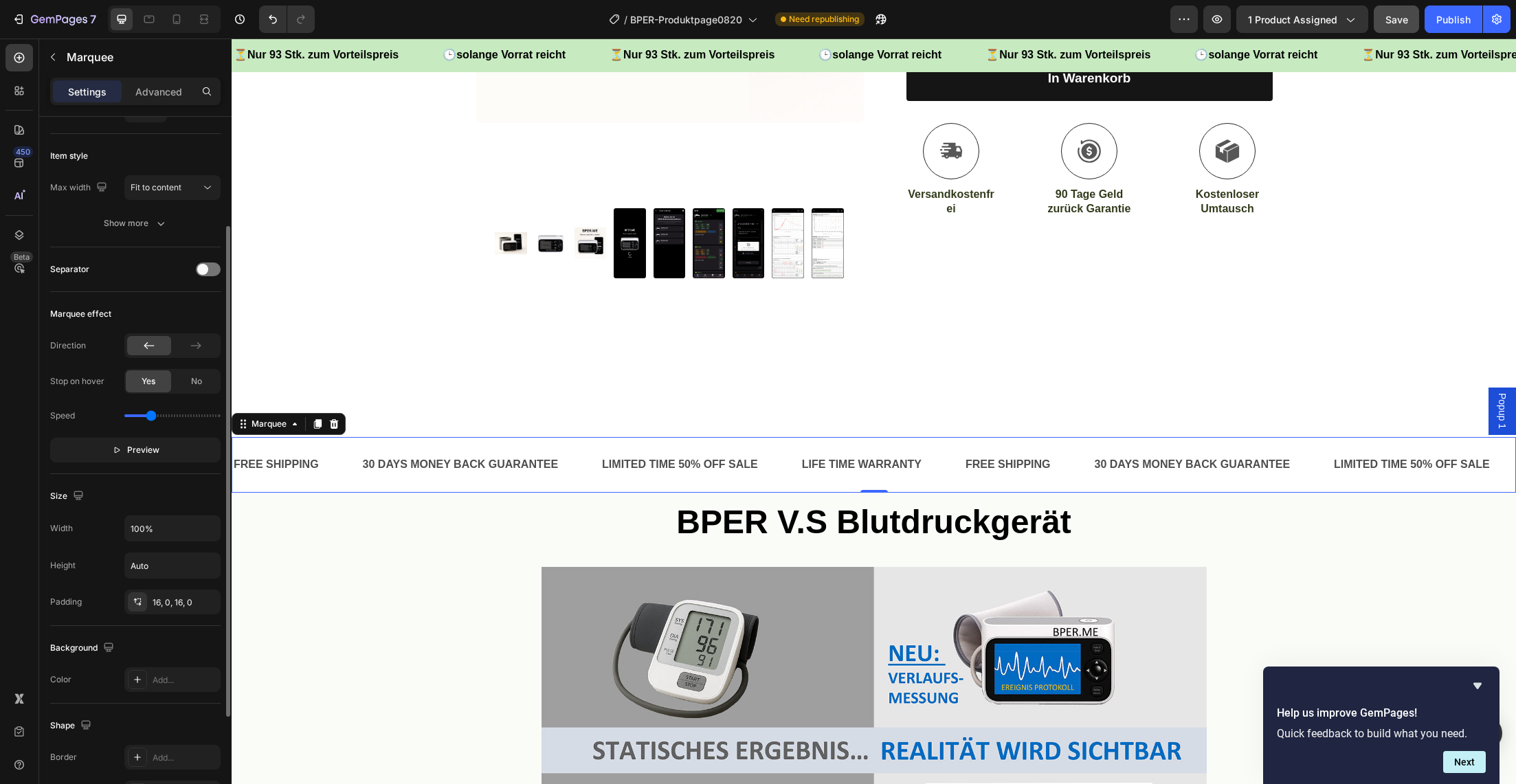
scroll to position [147, 0]
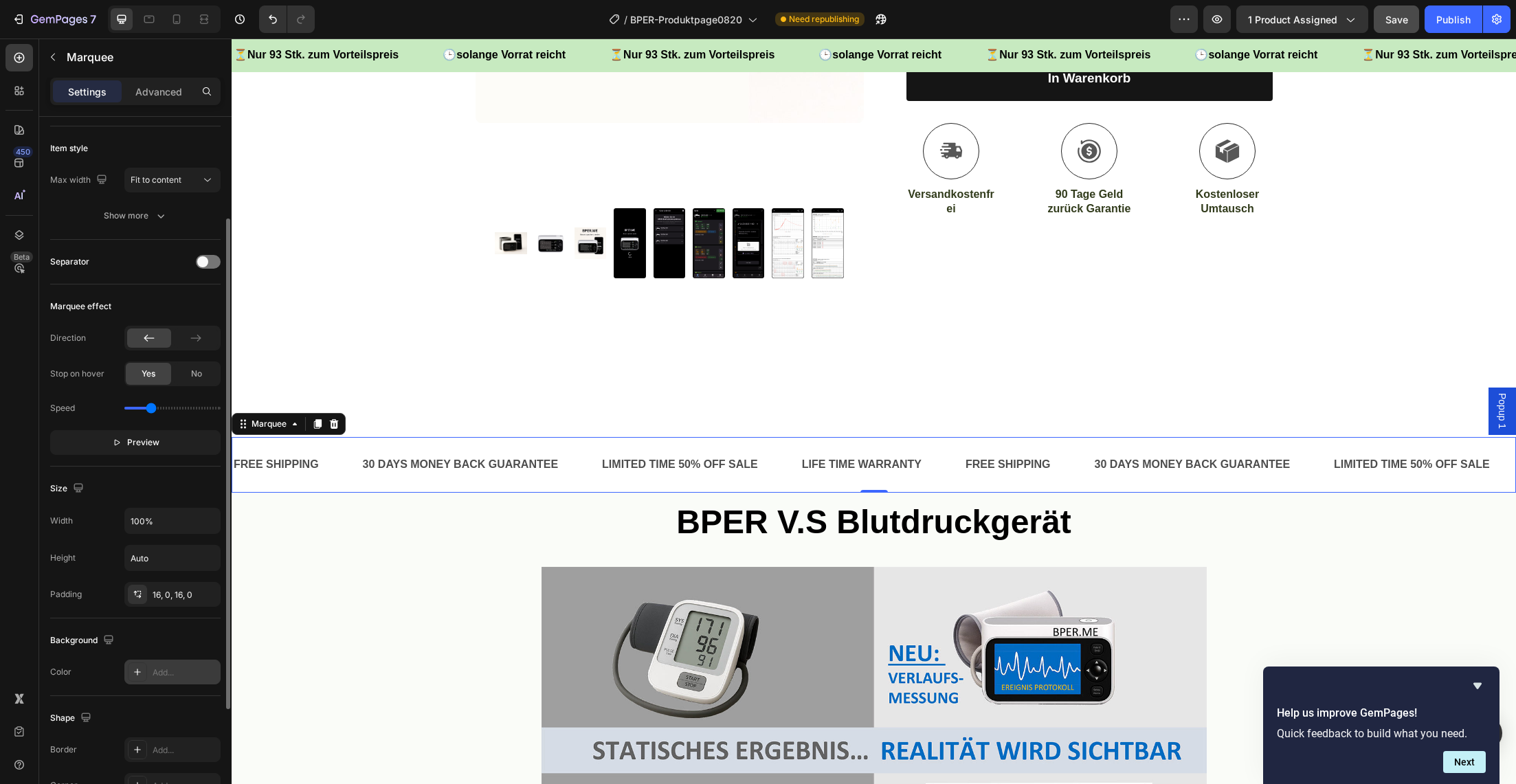
click at [160, 677] on div "Add..." at bounding box center [184, 672] width 64 height 12
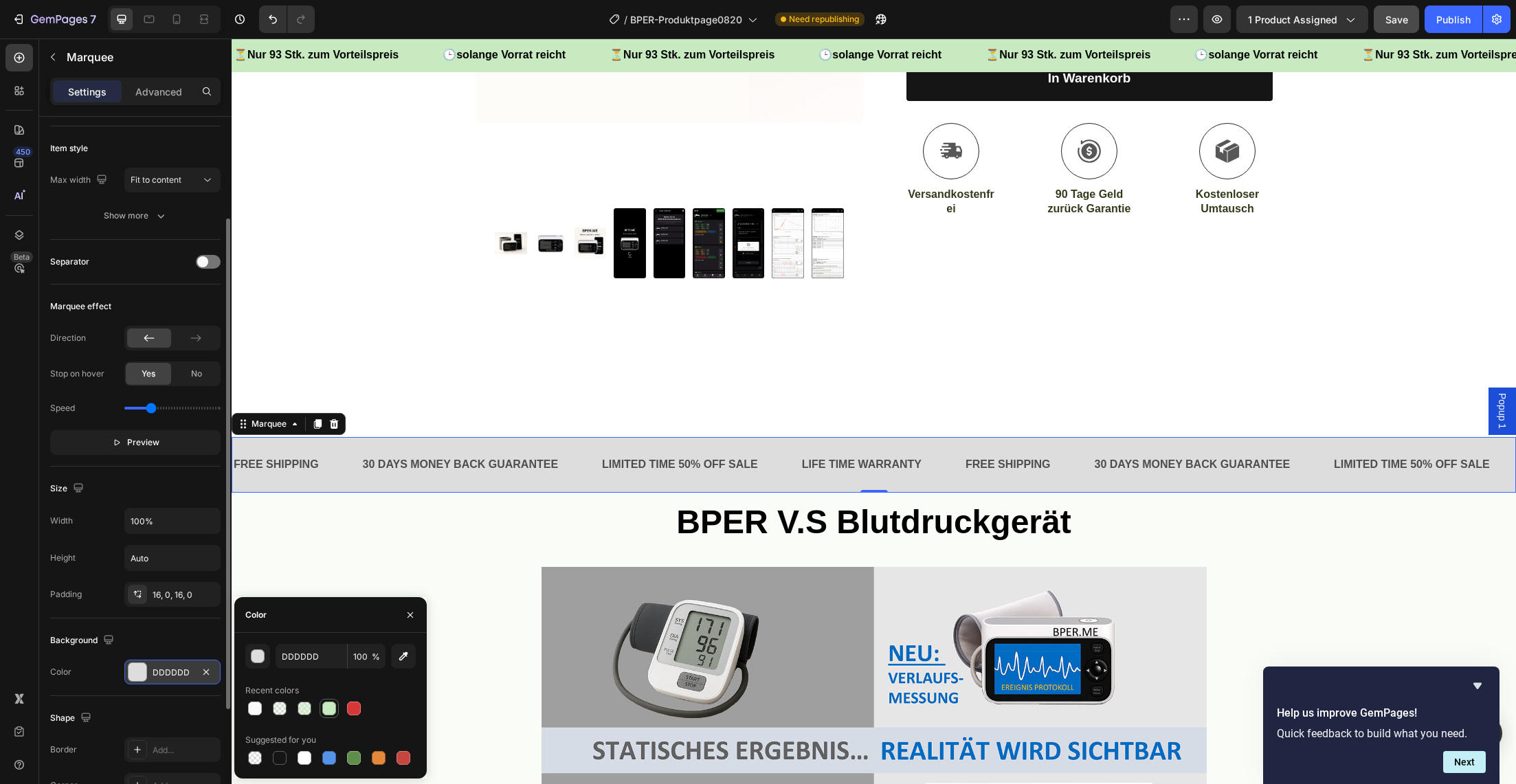
click at [329, 707] on div at bounding box center [329, 708] width 14 height 14
type input "C7EAC0"
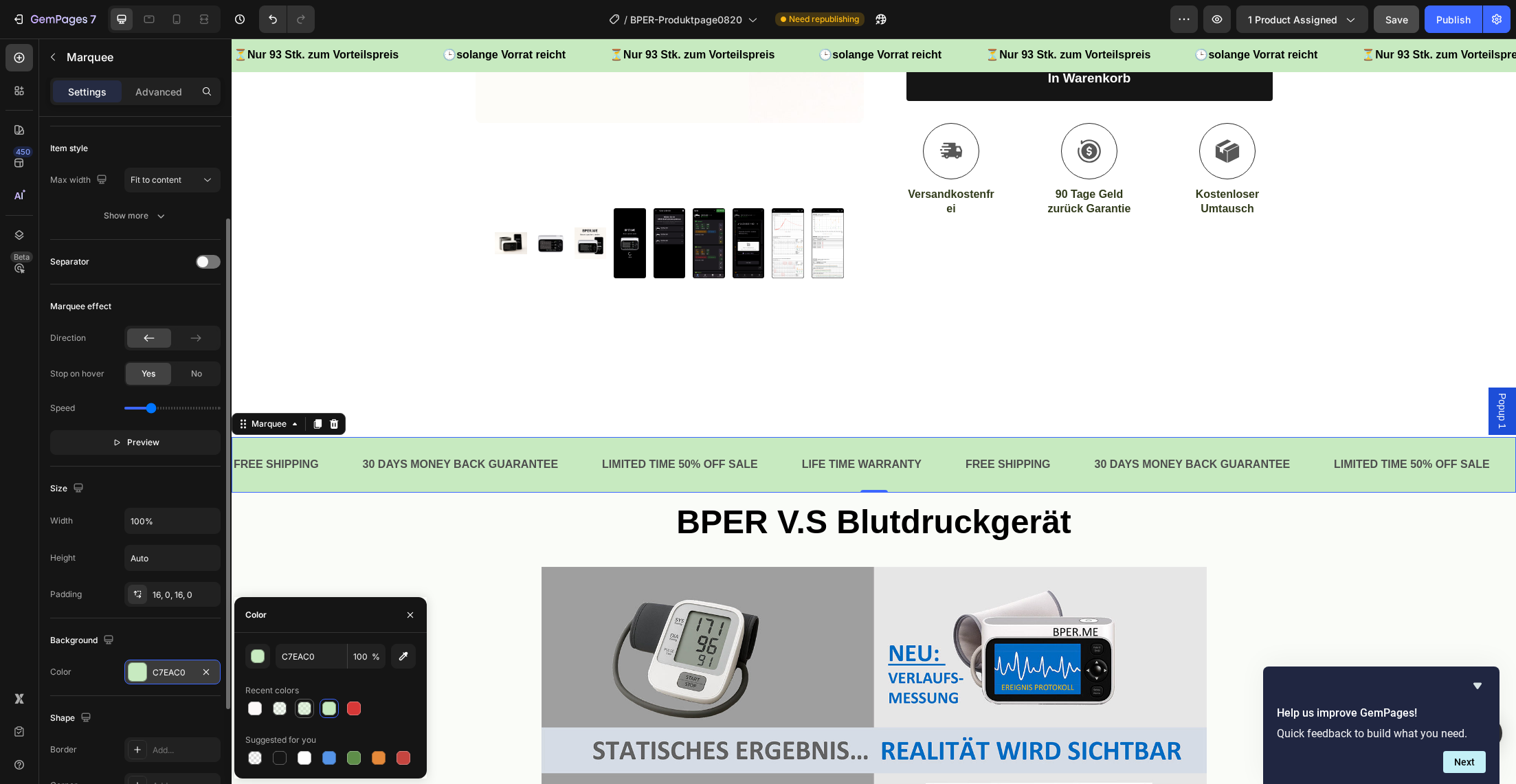
click at [301, 706] on div at bounding box center [305, 708] width 14 height 14
type input "50"
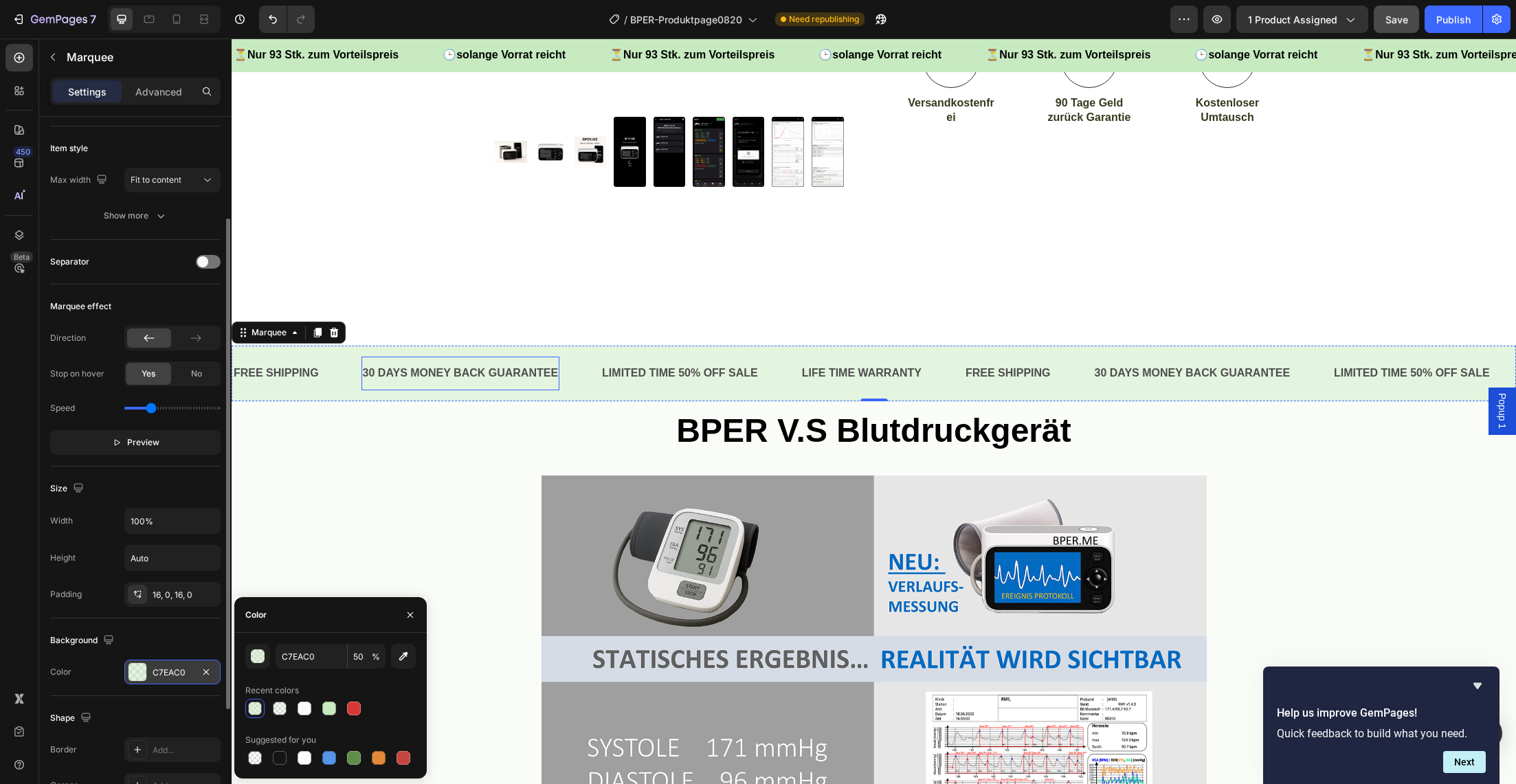
scroll to position [566, 0]
click at [192, 341] on icon at bounding box center [196, 338] width 14 height 14
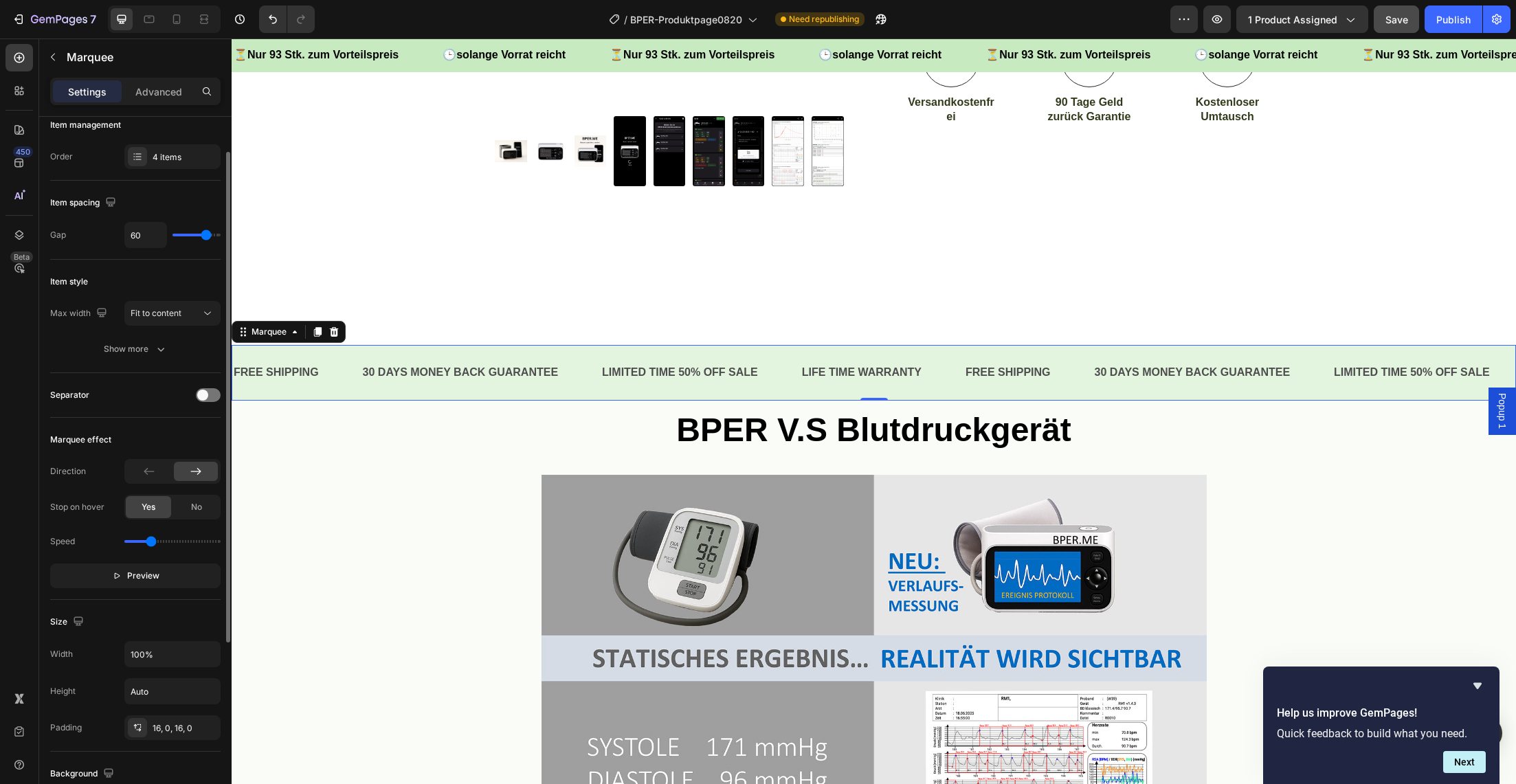
scroll to position [9, 0]
click at [140, 160] on icon at bounding box center [137, 161] width 11 height 11
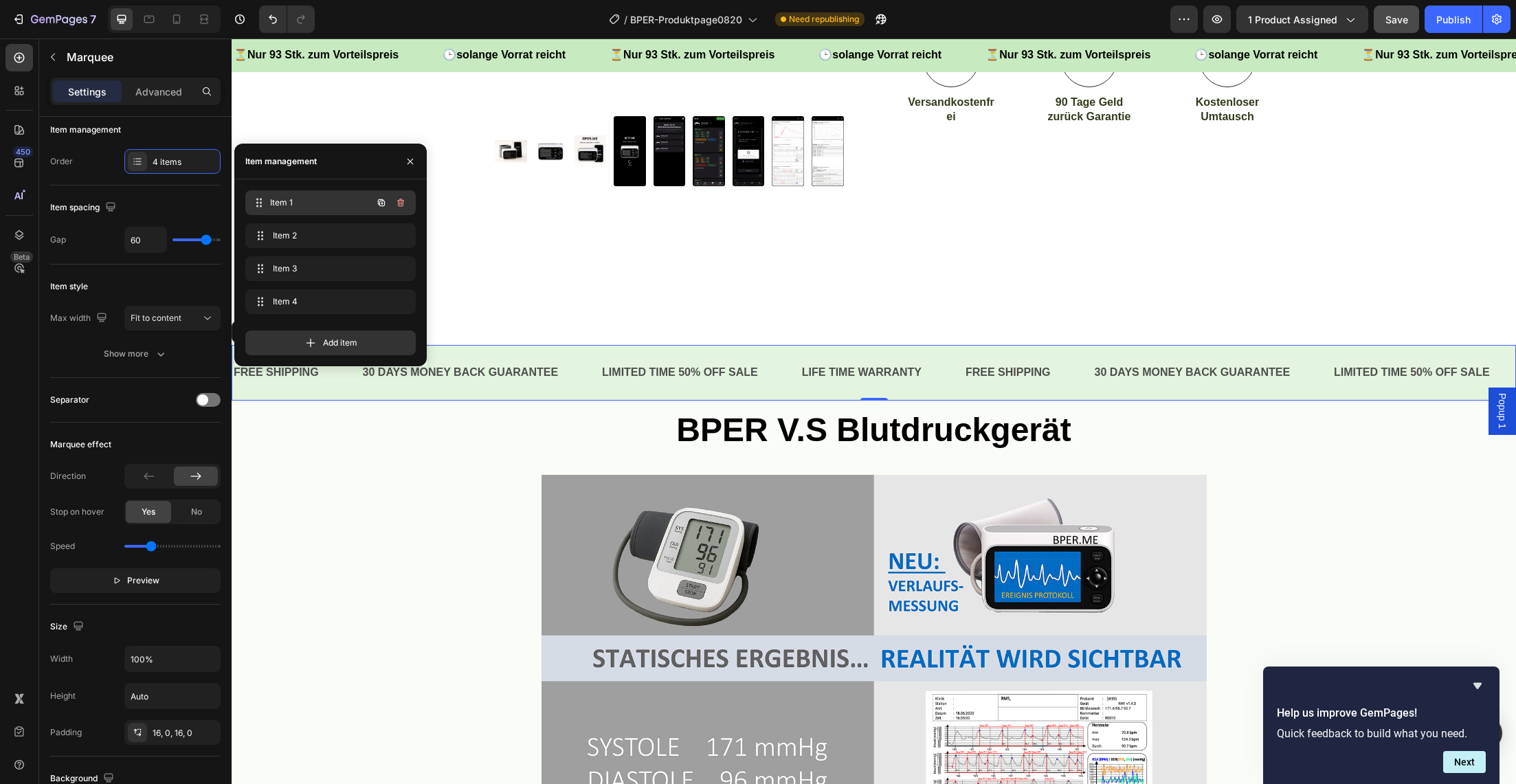
click at [288, 206] on span "Item 1" at bounding box center [321, 203] width 102 height 12
click at [311, 205] on span "Item 1" at bounding box center [321, 203] width 102 height 12
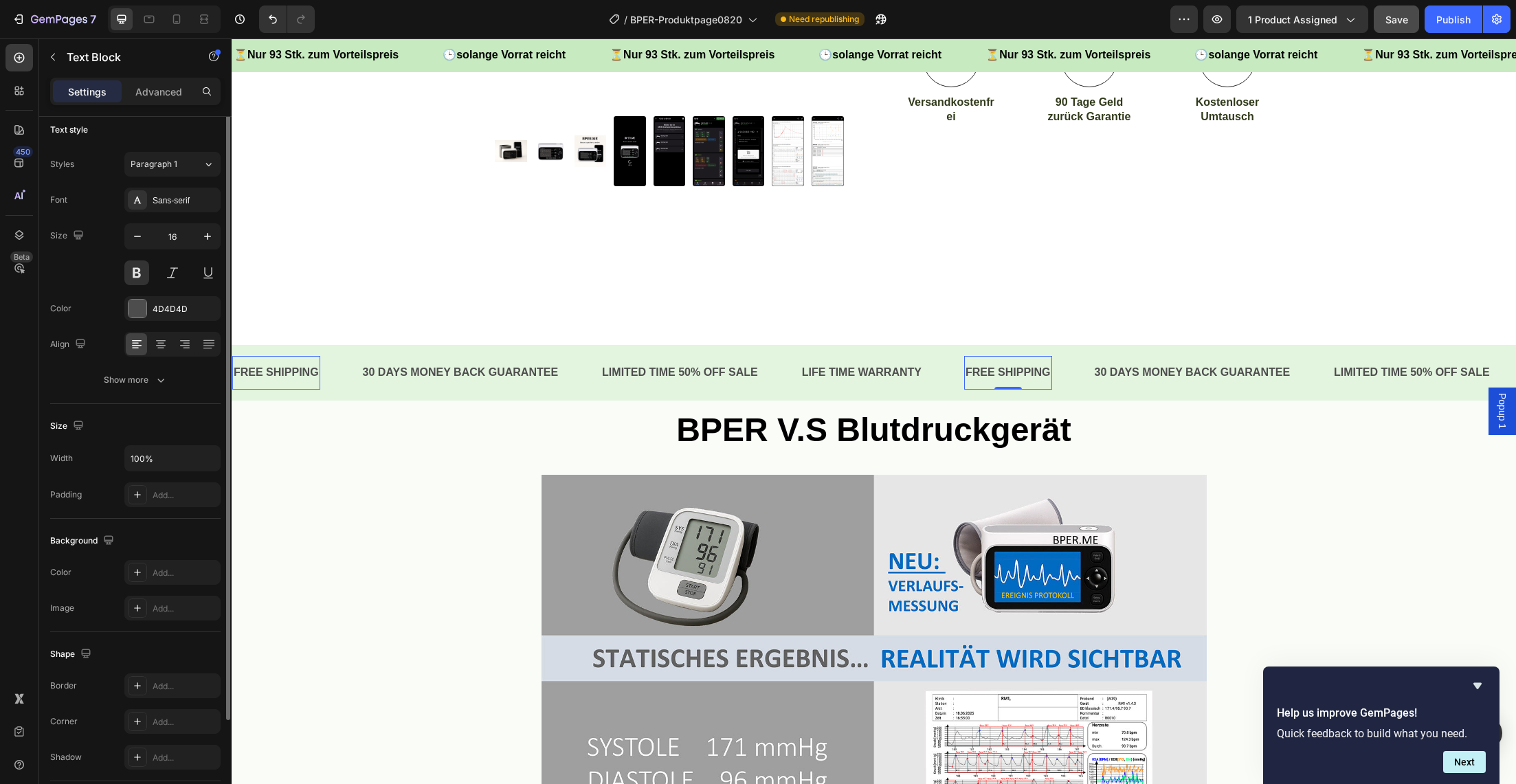
scroll to position [0, 0]
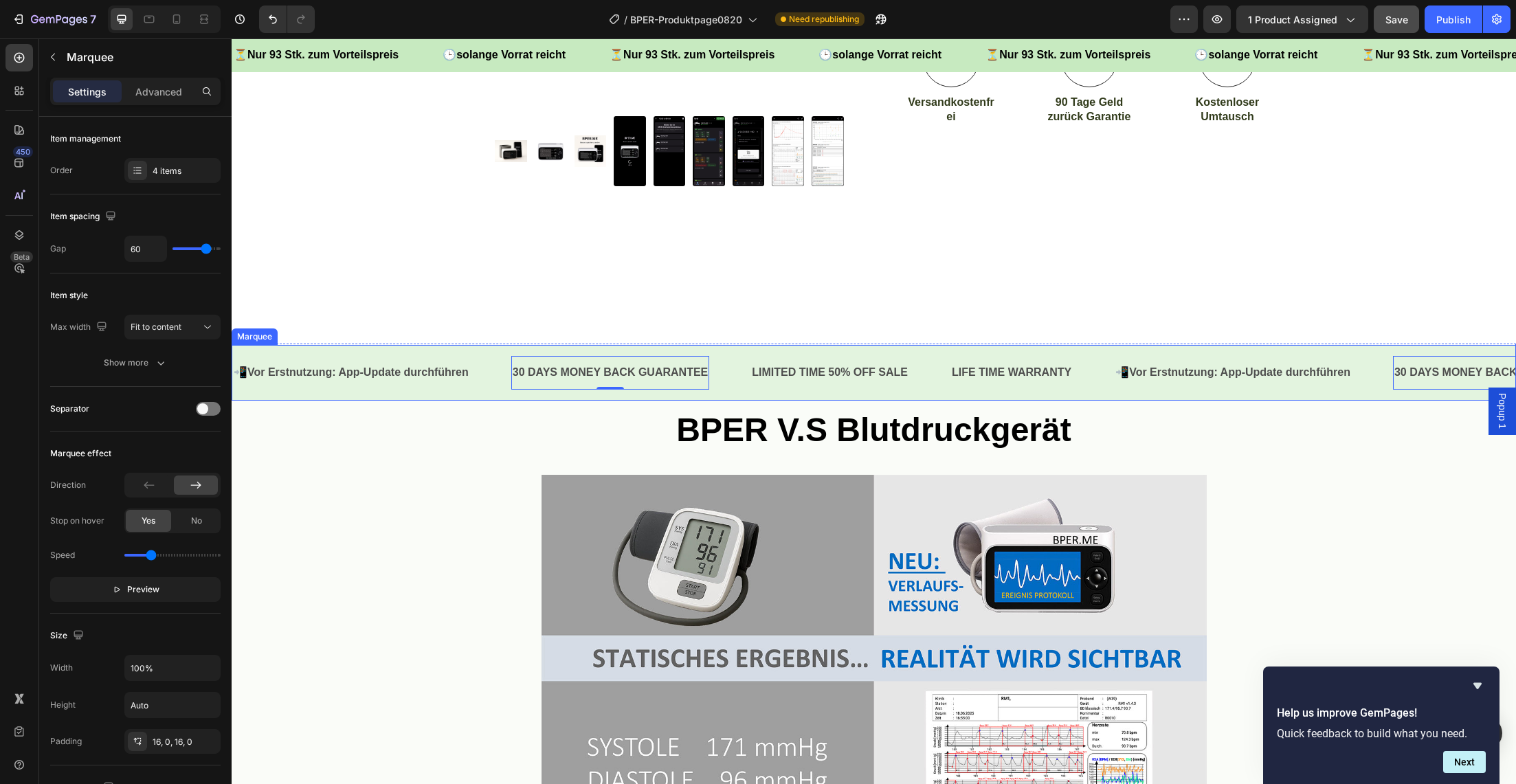
click at [631, 390] on div "📲 Vor Erstnutzung: App-Update durchführen Text Block 30 DAYS MONEY BACK GUARANT…" at bounding box center [873, 373] width 1284 height 56
click at [175, 175] on div "4 items" at bounding box center [184, 171] width 64 height 12
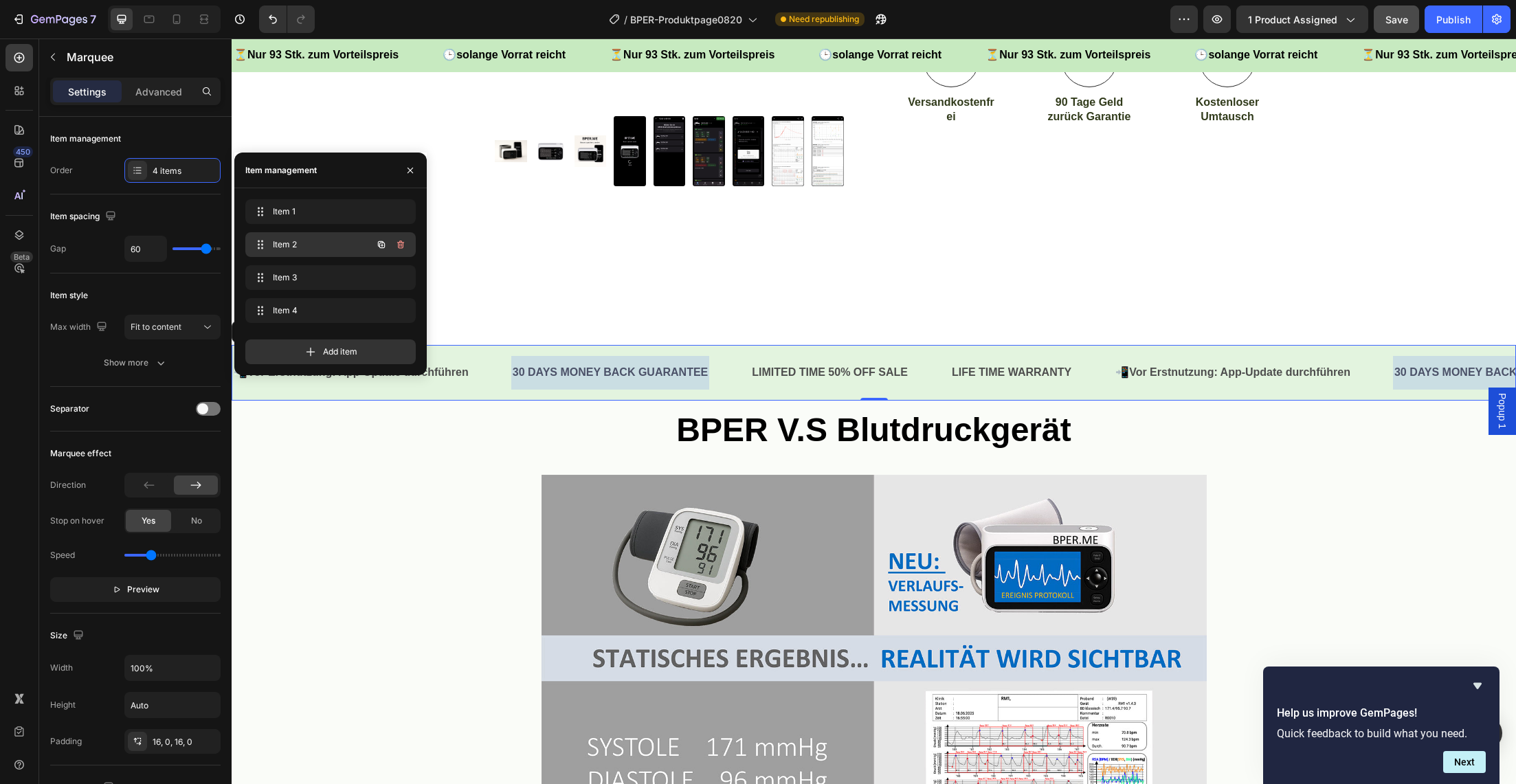
click at [307, 242] on span "Item 2" at bounding box center [312, 245] width 78 height 12
click at [343, 246] on span "Item 2" at bounding box center [312, 245] width 78 height 12
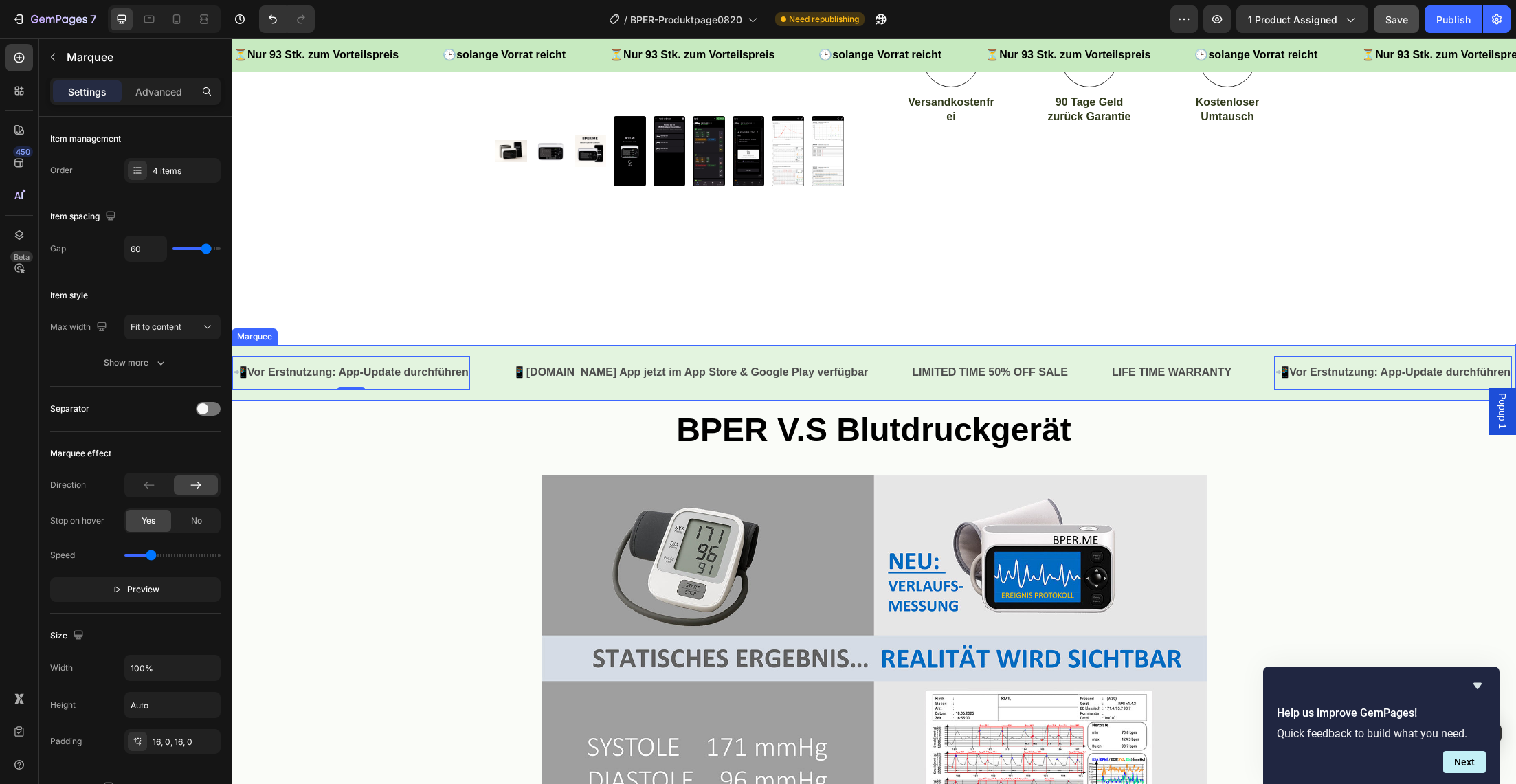
click at [384, 397] on div "📲 Vor Erstnutzung: App-Update durchführen Text Block 0 📱 [DOMAIN_NAME] App jetz…" at bounding box center [873, 373] width 1284 height 56
click at [171, 173] on div "4 items" at bounding box center [184, 171] width 64 height 12
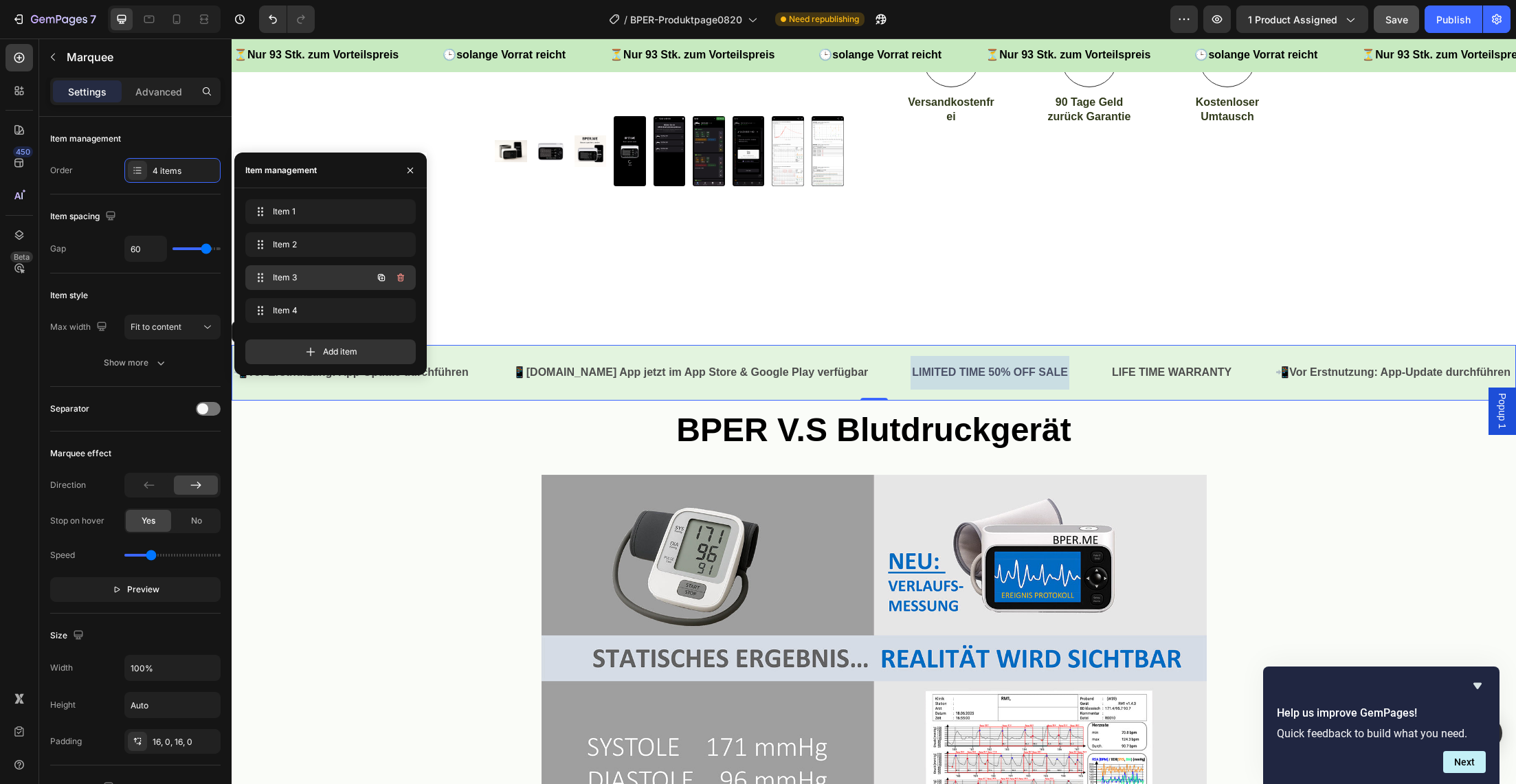
click at [321, 274] on span "Item 3" at bounding box center [312, 277] width 78 height 12
click at [400, 311] on icon "button" at bounding box center [399, 311] width 1 height 3
click at [386, 311] on div "Delete" at bounding box center [391, 311] width 26 height 12
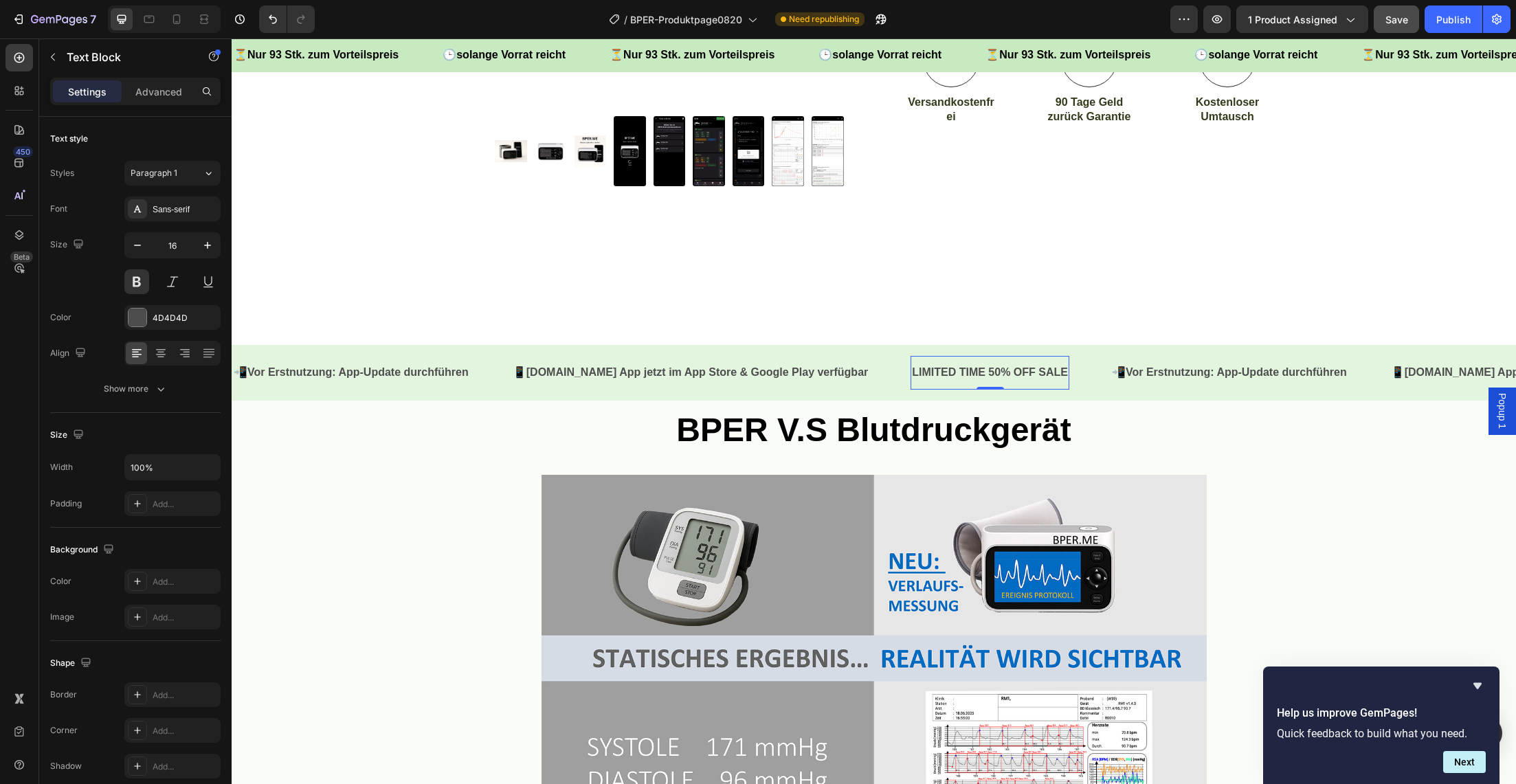
click at [432, 517] on div "BPER V.S Blutdruckgerät Heading Image Row" at bounding box center [874, 644] width 1257 height 473
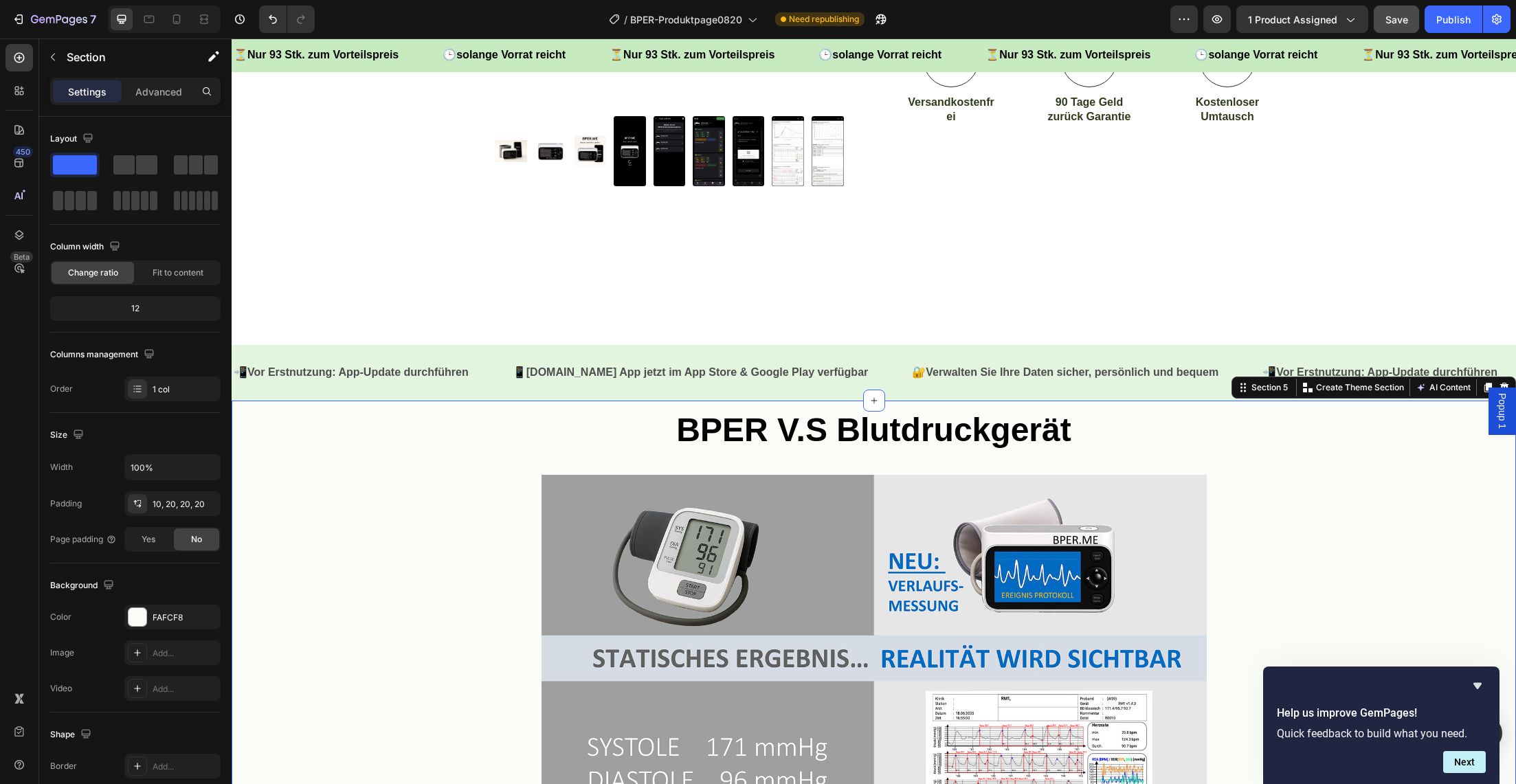
click at [432, 552] on div "BPER V.S Blutdruckgerät Heading Image Row" at bounding box center [874, 644] width 1257 height 473
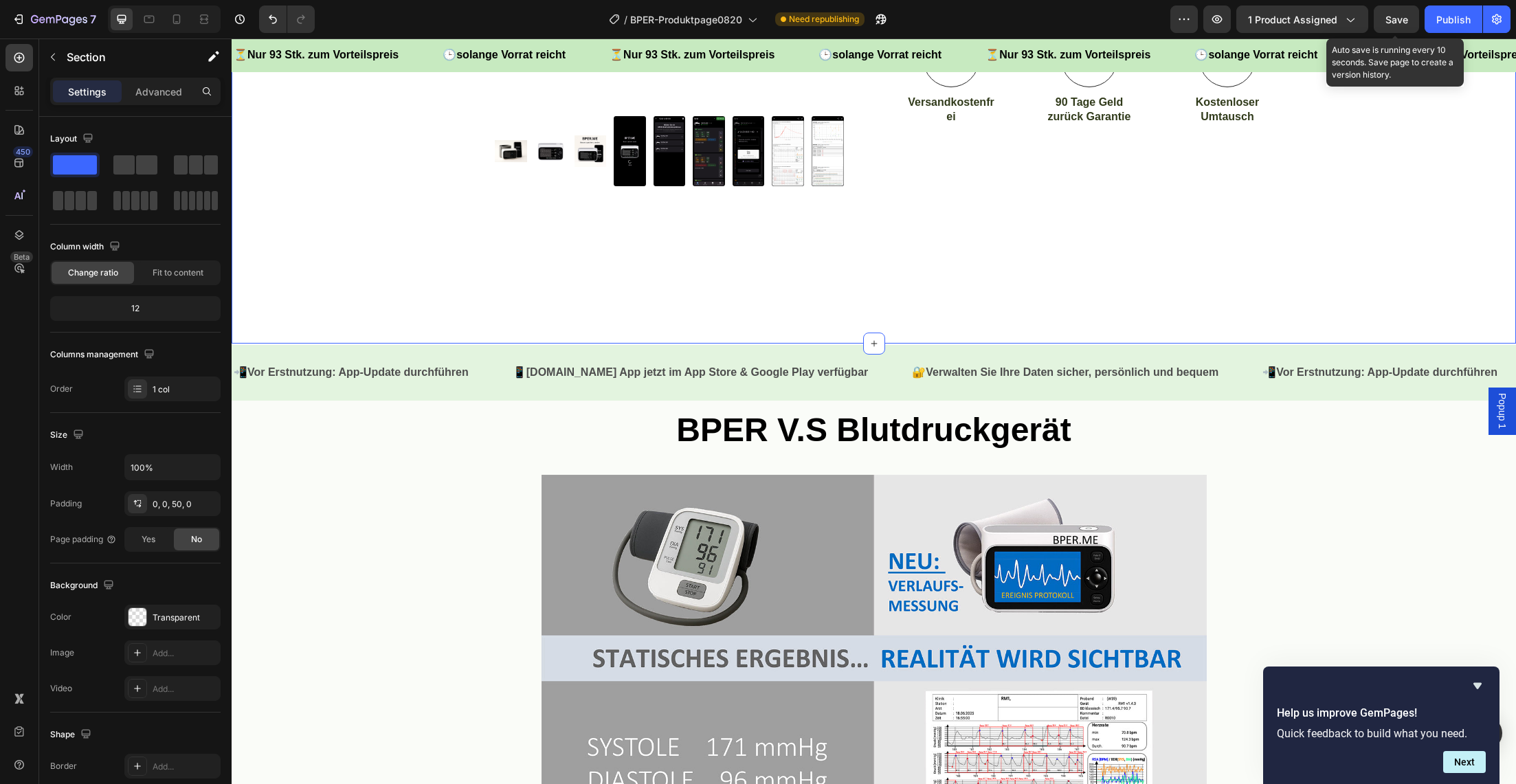
drag, startPoint x: 1387, startPoint y: 26, endPoint x: 1378, endPoint y: 39, distance: 15.8
click at [1387, 25] on div "Save" at bounding box center [1397, 19] width 22 height 15
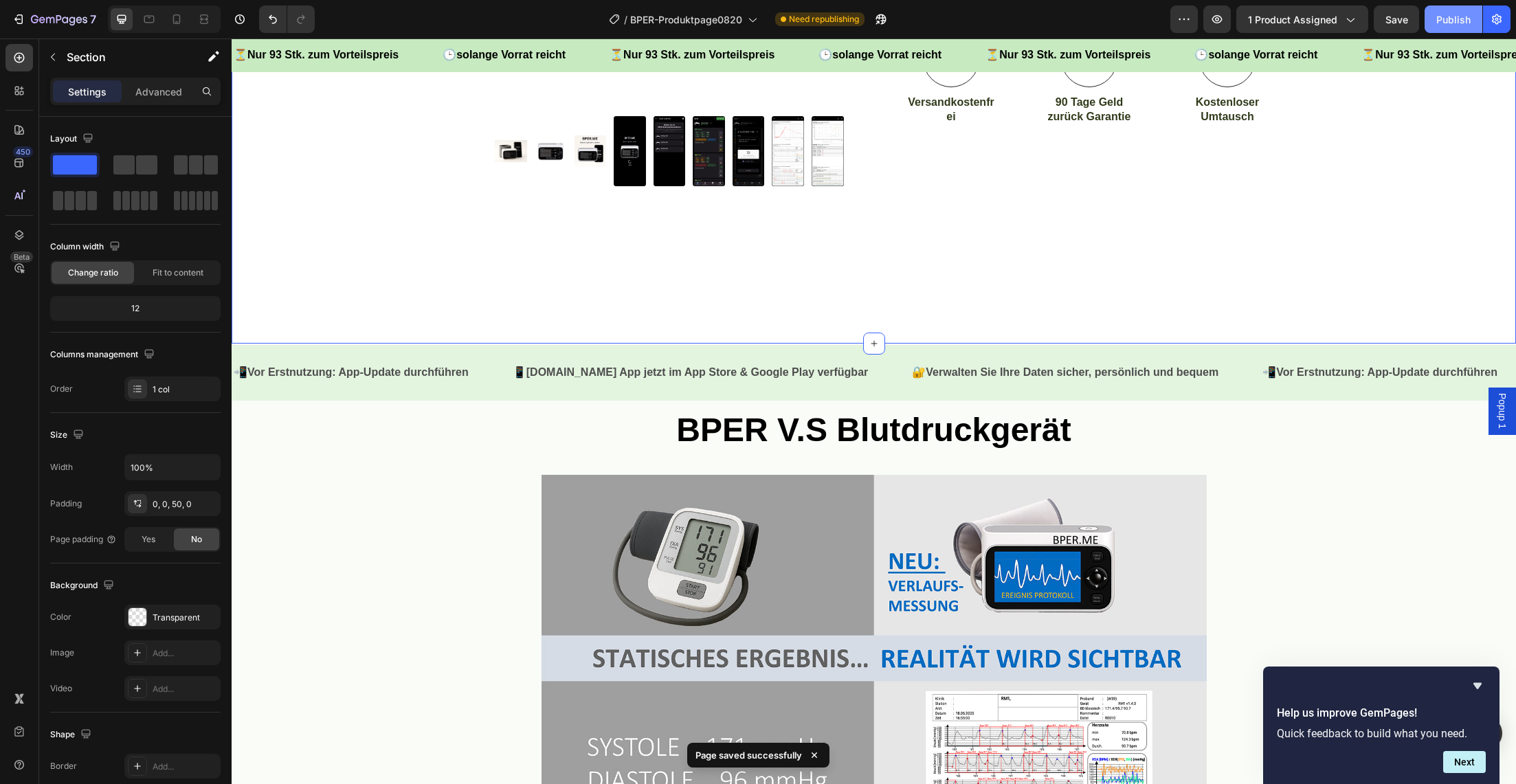
click at [1445, 20] on div "Publish" at bounding box center [1453, 19] width 34 height 15
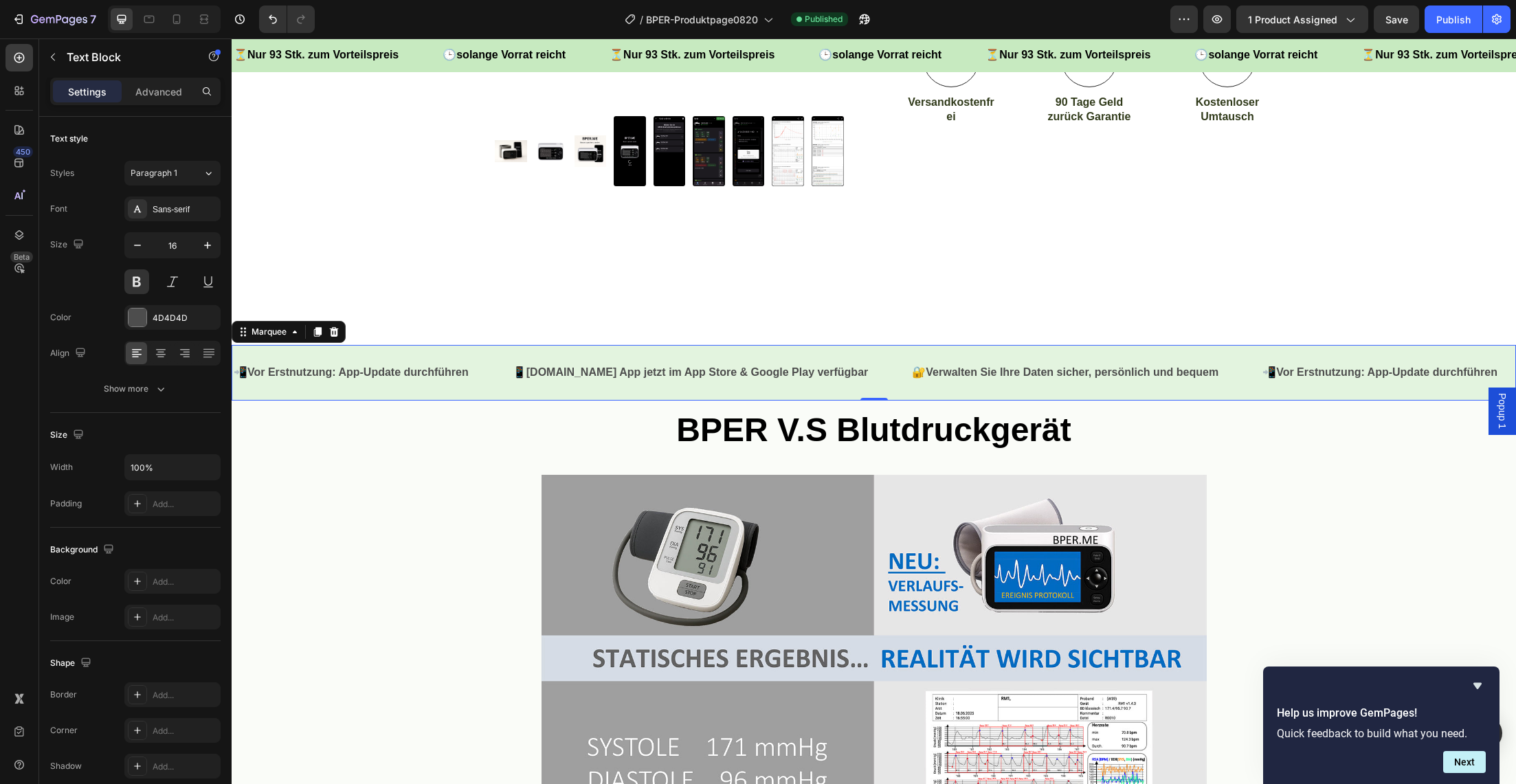
click at [313, 348] on div "📲 Vor Erstnutzung: App-Update durchführen Text Block 📱 [DOMAIN_NAME] App jetzt …" at bounding box center [873, 373] width 1284 height 56
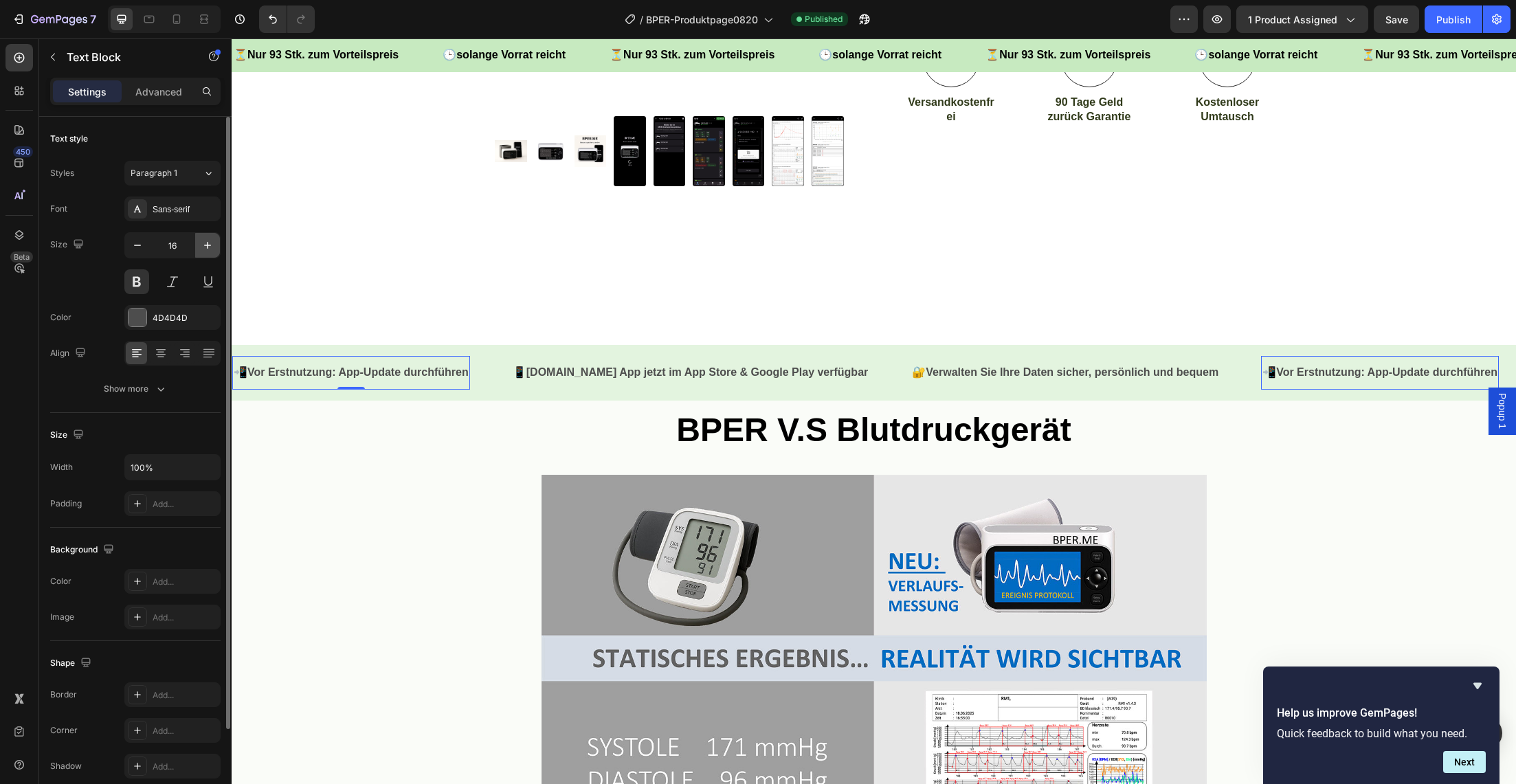
click at [208, 247] on icon "button" at bounding box center [208, 246] width 14 height 14
type input "18"
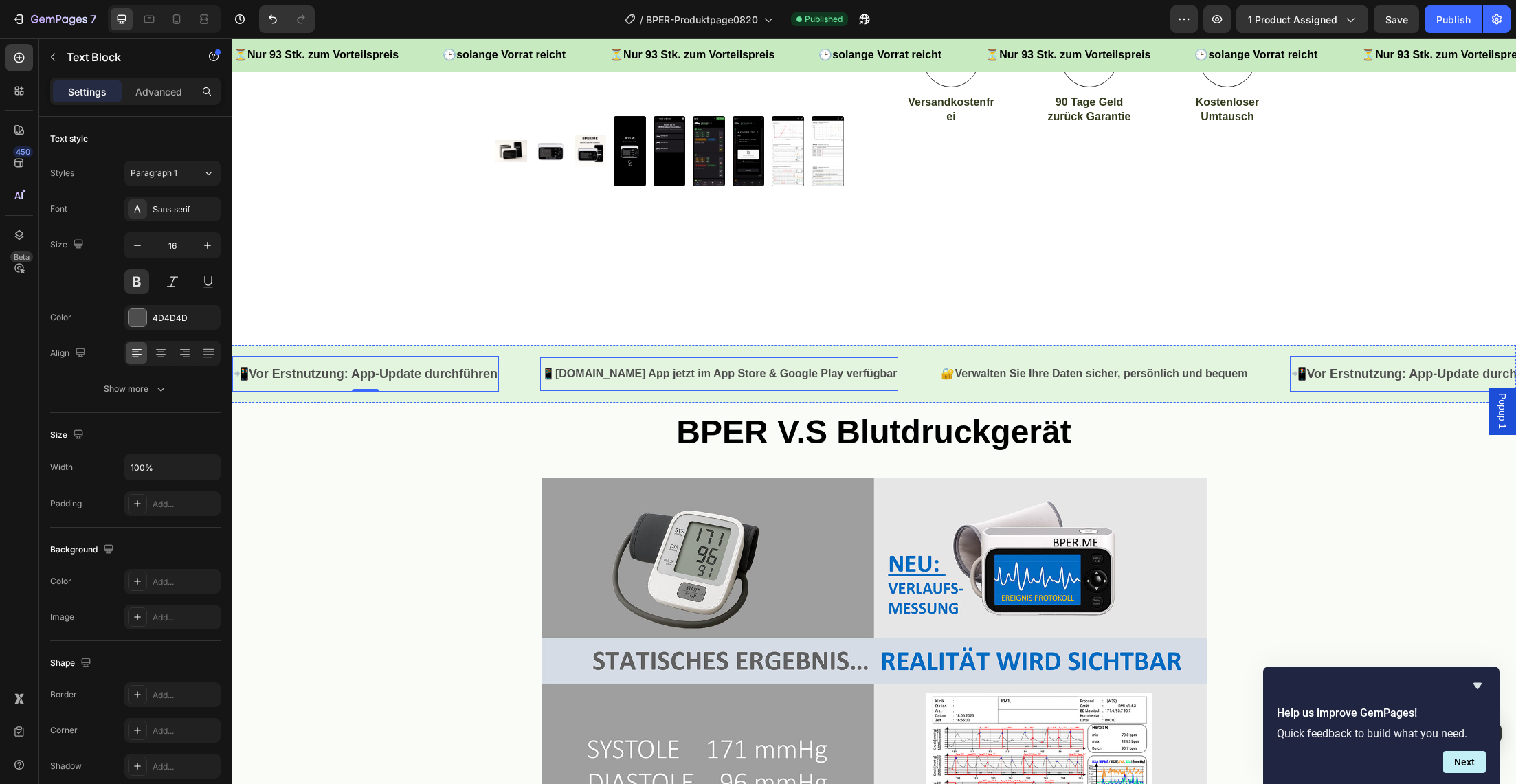
click at [204, 246] on icon "button" at bounding box center [208, 246] width 14 height 14
type input "18"
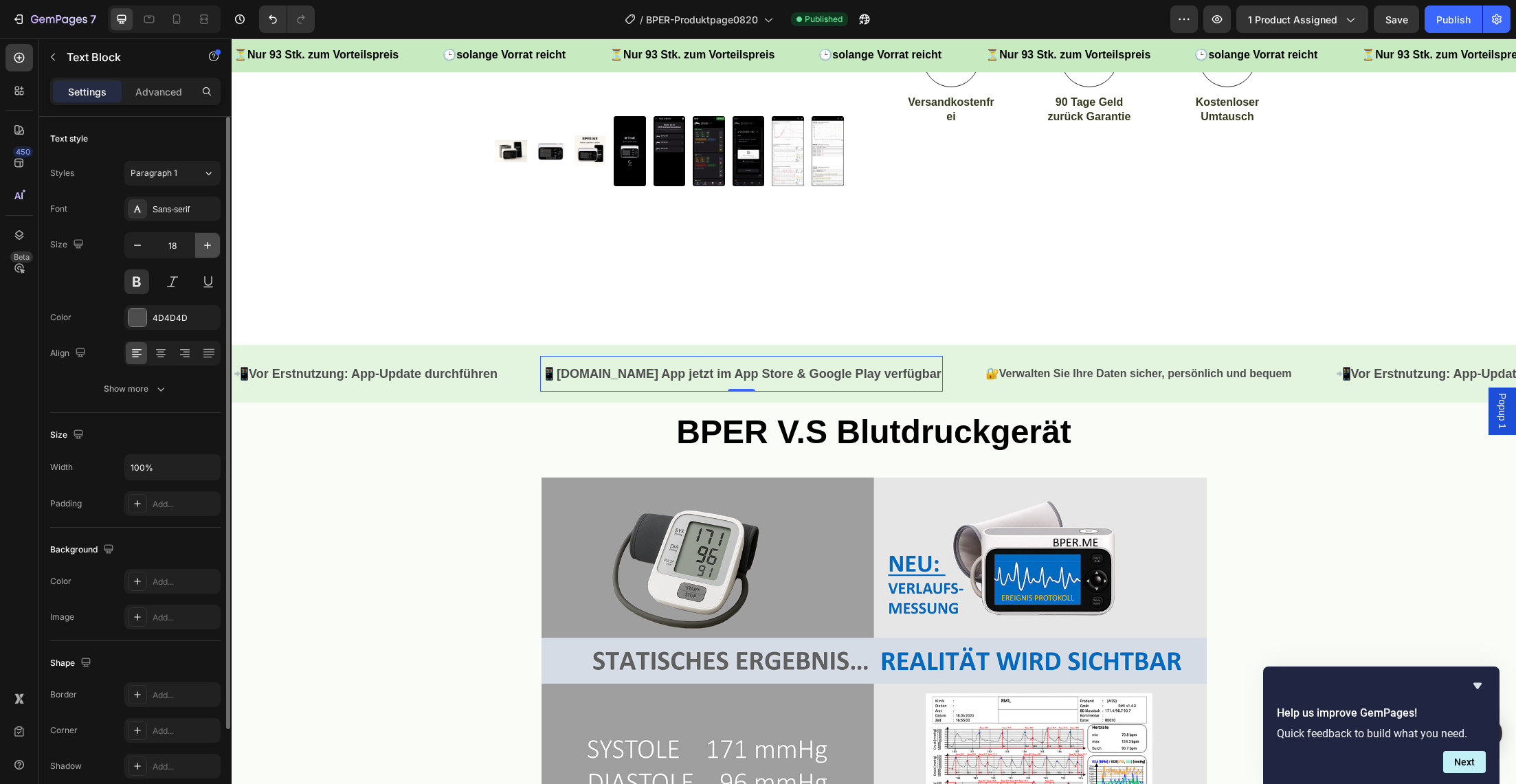
scroll to position [5, 0]
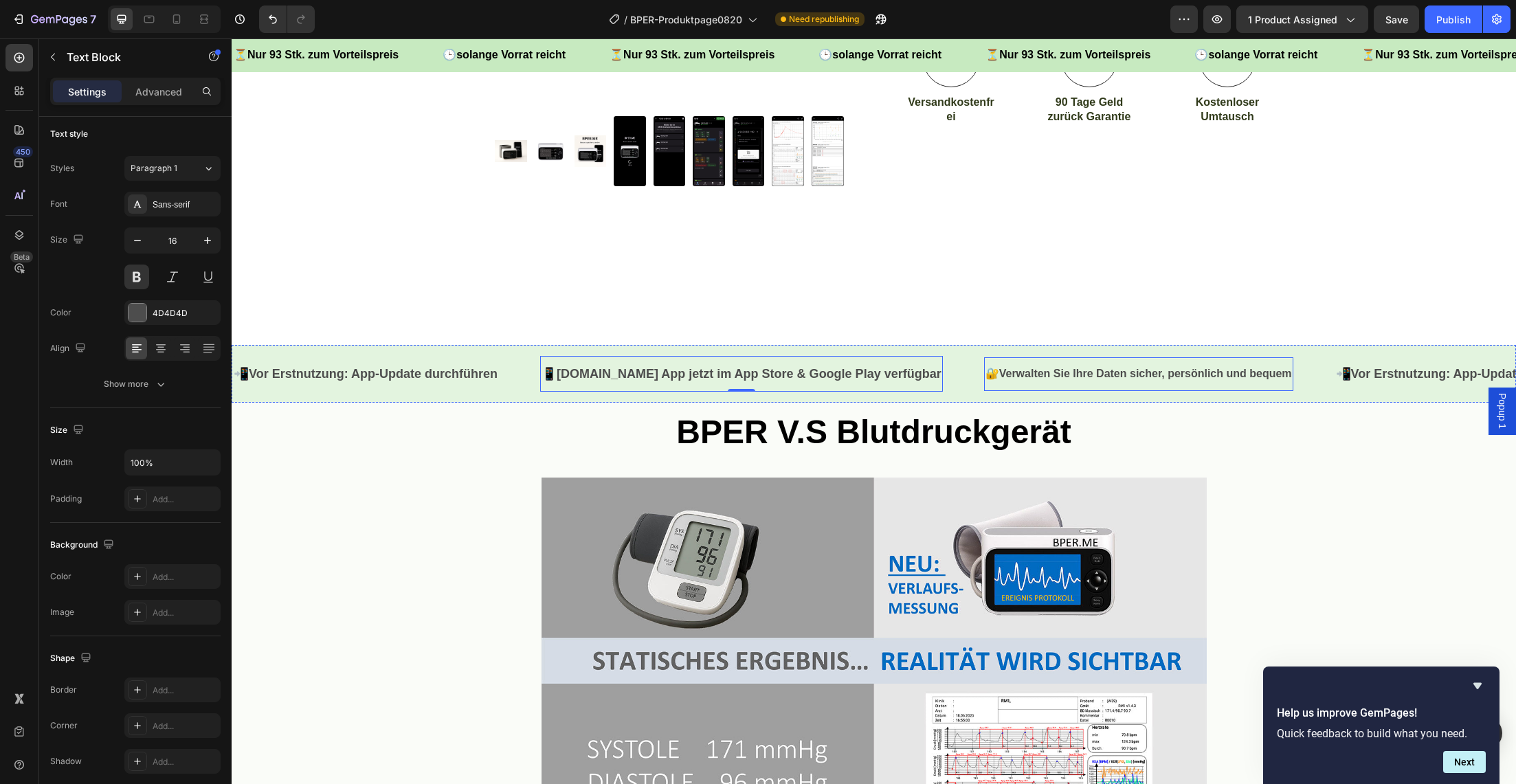
click at [205, 240] on icon "button" at bounding box center [208, 241] width 14 height 14
drag, startPoint x: 205, startPoint y: 240, endPoint x: 198, endPoint y: 252, distance: 13.9
click at [205, 240] on icon "button" at bounding box center [208, 241] width 14 height 14
click at [1407, 22] on span "Save" at bounding box center [1397, 19] width 22 height 12
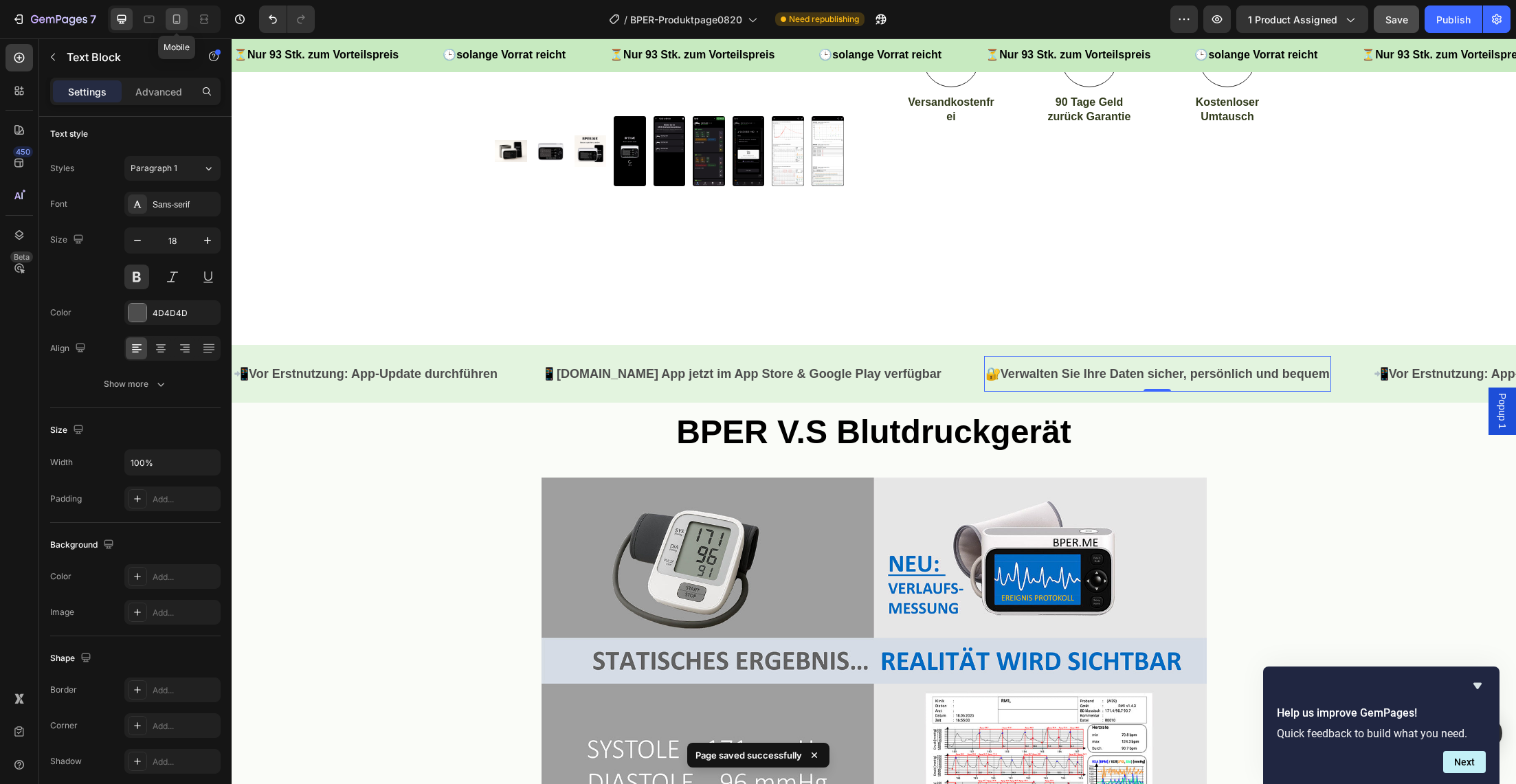
click at [171, 18] on icon at bounding box center [177, 19] width 14 height 14
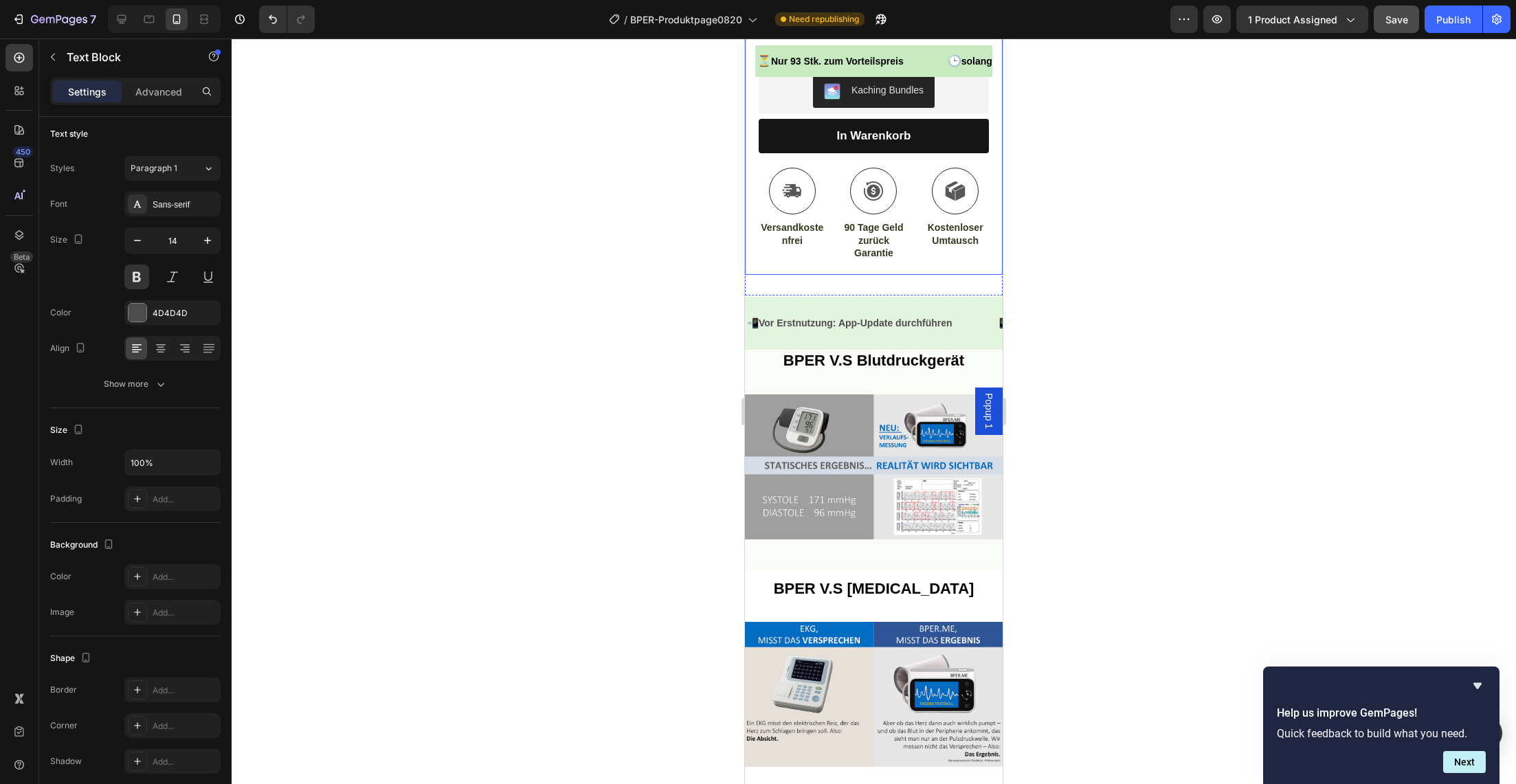
scroll to position [677, 0]
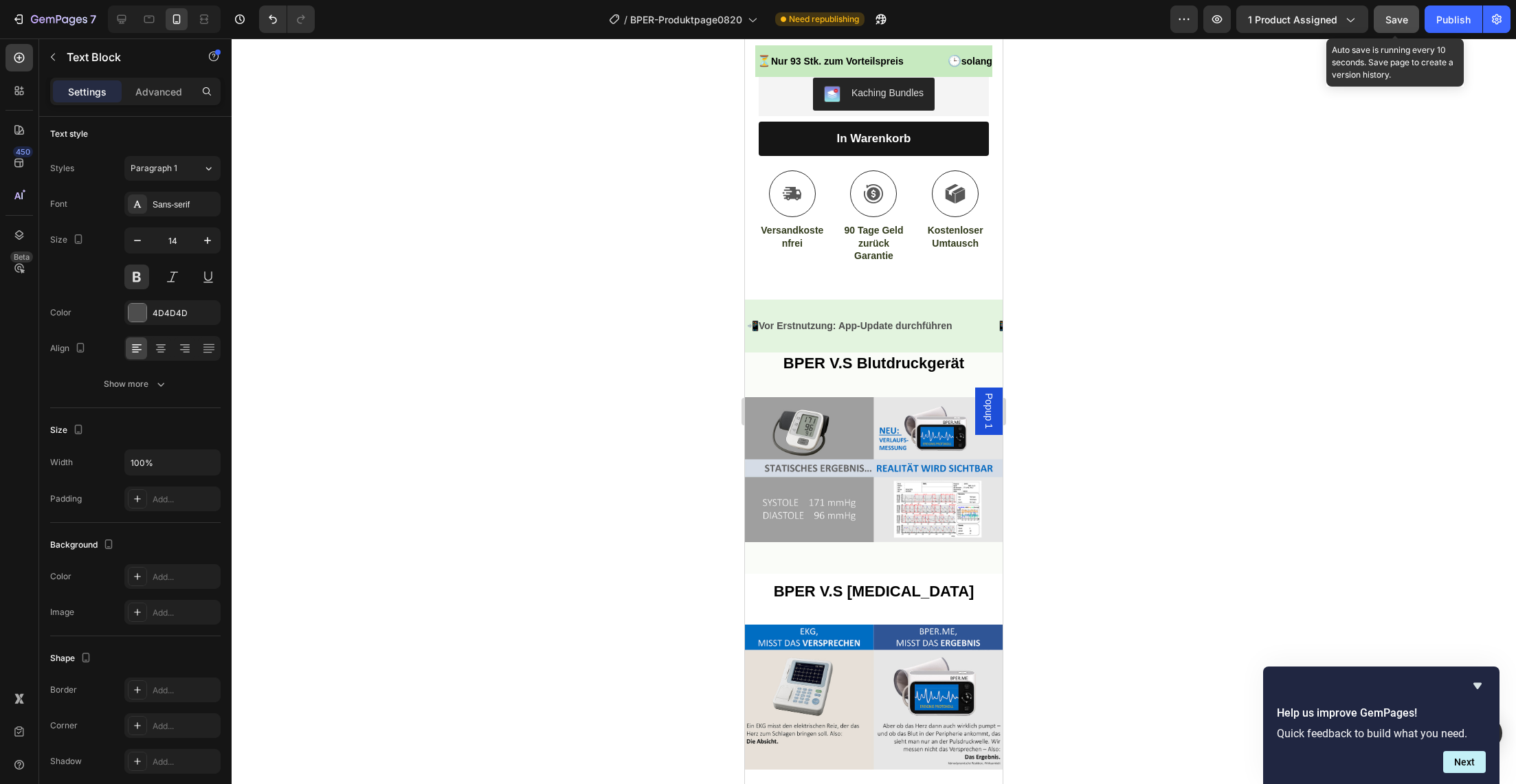
click at [1396, 26] on button "Save" at bounding box center [1397, 19] width 46 height 27
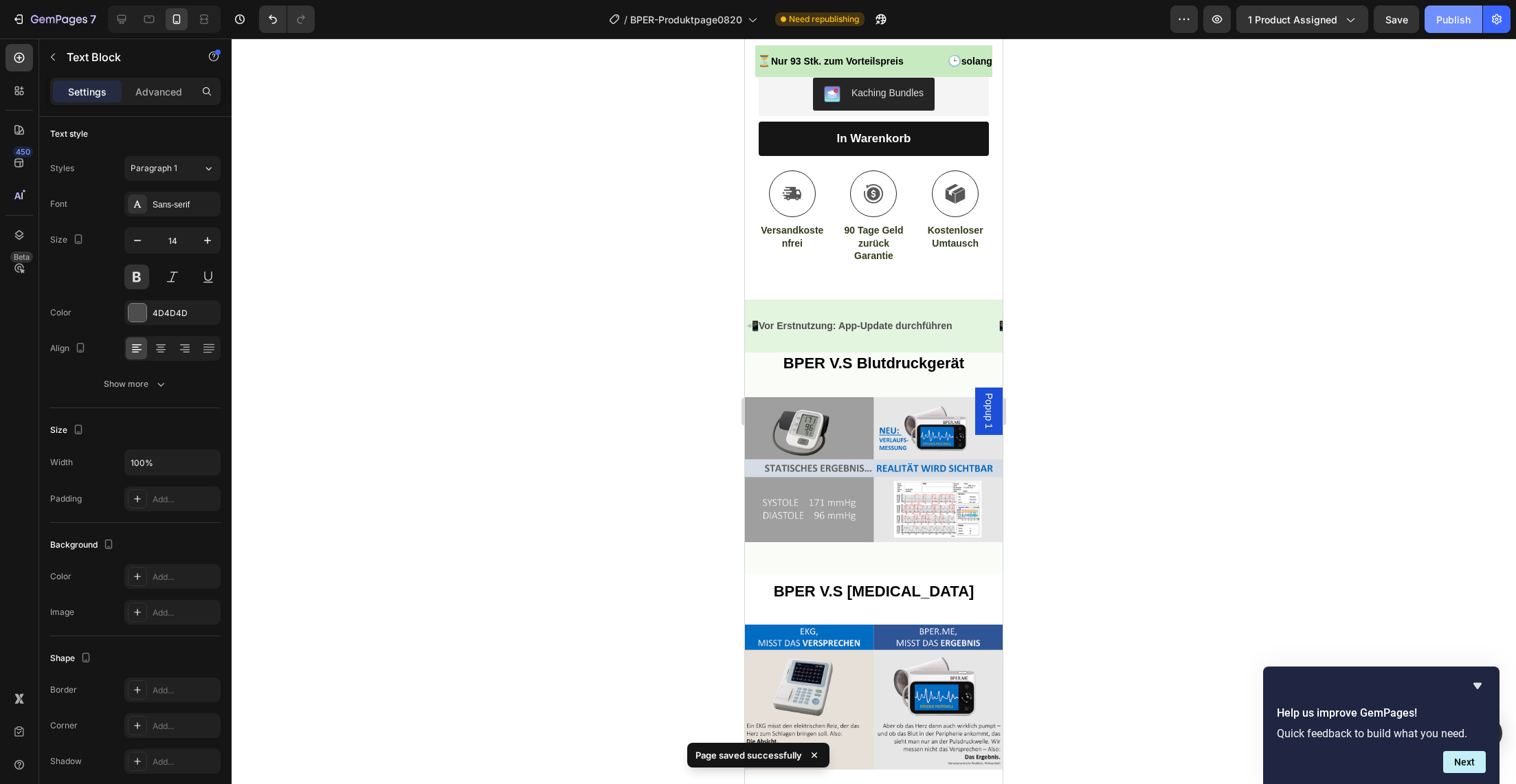
click at [1442, 22] on div "Publish" at bounding box center [1453, 19] width 34 height 15
click at [129, 21] on icon at bounding box center [122, 19] width 14 height 14
type input "18"
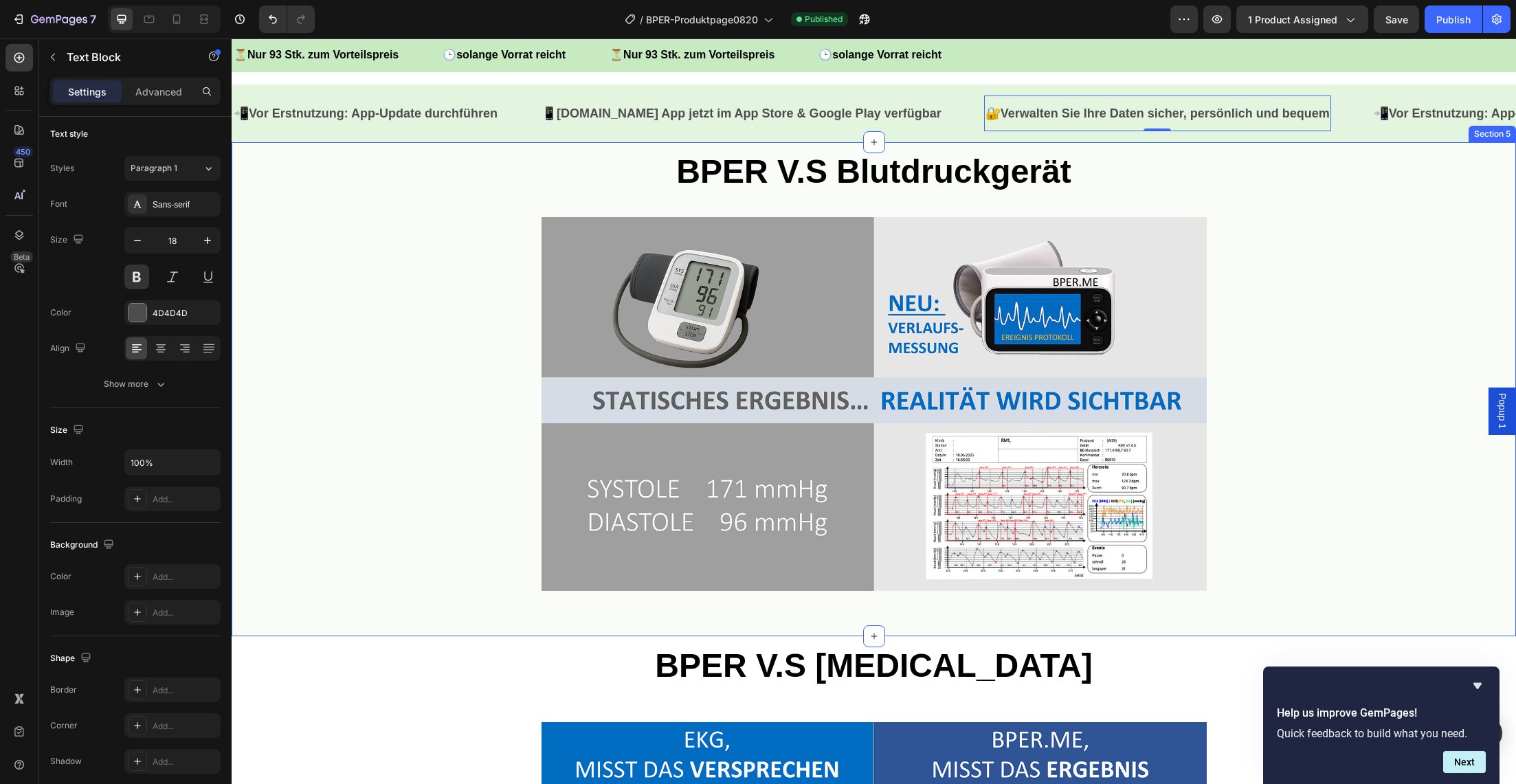
scroll to position [835, 0]
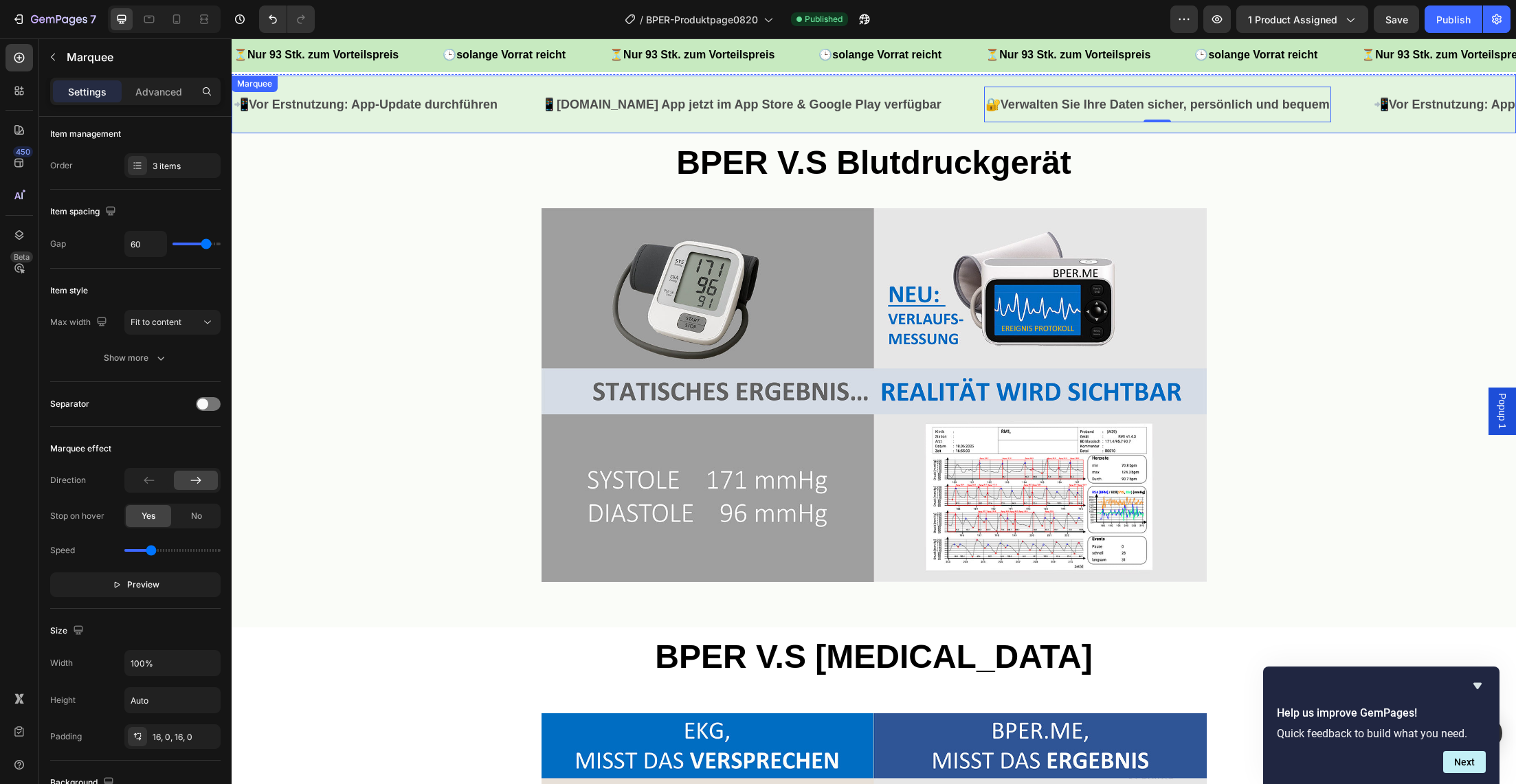
click at [360, 126] on div "📲 Vor Erstnutzung: App-Update durchführen Text Block 📱 [DOMAIN_NAME] App jetzt …" at bounding box center [873, 105] width 1284 height 57
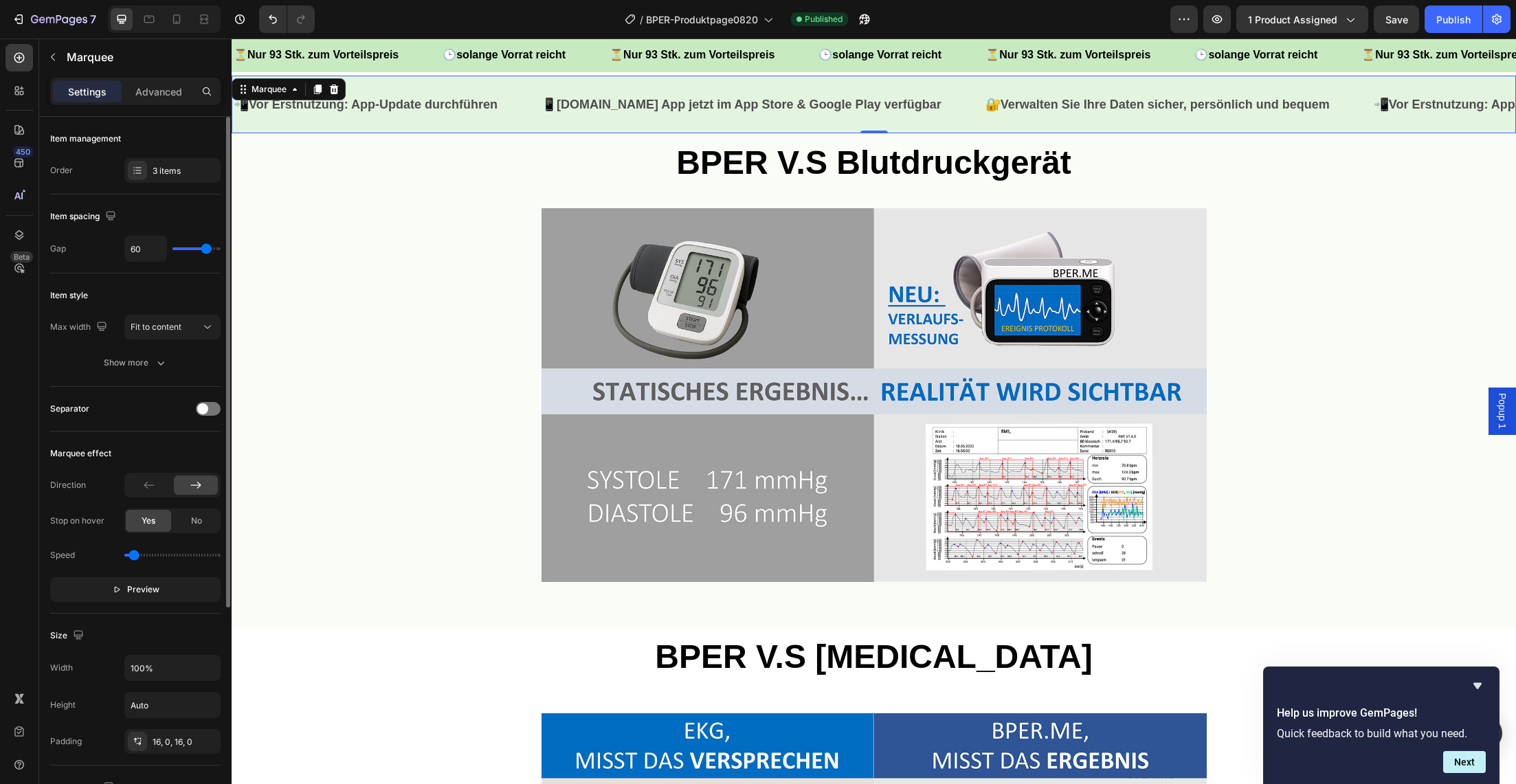
type input "0.2"
drag, startPoint x: 149, startPoint y: 559, endPoint x: 136, endPoint y: 562, distance: 13.3
click at [135, 562] on div "Speed" at bounding box center [136, 555] width 171 height 22
click at [153, 596] on span "Preview" at bounding box center [143, 590] width 33 height 14
click at [954, 52] on div "🕒 solange Vorrat reicht Text Block" at bounding box center [901, 55] width 167 height 33
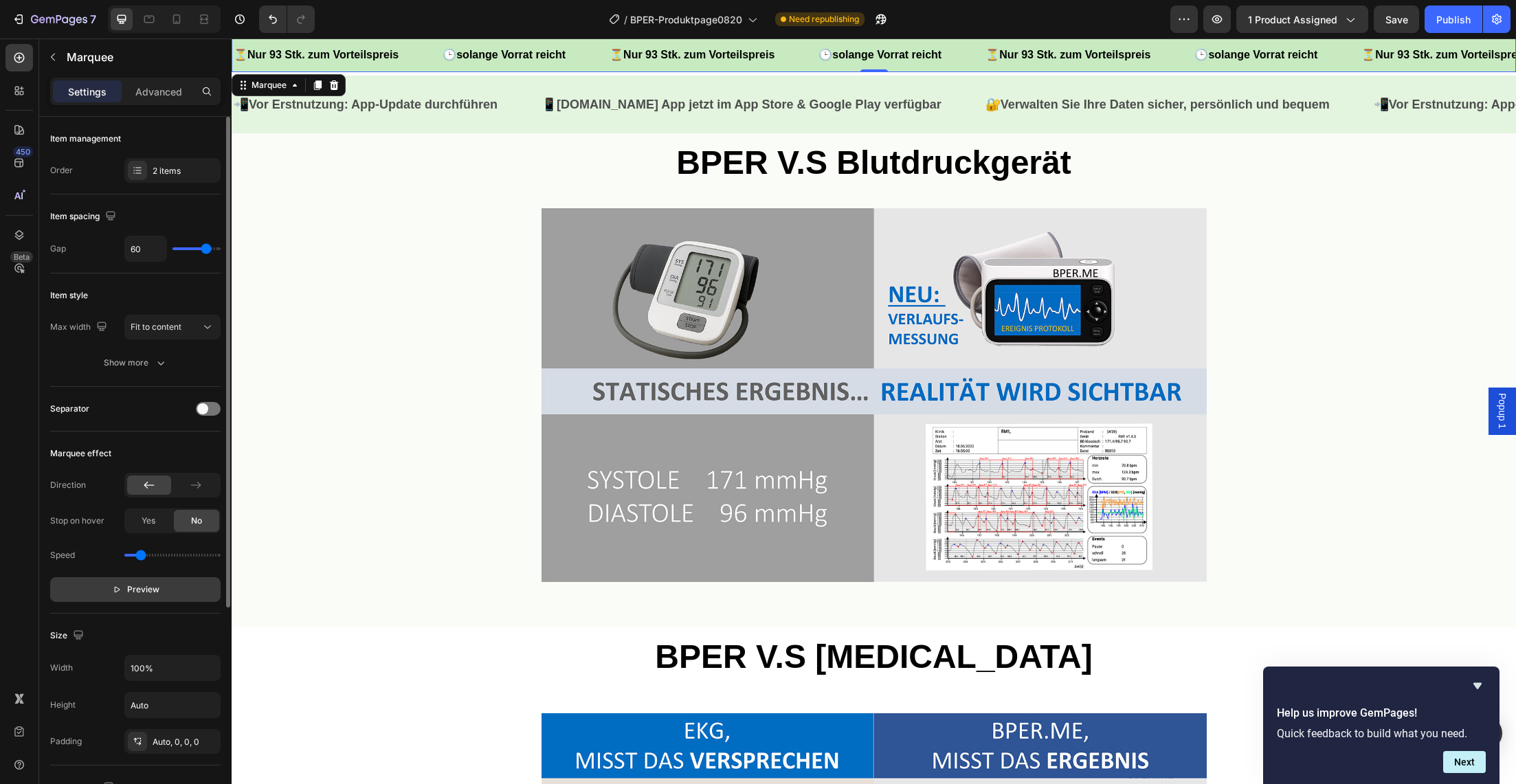
click at [98, 591] on button "Preview" at bounding box center [136, 590] width 171 height 25
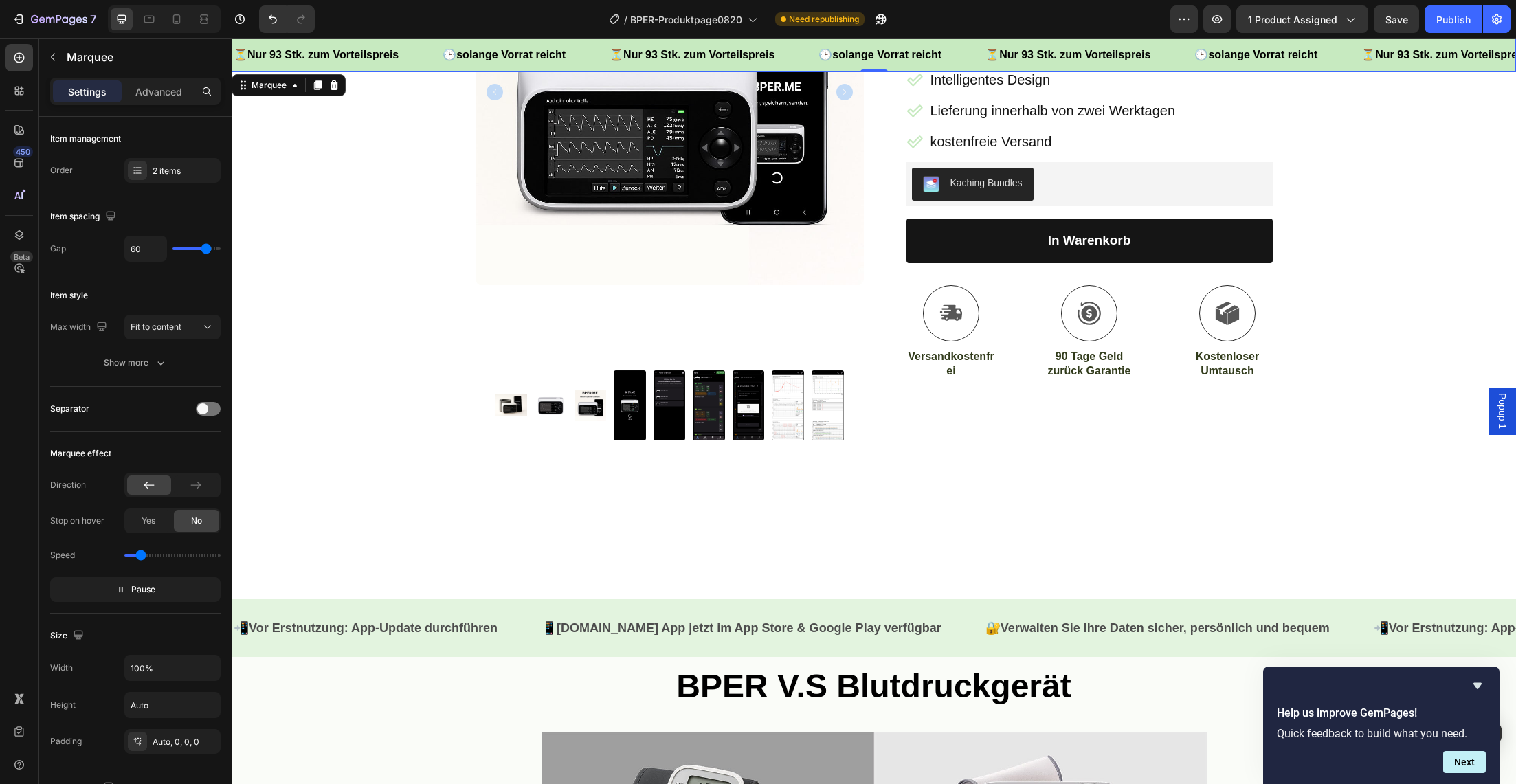
scroll to position [314, 0]
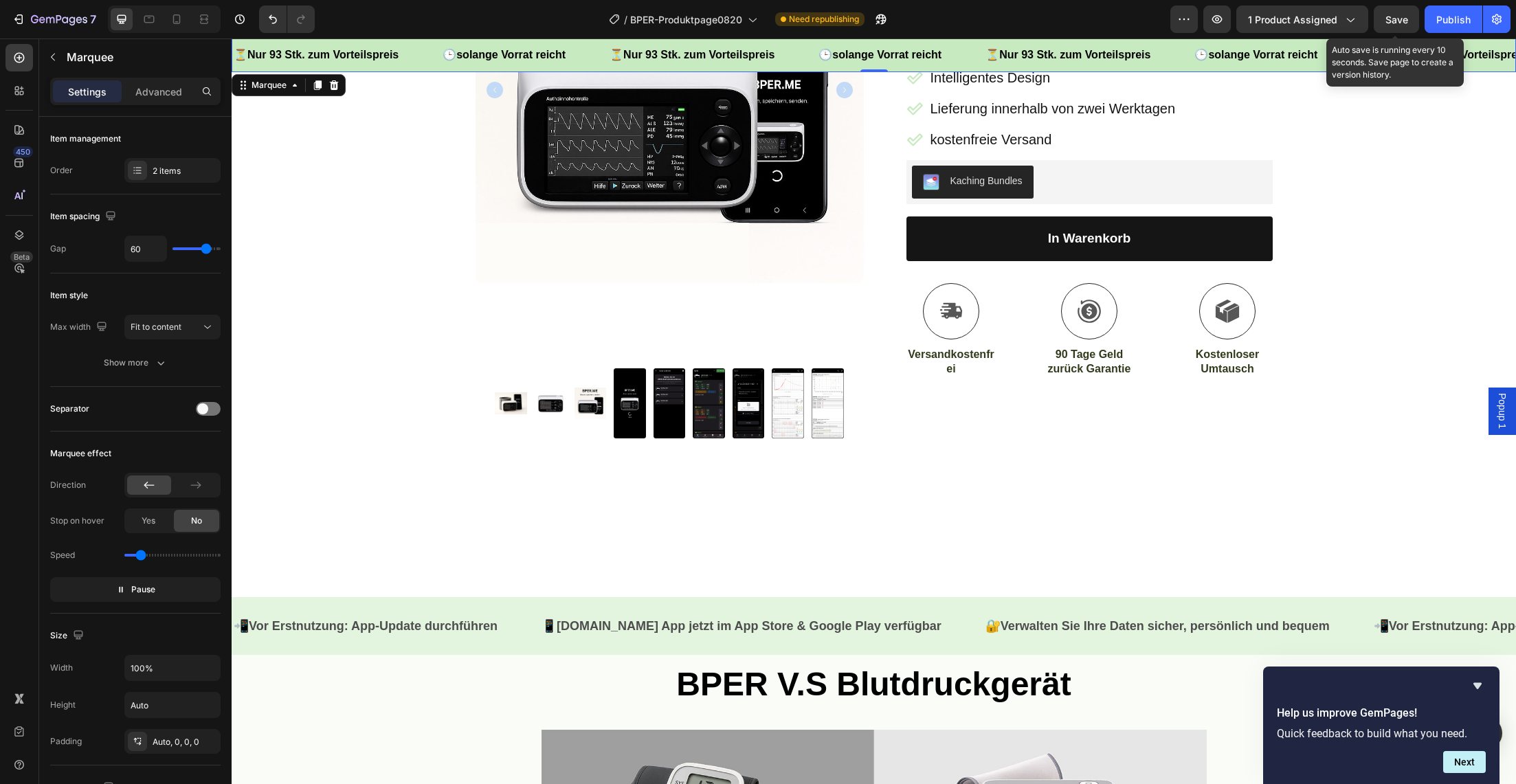
click at [1389, 18] on span "Save" at bounding box center [1397, 19] width 22 height 12
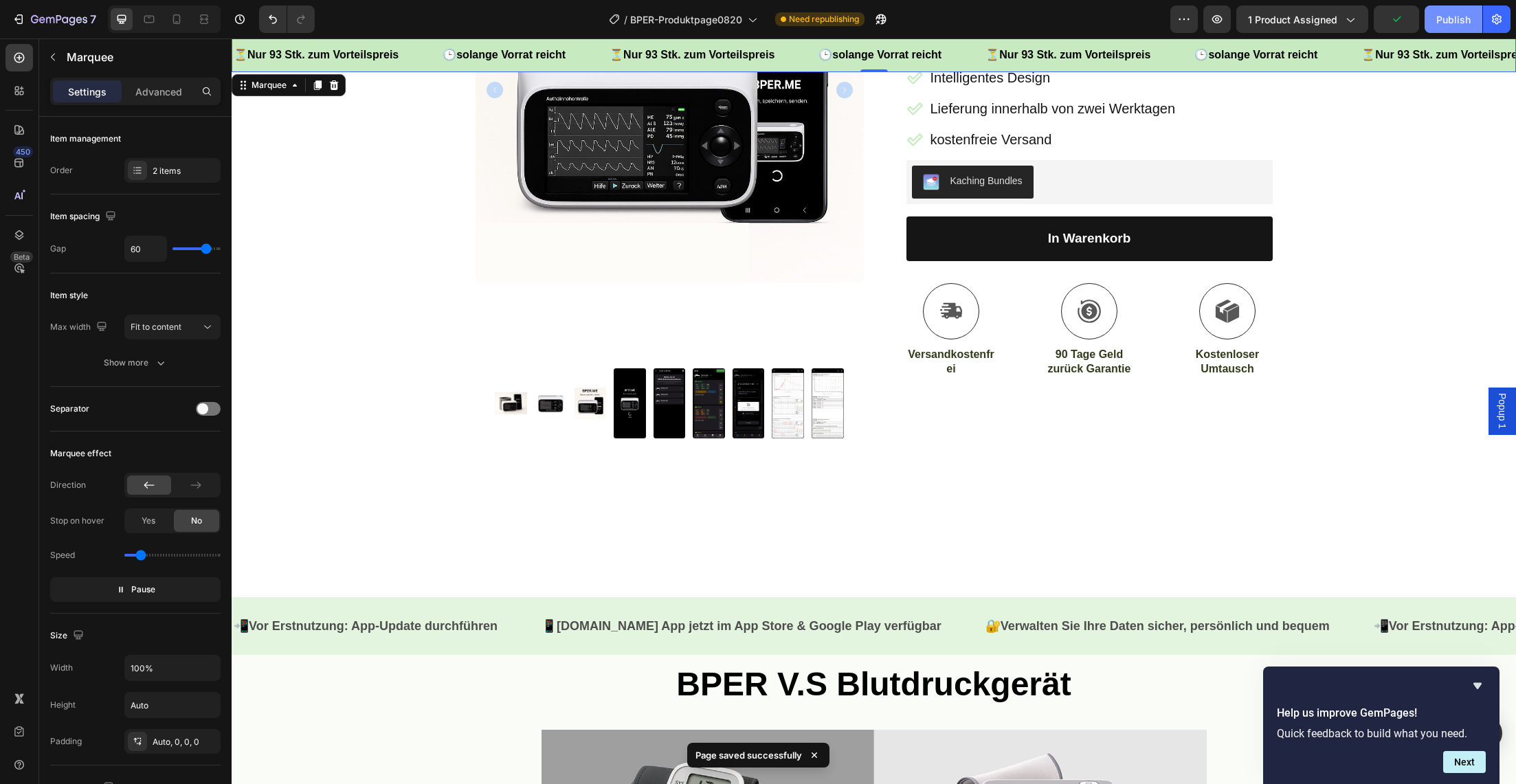
click at [1455, 21] on div "Publish" at bounding box center [1453, 19] width 34 height 15
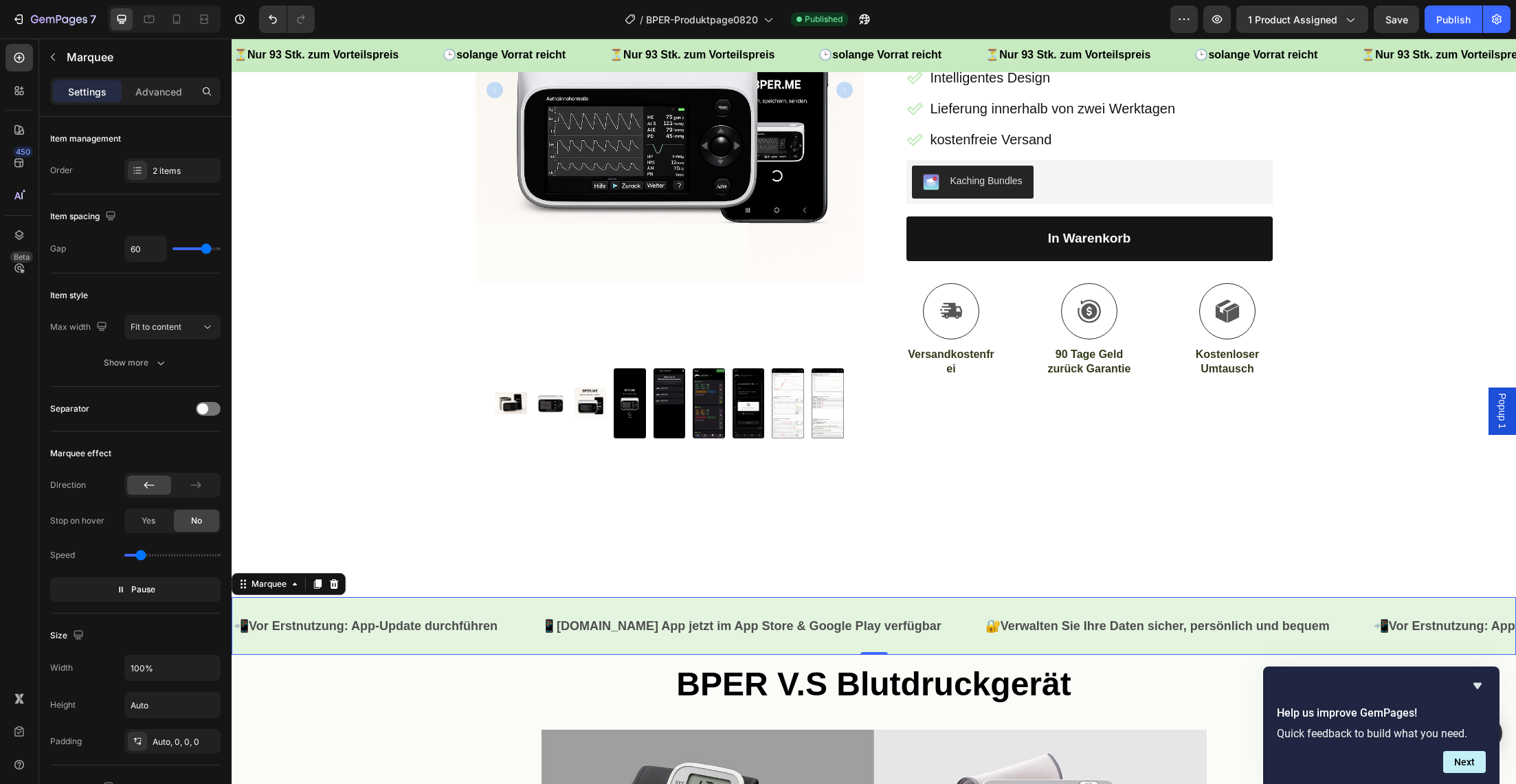
click at [496, 605] on div "📲 Vor Erstnutzung: App-Update durchführen Text Block 📱 [DOMAIN_NAME] App jetzt …" at bounding box center [873, 626] width 1284 height 57
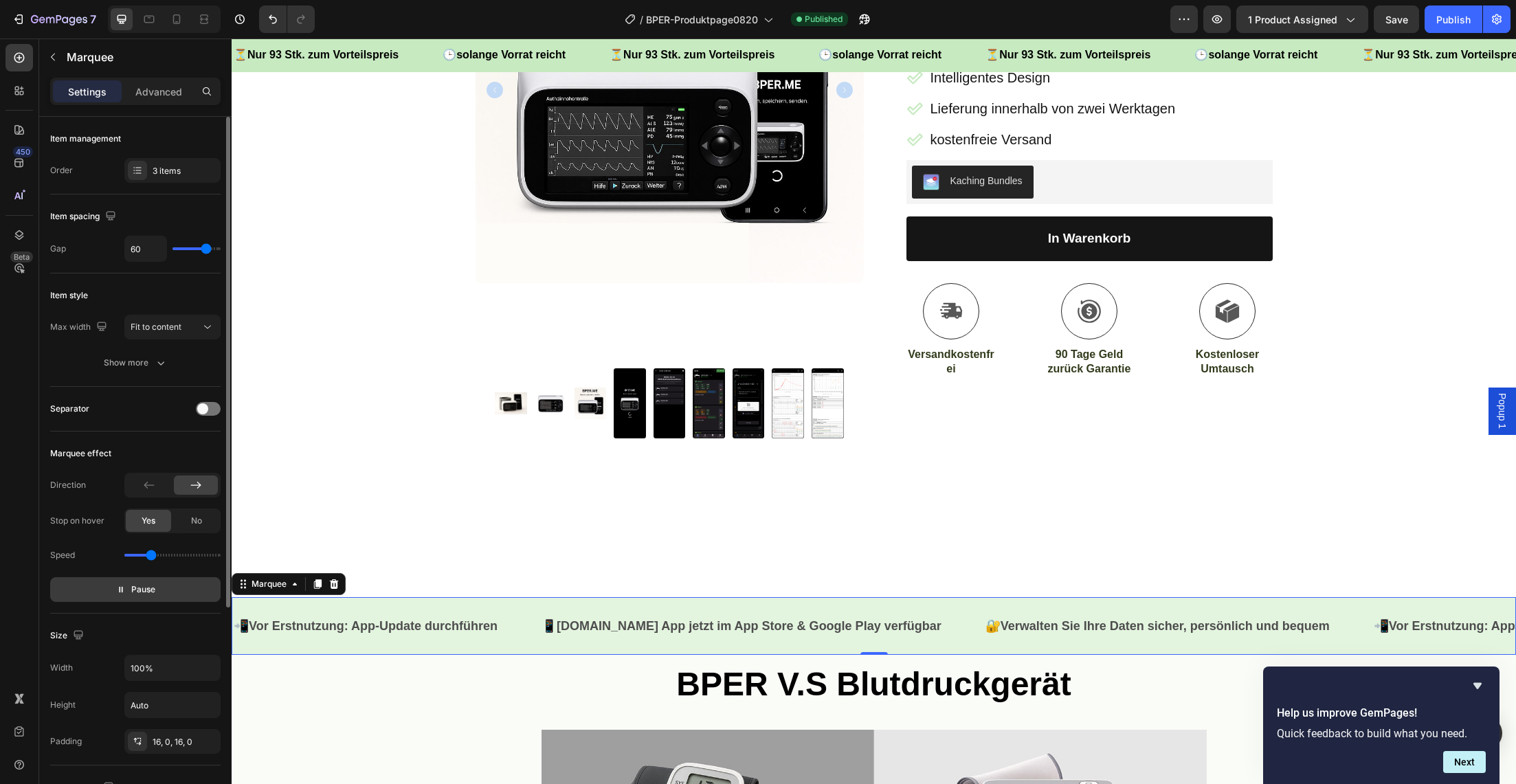
click at [140, 585] on span "Pause" at bounding box center [143, 590] width 24 height 14
click at [469, 652] on div "📲 Vor Erstnutzung: App-Update durchführen Text Block 📱 [DOMAIN_NAME] App jetzt …" at bounding box center [873, 626] width 1284 height 57
drag, startPoint x: 149, startPoint y: 559, endPoint x: 131, endPoint y: 562, distance: 18.2
click at [131, 556] on input "range" at bounding box center [173, 555] width 96 height 3
click at [134, 586] on span "Preview" at bounding box center [143, 590] width 33 height 14
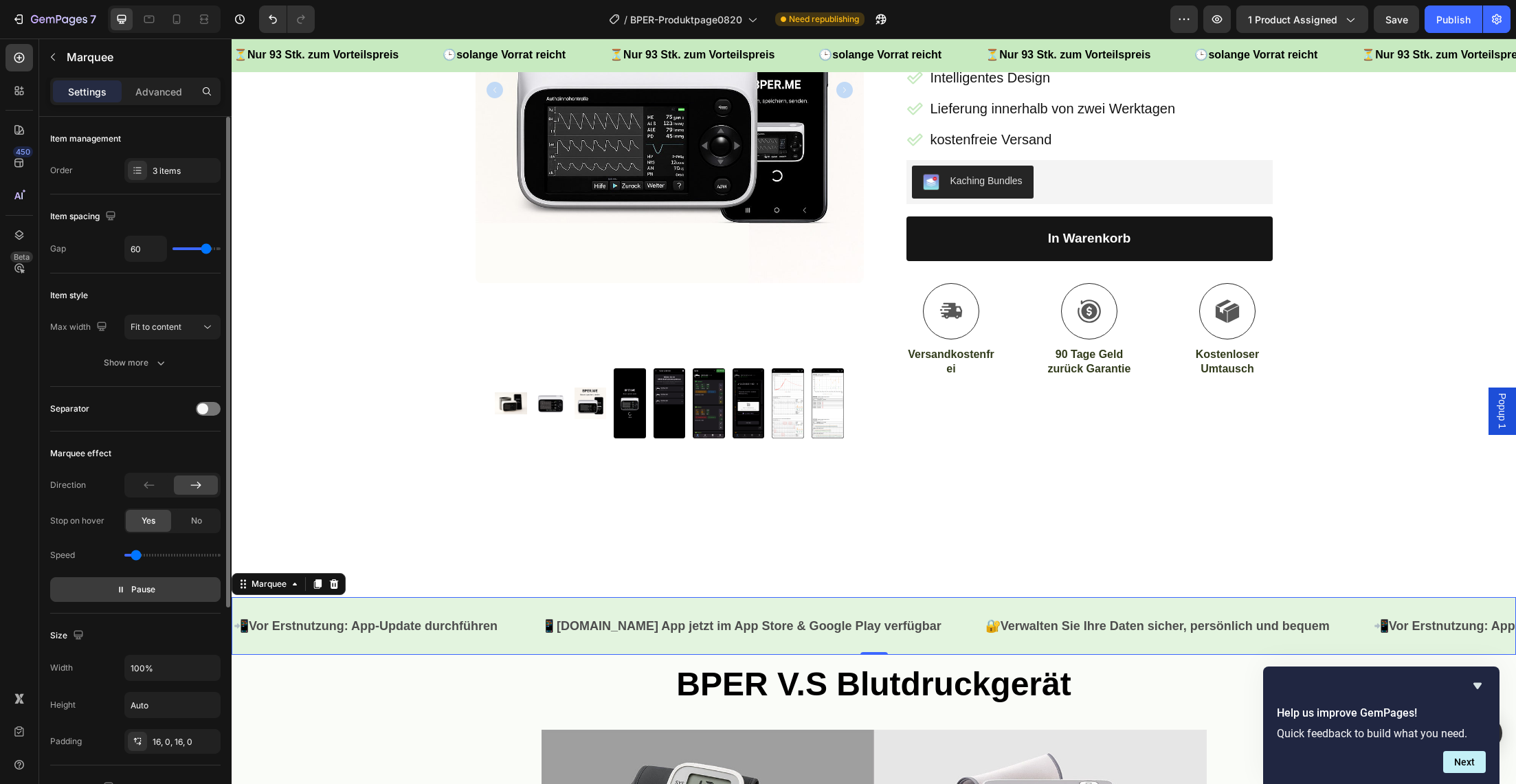
type input "0.3"
click at [136, 556] on input "range" at bounding box center [173, 555] width 96 height 3
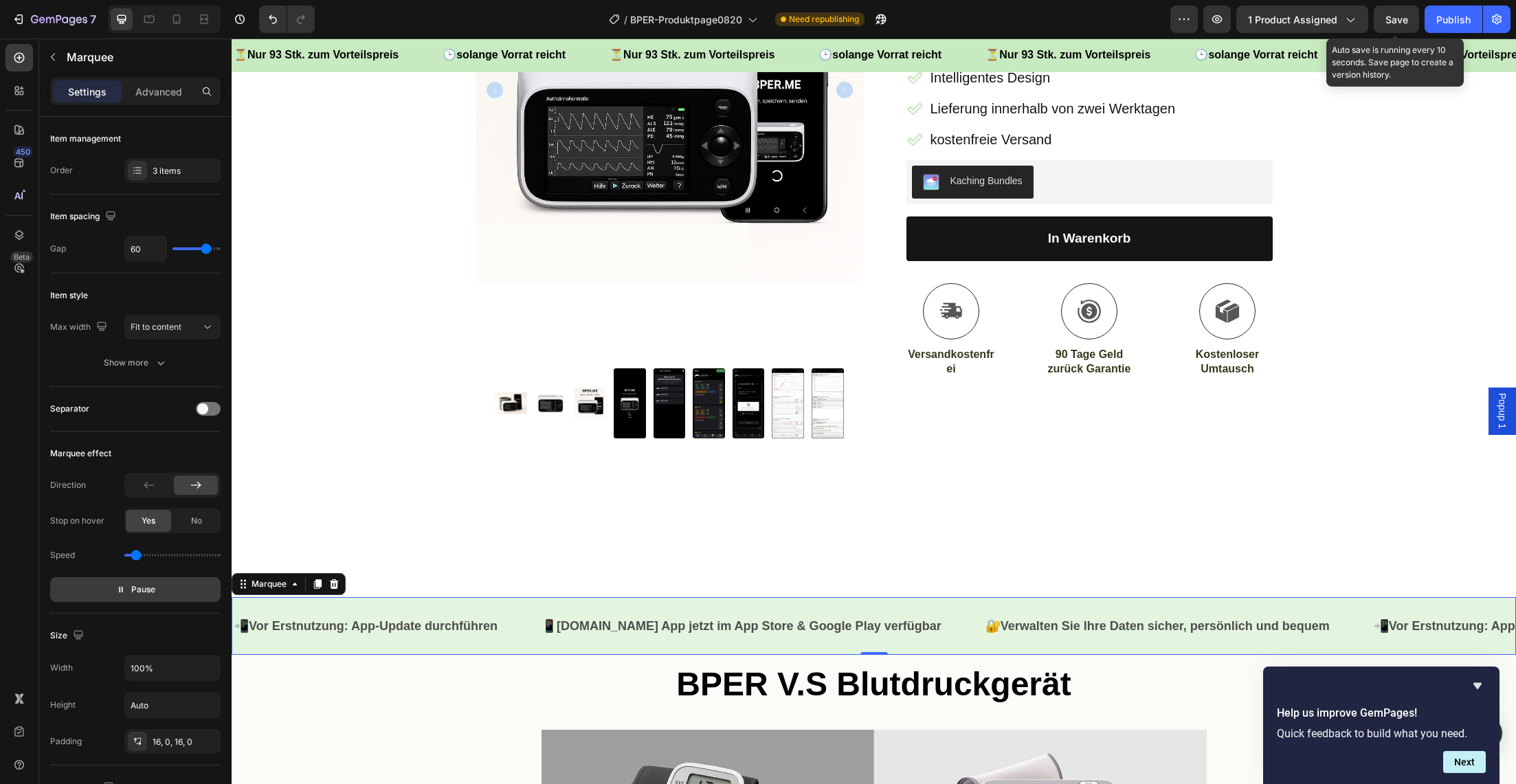
click at [1386, 20] on span "Save" at bounding box center [1397, 19] width 22 height 12
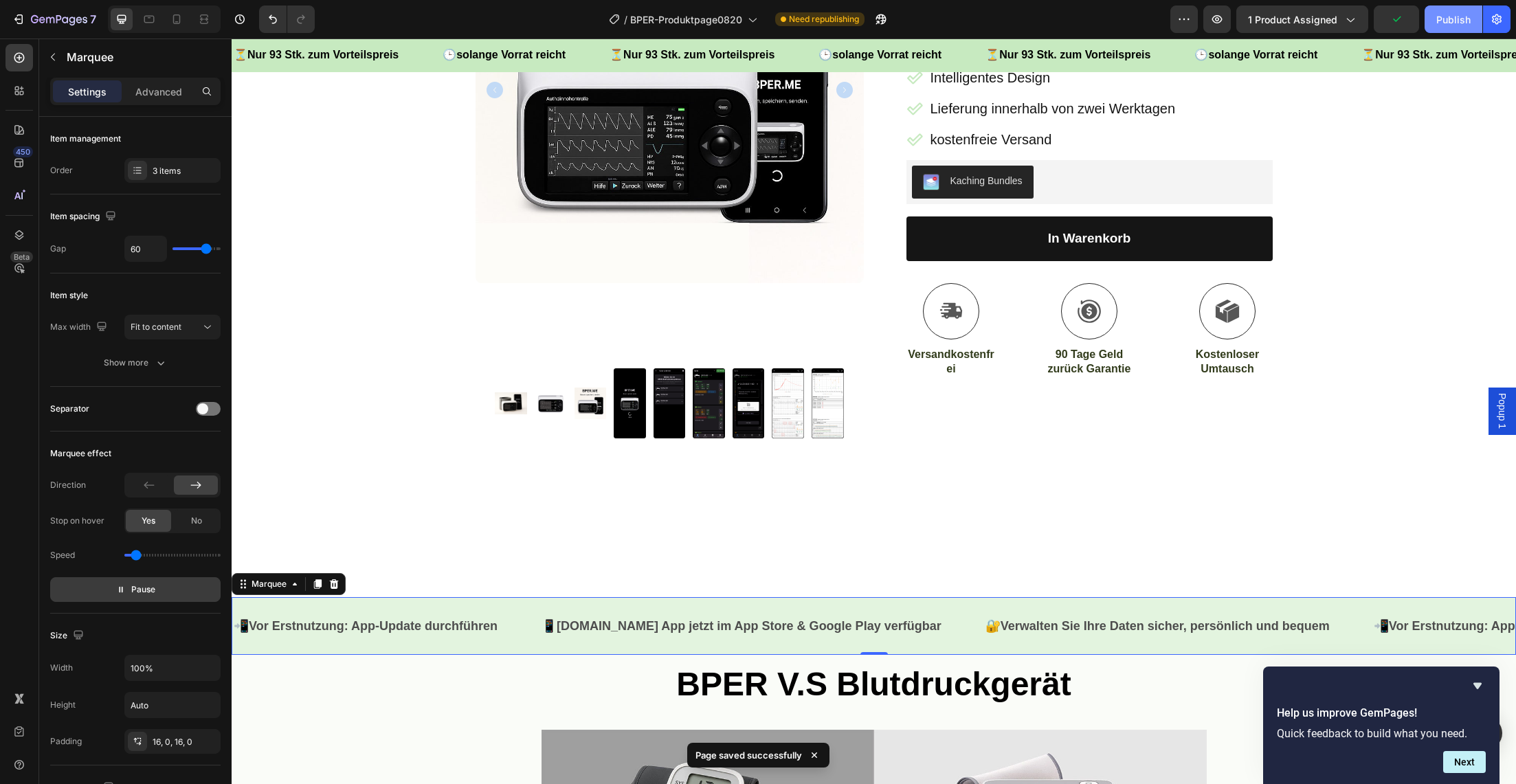
click at [1447, 19] on div "Publish" at bounding box center [1453, 19] width 34 height 15
click at [552, 328] on img at bounding box center [551, 404] width 33 height 206
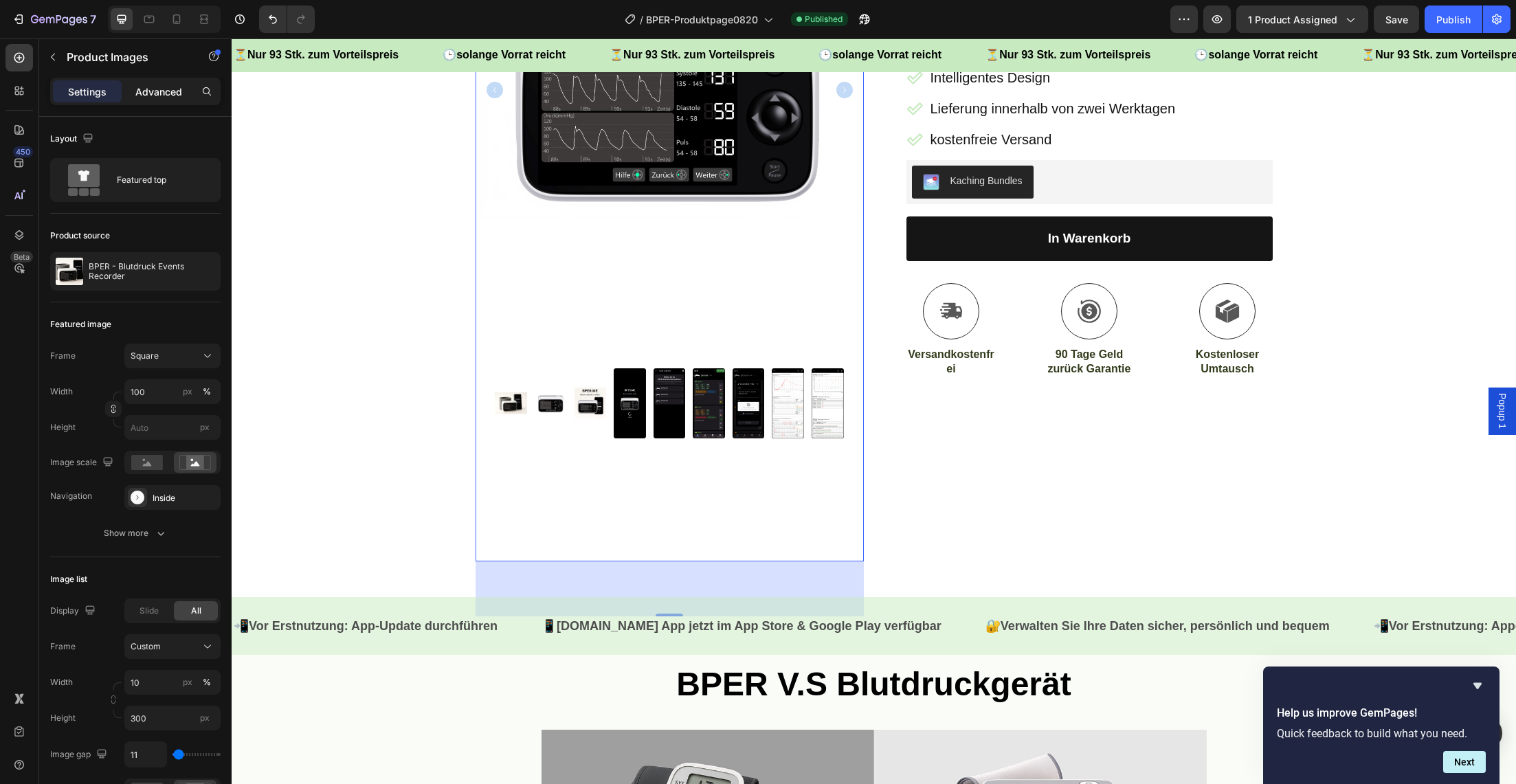
click at [148, 95] on p "Advanced" at bounding box center [159, 91] width 47 height 15
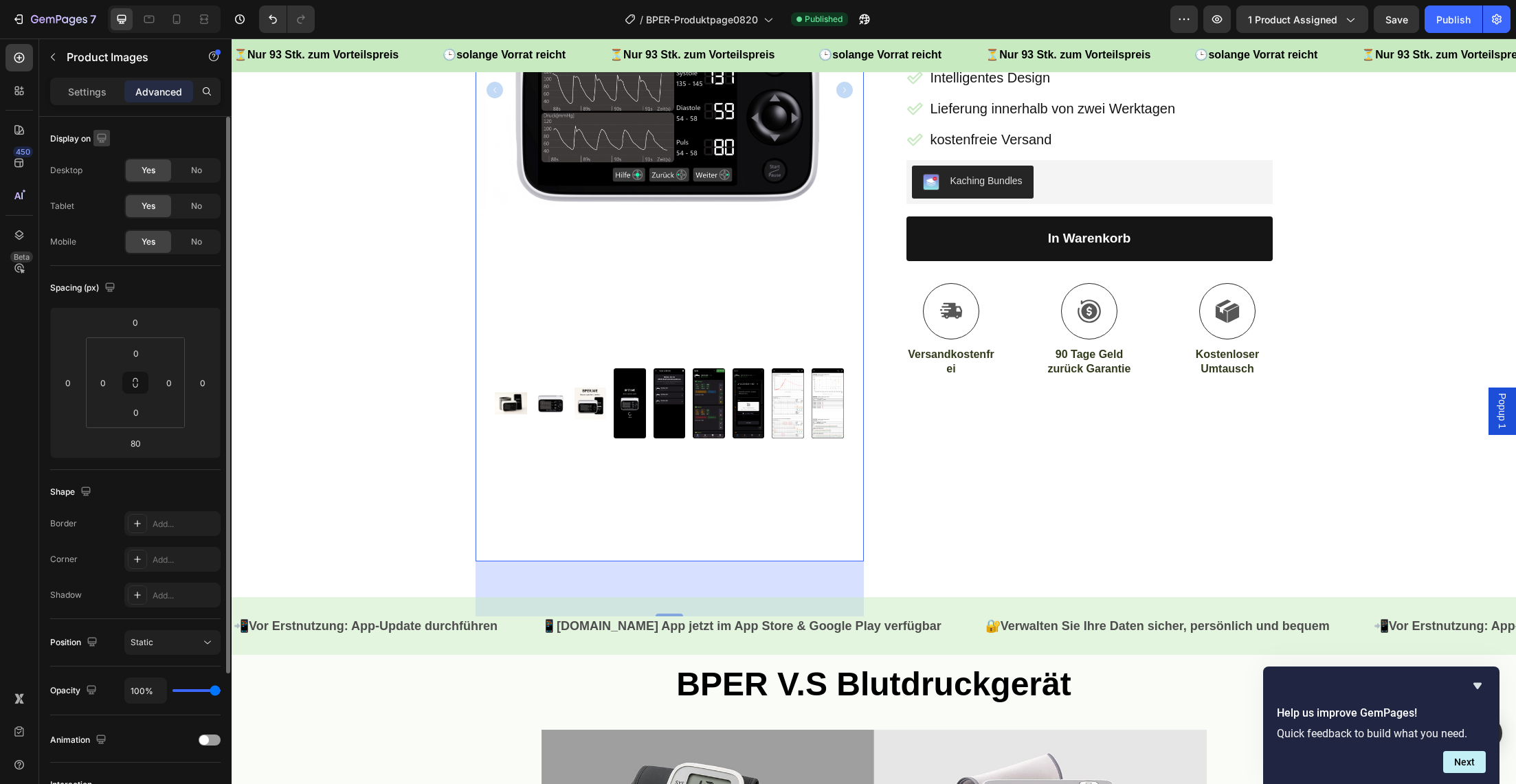
drag, startPoint x: 97, startPoint y: 88, endPoint x: 89, endPoint y: 140, distance: 52.6
click at [97, 88] on p "Settings" at bounding box center [88, 91] width 39 height 15
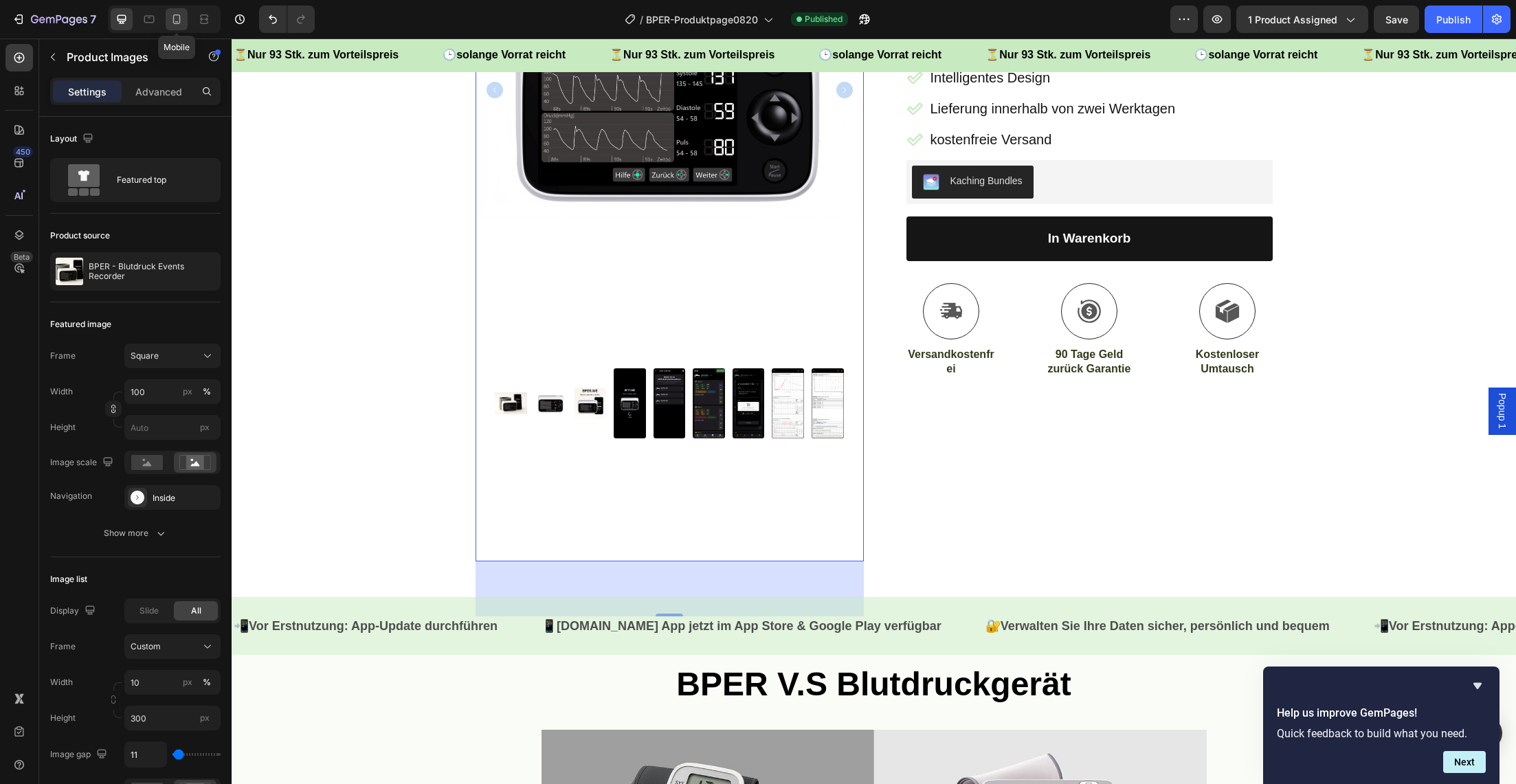
click at [179, 19] on icon at bounding box center [177, 19] width 8 height 9
type input "8"
type input "60"
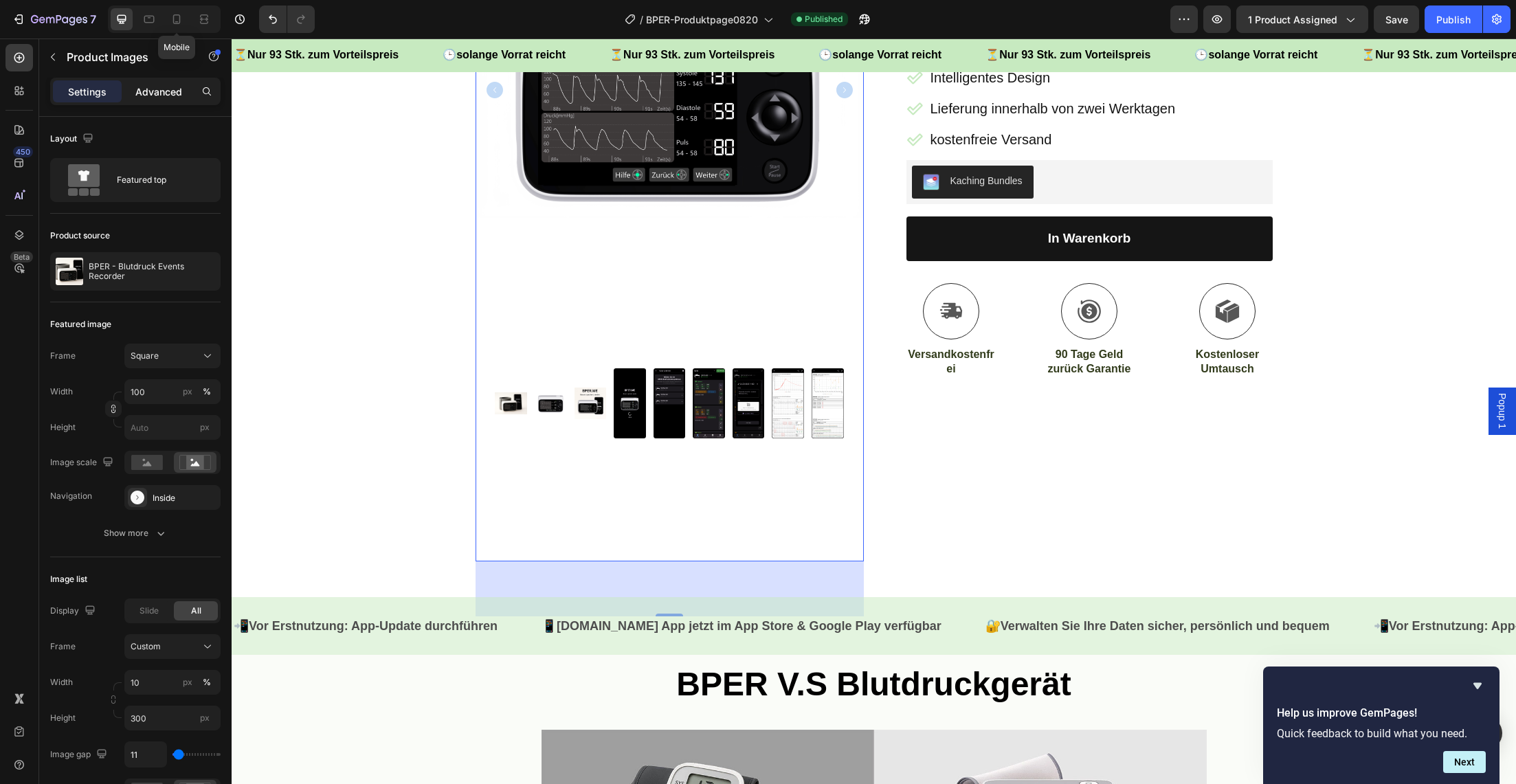
type input "8"
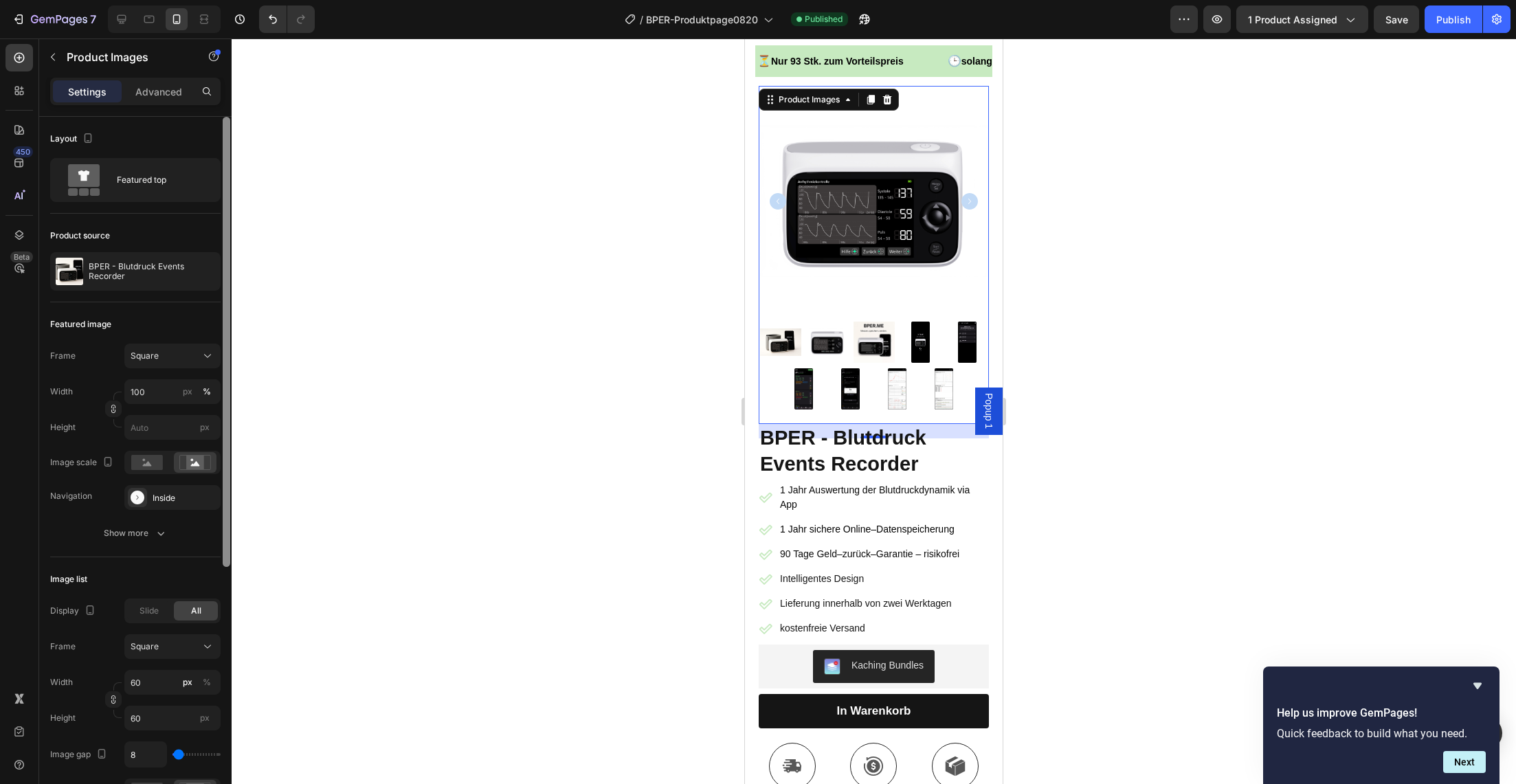
scroll to position [104, 0]
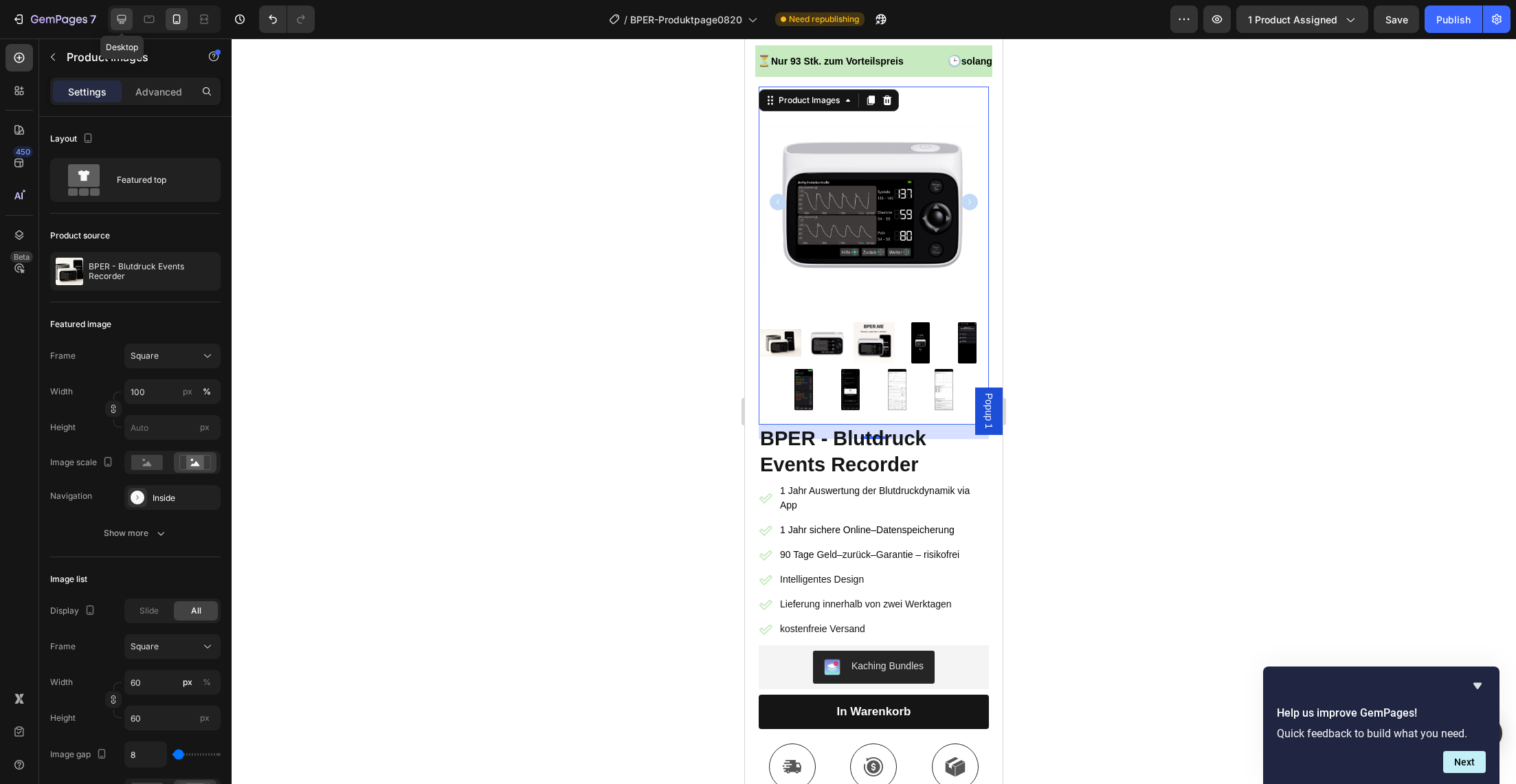
drag, startPoint x: 126, startPoint y: 20, endPoint x: 125, endPoint y: 28, distance: 8.1
click at [126, 20] on icon at bounding box center [122, 19] width 14 height 14
type input "24"
type input "10"
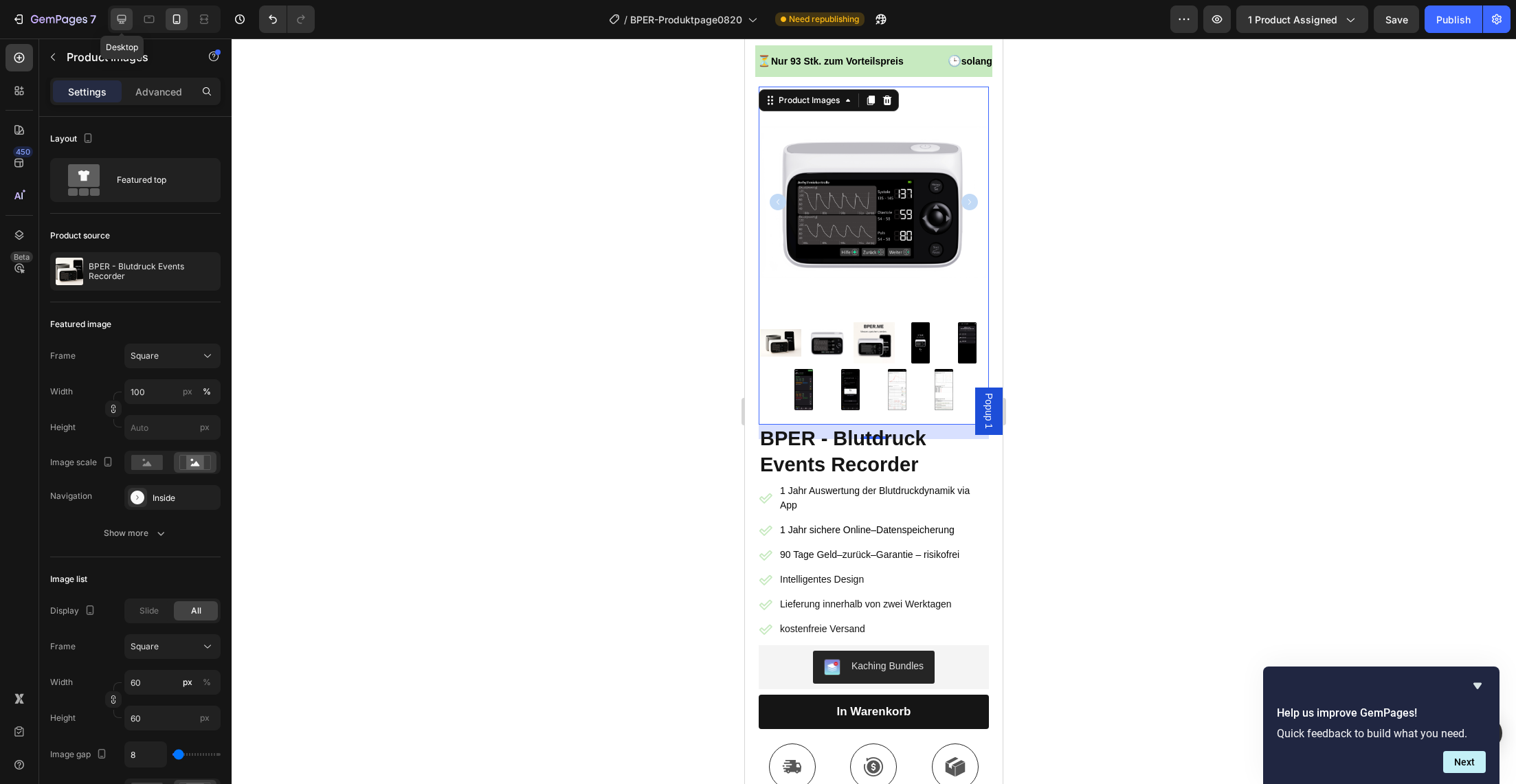
type input "300"
type input "11"
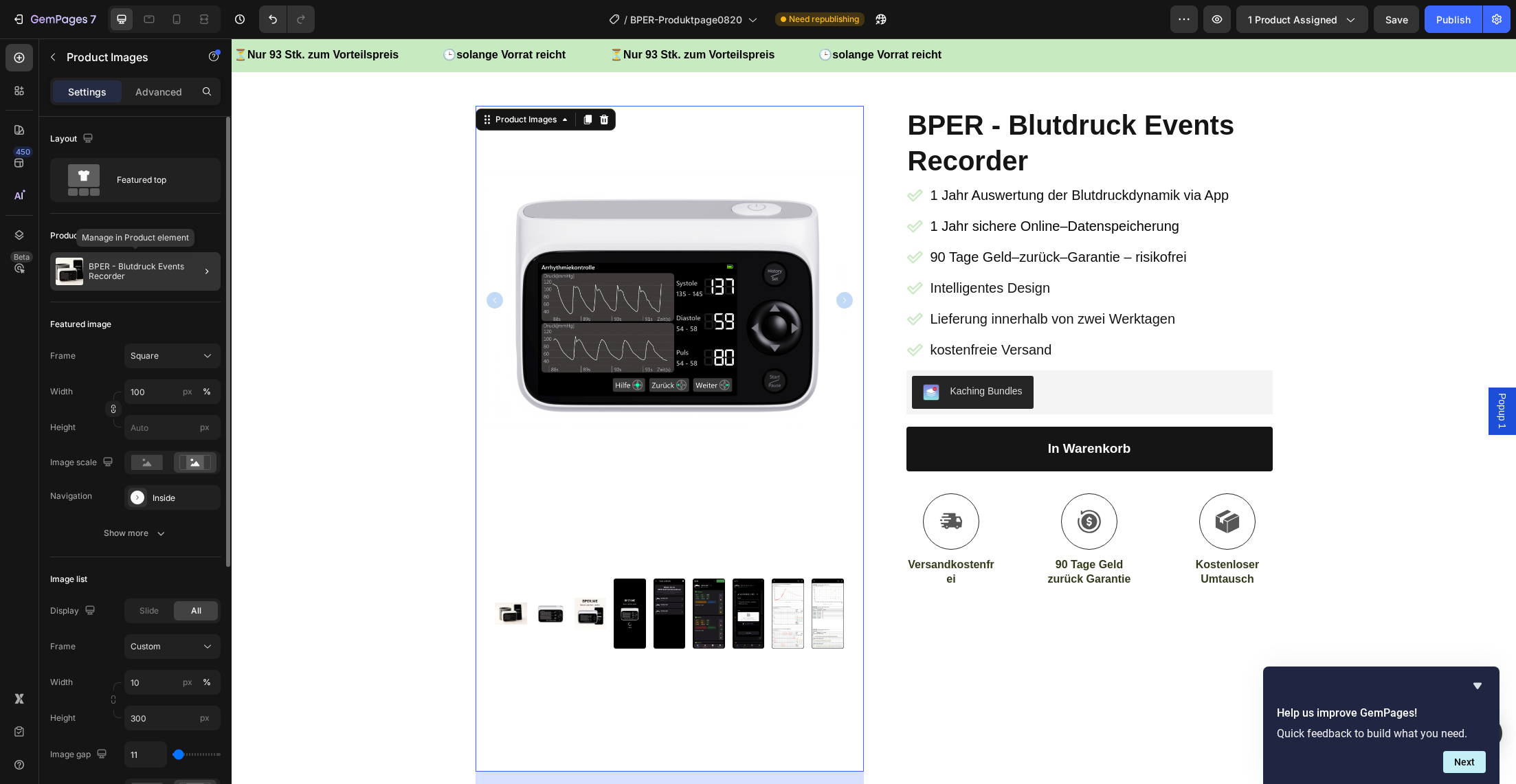
scroll to position [123, 0]
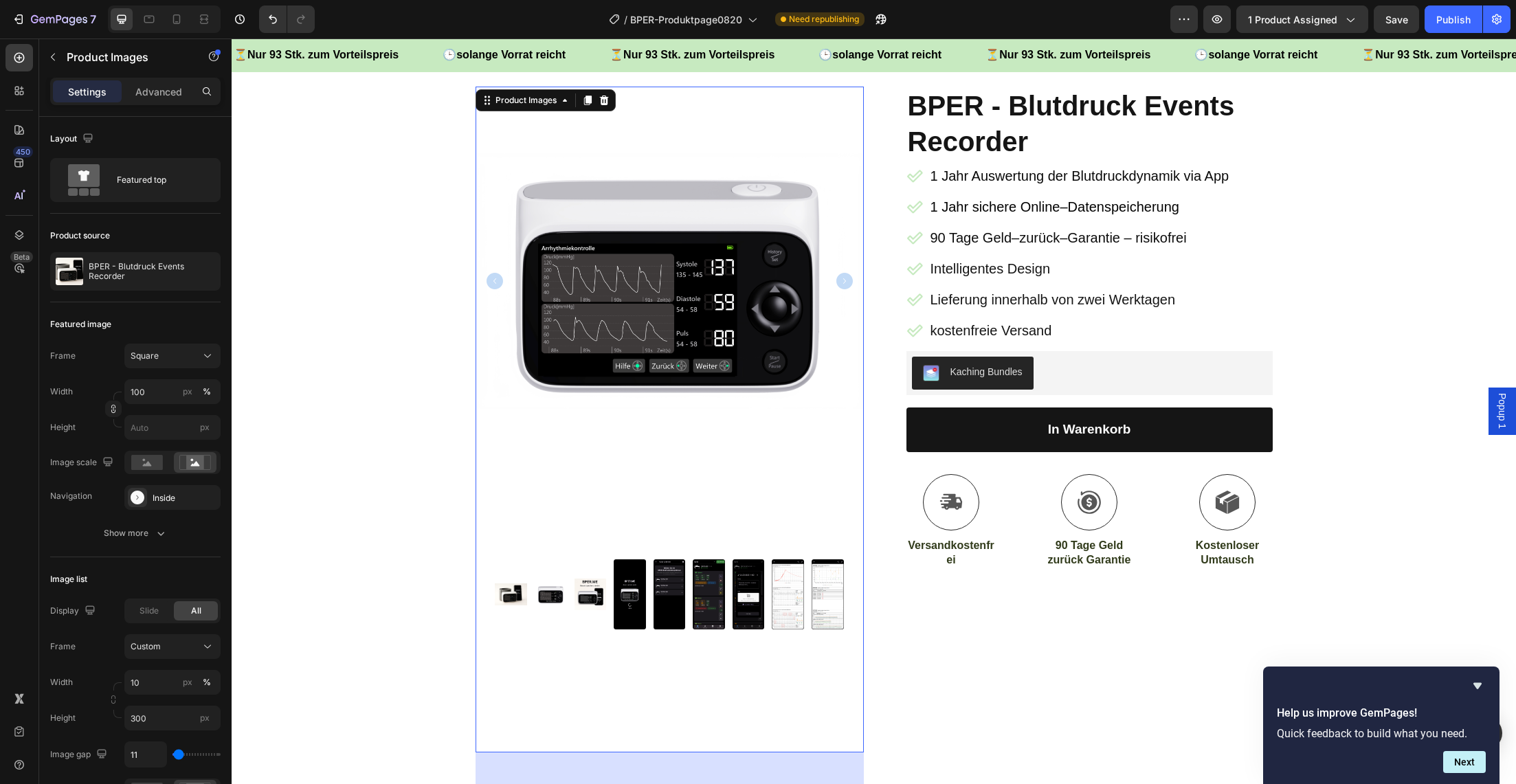
click at [621, 614] on img at bounding box center [630, 594] width 33 height 206
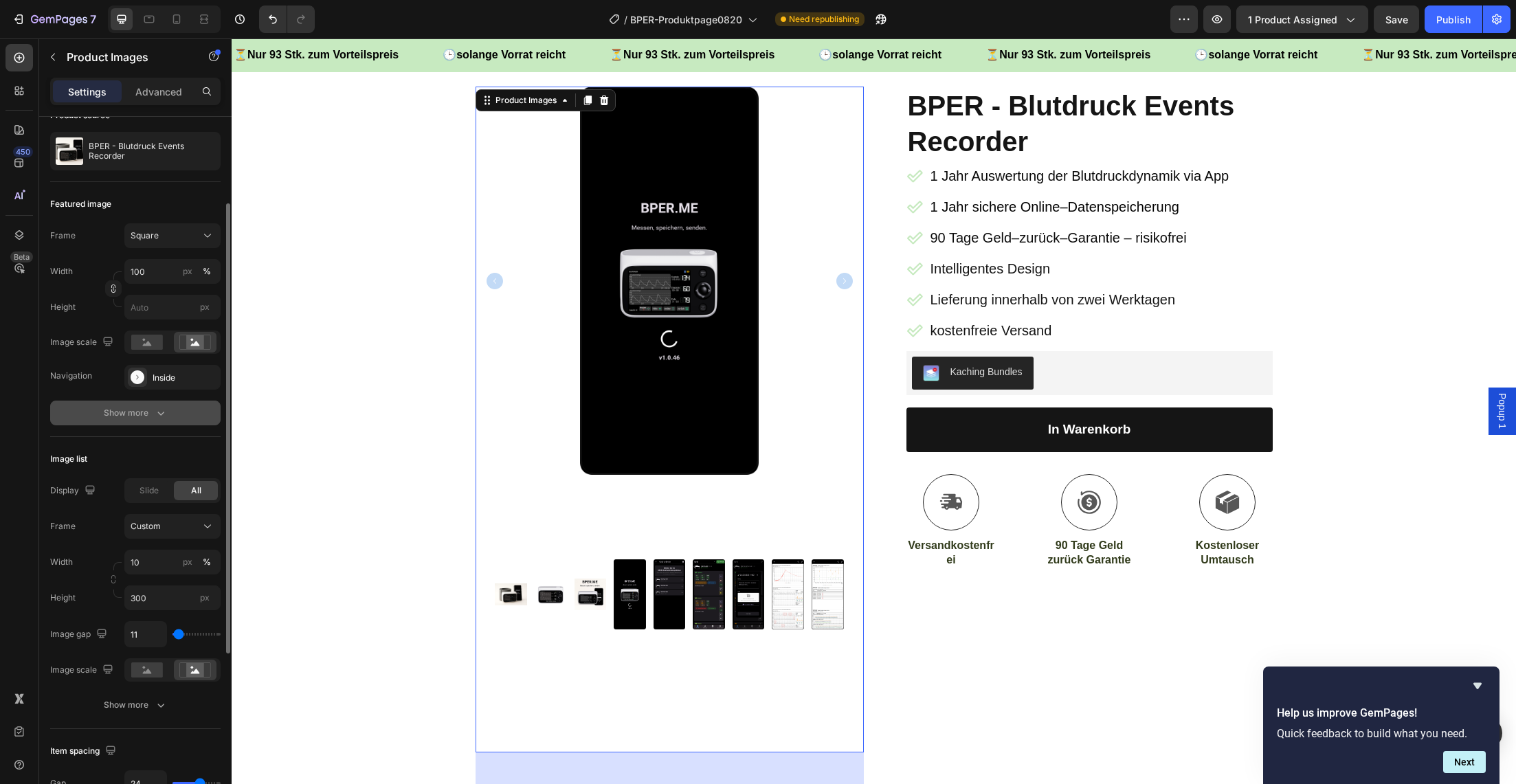
scroll to position [126, 0]
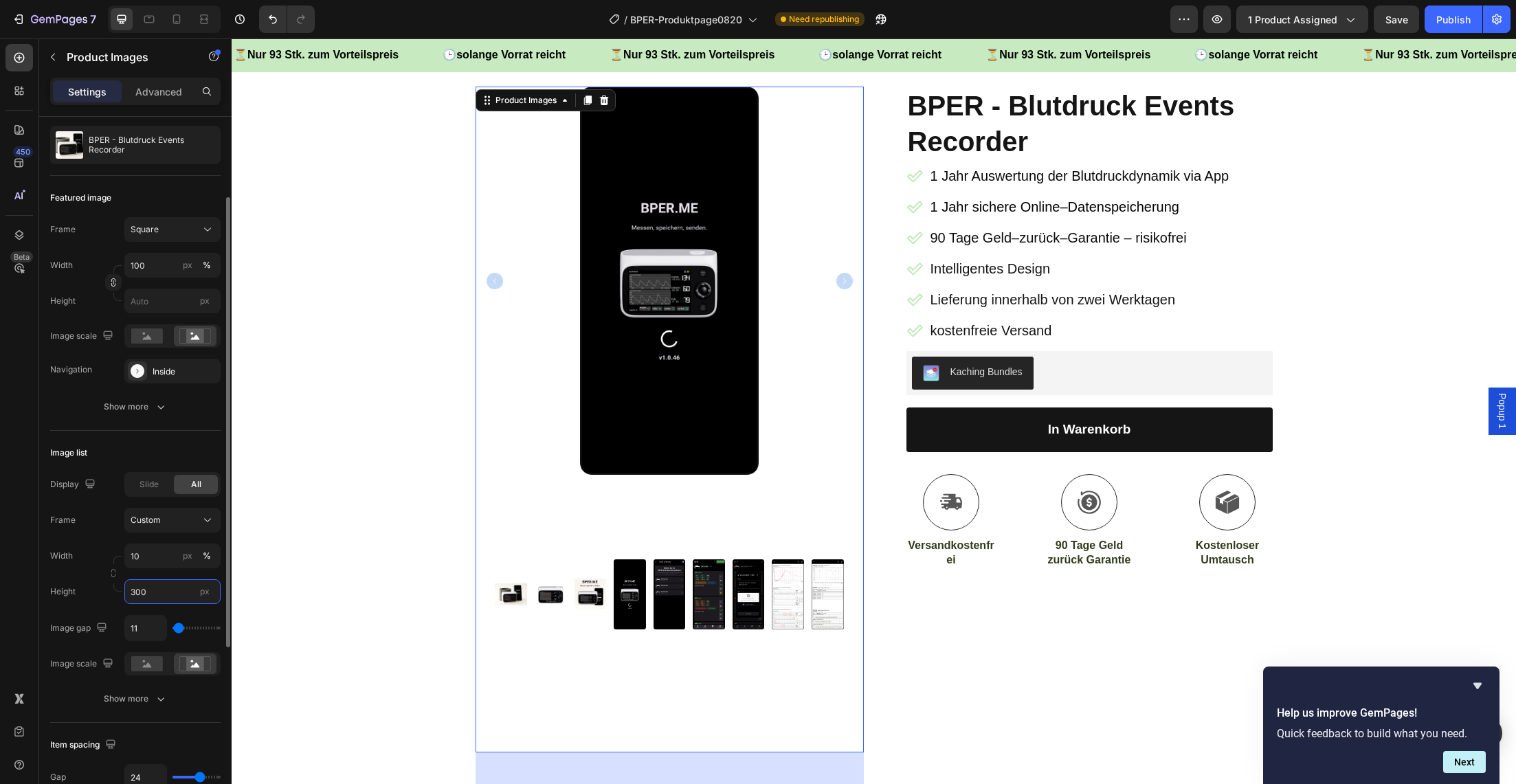
drag, startPoint x: 155, startPoint y: 591, endPoint x: 124, endPoint y: 591, distance: 31.0
click at [124, 591] on div "Height 300 px" at bounding box center [136, 592] width 171 height 25
drag, startPoint x: 156, startPoint y: 594, endPoint x: 130, endPoint y: 593, distance: 26.0
click at [130, 593] on input "300" at bounding box center [173, 592] width 96 height 25
drag, startPoint x: 149, startPoint y: 593, endPoint x: 156, endPoint y: 593, distance: 7.0
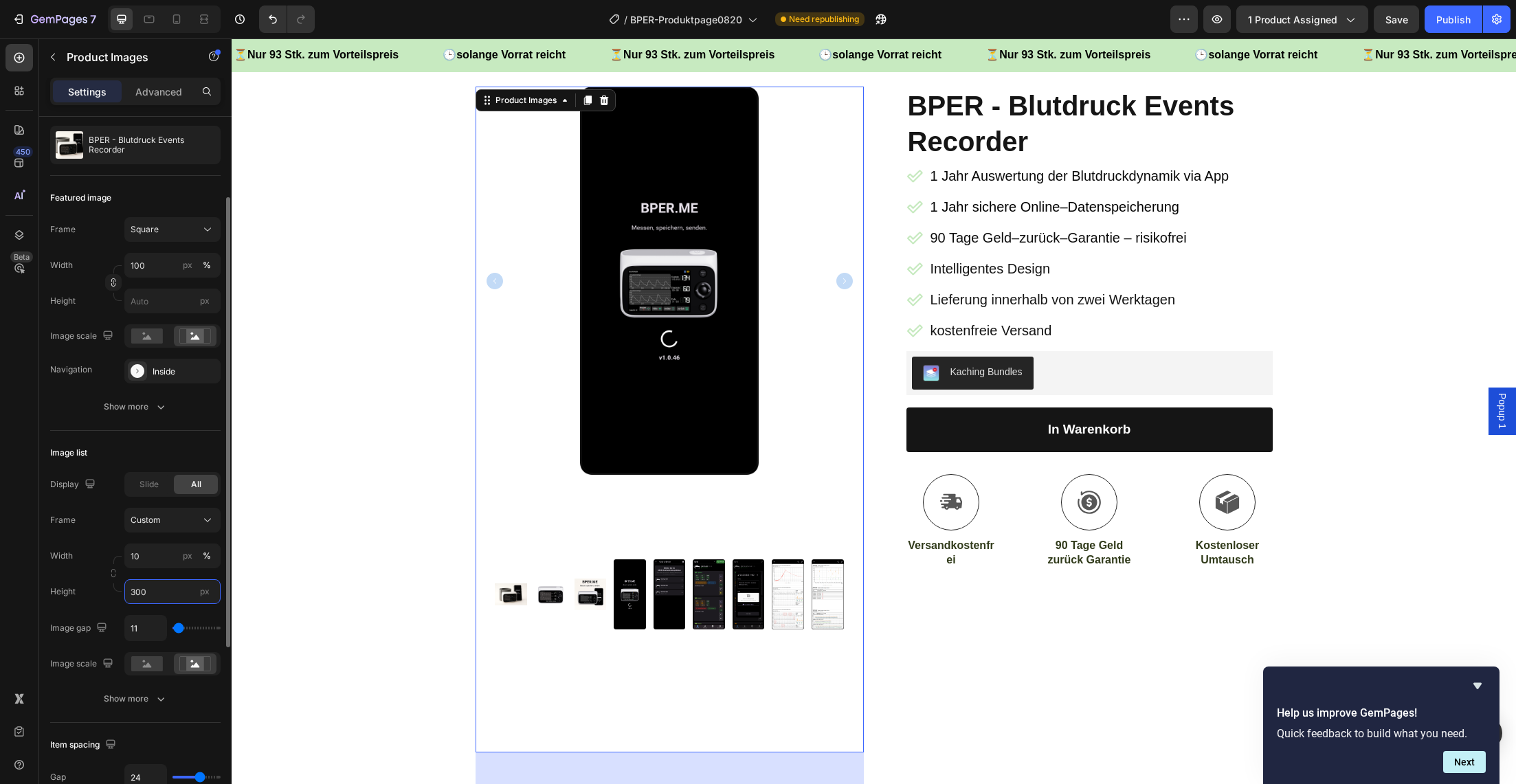
click at [156, 593] on input "300" at bounding box center [173, 592] width 96 height 25
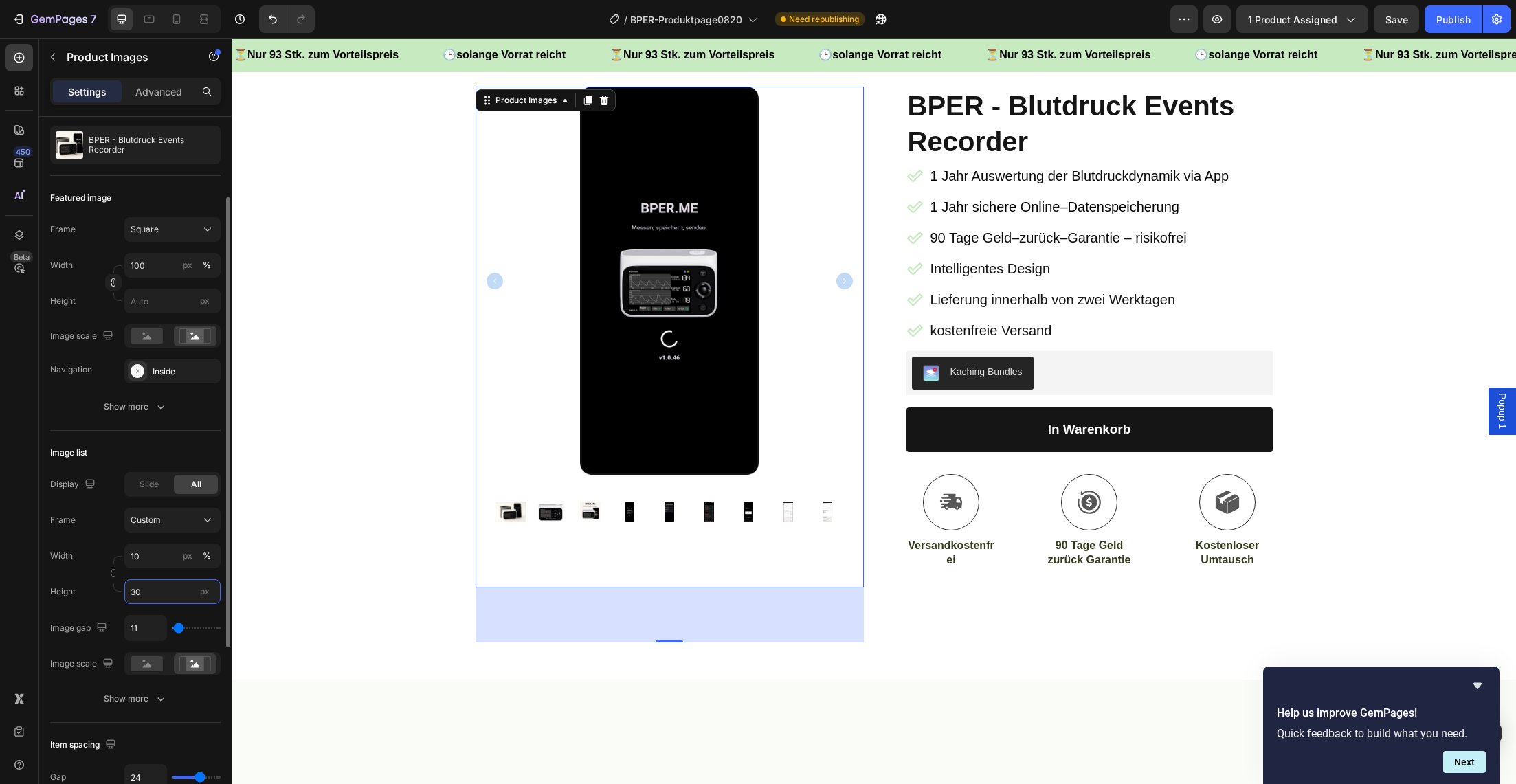
type input "3"
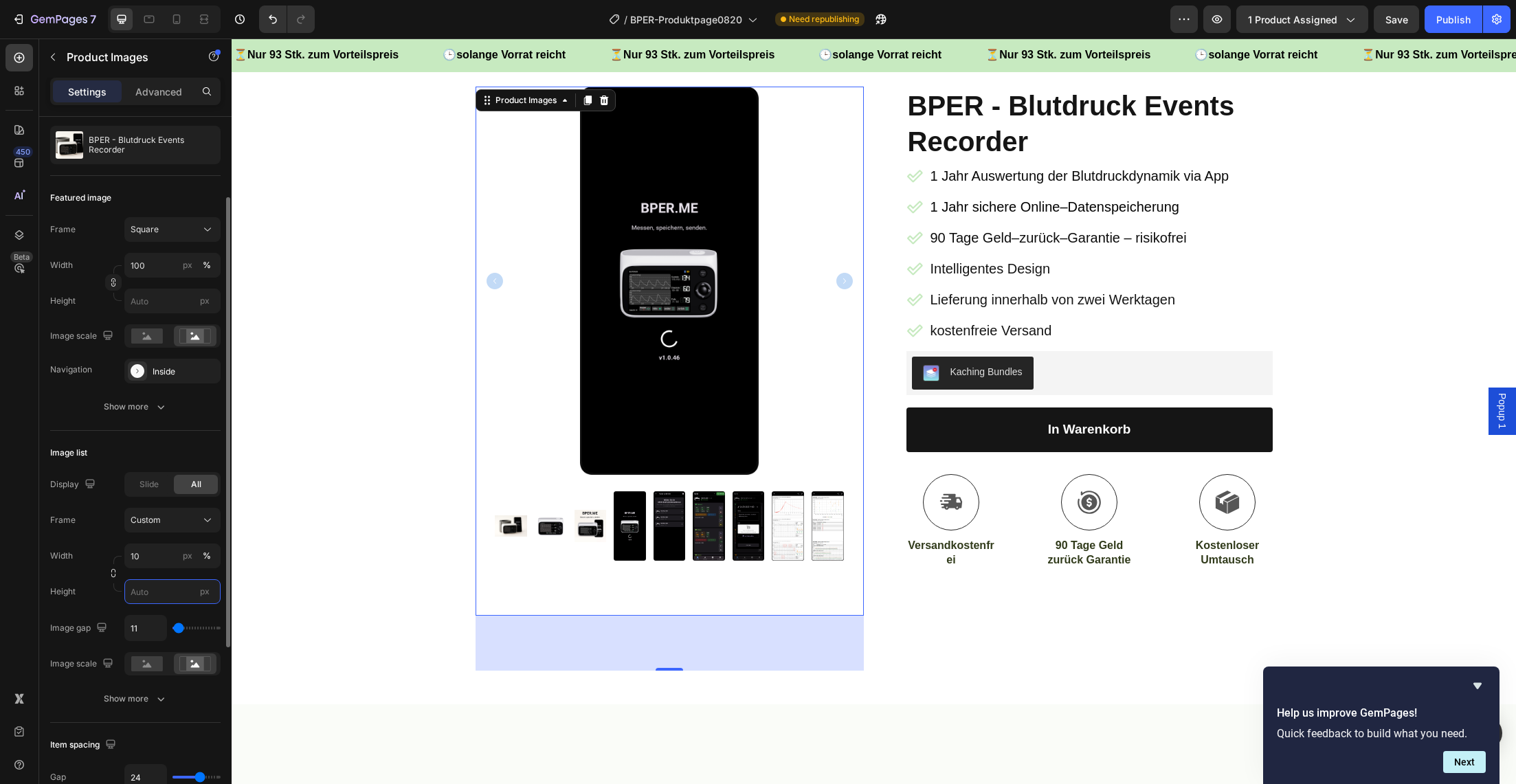
scroll to position [127, 0]
click at [115, 574] on icon "button" at bounding box center [113, 573] width 9 height 9
click at [112, 573] on icon "button" at bounding box center [113, 573] width 9 height 9
click at [146, 592] on input "px" at bounding box center [173, 591] width 96 height 25
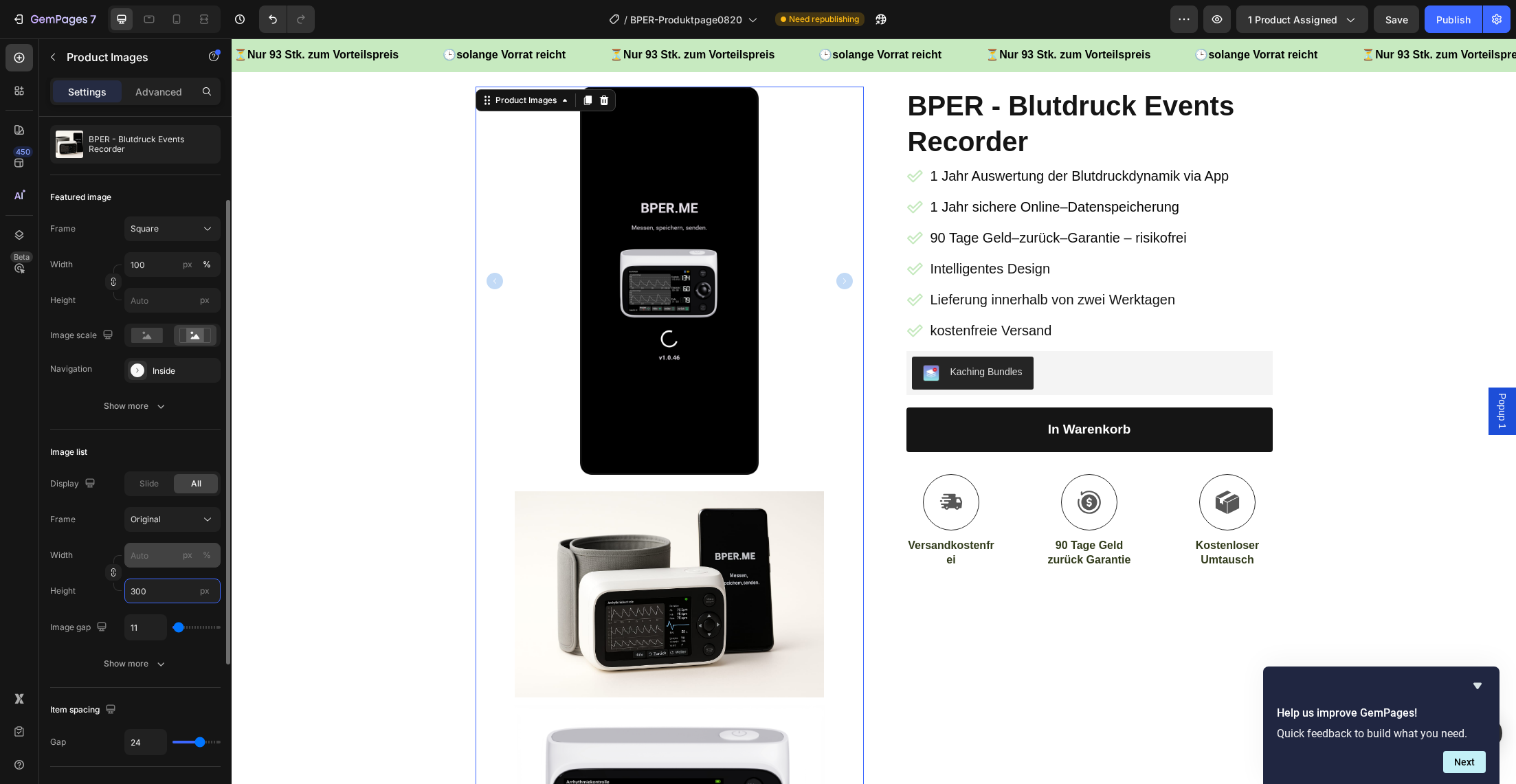
type input "300"
click at [152, 562] on input "px %" at bounding box center [173, 555] width 96 height 25
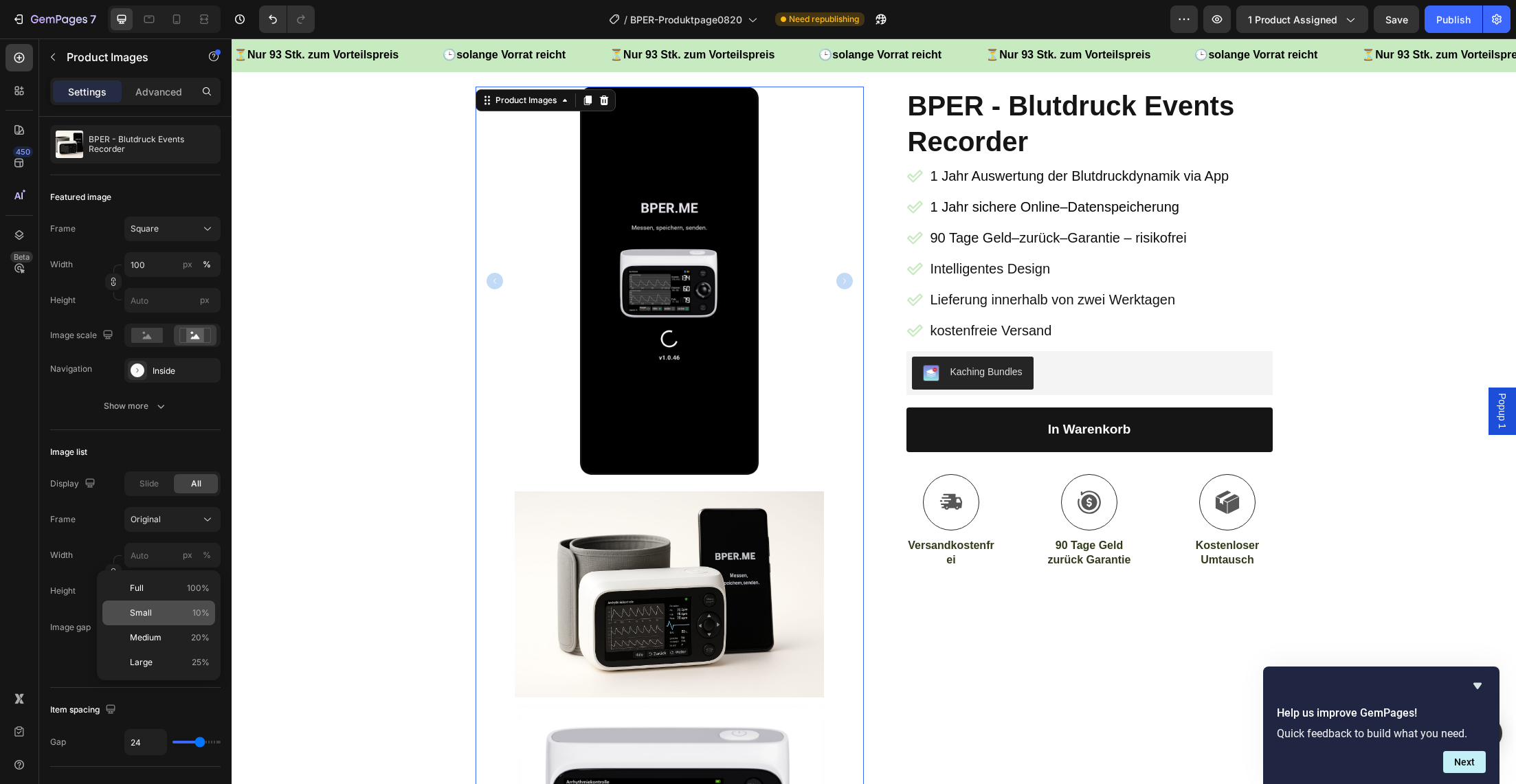
click at [174, 610] on p "Small 10%" at bounding box center [170, 613] width 80 height 12
type input "10"
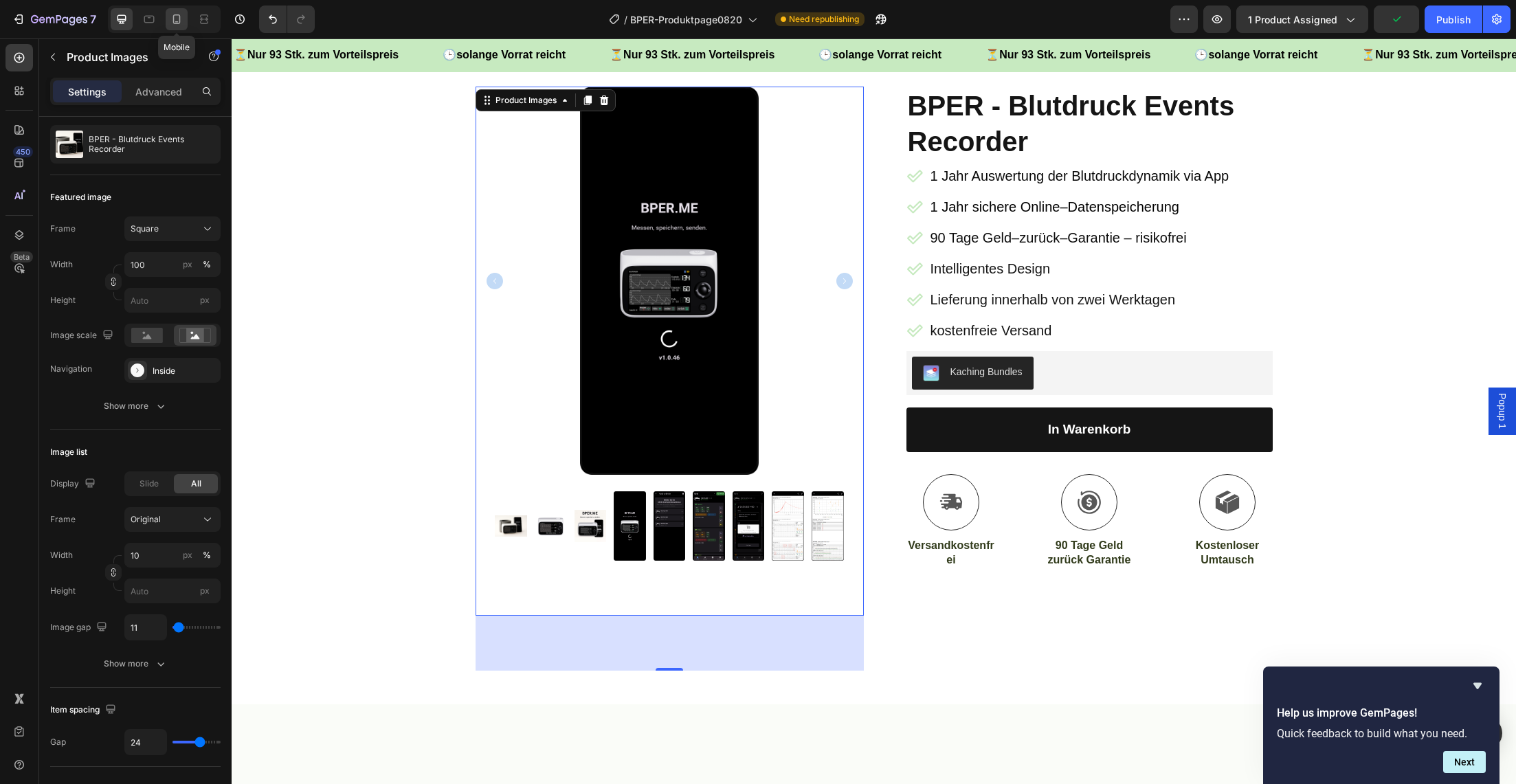
click at [179, 14] on icon at bounding box center [177, 19] width 14 height 14
type input "8"
type input "60"
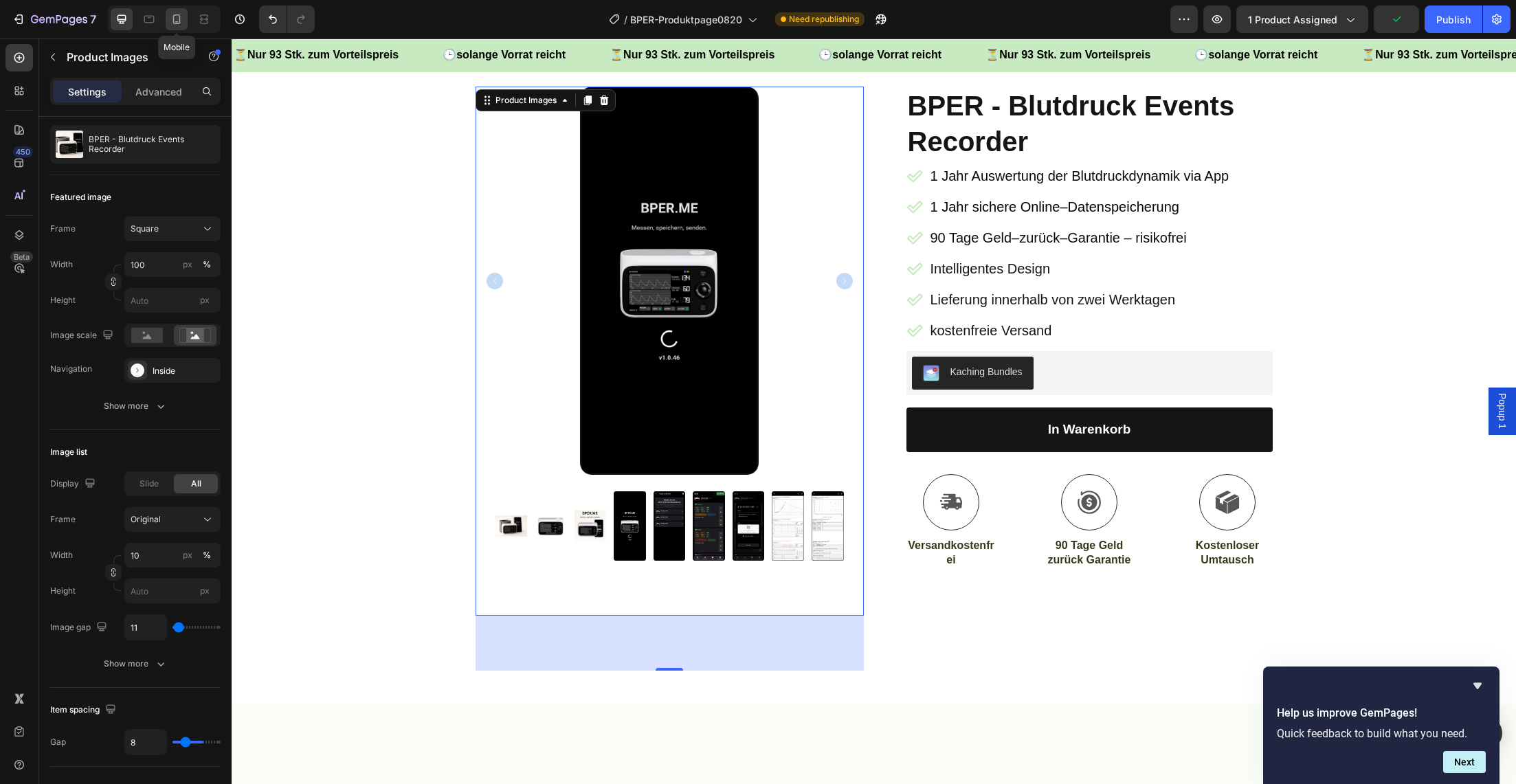
type input "8"
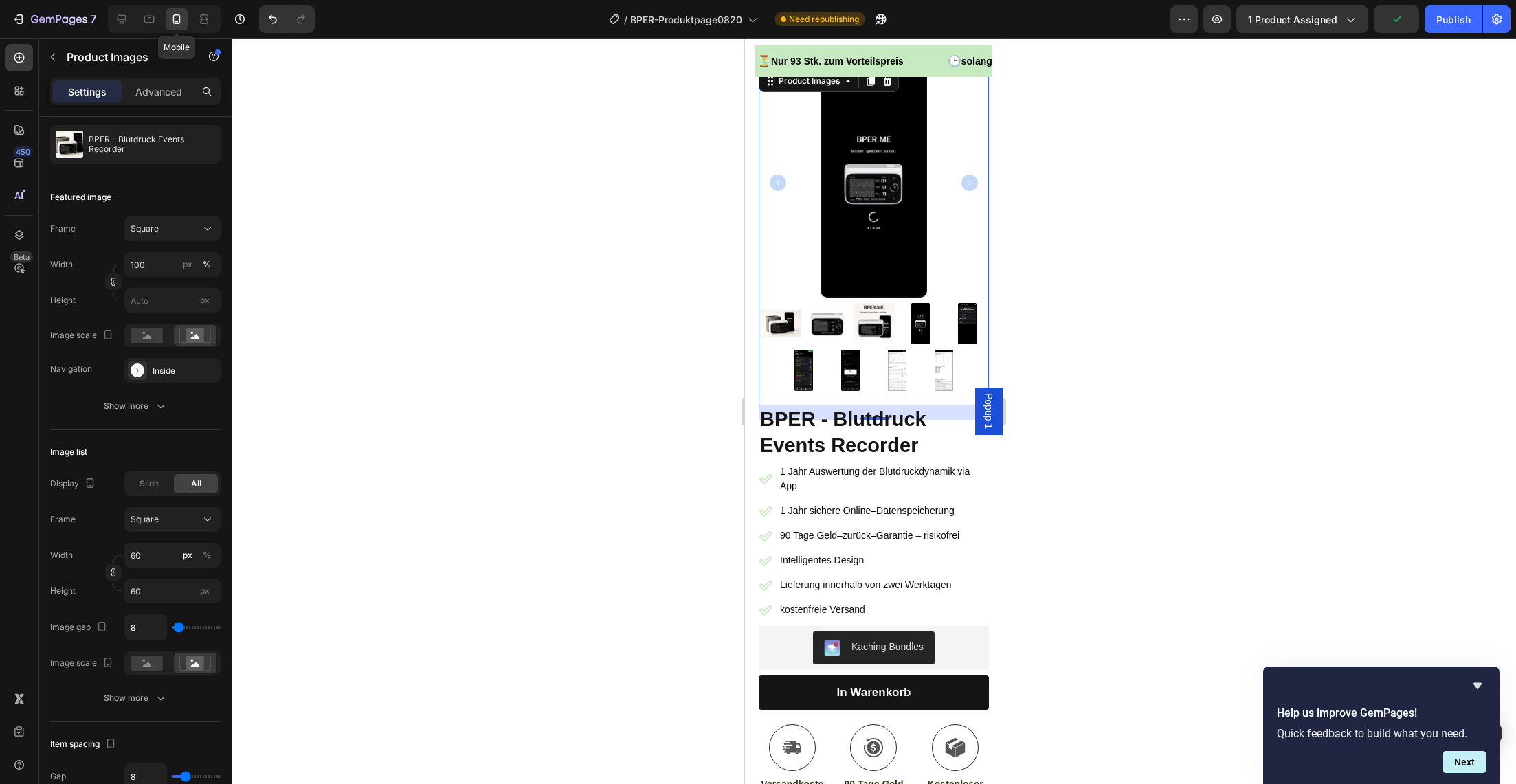
scroll to position [104, 0]
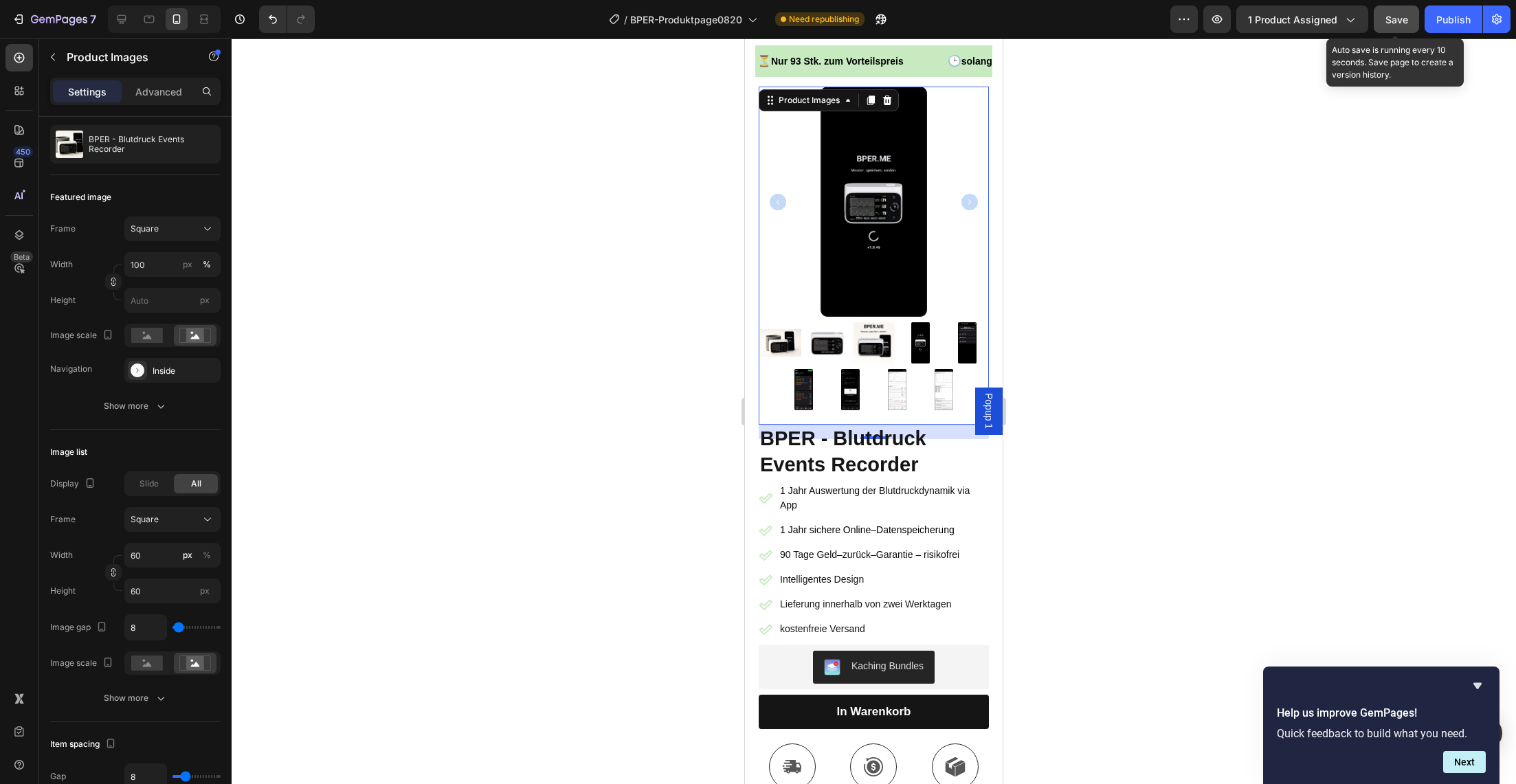
click at [1410, 21] on button "Save" at bounding box center [1397, 19] width 46 height 27
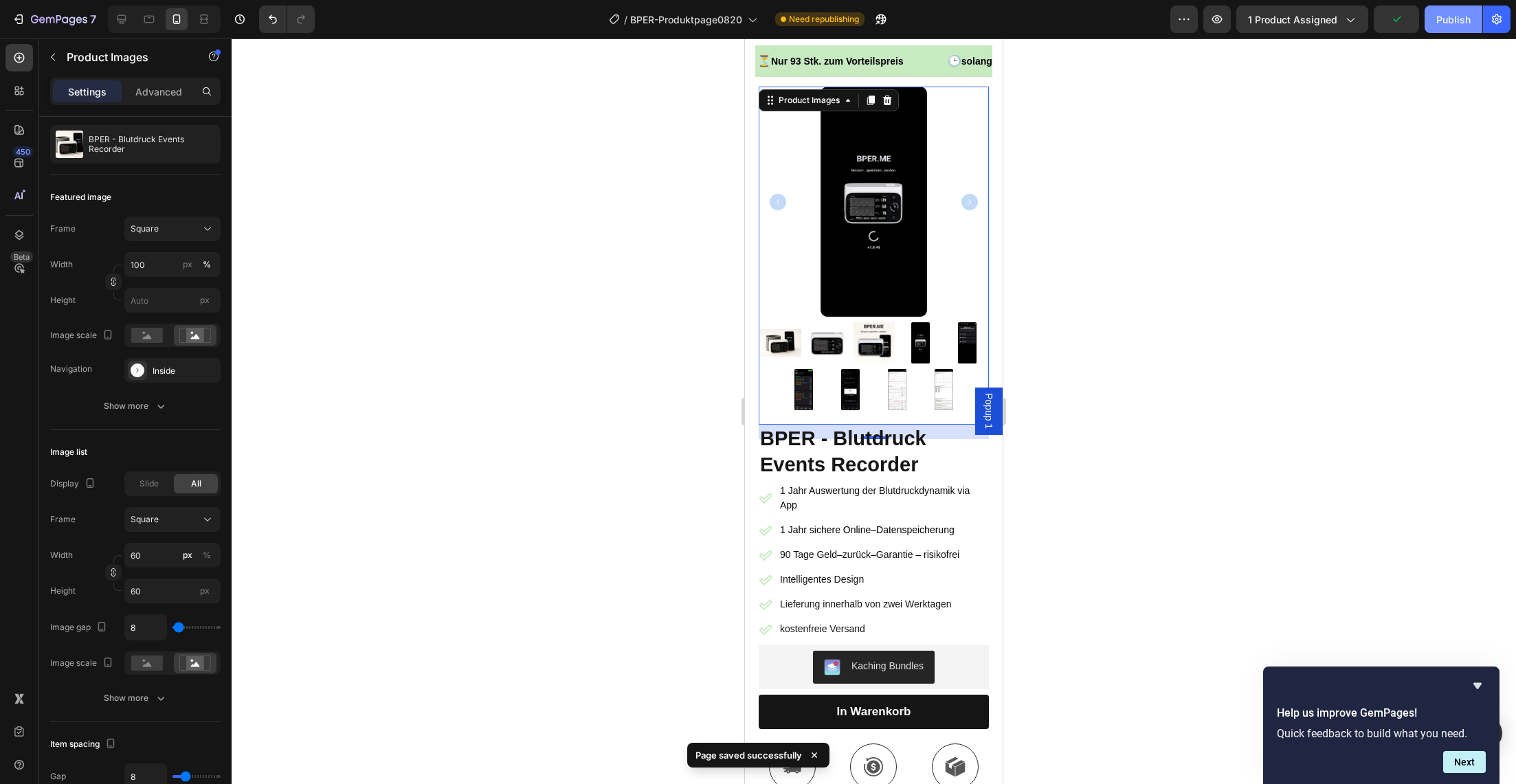
click at [1445, 21] on div "Publish" at bounding box center [1453, 19] width 34 height 15
click at [1456, 22] on div "Publish" at bounding box center [1453, 19] width 34 height 15
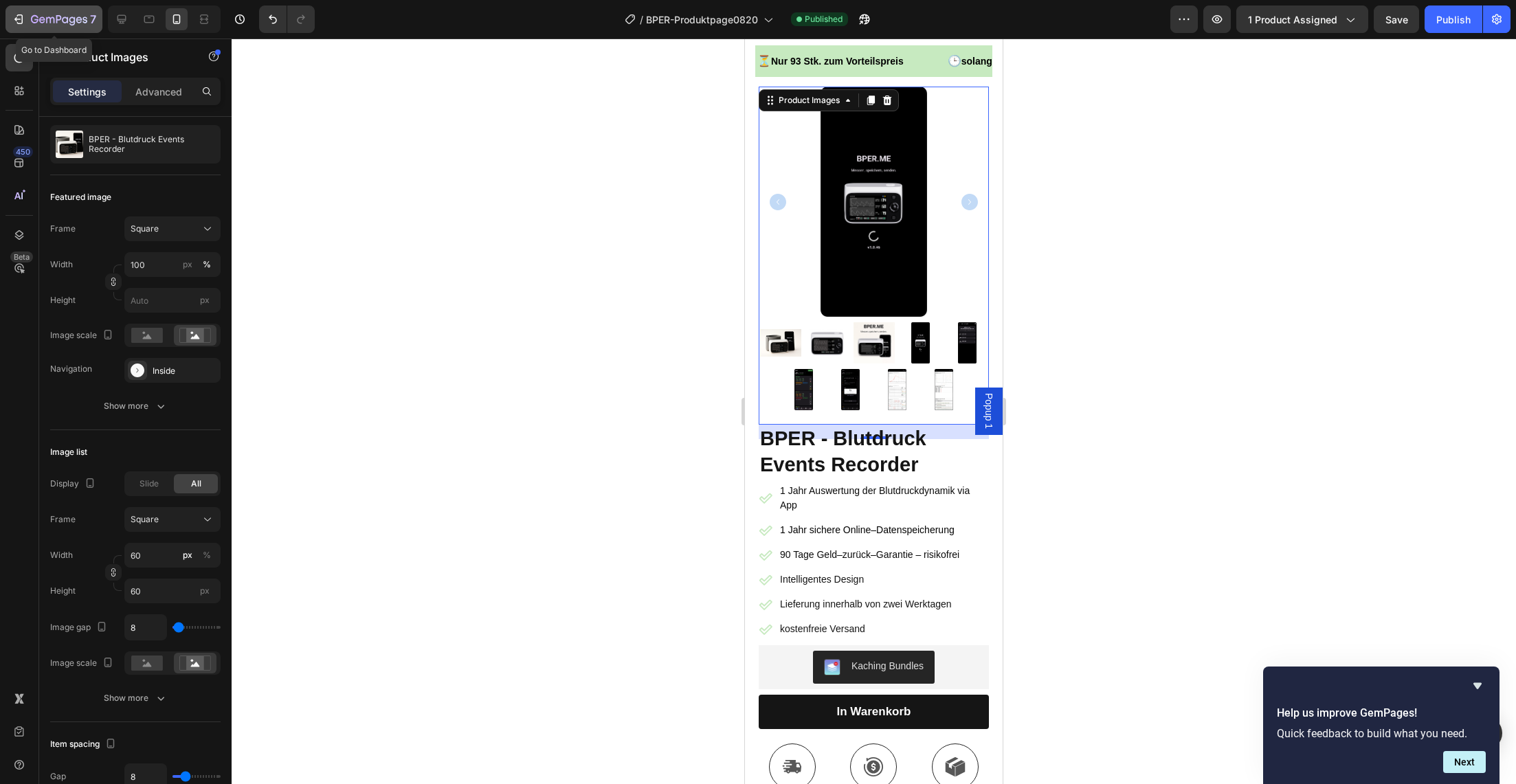
click at [33, 23] on icon "button" at bounding box center [59, 20] width 57 height 12
